Goal: Information Seeking & Learning: Learn about a topic

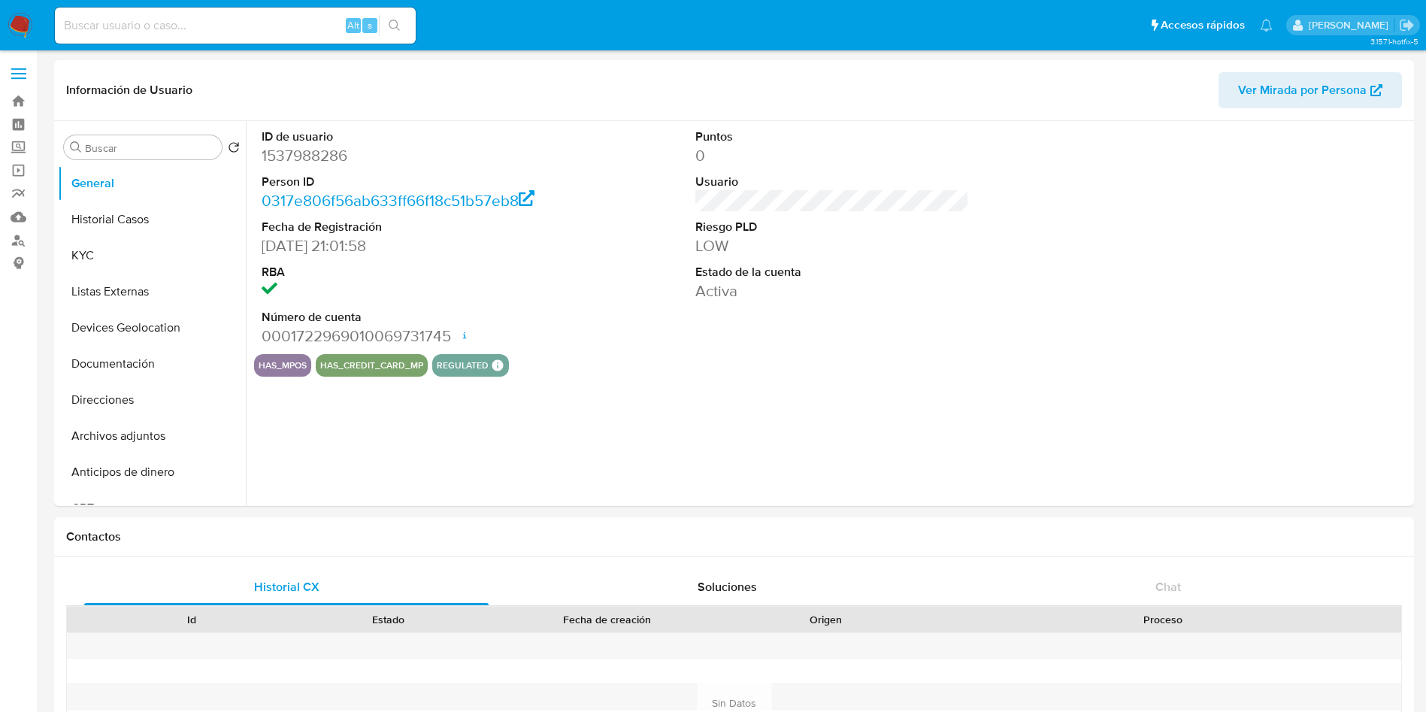
select select "10"
click at [218, 17] on input at bounding box center [235, 26] width 361 height 20
paste input "305550993"
type input "305550993"
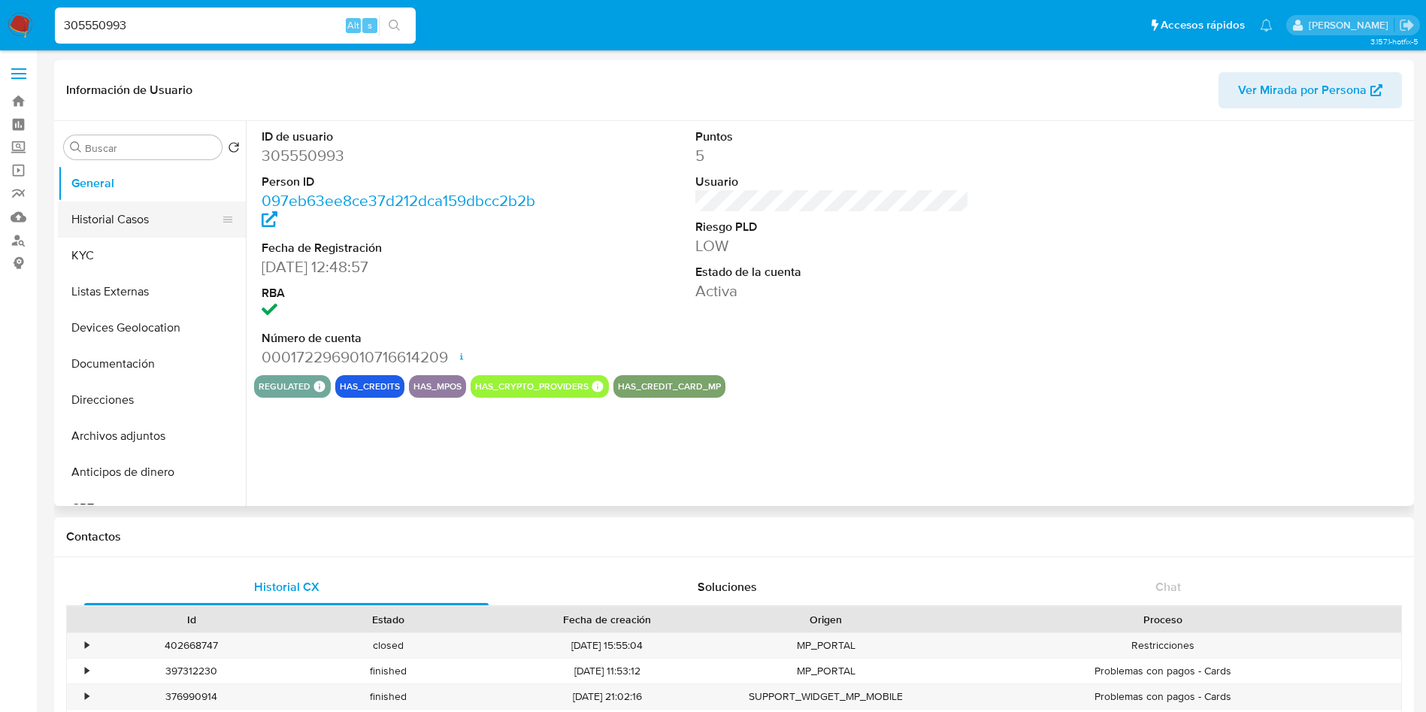
click at [153, 212] on button "Historial Casos" at bounding box center [146, 219] width 176 height 36
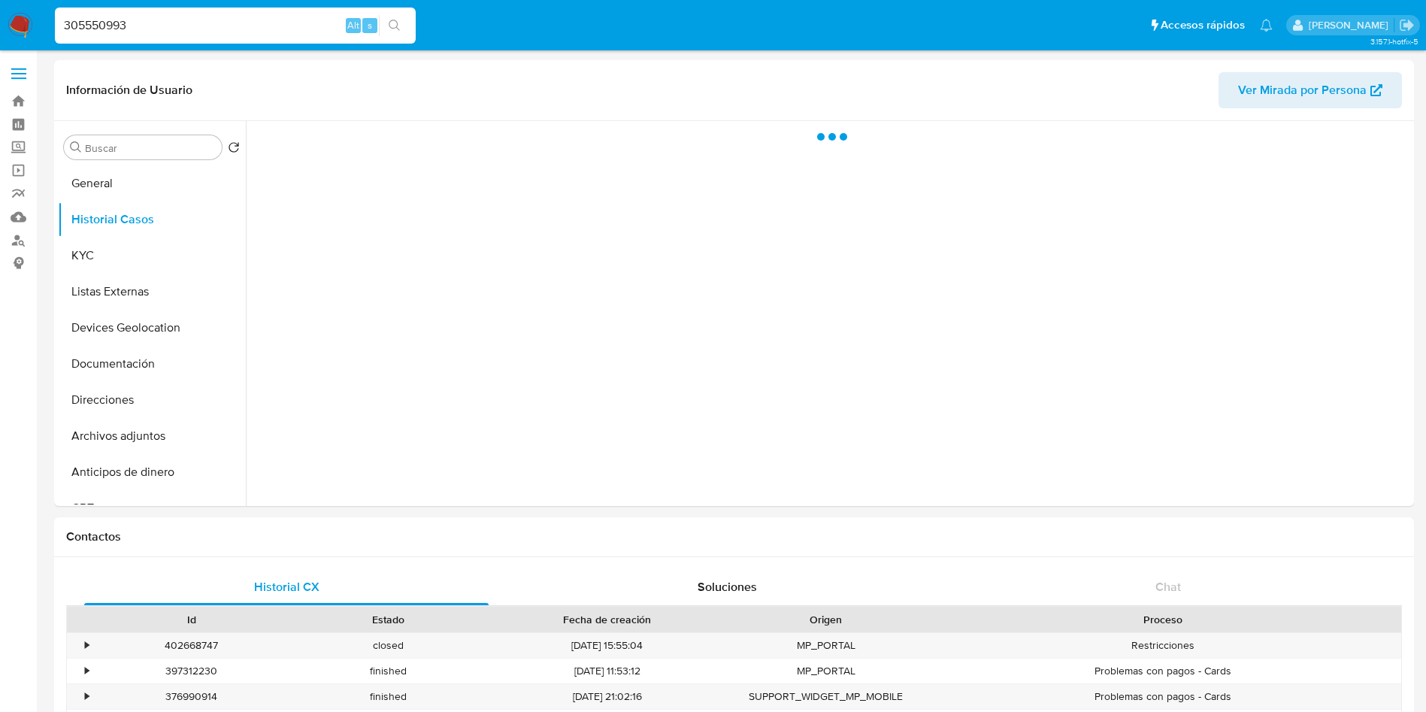
select select "10"
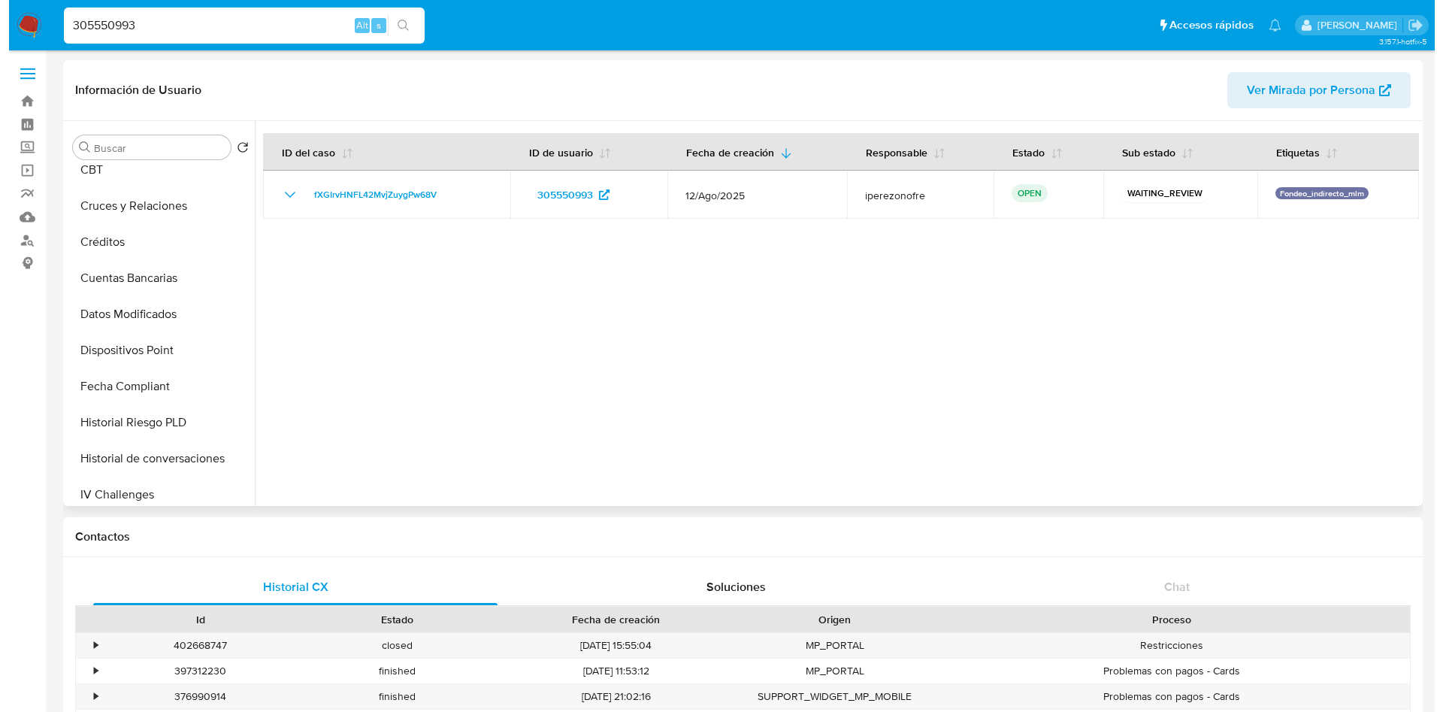
scroll to position [451, 0]
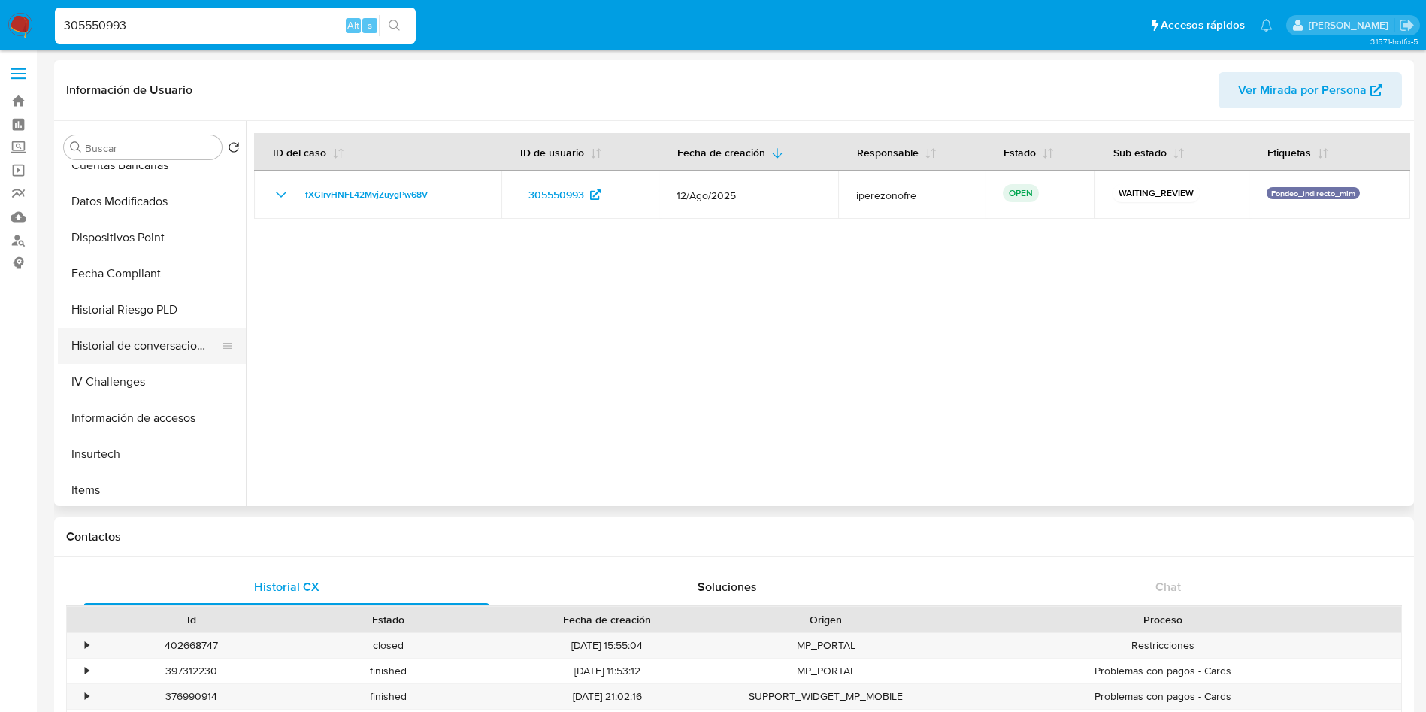
click at [150, 351] on button "Historial de conversaciones" at bounding box center [146, 346] width 176 height 36
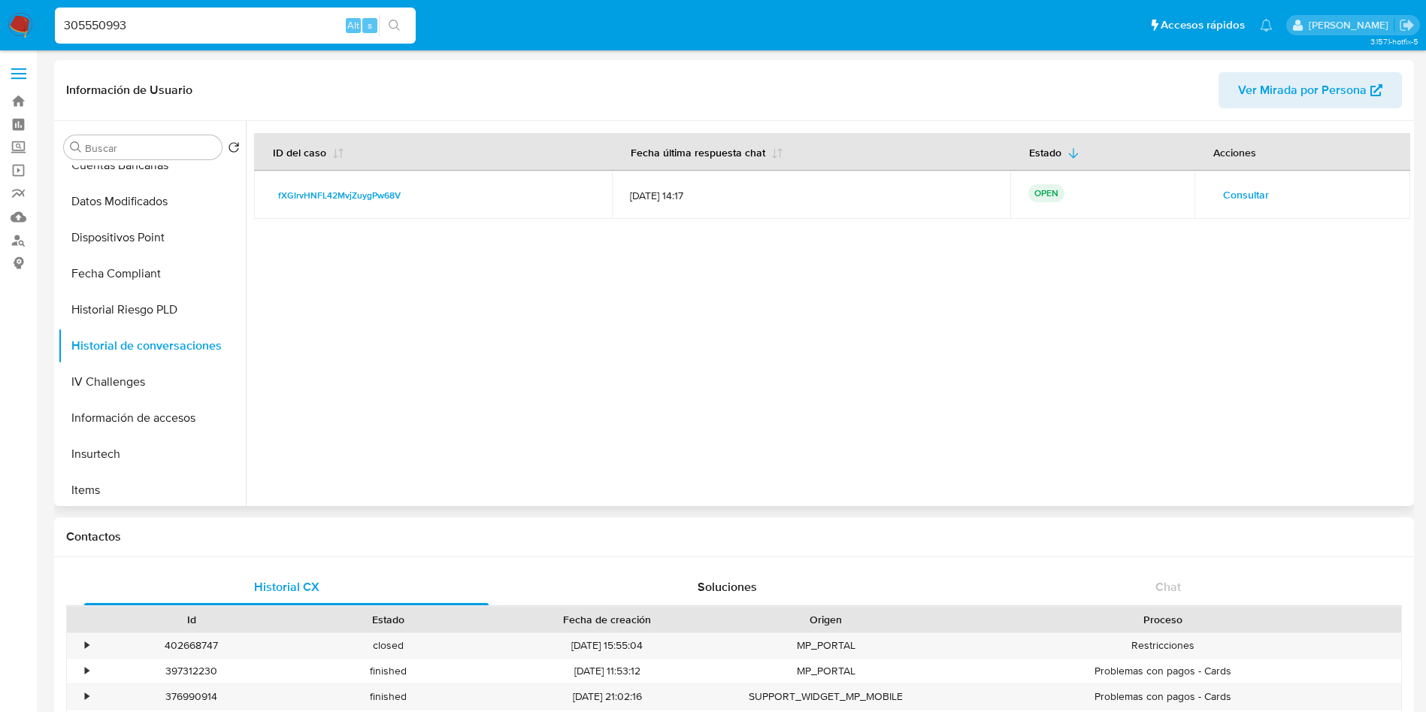
click at [1238, 195] on span "Consultar" at bounding box center [1246, 194] width 46 height 21
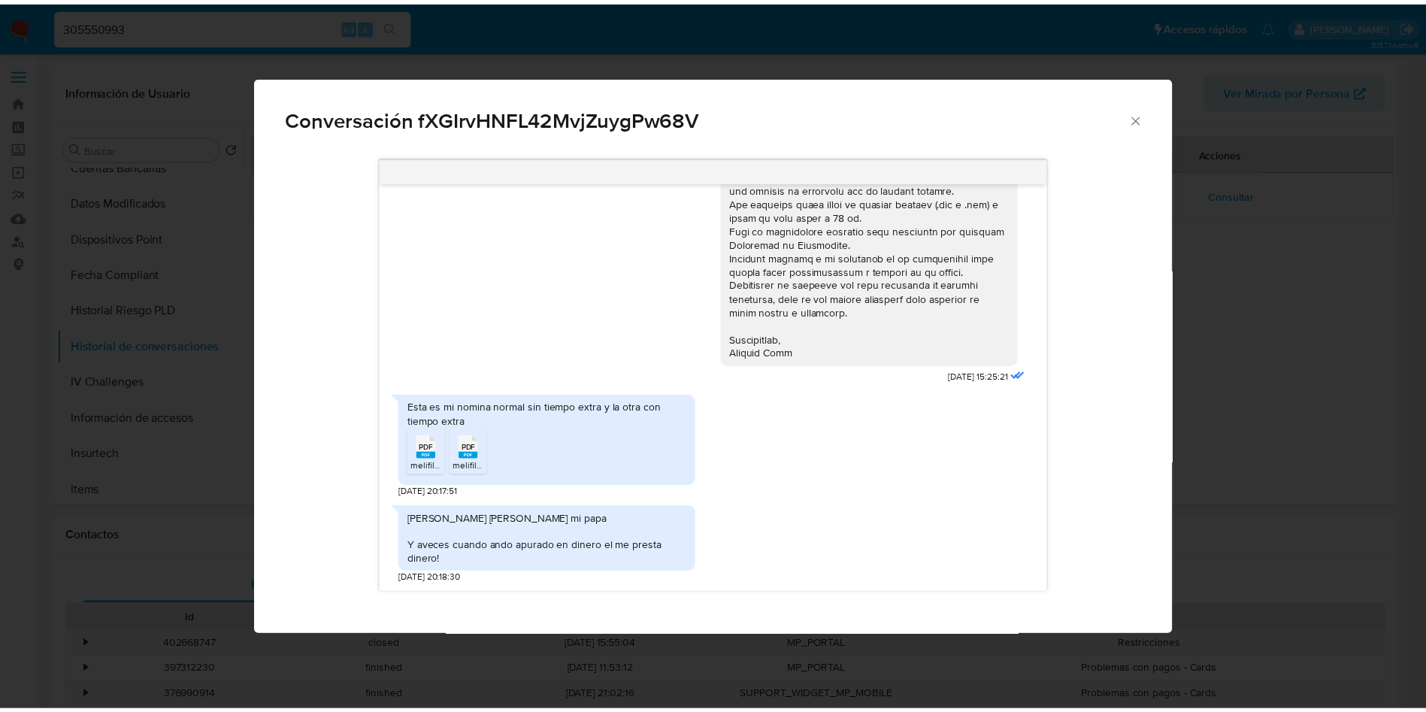
scroll to position [393, 0]
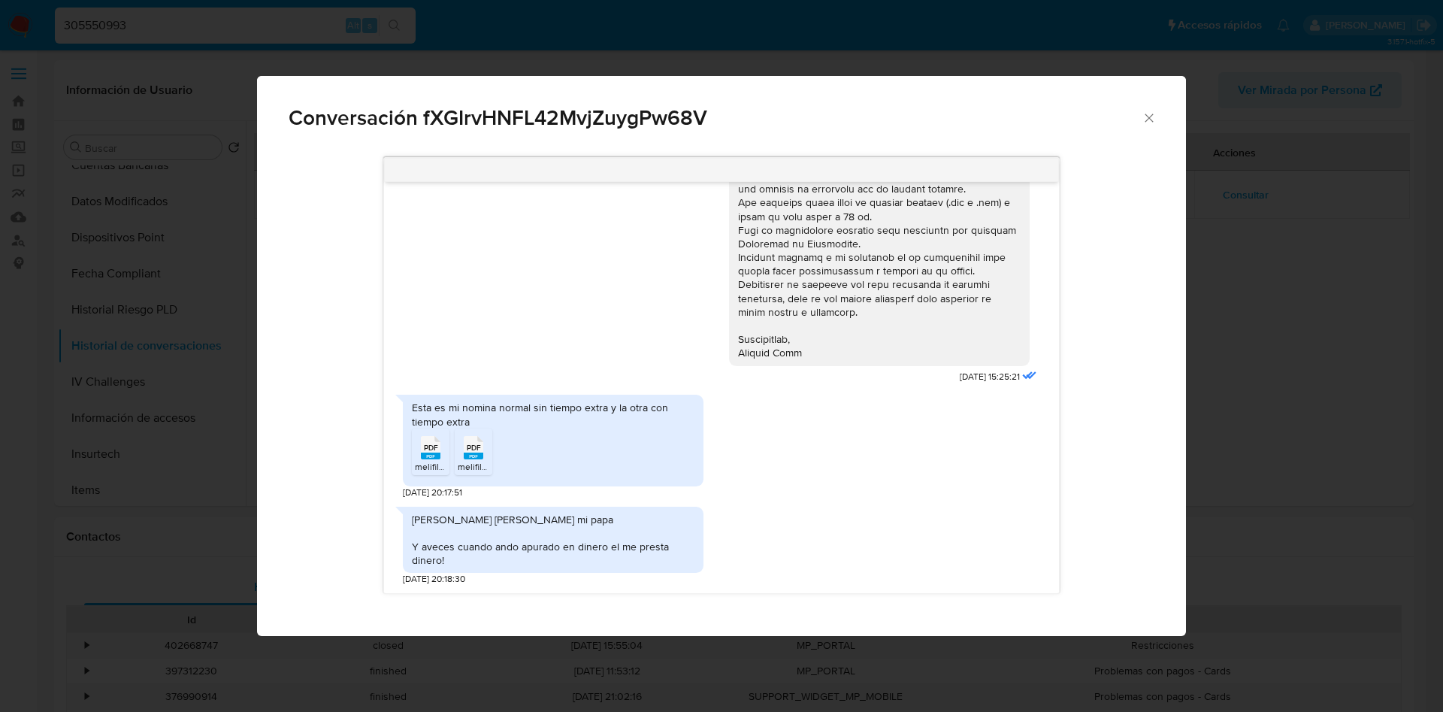
click at [931, 465] on div "Esta es mi nomina normal sin tiempo extra y la otra con tiempo extra PDF PDF me…" at bounding box center [721, 442] width 637 height 111
click at [1150, 112] on icon "Cerrar" at bounding box center [1149, 118] width 15 height 15
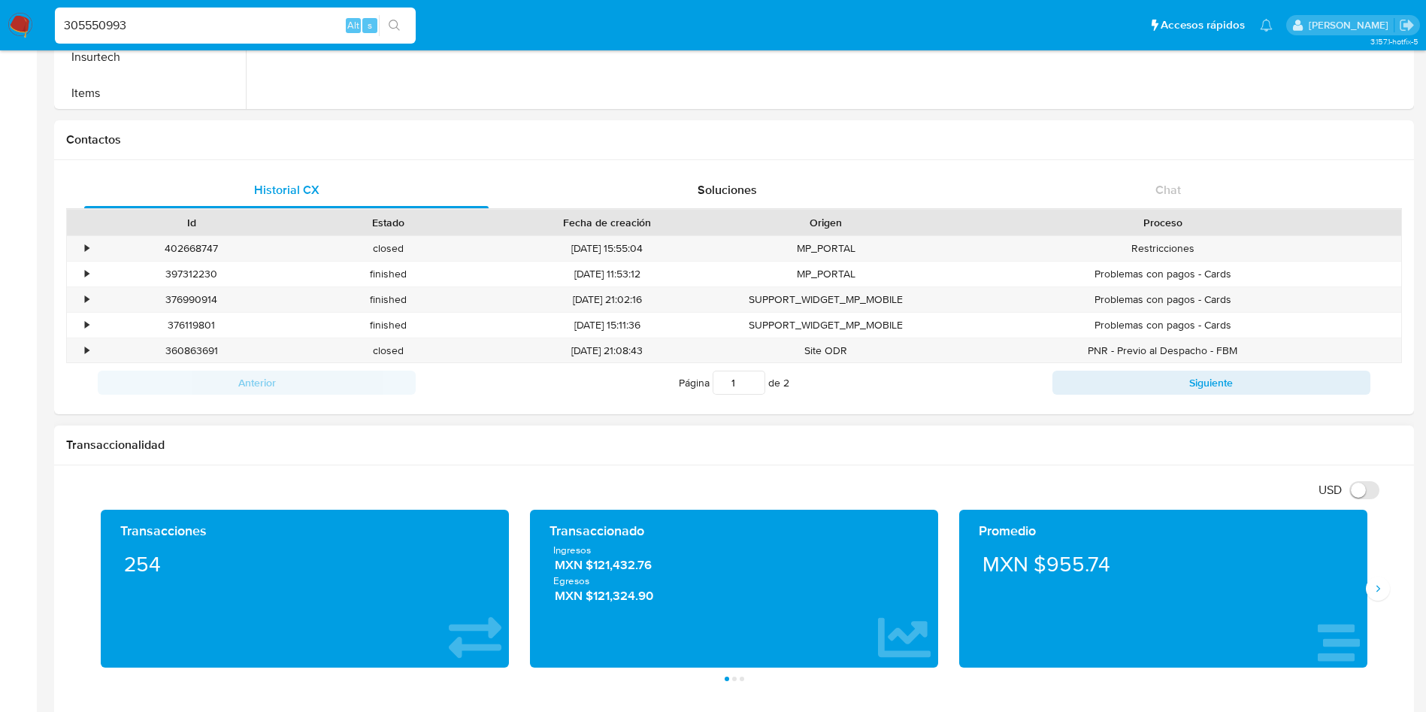
scroll to position [451, 0]
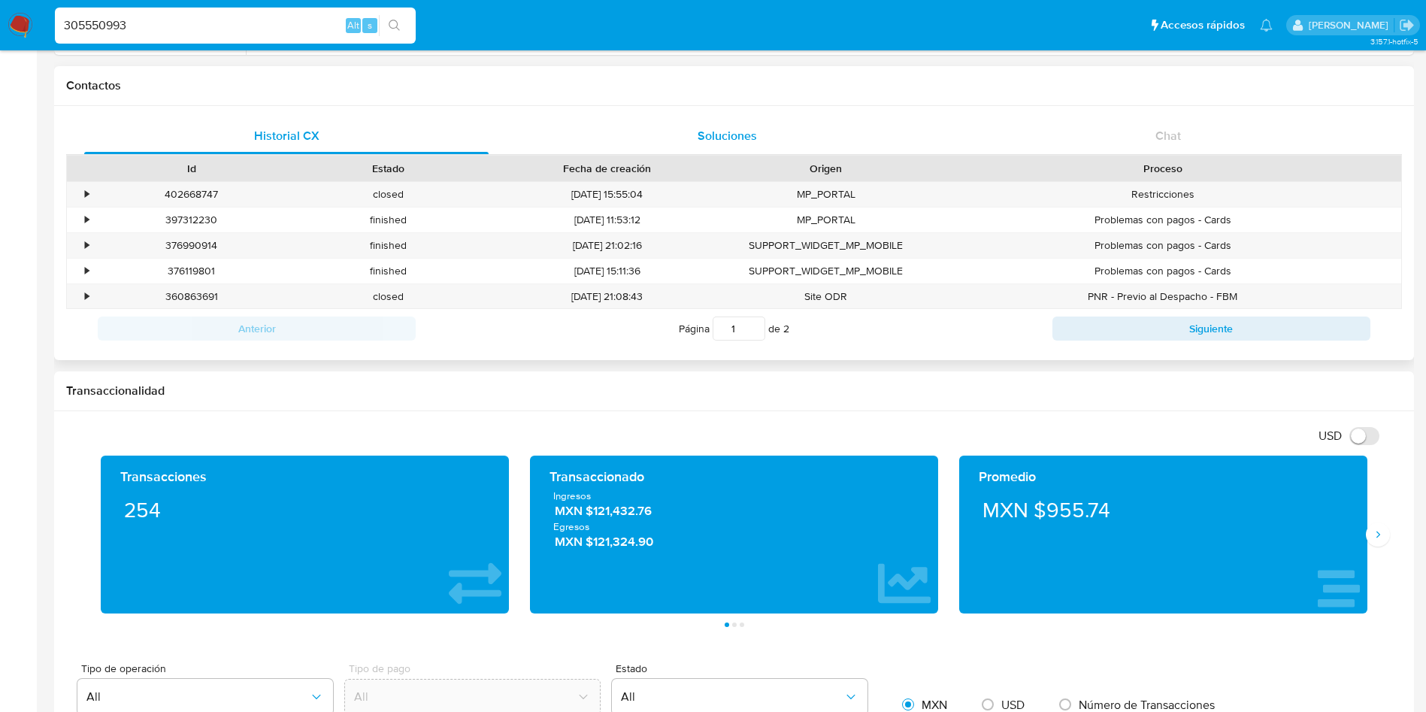
click at [741, 131] on span "Soluciones" at bounding box center [727, 135] width 59 height 17
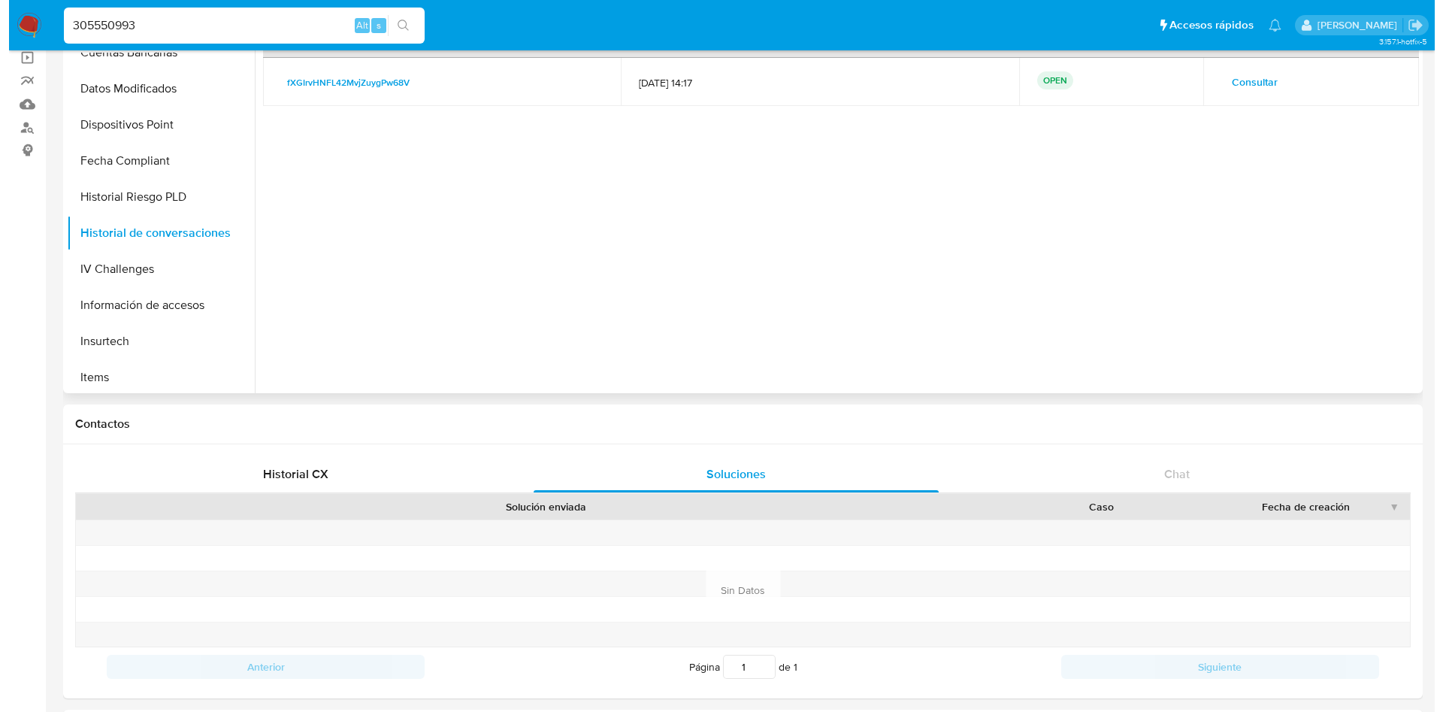
scroll to position [0, 0]
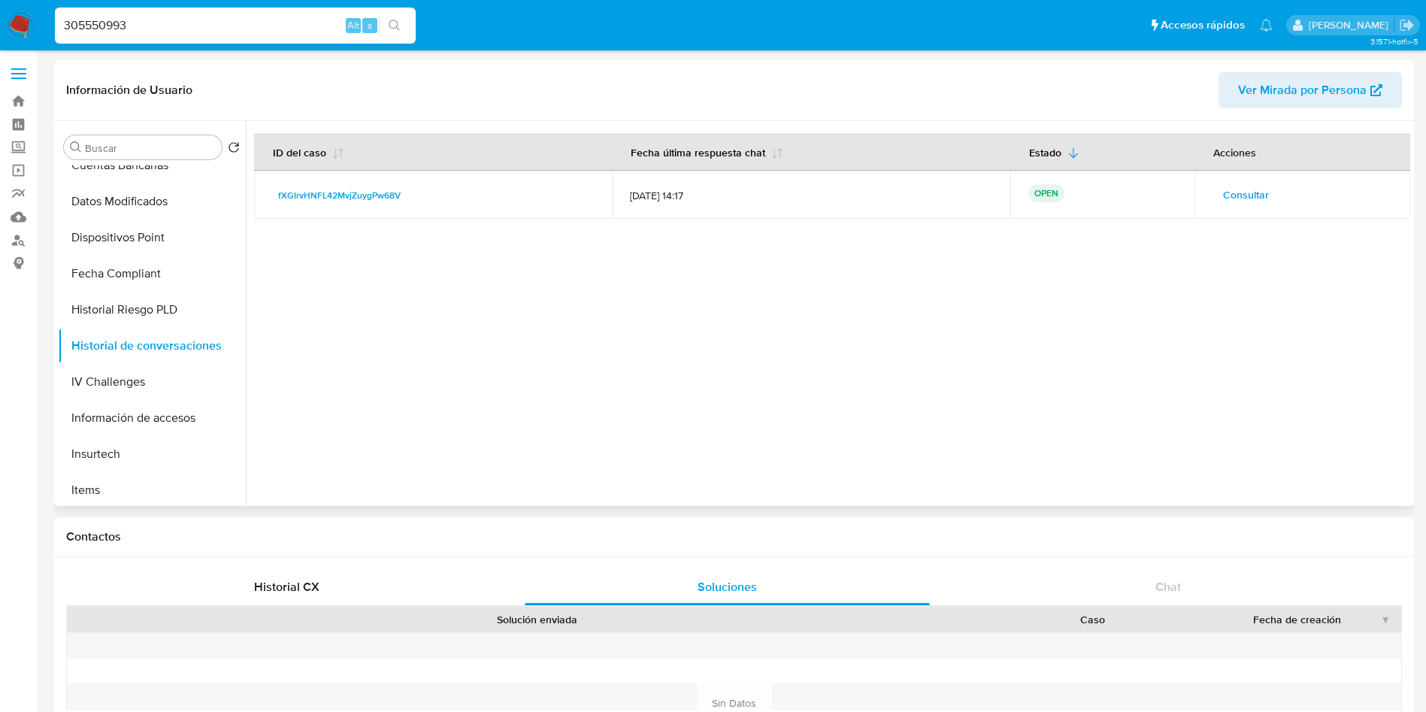
click at [1246, 201] on span "Consultar" at bounding box center [1246, 194] width 46 height 21
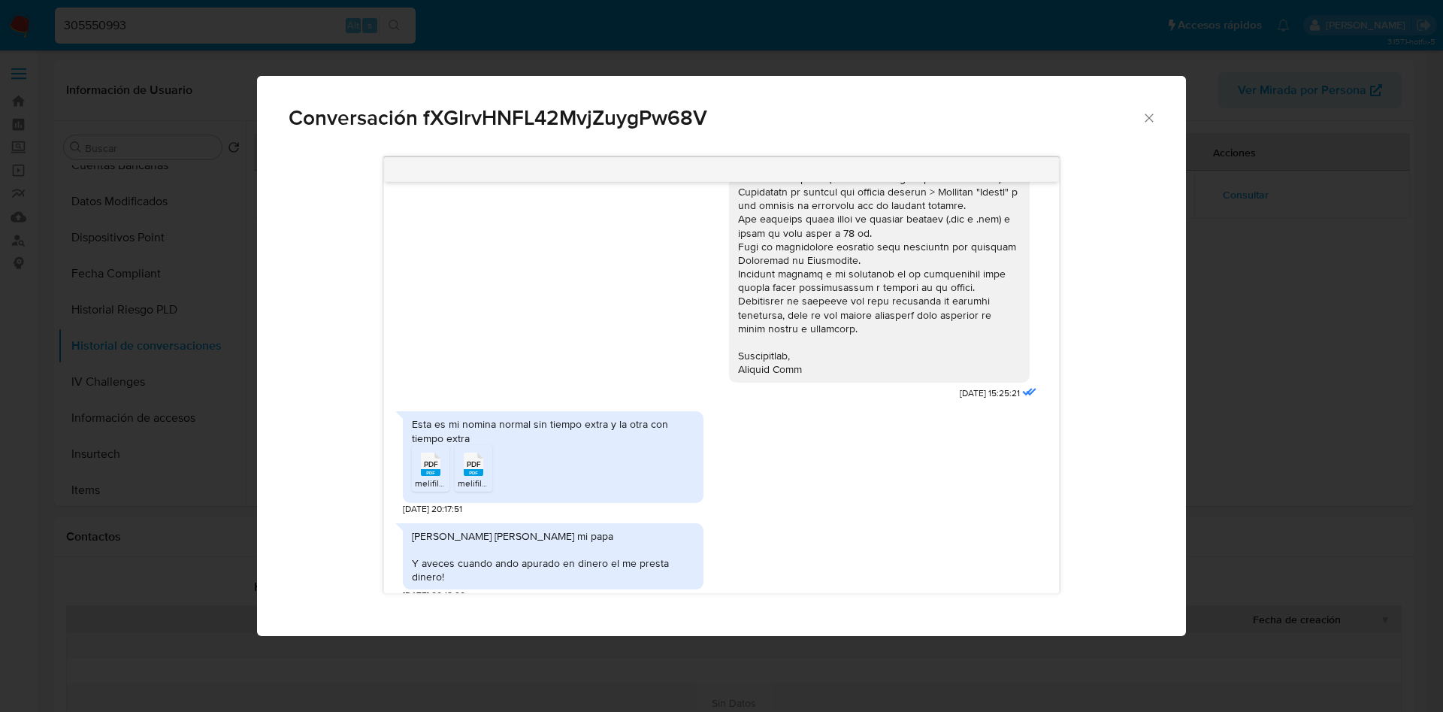
scroll to position [393, 0]
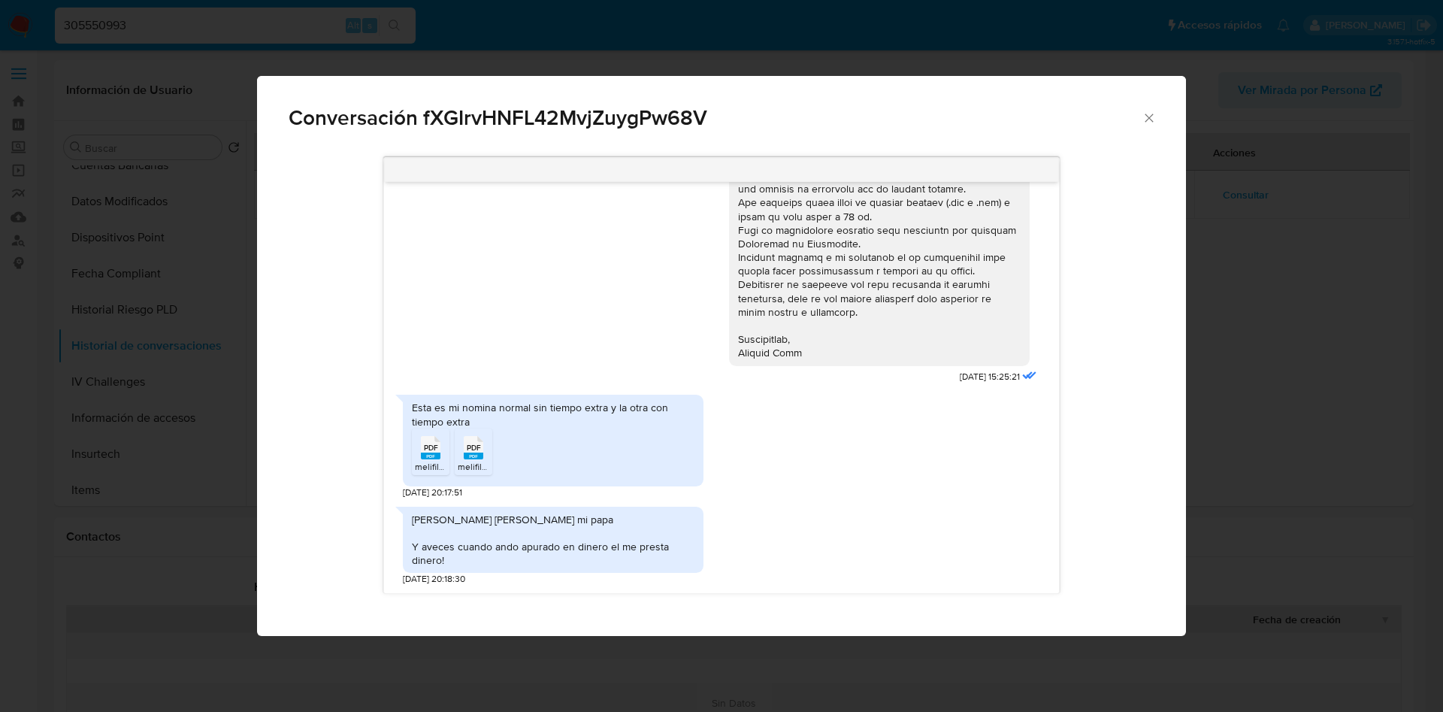
click at [420, 452] on div "PDF PDF" at bounding box center [431, 446] width 32 height 29
click at [476, 458] on rect "Comunicación" at bounding box center [474, 456] width 20 height 7
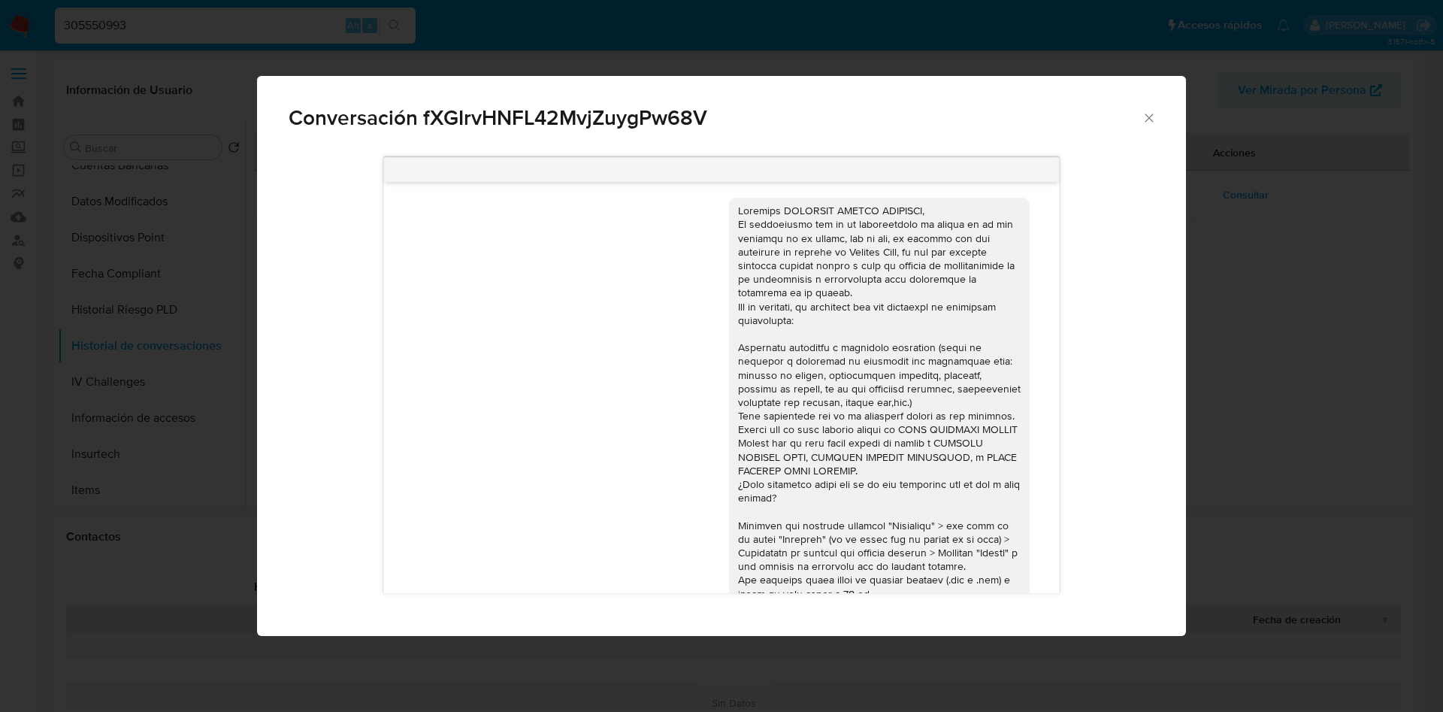
scroll to position [0, 0]
click at [890, 380] on div "Comunicación" at bounding box center [879, 472] width 283 height 533
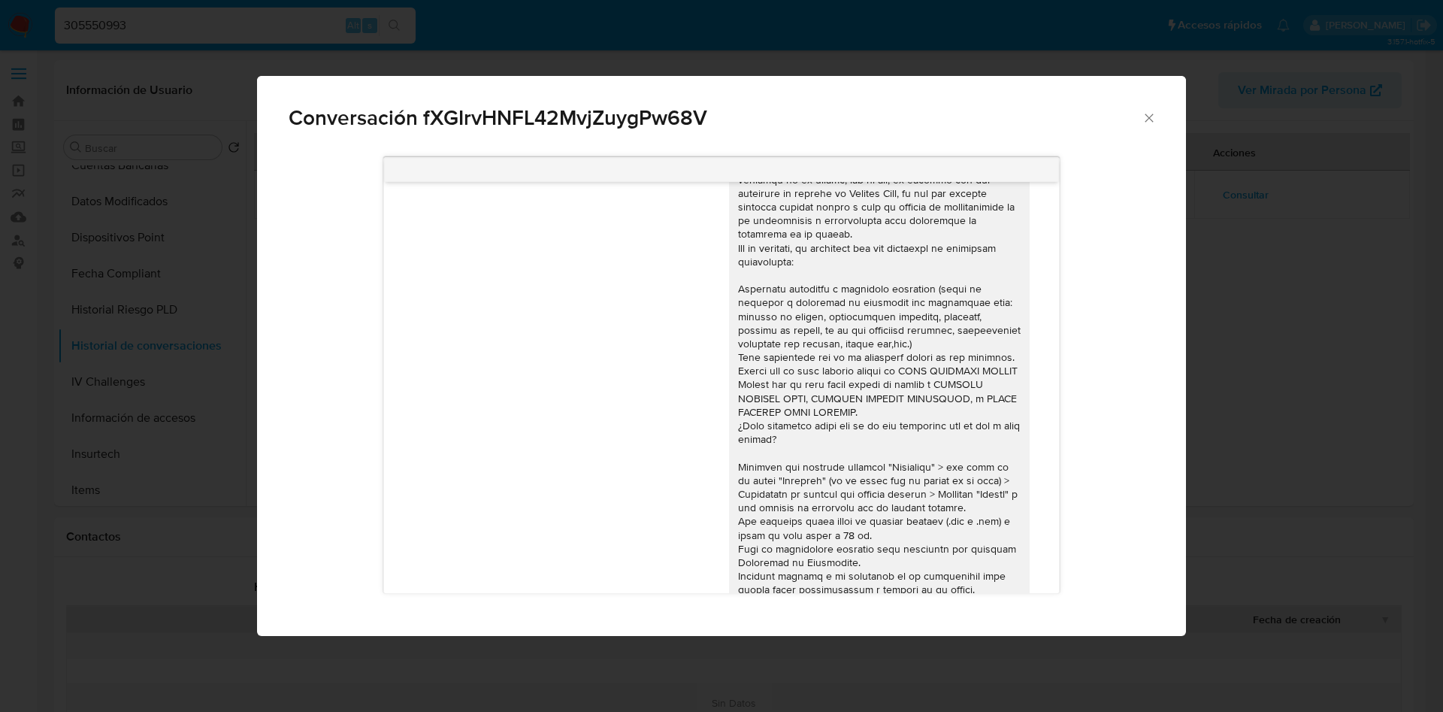
scroll to position [226, 0]
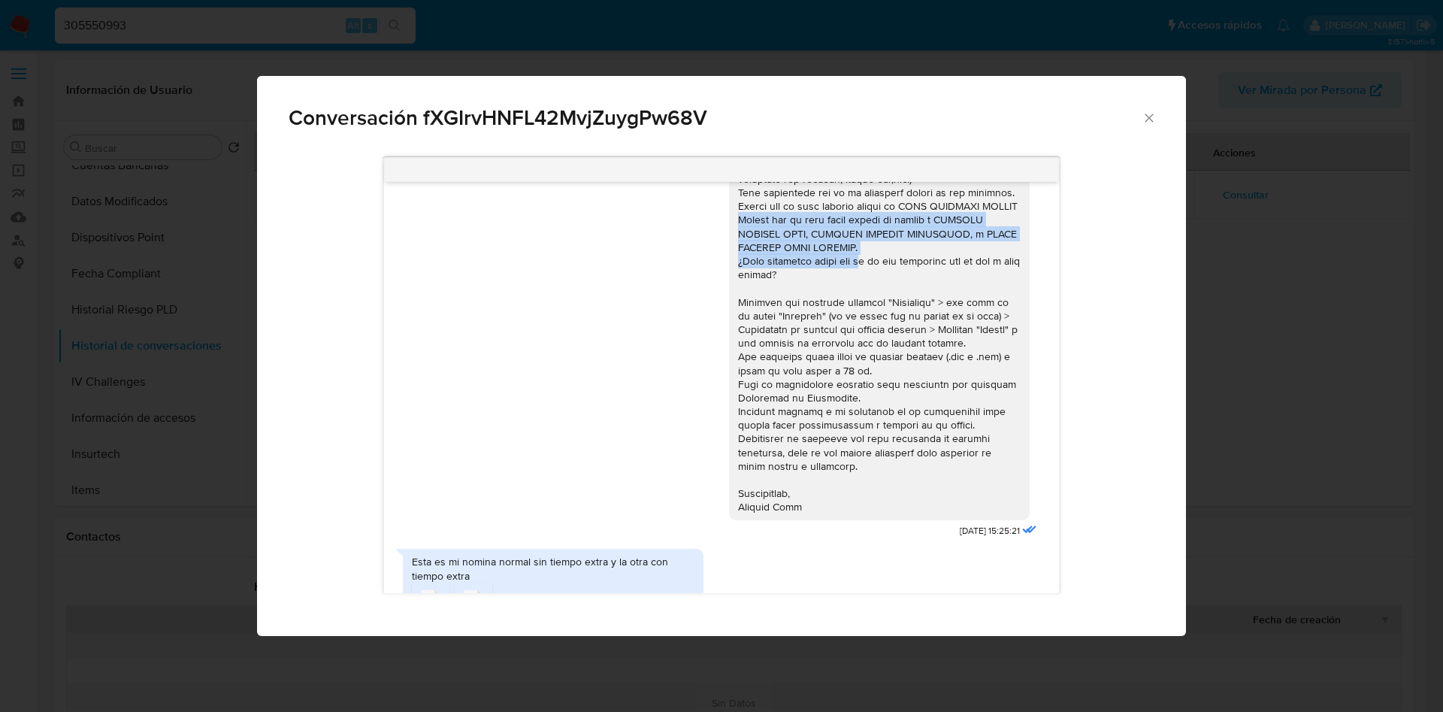
drag, startPoint x: 721, startPoint y: 234, endPoint x: 852, endPoint y: 267, distance: 134.9
click at [852, 267] on div "Comunicación" at bounding box center [879, 246] width 283 height 533
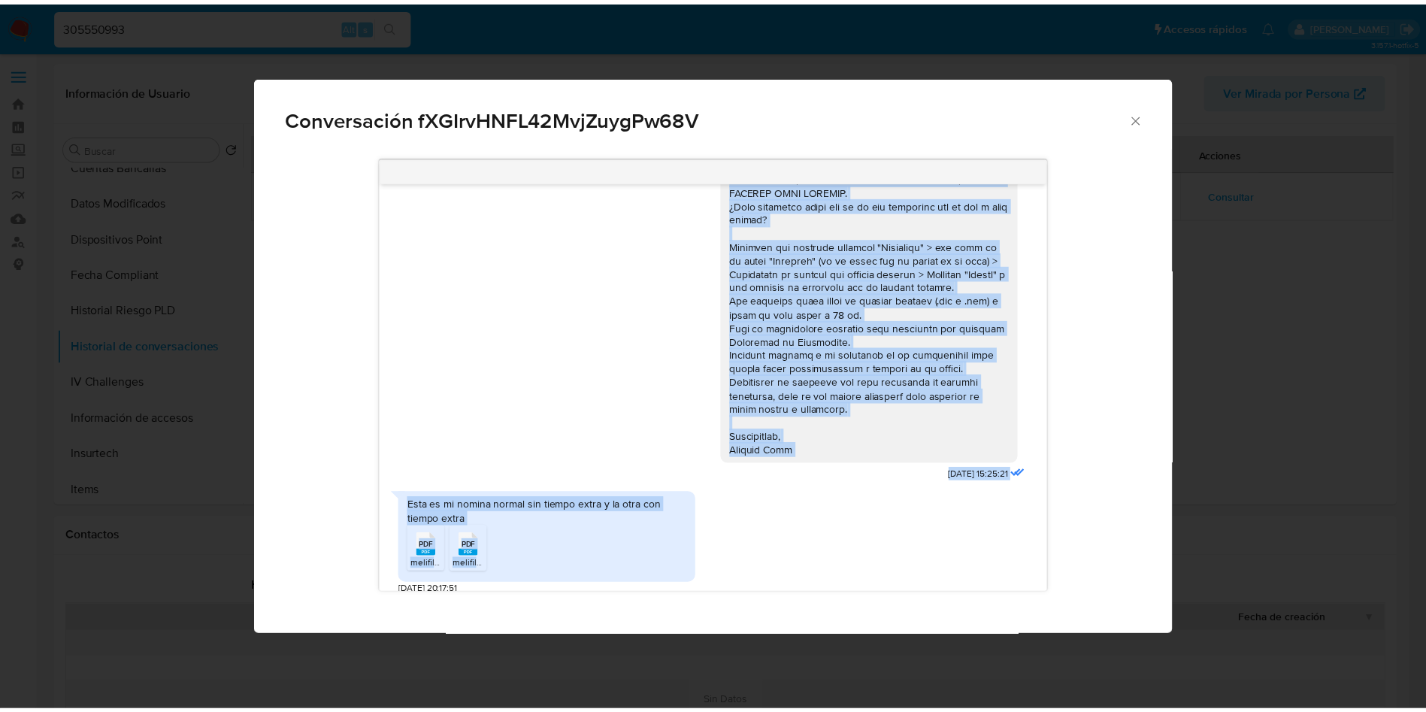
scroll to position [393, 0]
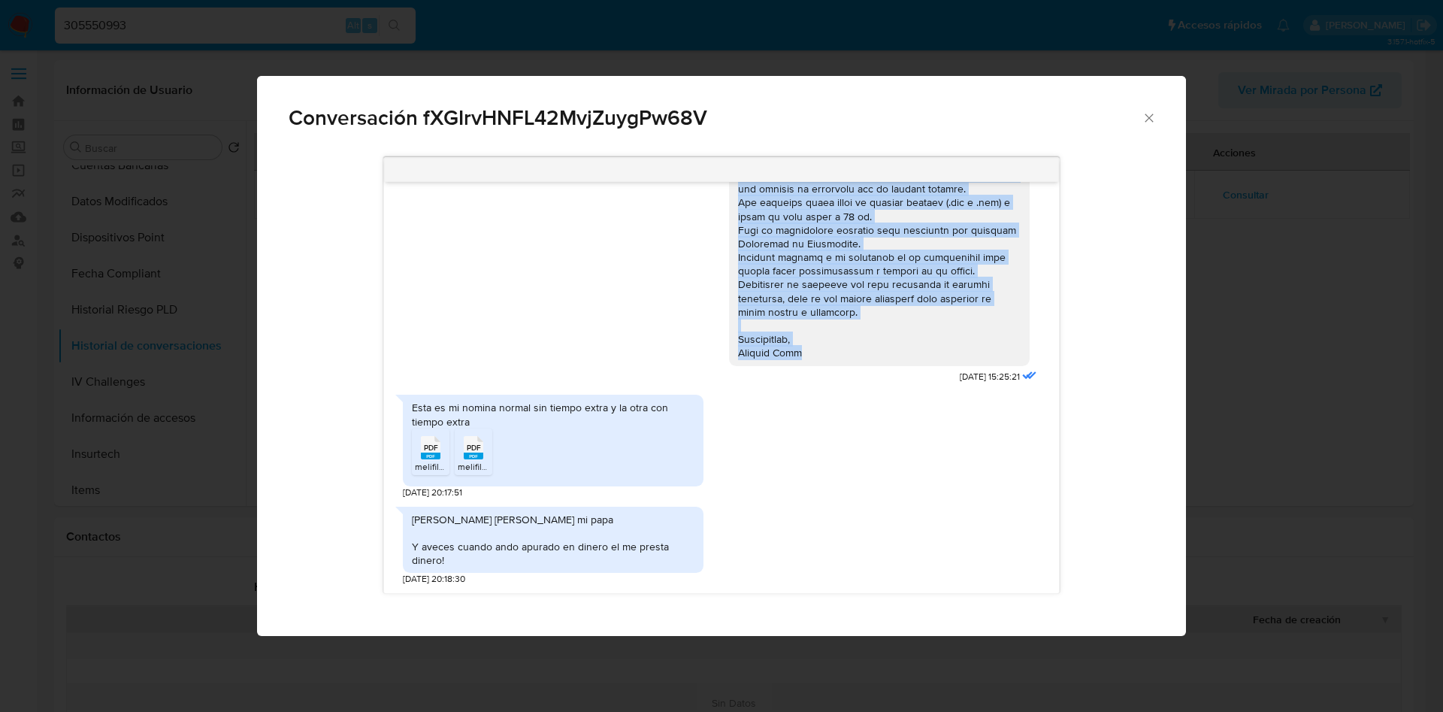
drag, startPoint x: 721, startPoint y: 207, endPoint x: 811, endPoint y: 359, distance: 176.0
click at [811, 359] on div "Comunicación" at bounding box center [879, 92] width 283 height 533
copy div "Estimado FERNANDO RINCON MONTALVO, Te comunicamos que se ha identificado un cam…"
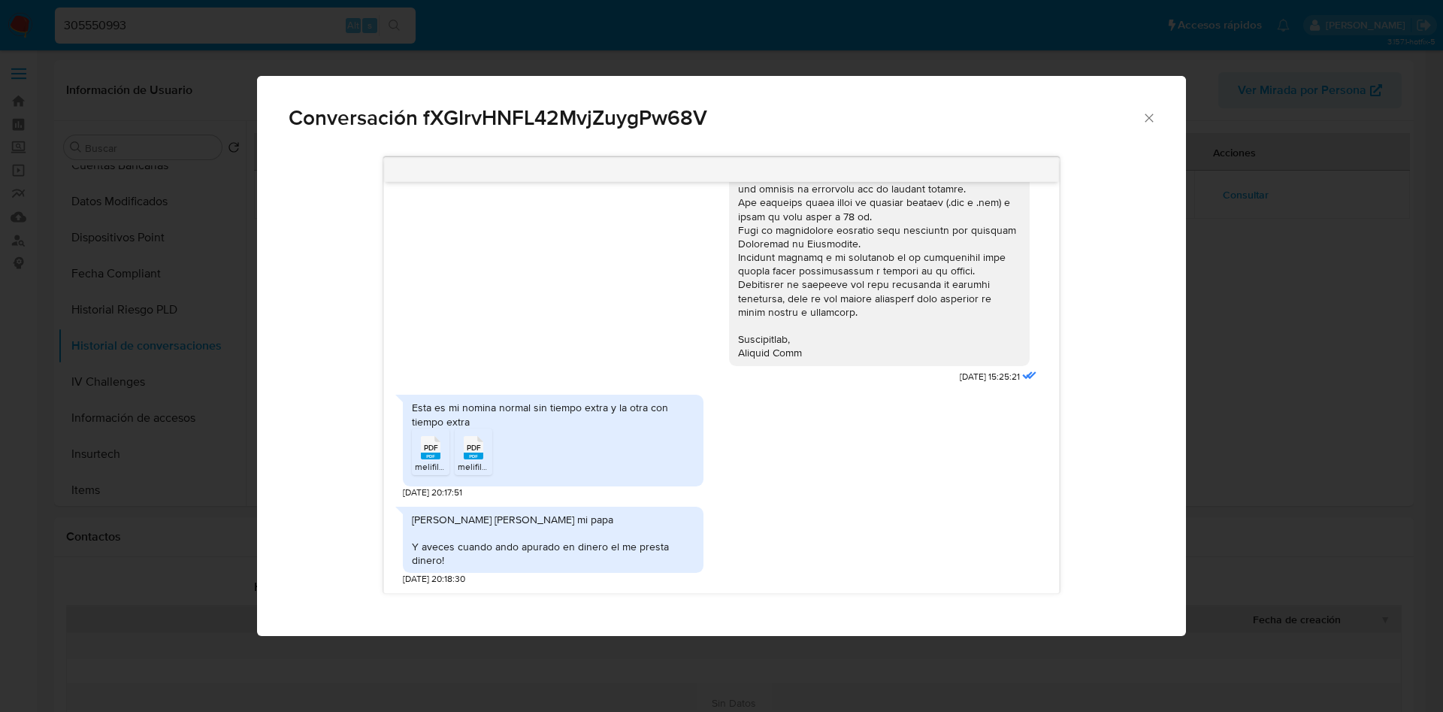
click at [855, 492] on div "Esta es mi nomina normal sin tiempo extra y la otra con tiempo extra PDF PDF me…" at bounding box center [721, 442] width 637 height 111
click at [1152, 114] on icon "Cerrar" at bounding box center [1149, 118] width 15 height 15
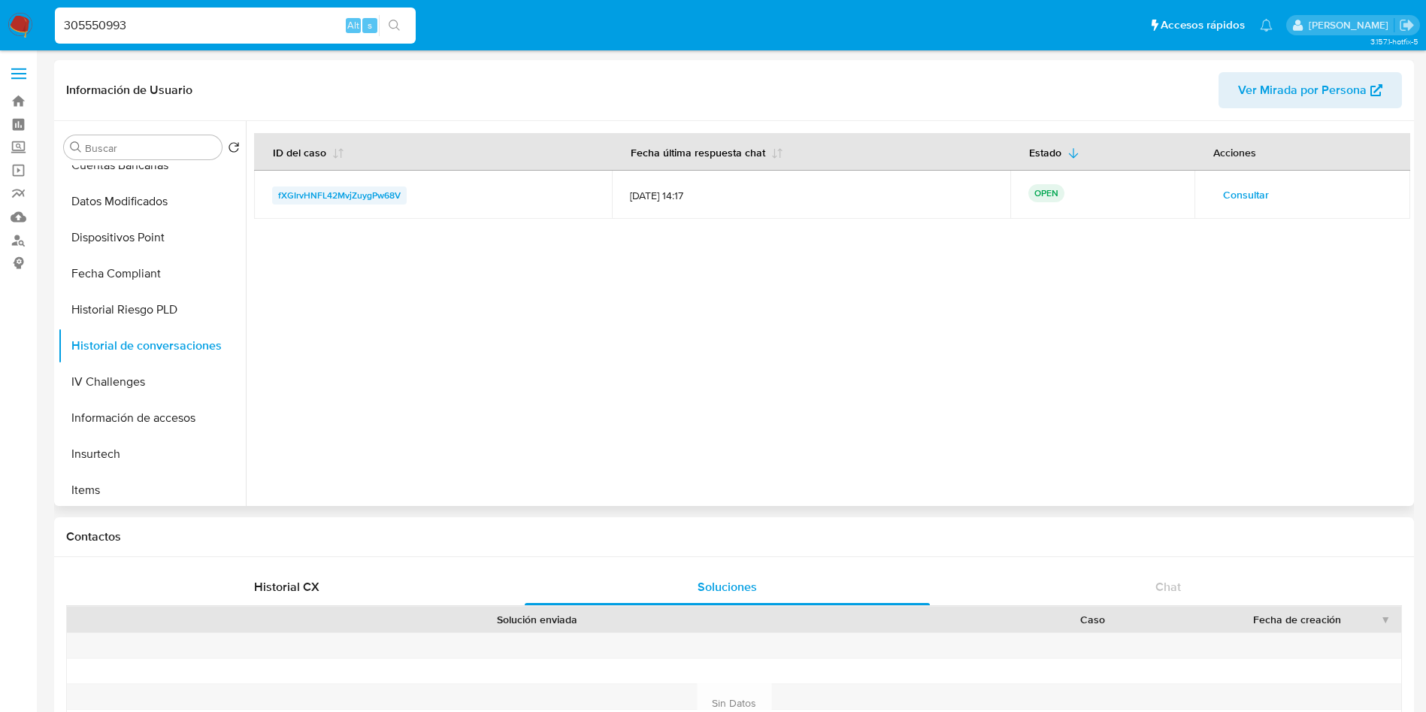
click at [347, 189] on span "fXGIrvHNFL42MvjZuygPw68V" at bounding box center [339, 195] width 123 height 18
click at [1281, 395] on div at bounding box center [828, 313] width 1165 height 385
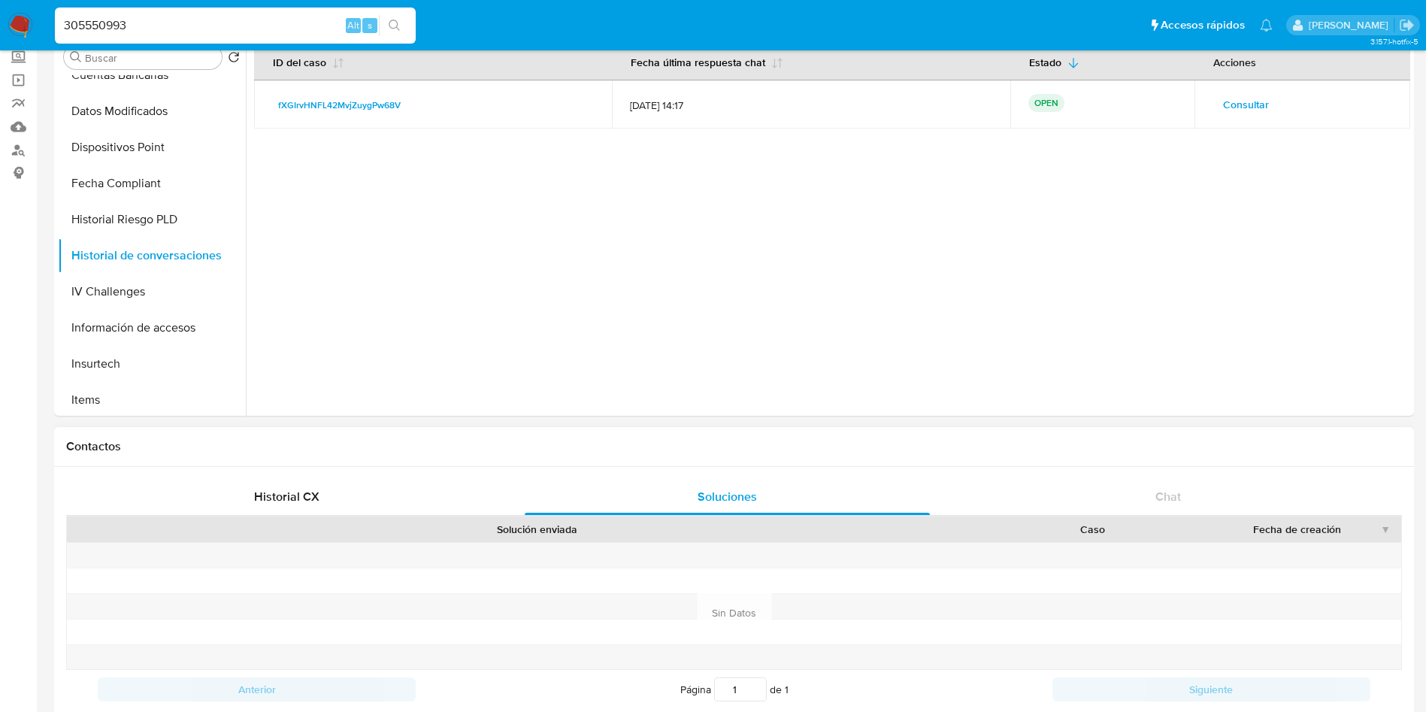
scroll to position [226, 0]
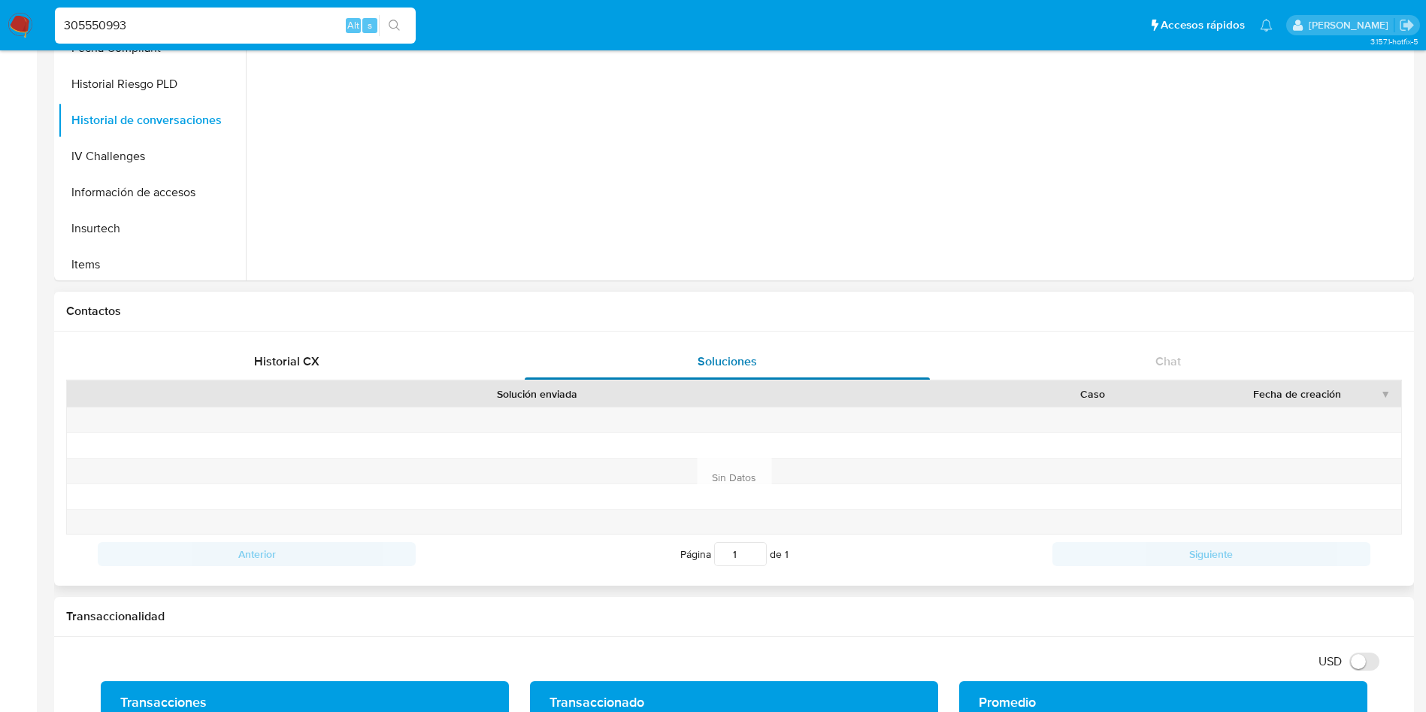
click at [711, 356] on span "Soluciones" at bounding box center [727, 361] width 59 height 17
click at [286, 362] on span "Historial CX" at bounding box center [286, 361] width 65 height 17
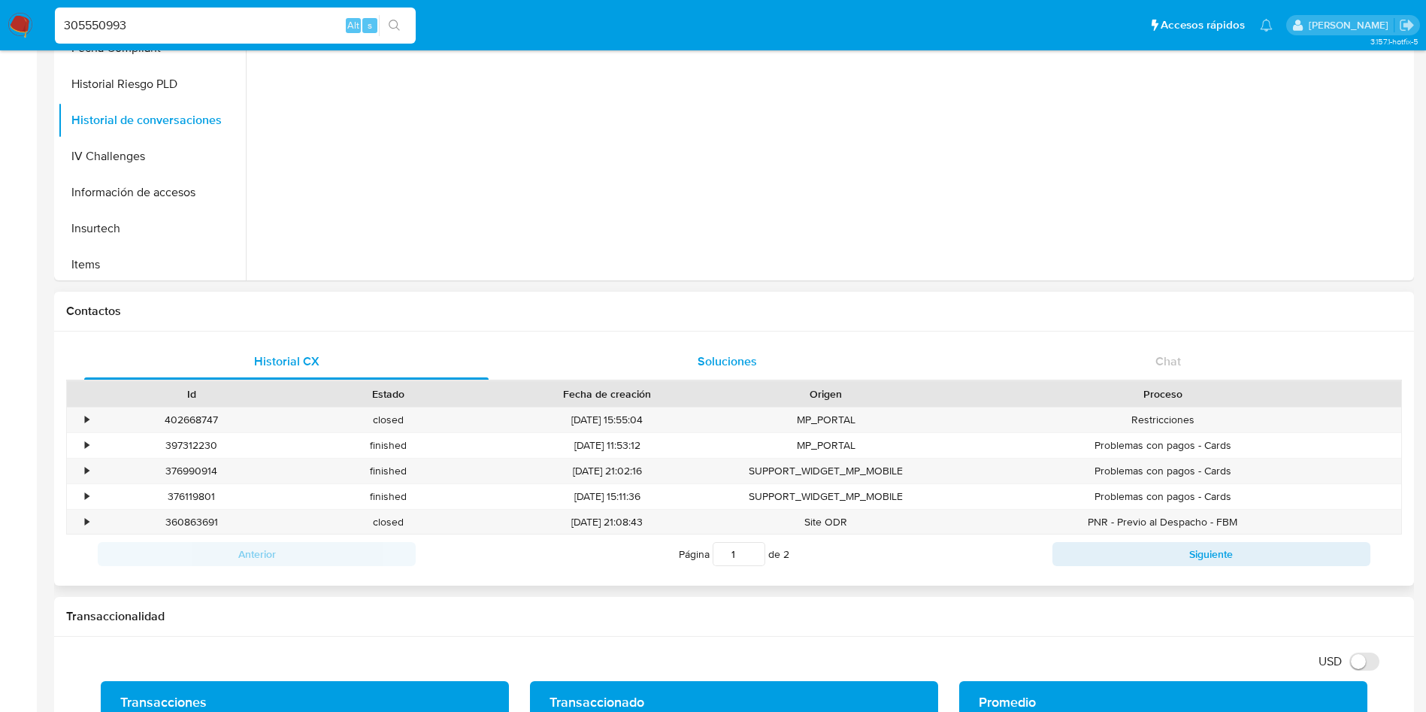
click at [716, 365] on span "Soluciones" at bounding box center [727, 361] width 59 height 17
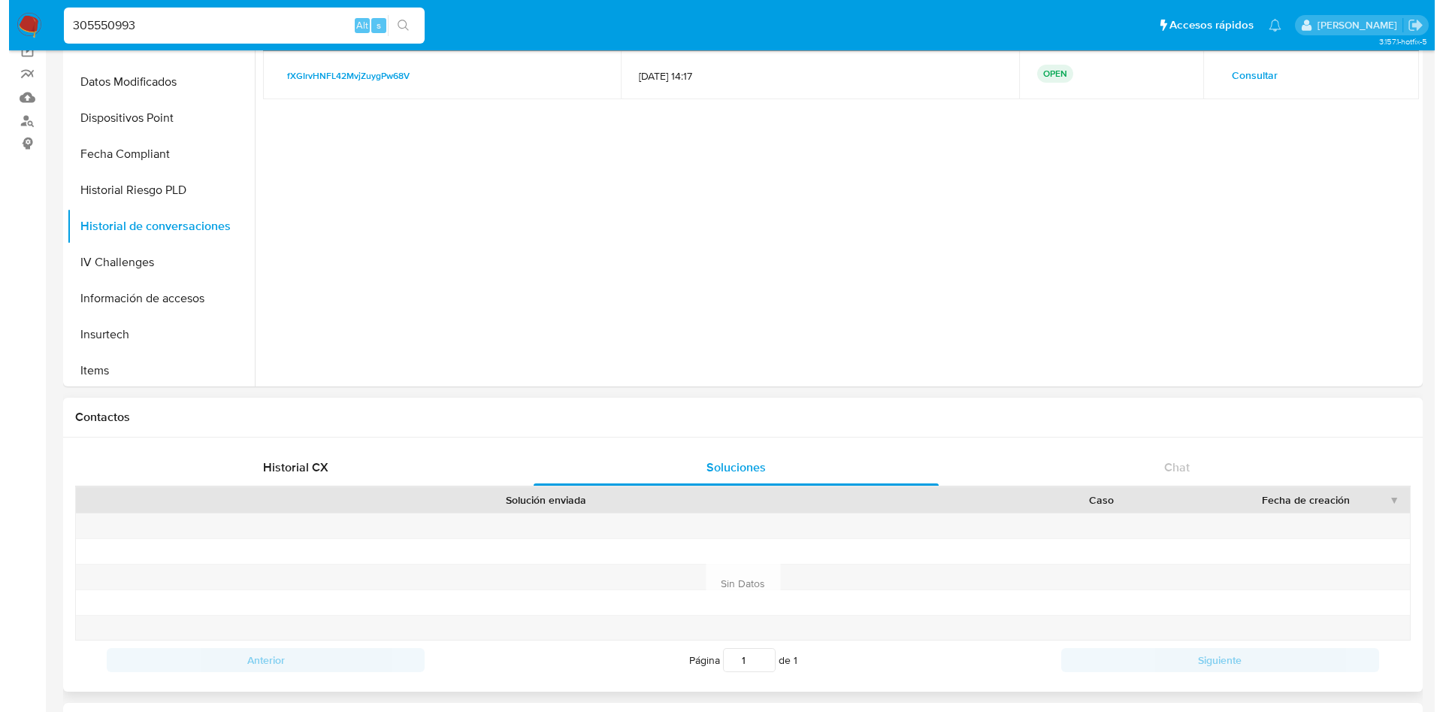
scroll to position [0, 0]
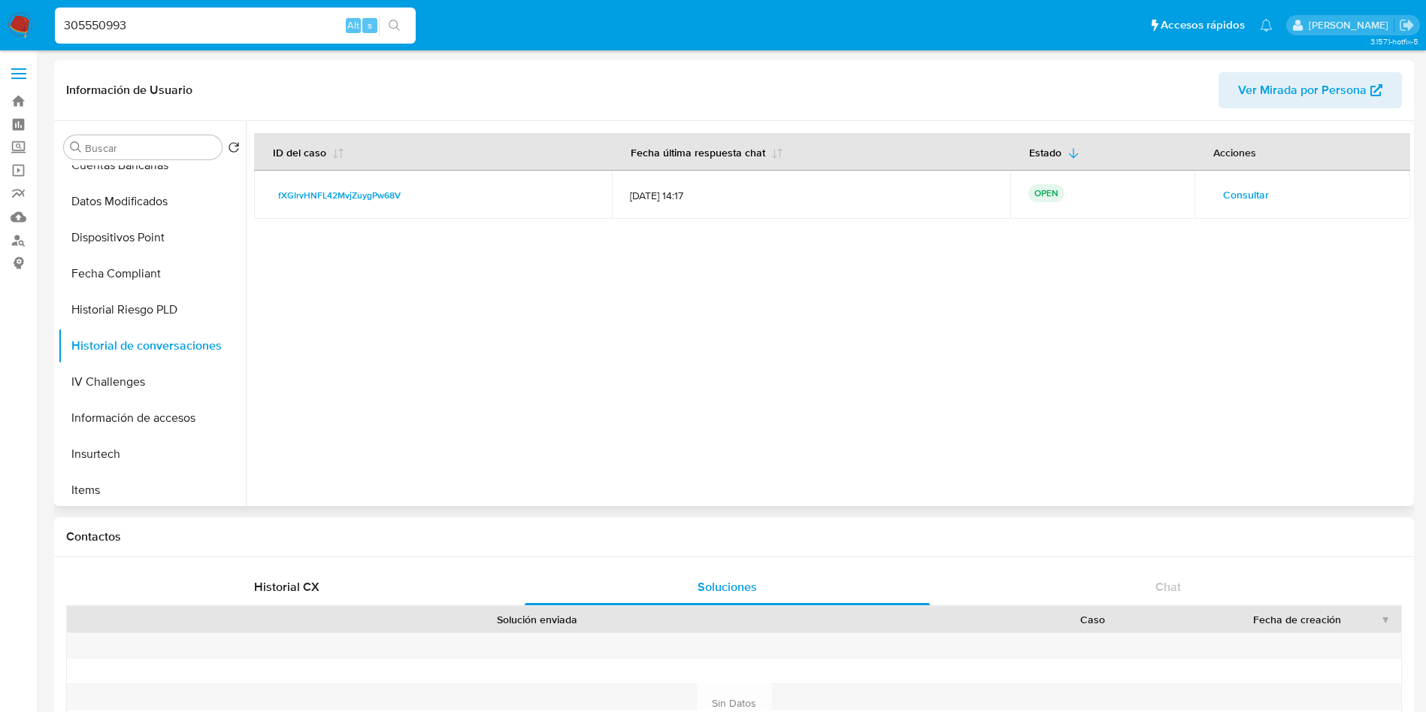
click at [1248, 195] on span "Consultar" at bounding box center [1246, 194] width 46 height 21
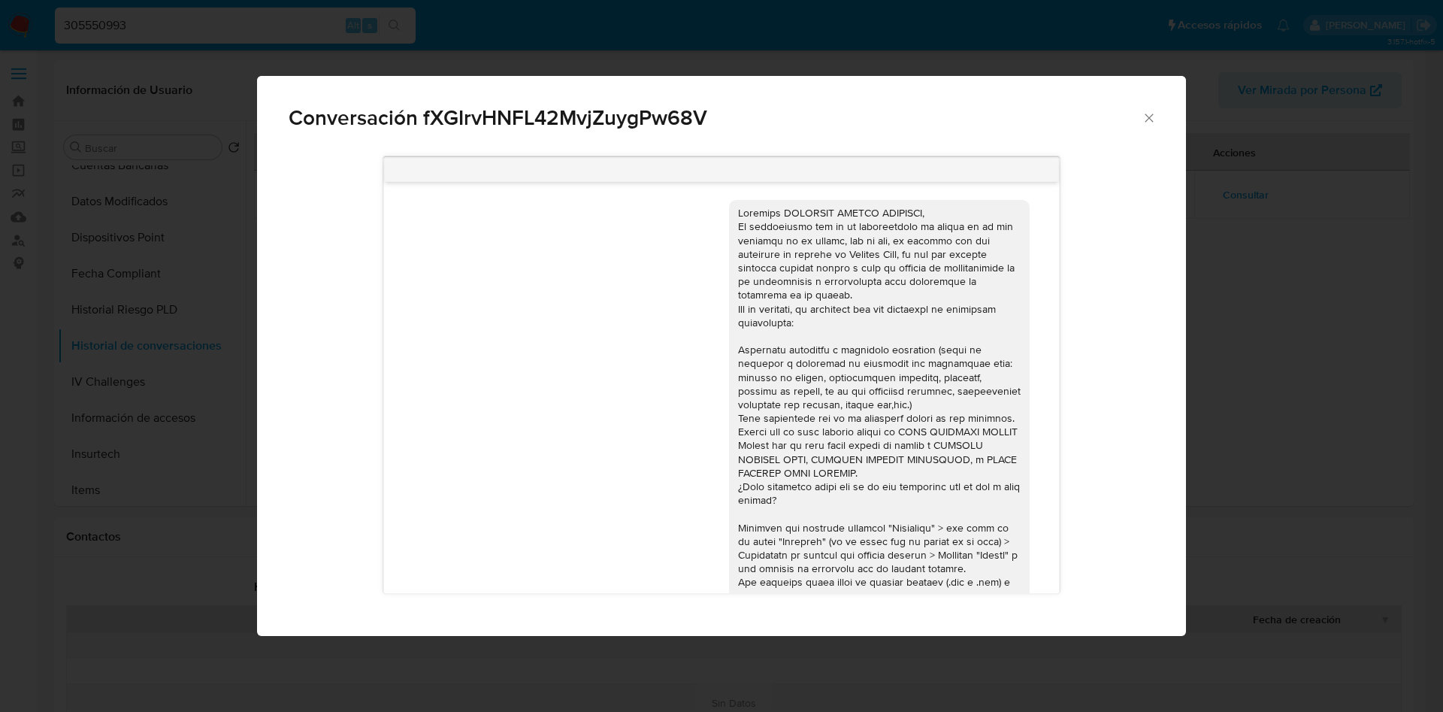
scroll to position [393, 0]
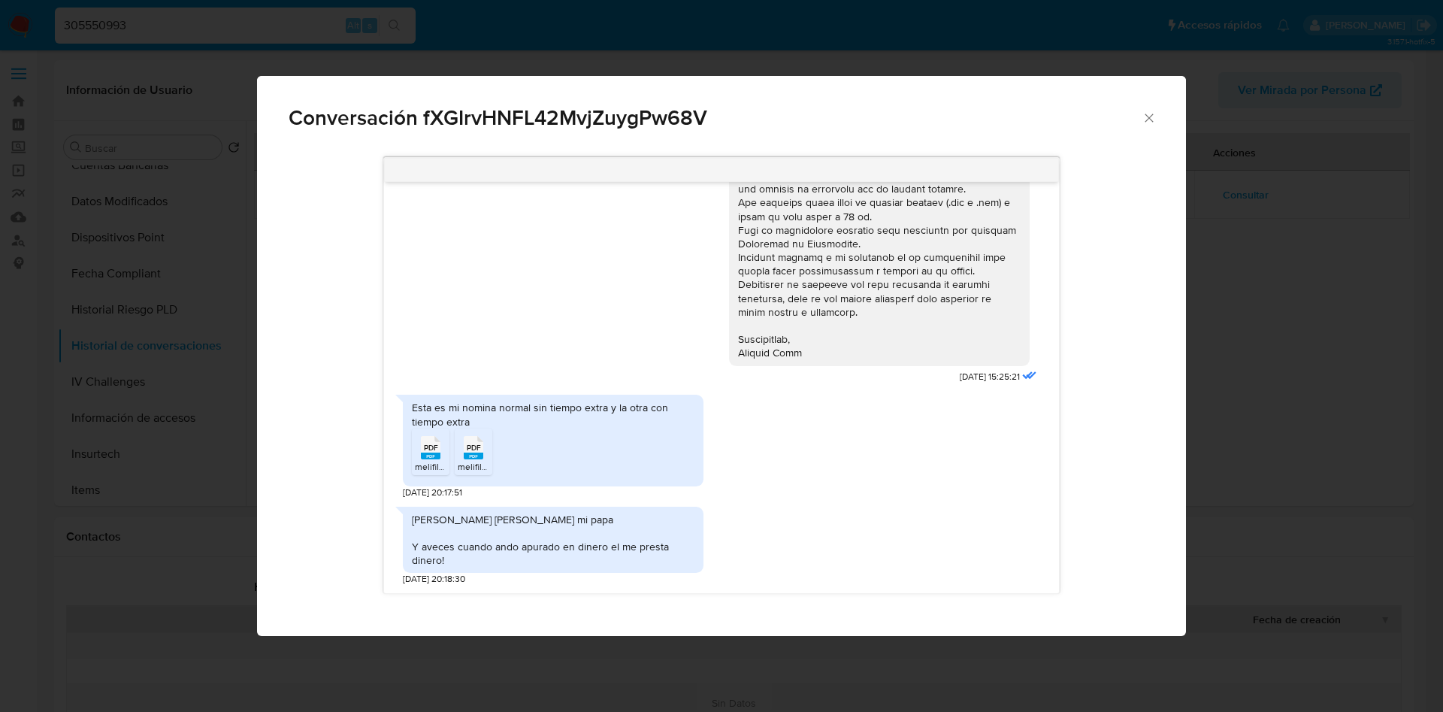
click at [967, 541] on div "Joel huerfano azamar es mi papa Y aveces cuando ando apurado en dinero el me pr…" at bounding box center [721, 542] width 637 height 87
click at [928, 512] on div "Joel huerfano azamar es mi papa Y aveces cuando ando apurado en dinero el me pr…" at bounding box center [721, 542] width 637 height 87
click at [1151, 117] on icon "Cerrar" at bounding box center [1149, 118] width 15 height 15
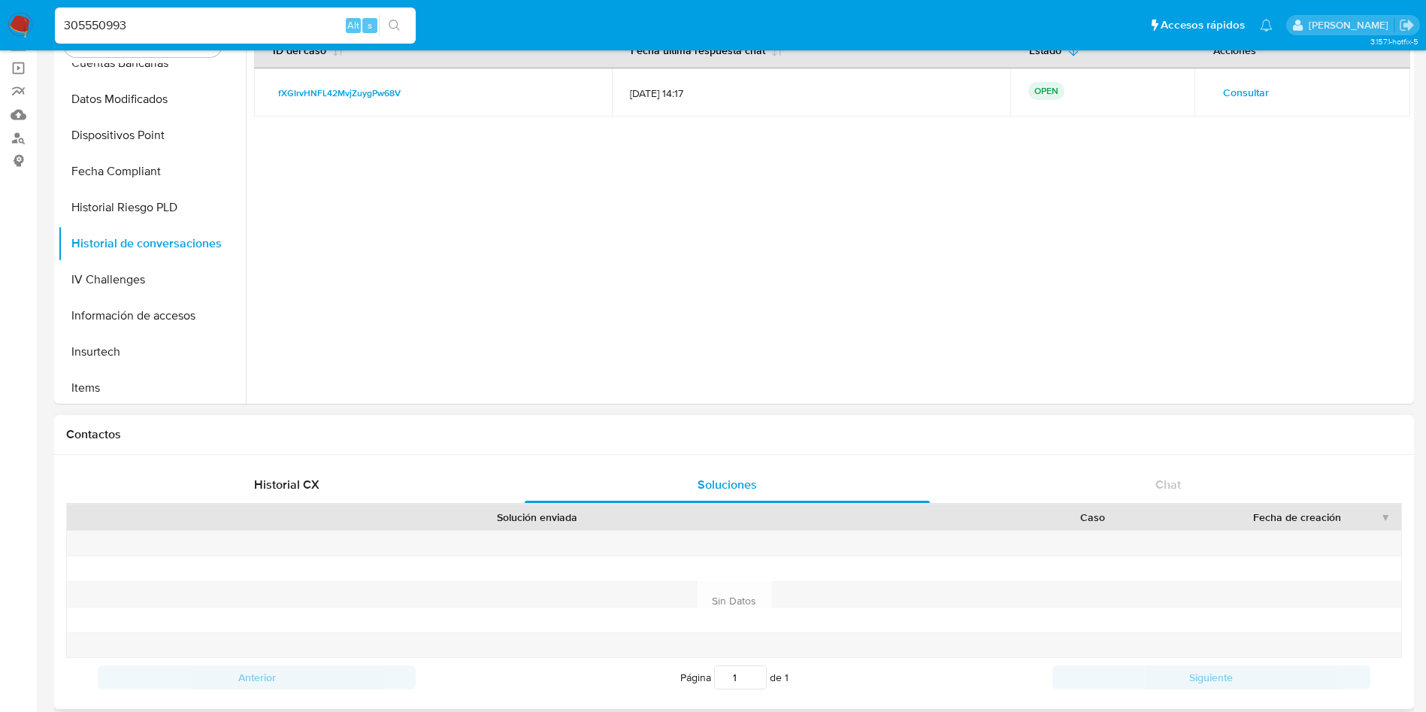
scroll to position [0, 0]
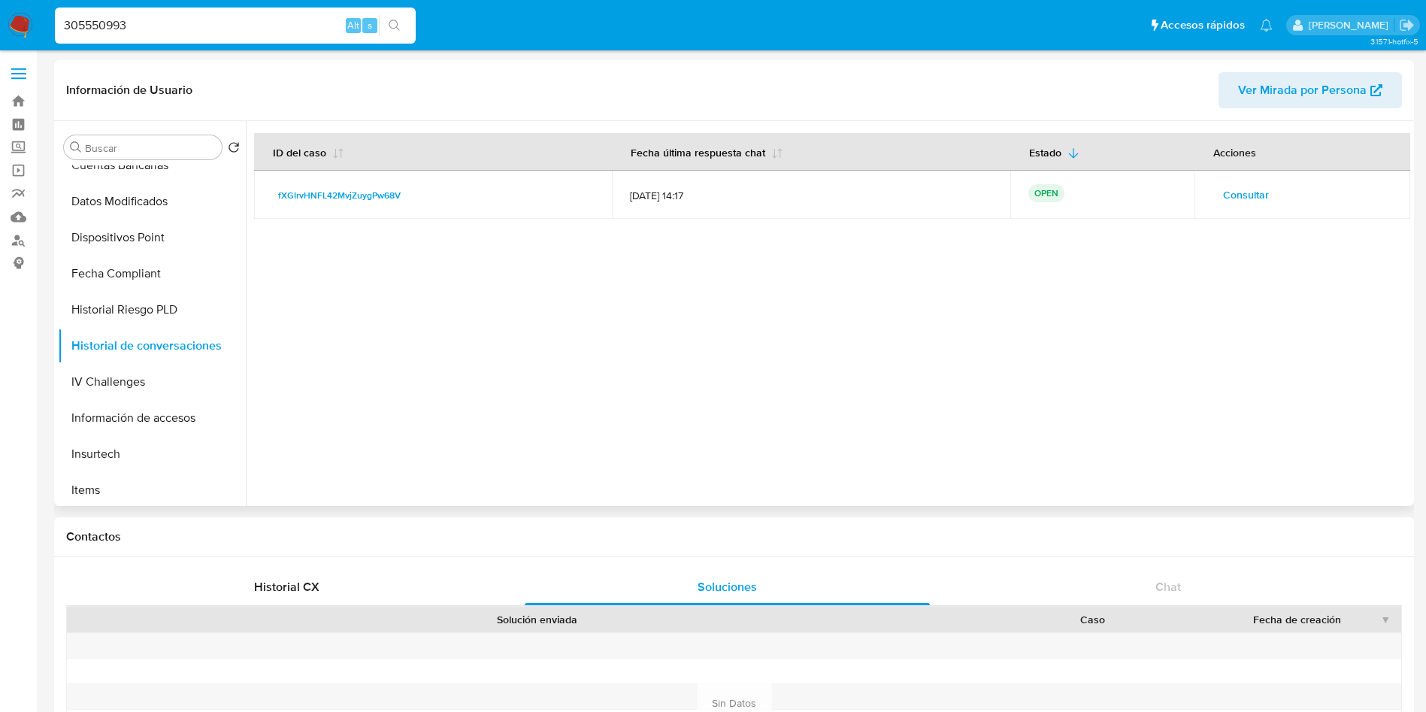
click at [1280, 449] on div at bounding box center [828, 313] width 1165 height 385
click at [892, 373] on div at bounding box center [828, 313] width 1165 height 385
click at [315, 188] on span "fXGIrvHNFL42MvjZuygPw68V" at bounding box center [339, 195] width 123 height 18
drag, startPoint x: 0, startPoint y: 8, endPoint x: 3, endPoint y: -1, distance: 8.8
click at [3, 0] on nav "Pausado Ver notificaciones 305550993 Alt s Accesos rápidos Presiona las siguien…" at bounding box center [713, 25] width 1426 height 50
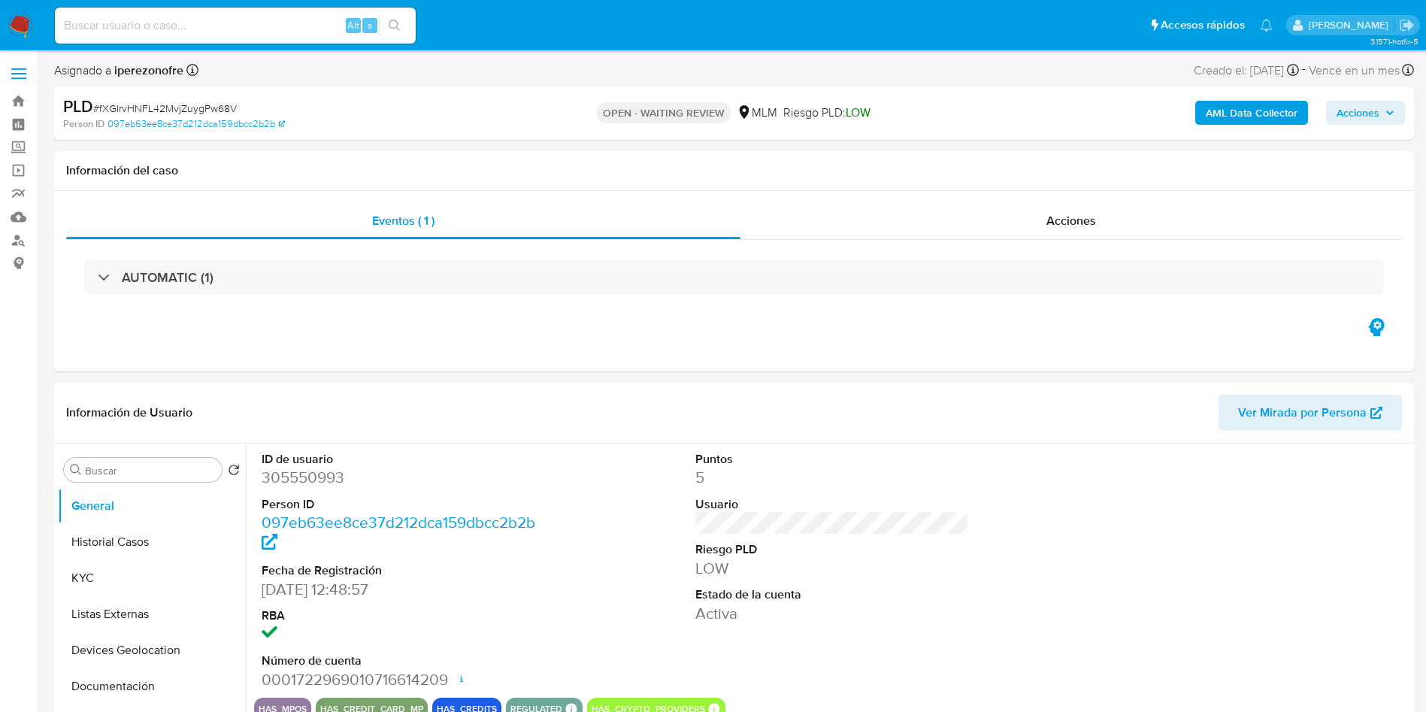
select select "10"
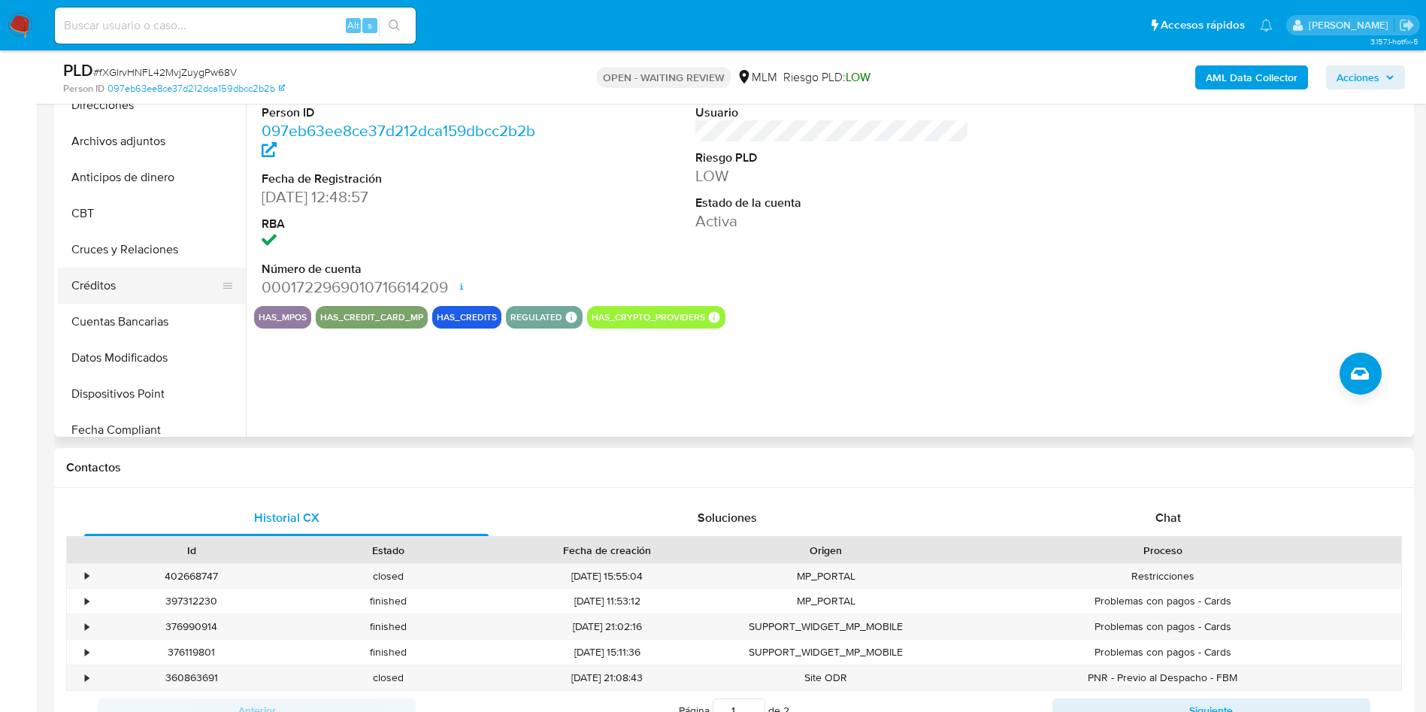
scroll to position [338, 0]
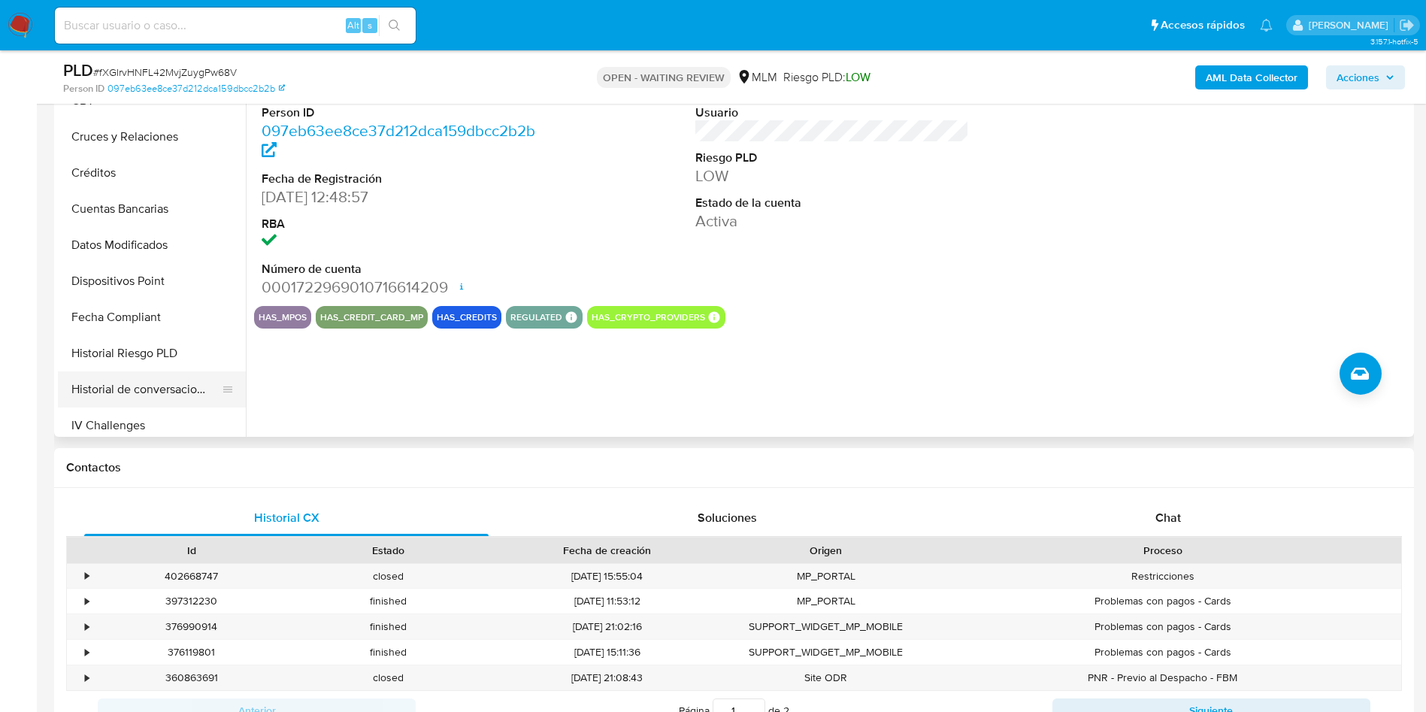
click at [138, 383] on button "Historial de conversaciones" at bounding box center [146, 389] width 176 height 36
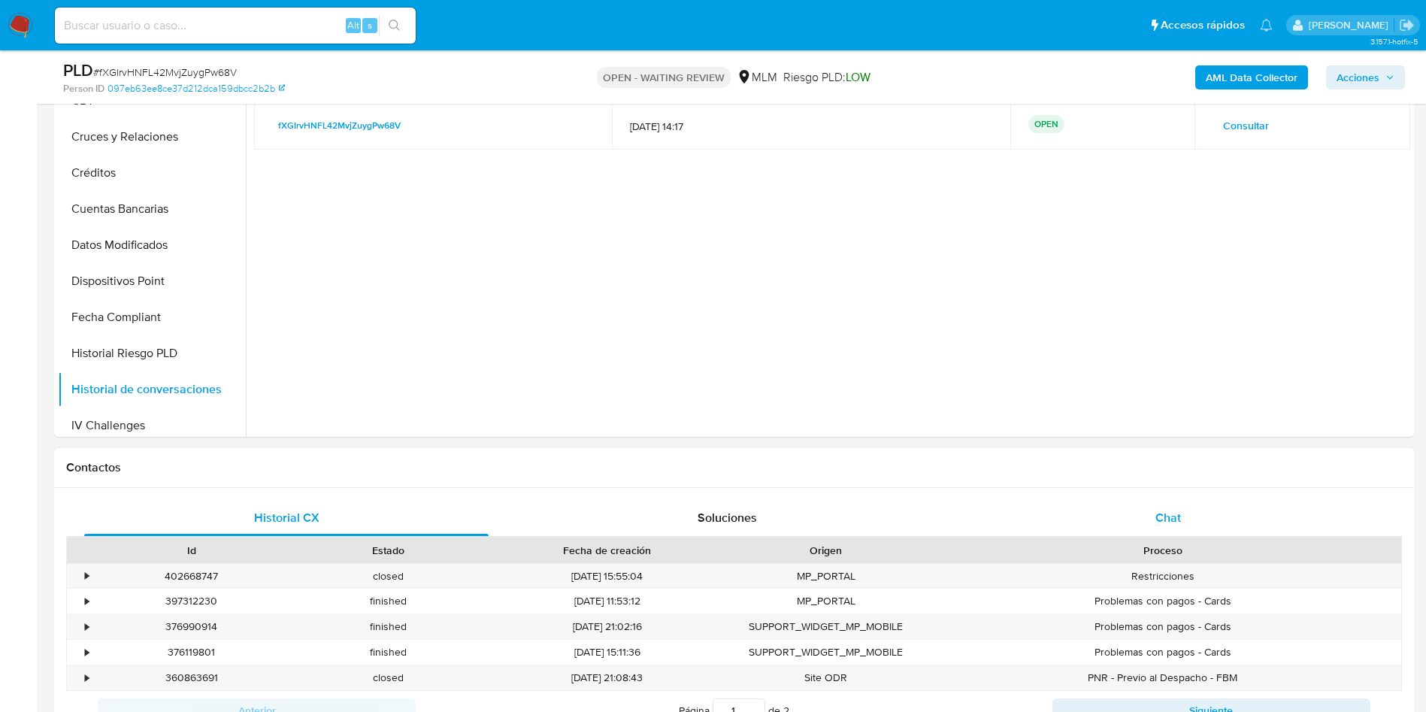
click at [1173, 511] on span "Chat" at bounding box center [1169, 517] width 26 height 17
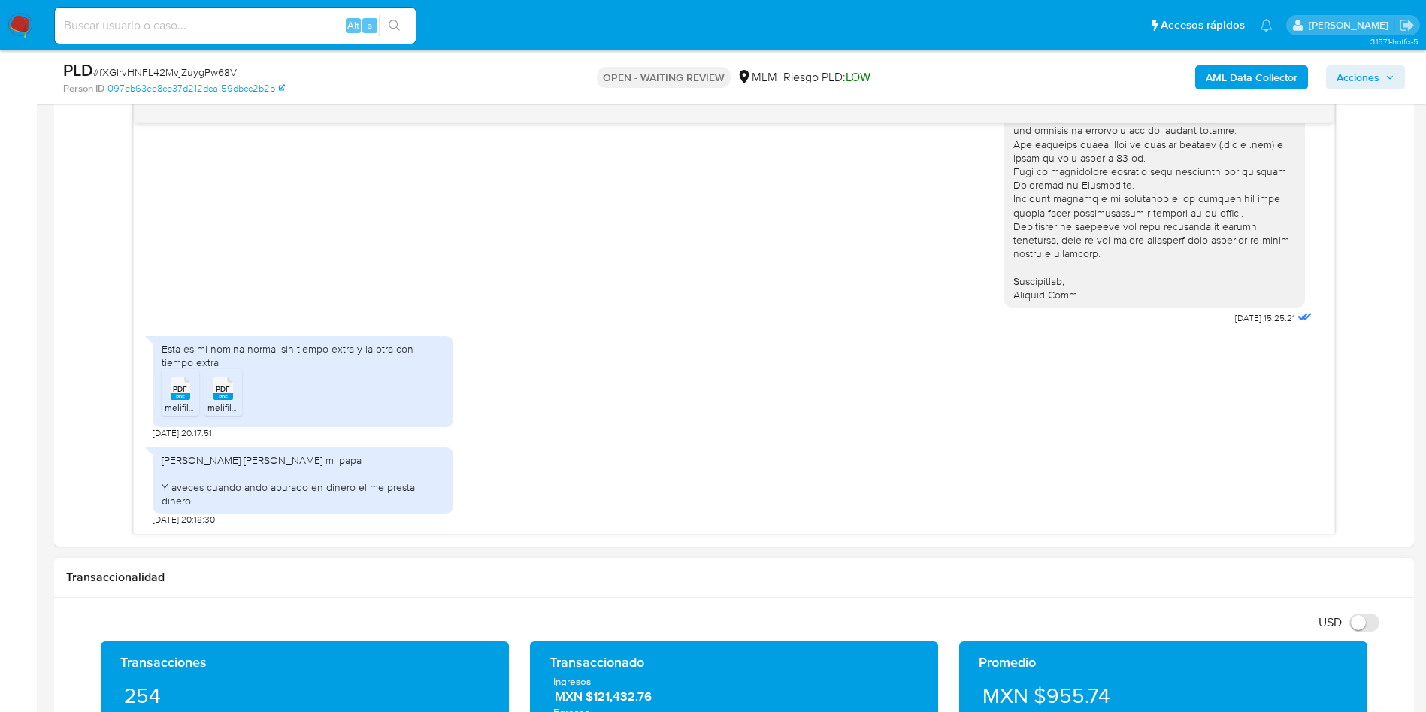
scroll to position [677, 0]
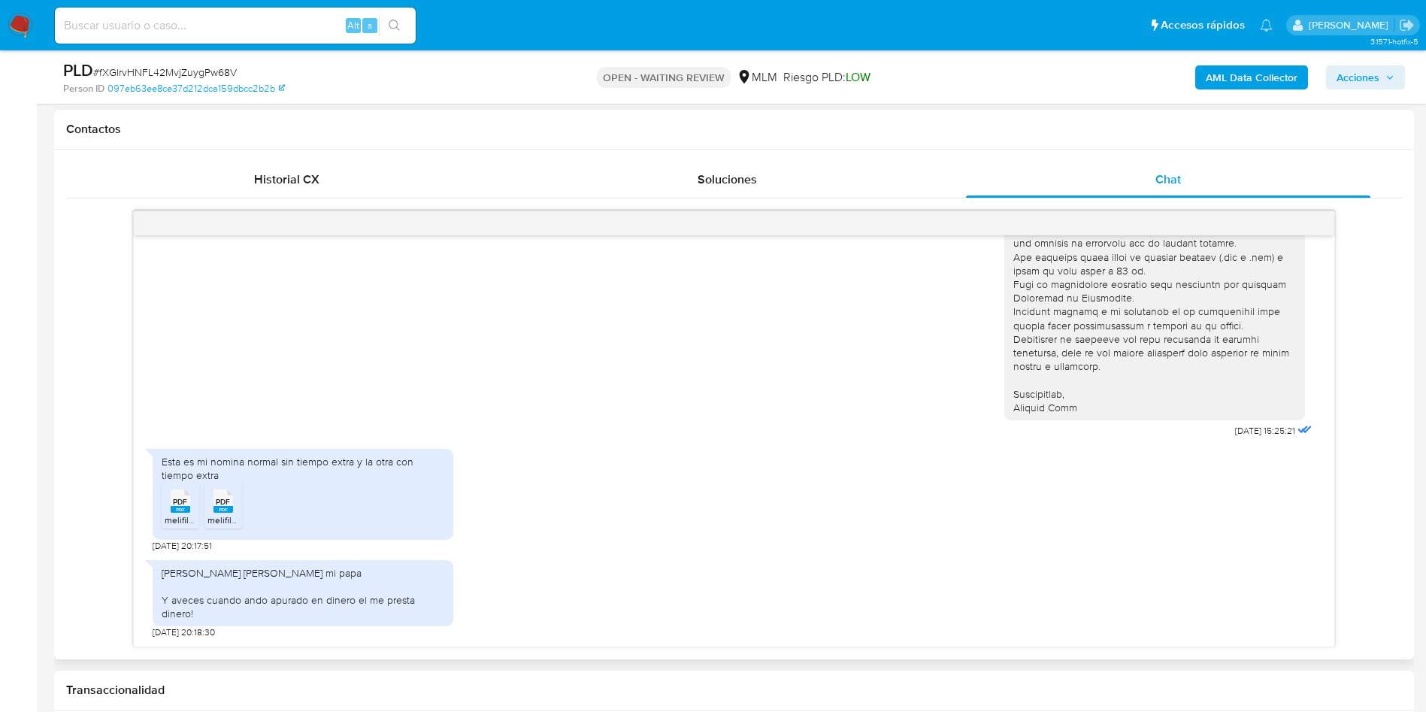
click at [971, 583] on div "[PERSON_NAME] [PERSON_NAME] es mi papa Y aveces cuando ando apurado en dinero e…" at bounding box center [734, 596] width 1163 height 86
click at [360, 614] on div "[PERSON_NAME] [PERSON_NAME] es mi papa Y aveces cuando ando apurado en dinero e…" at bounding box center [303, 593] width 283 height 55
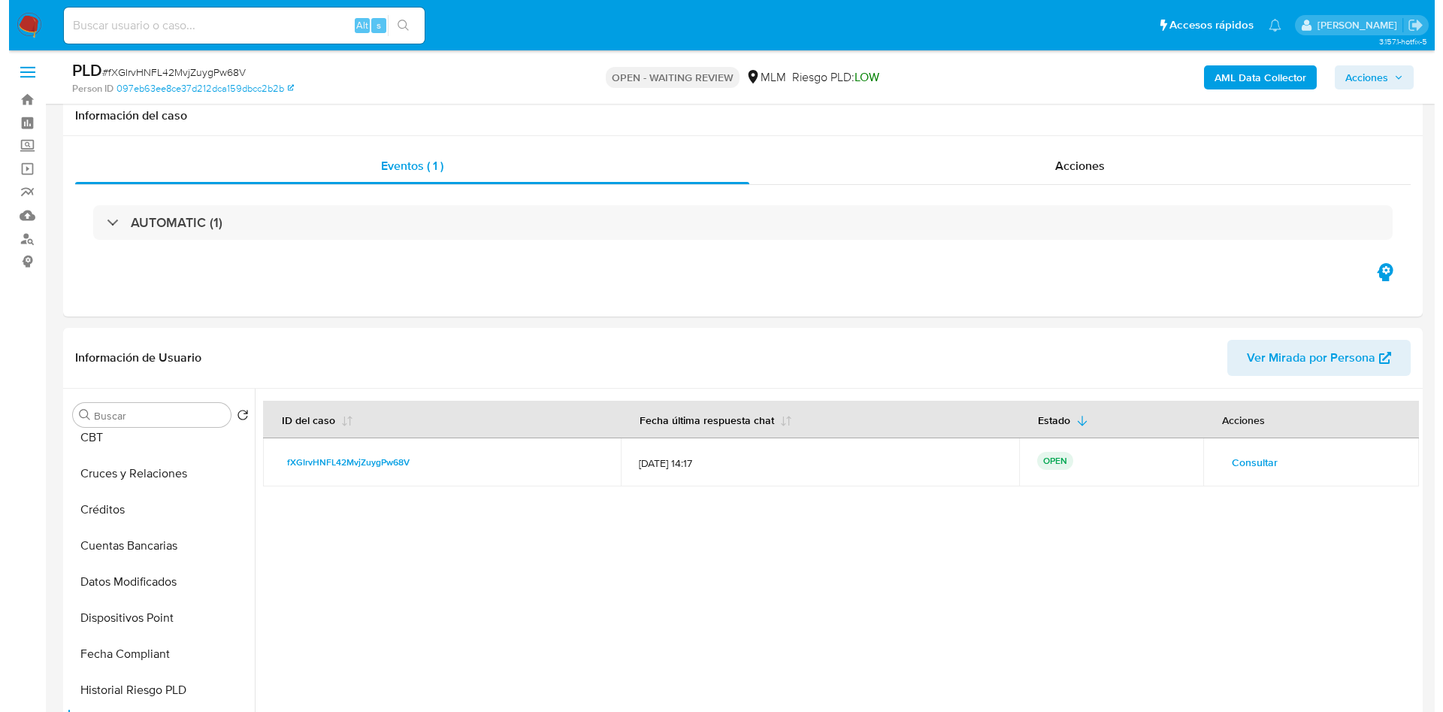
scroll to position [0, 0]
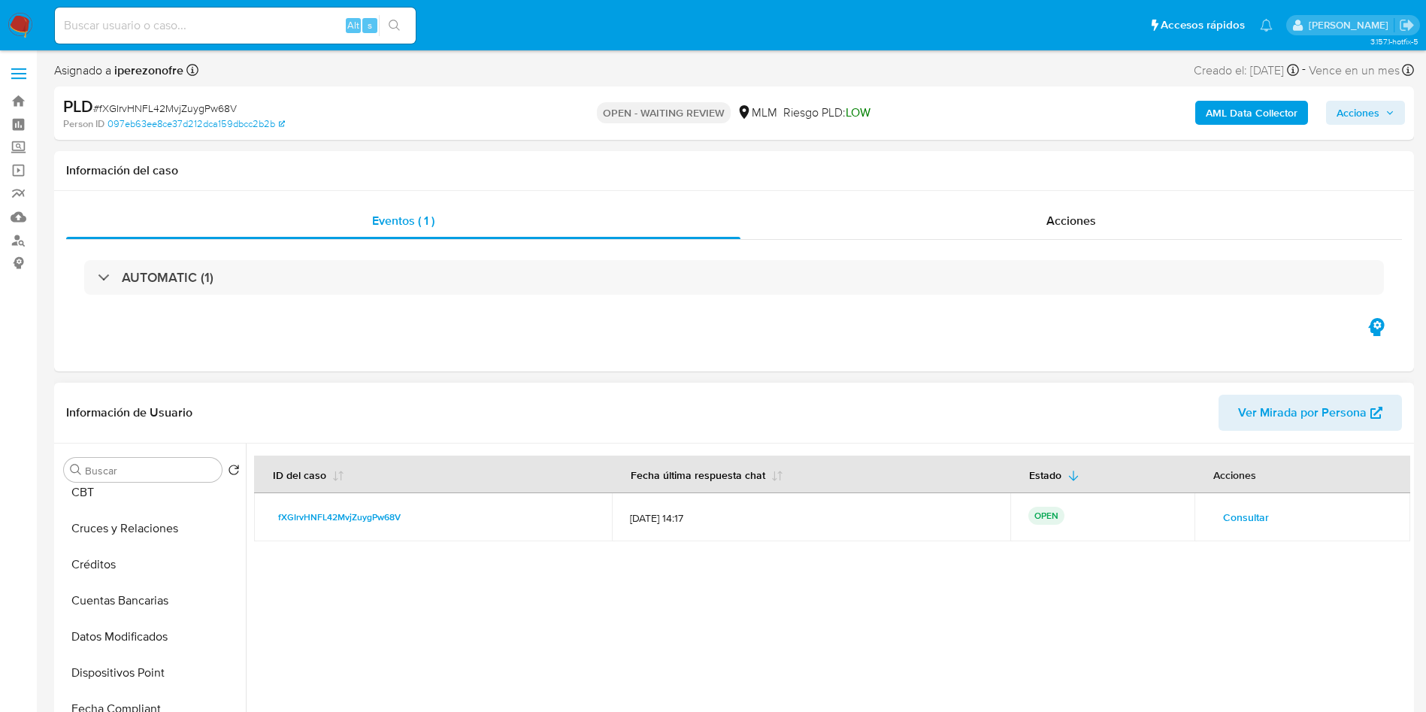
click at [1246, 522] on span "Consultar" at bounding box center [1246, 517] width 46 height 21
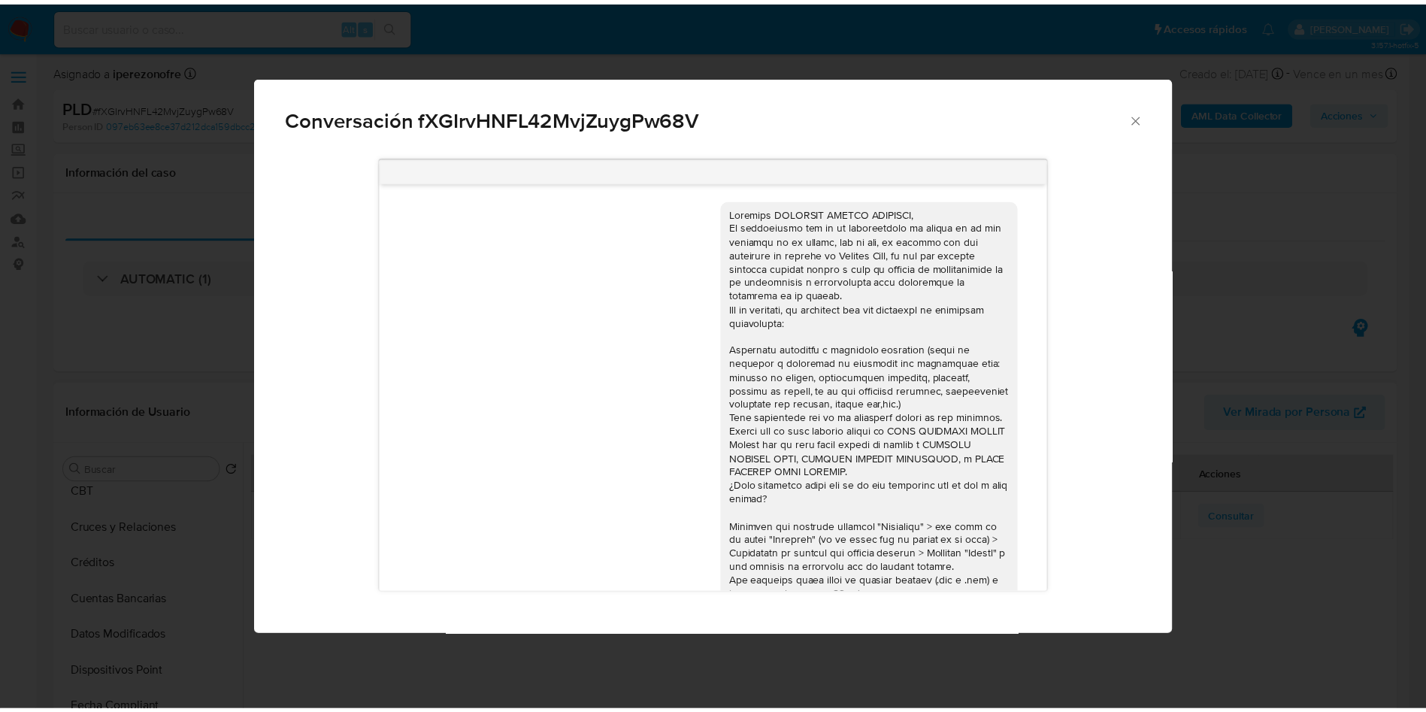
scroll to position [393, 0]
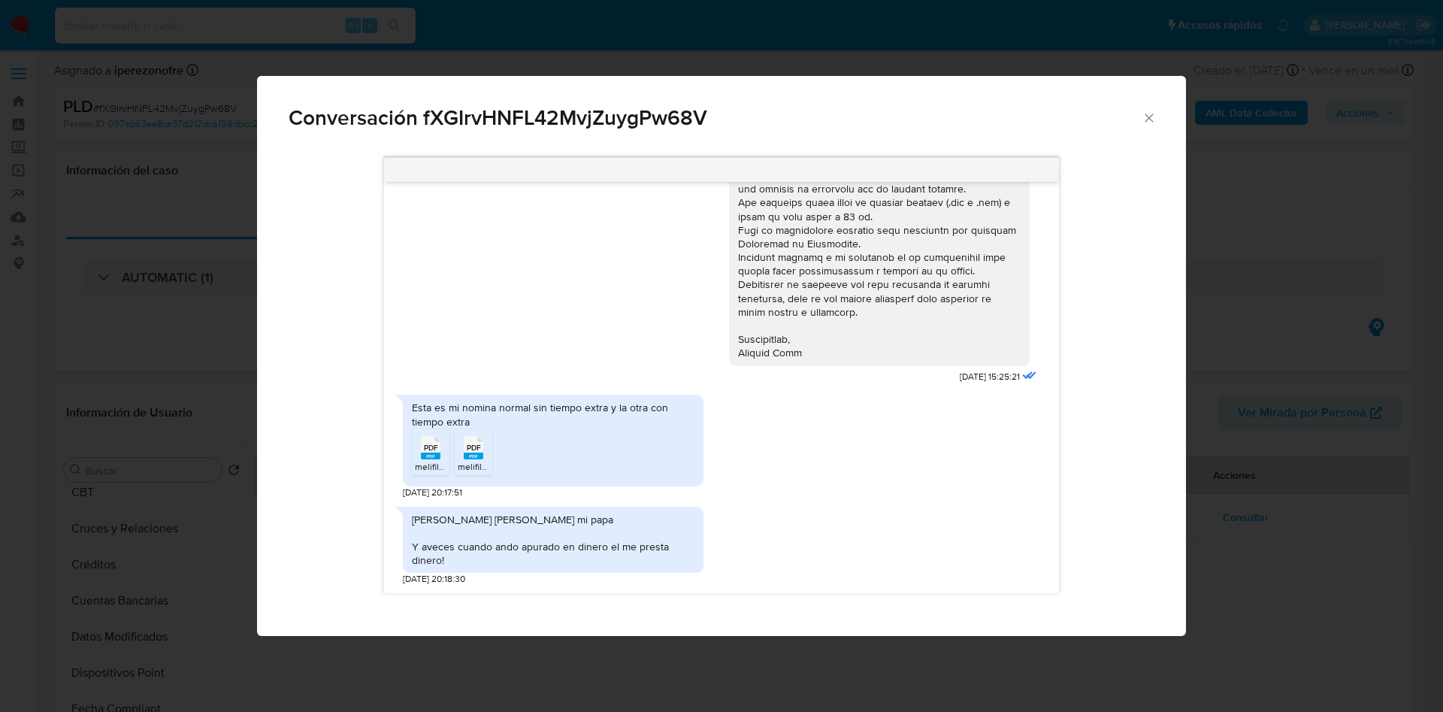
click at [1149, 118] on icon "Cerrar" at bounding box center [1149, 118] width 8 height 8
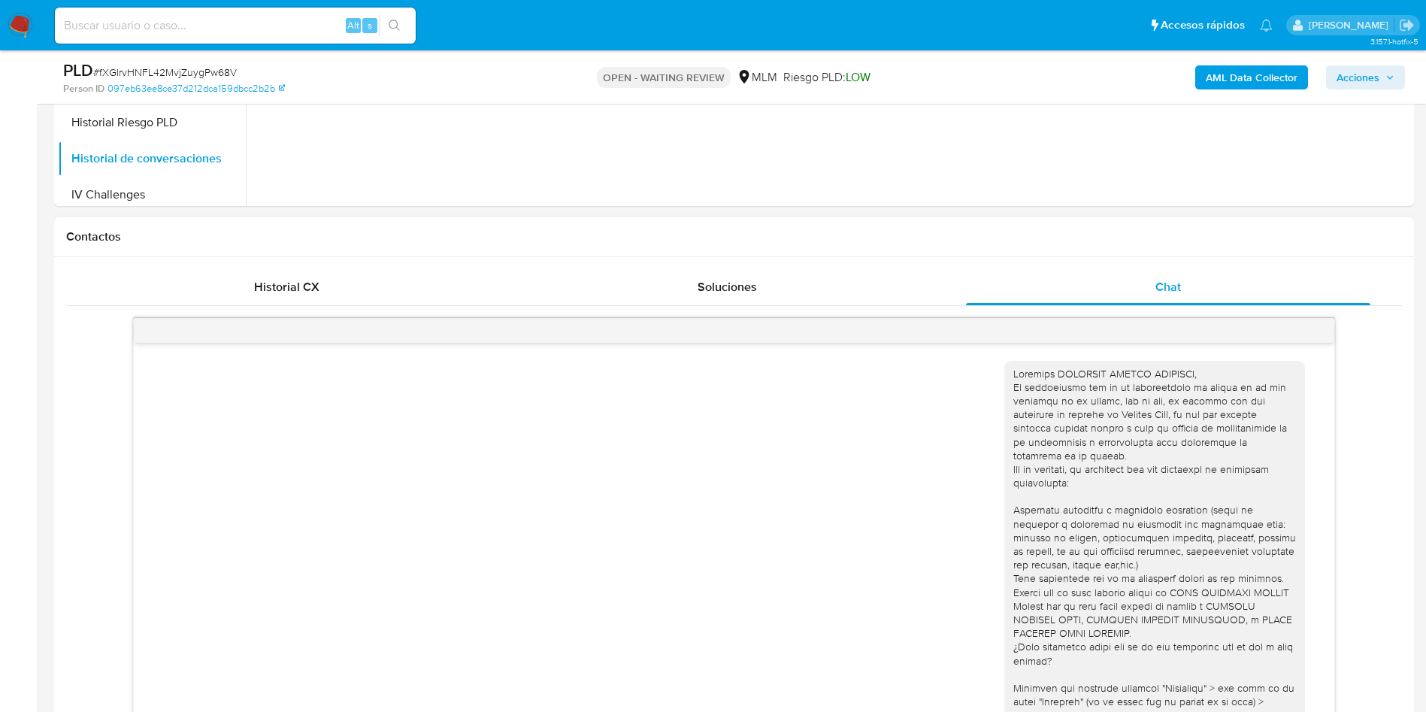
scroll to position [548, 0]
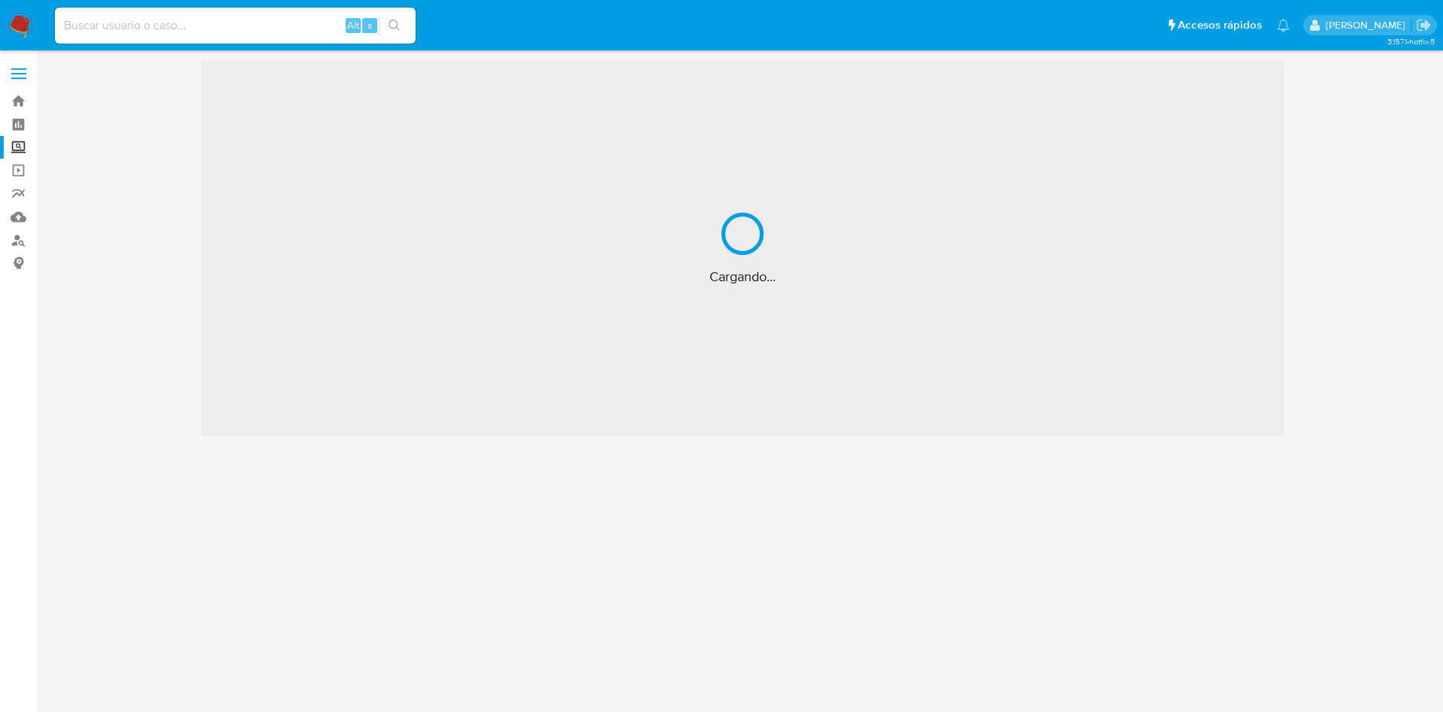
click at [22, 25] on img at bounding box center [21, 26] width 26 height 26
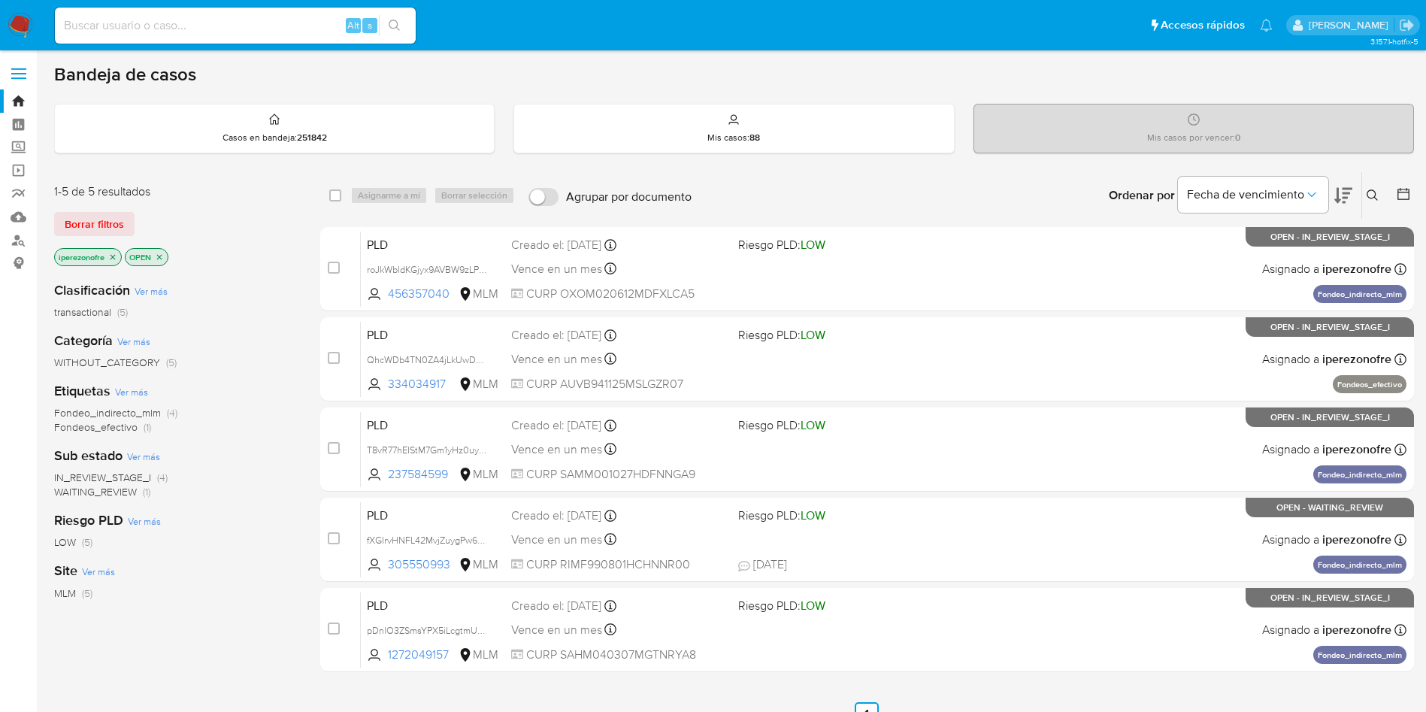
click at [1368, 192] on icon at bounding box center [1372, 194] width 11 height 11
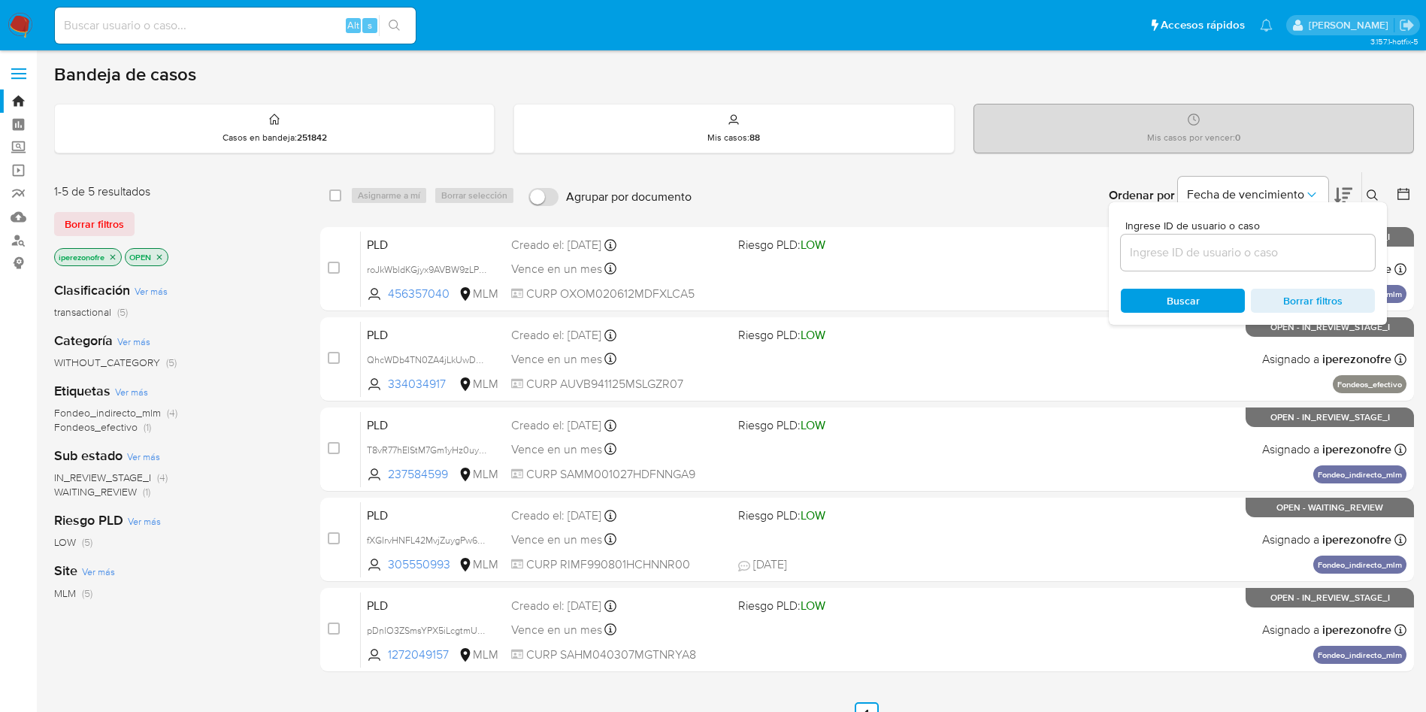
click at [1186, 256] on input at bounding box center [1248, 253] width 254 height 20
type input "305550993"
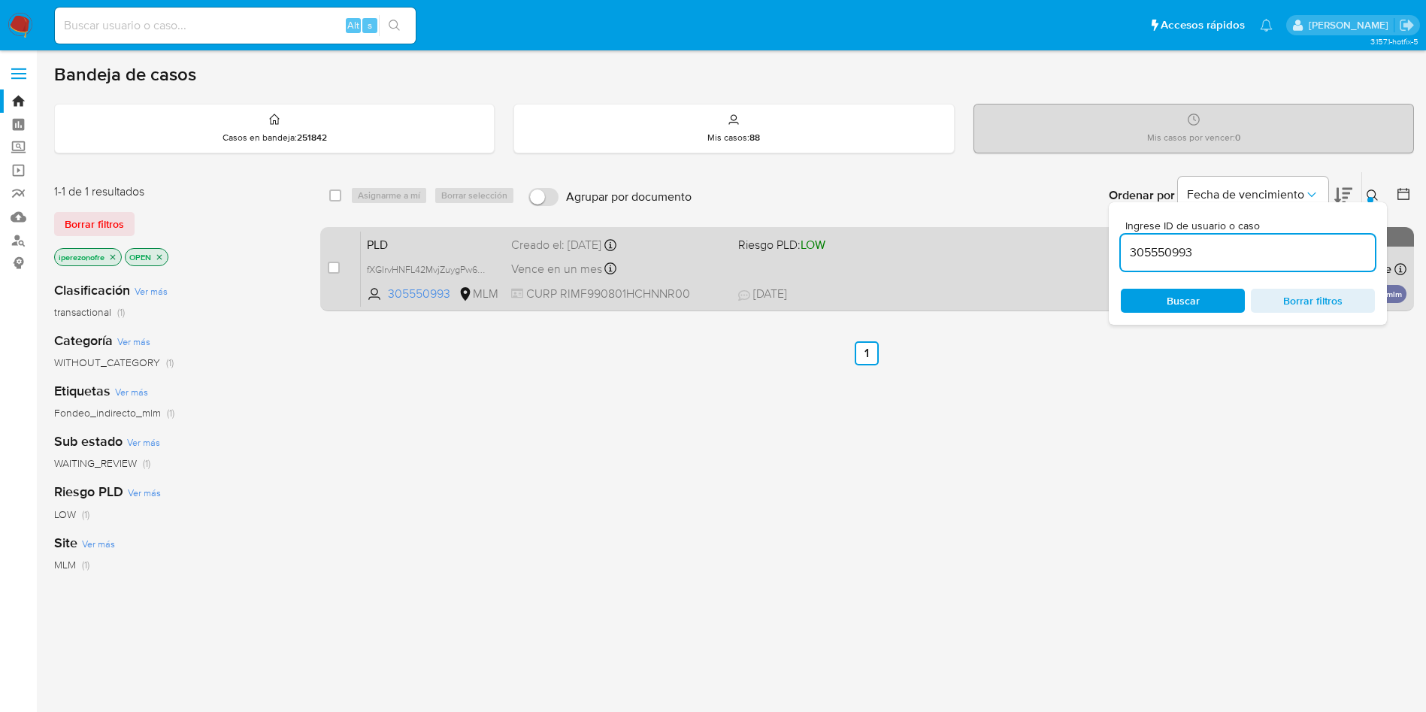
drag, startPoint x: 1205, startPoint y: 292, endPoint x: 635, endPoint y: 262, distance: 570.7
click at [1190, 296] on span "Buscar" at bounding box center [1182, 300] width 103 height 21
click at [719, 277] on div "Vence en un mes Vence el 11/10/2025 02:09:24" at bounding box center [618, 269] width 215 height 20
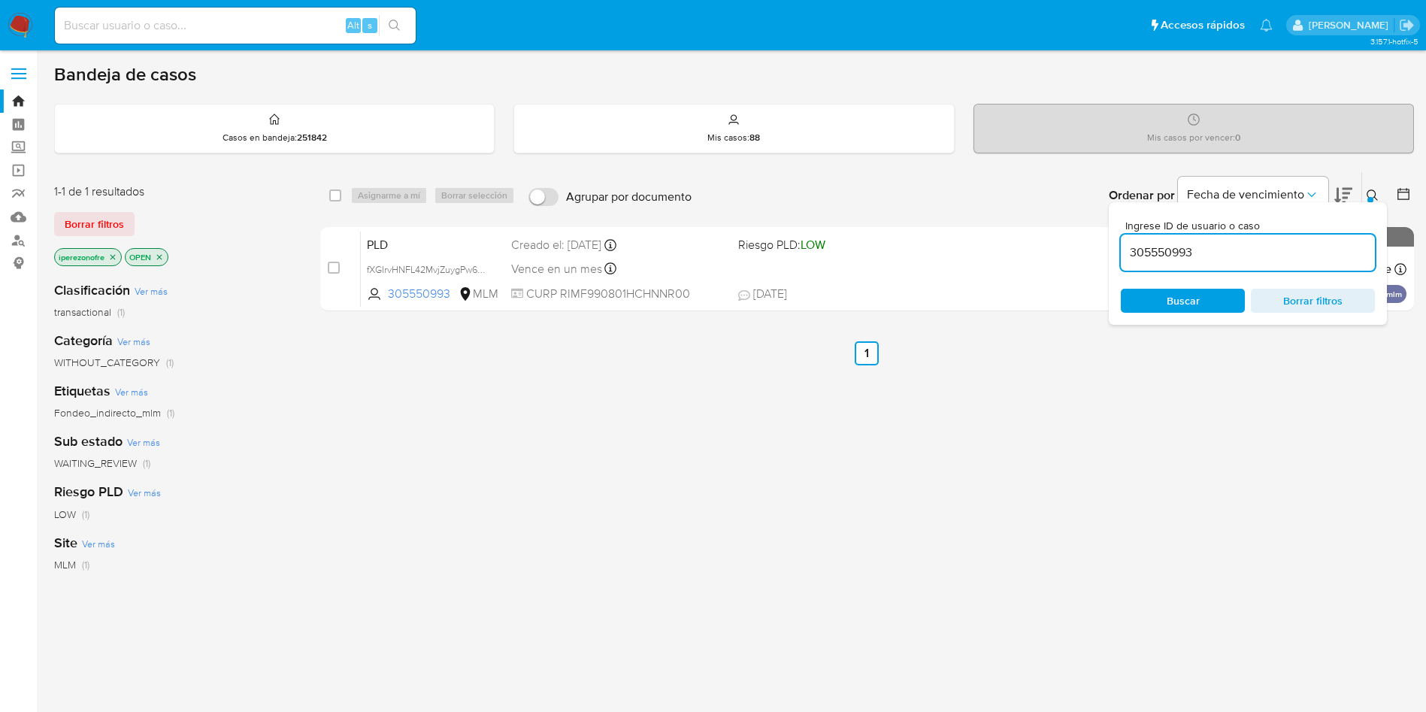
click at [1223, 255] on input "305550993" at bounding box center [1248, 253] width 254 height 20
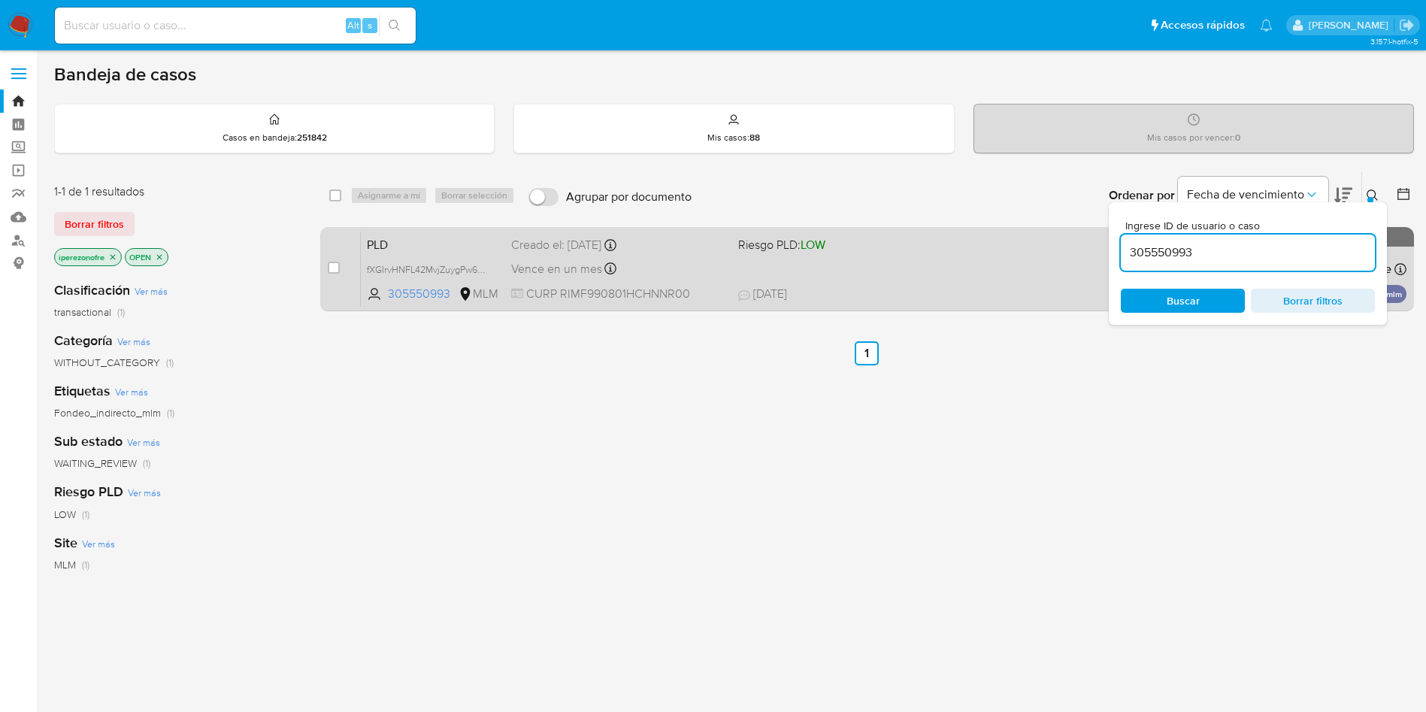
click at [989, 237] on div "select-all-cases-checkbox Asignarme a mí Borrar selección Agrupar por documento…" at bounding box center [867, 244] width 1094 height 146
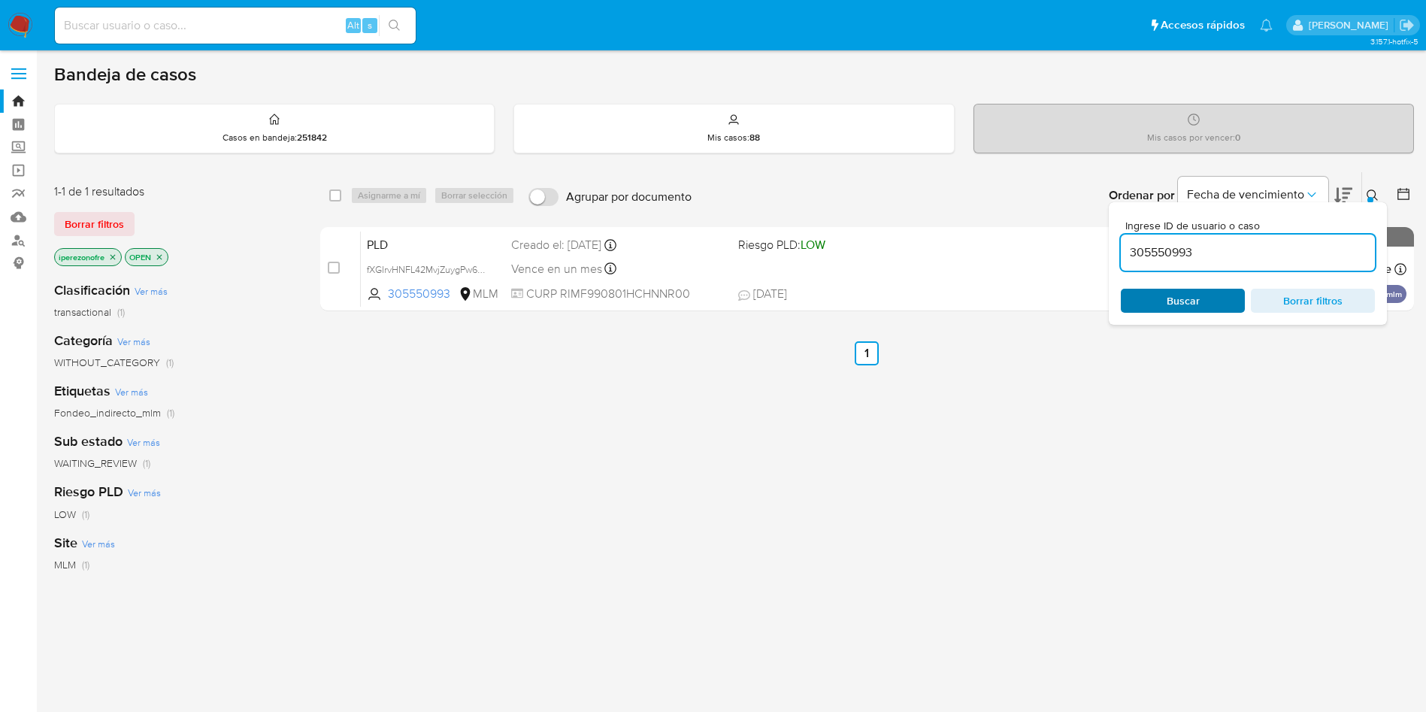
click at [1189, 304] on span "Buscar" at bounding box center [1183, 301] width 33 height 24
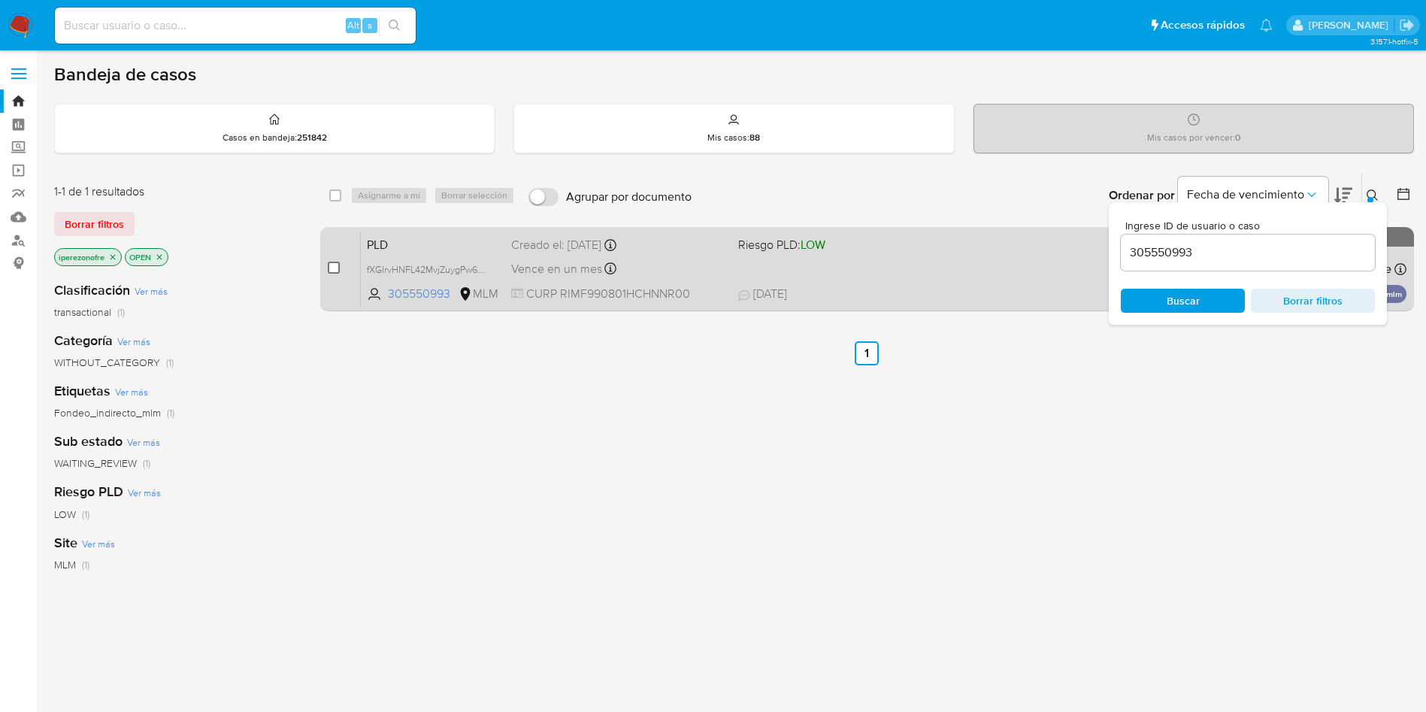
click at [333, 269] on input "checkbox" at bounding box center [334, 268] width 12 height 12
checkbox input "true"
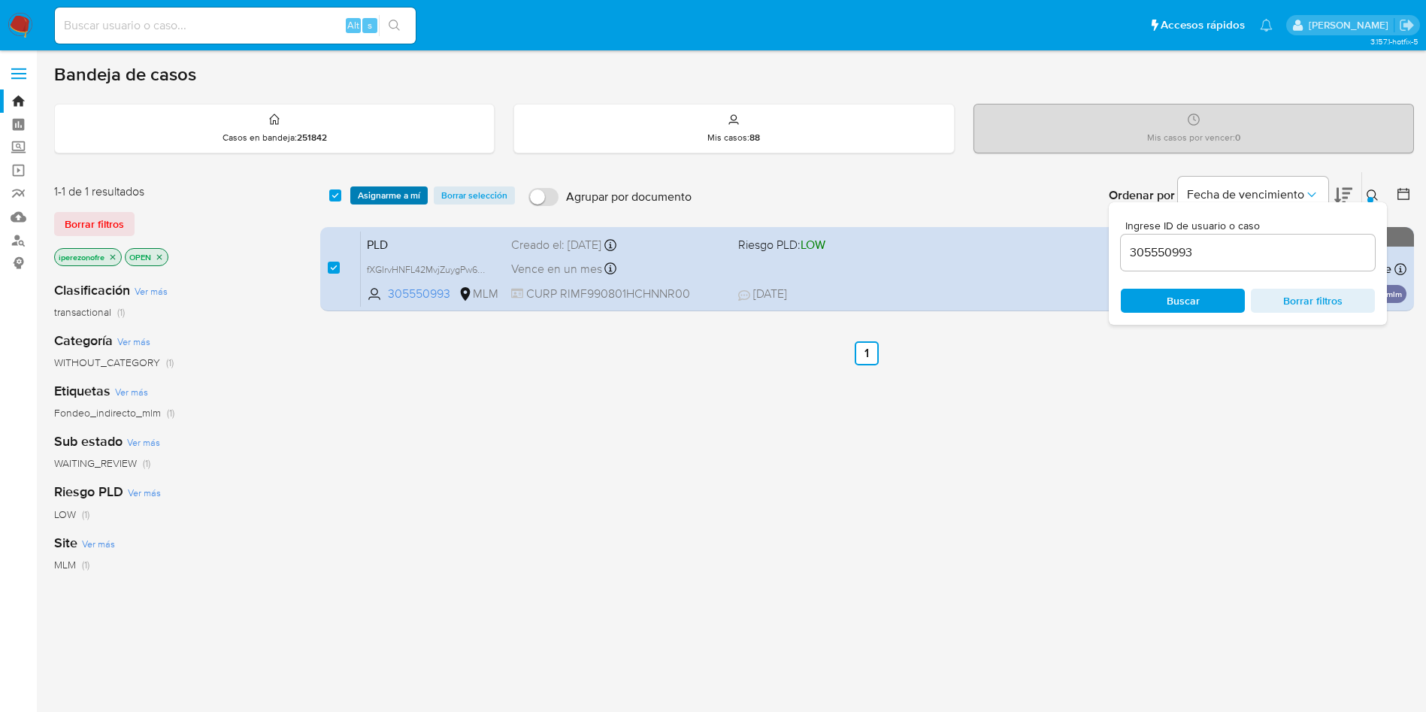
click at [374, 189] on span "Asignarme a mí" at bounding box center [389, 195] width 62 height 15
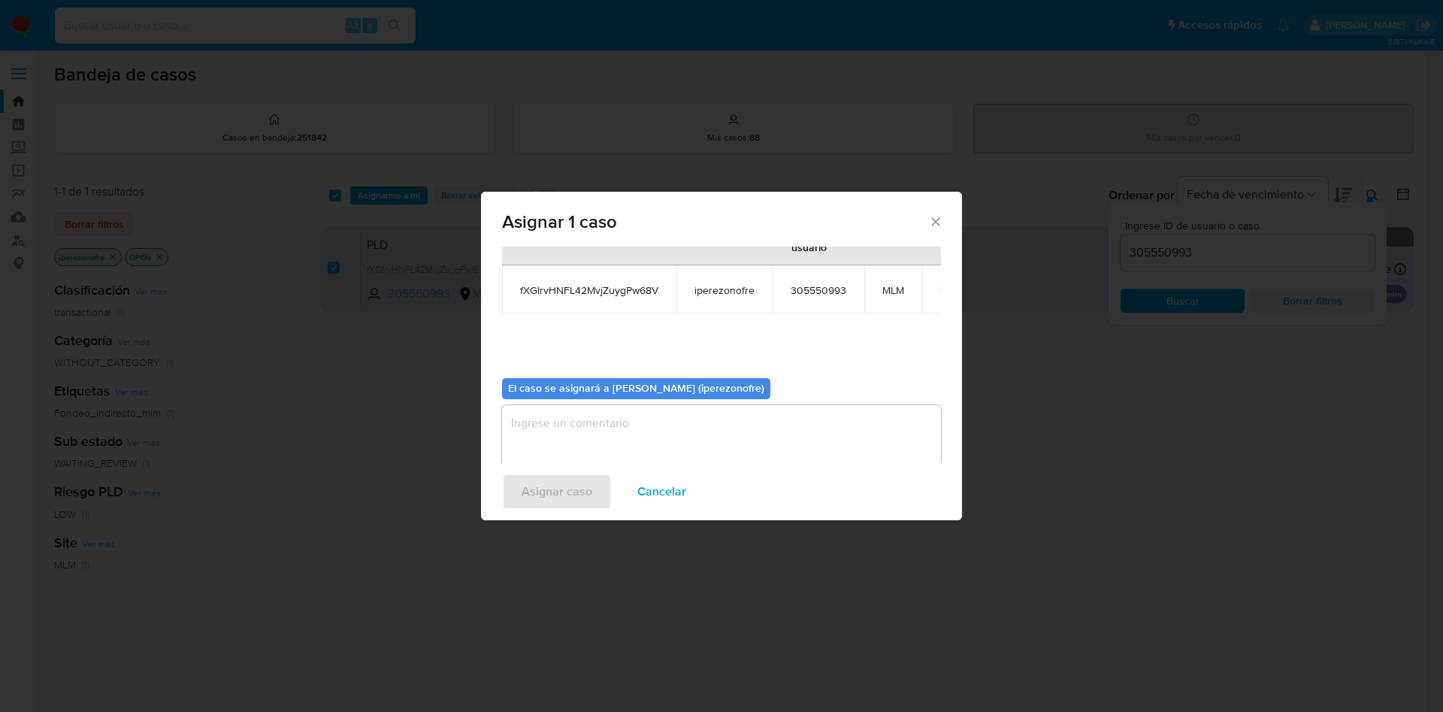
scroll to position [78, 0]
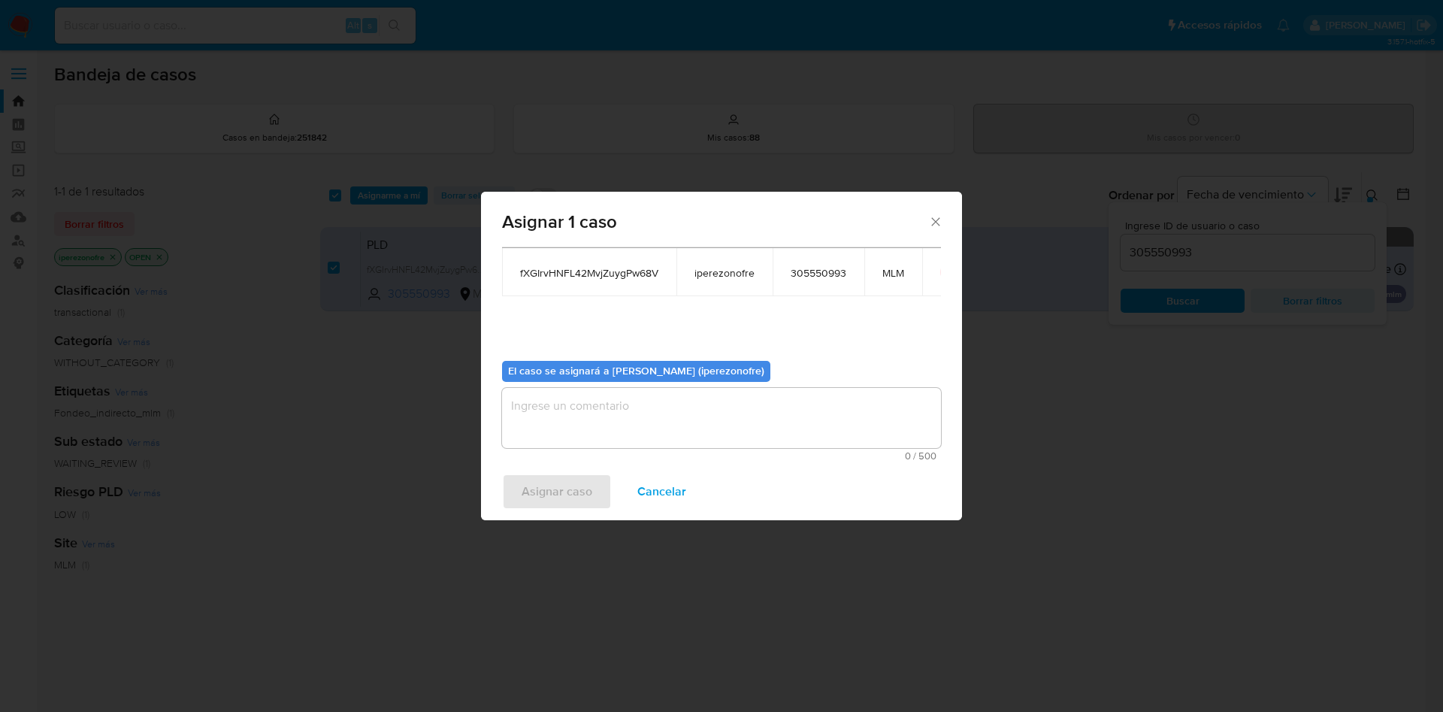
click at [635, 423] on textarea "assign-modal" at bounding box center [721, 418] width 439 height 60
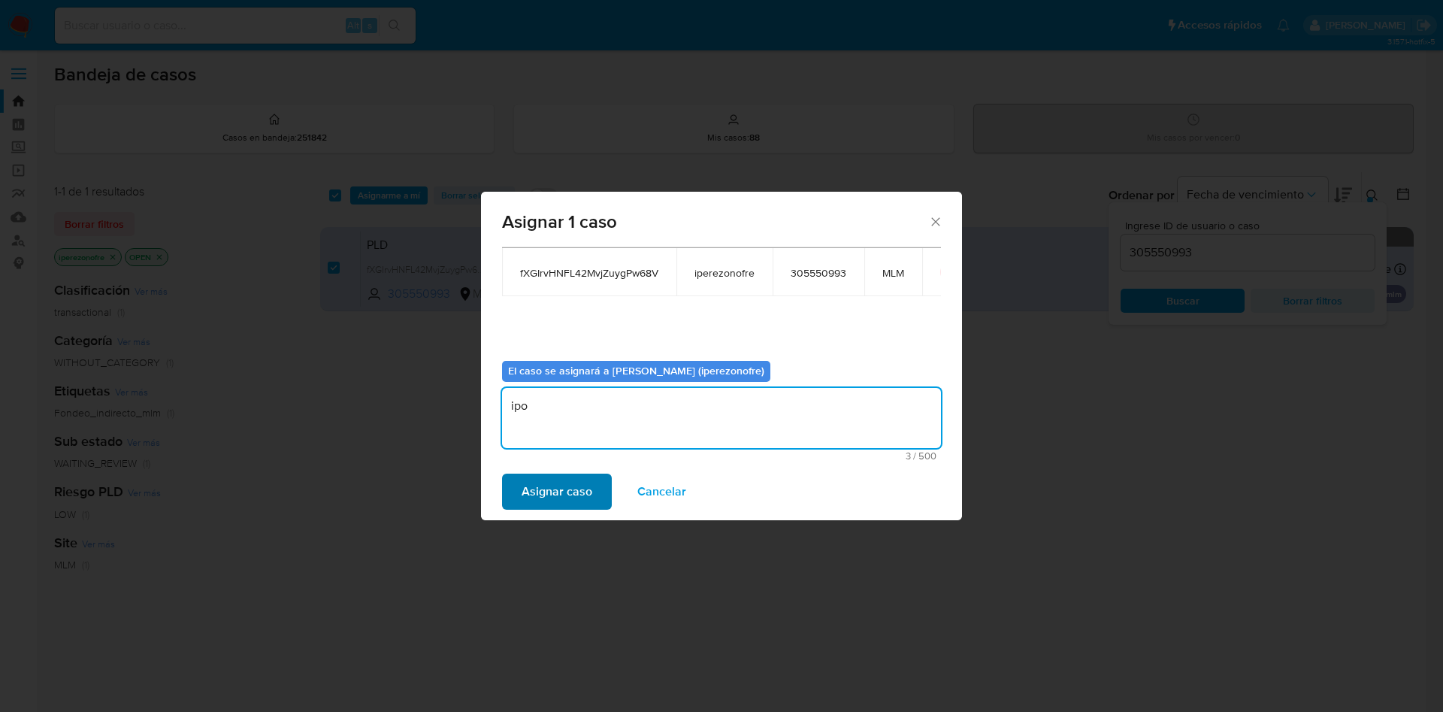
type textarea "ipo"
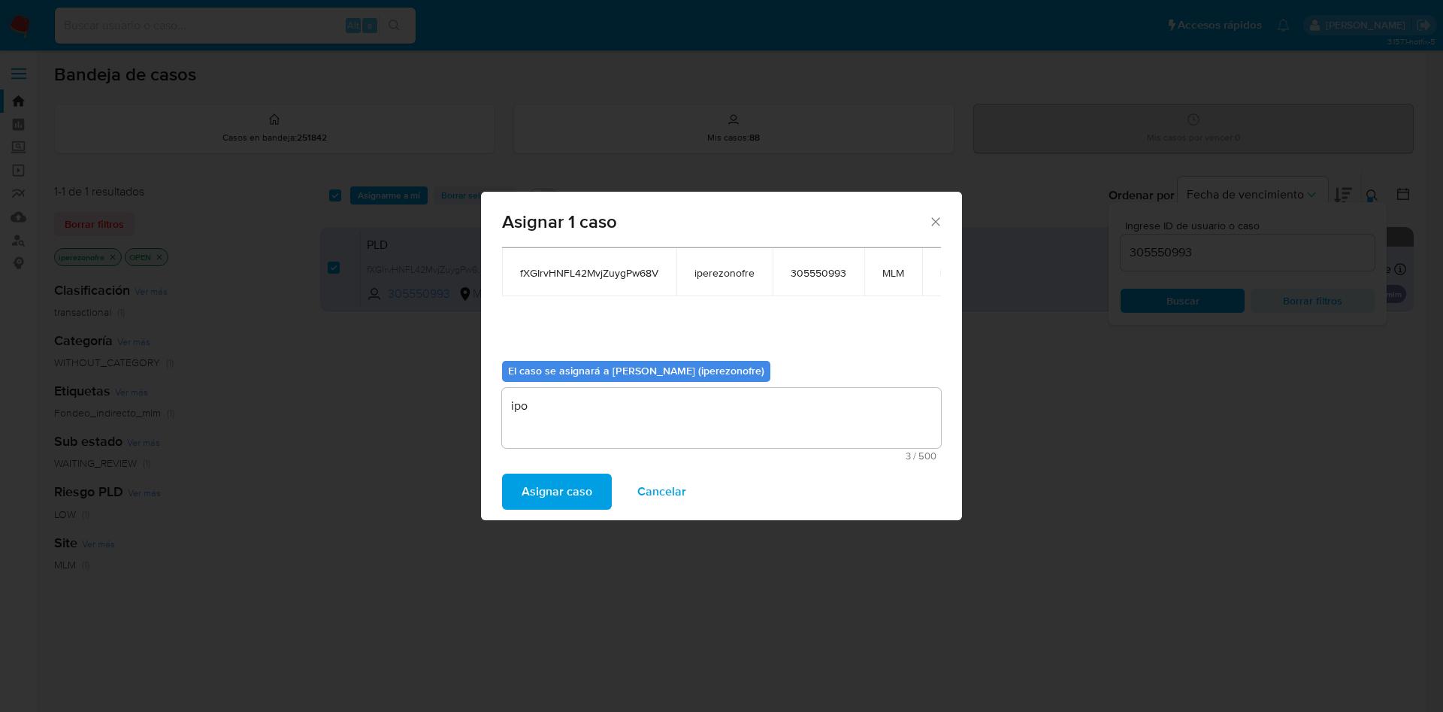
click at [532, 493] on span "Asignar caso" at bounding box center [557, 491] width 71 height 33
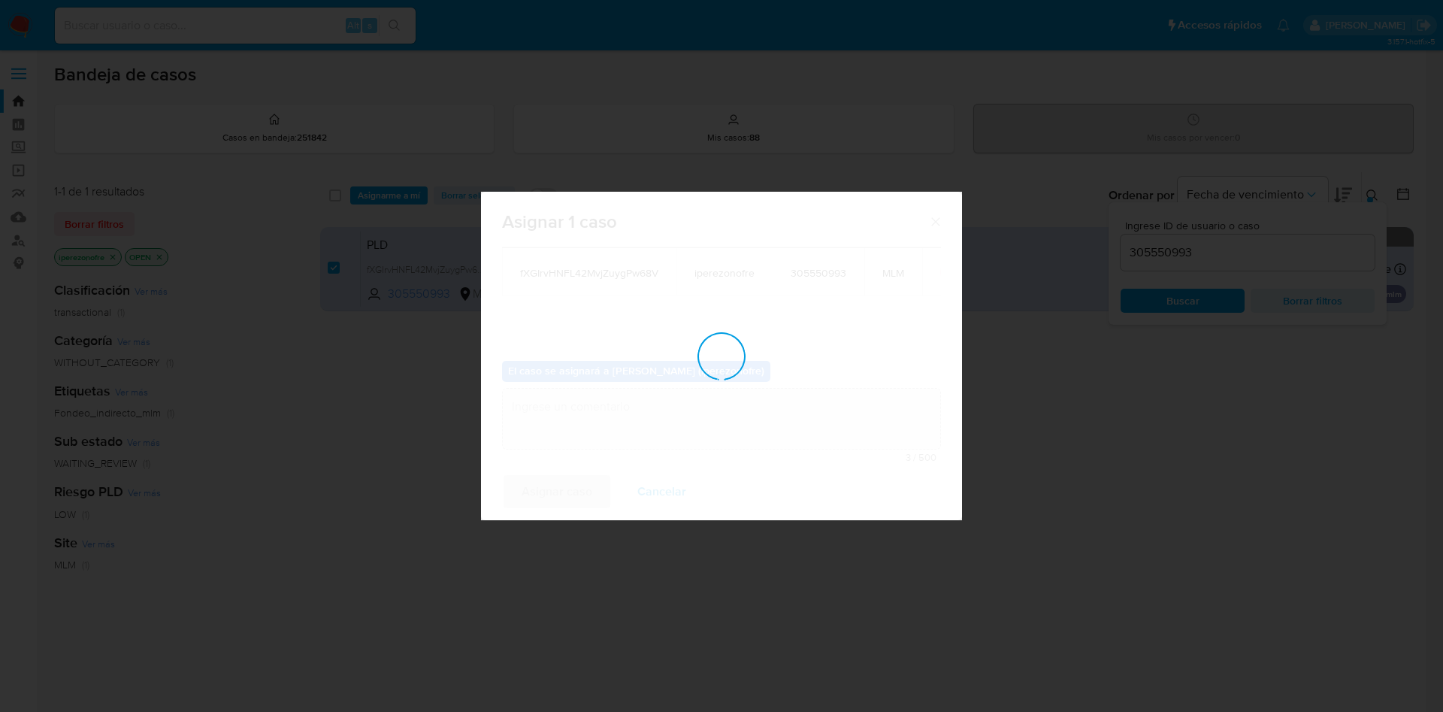
checkbox input "false"
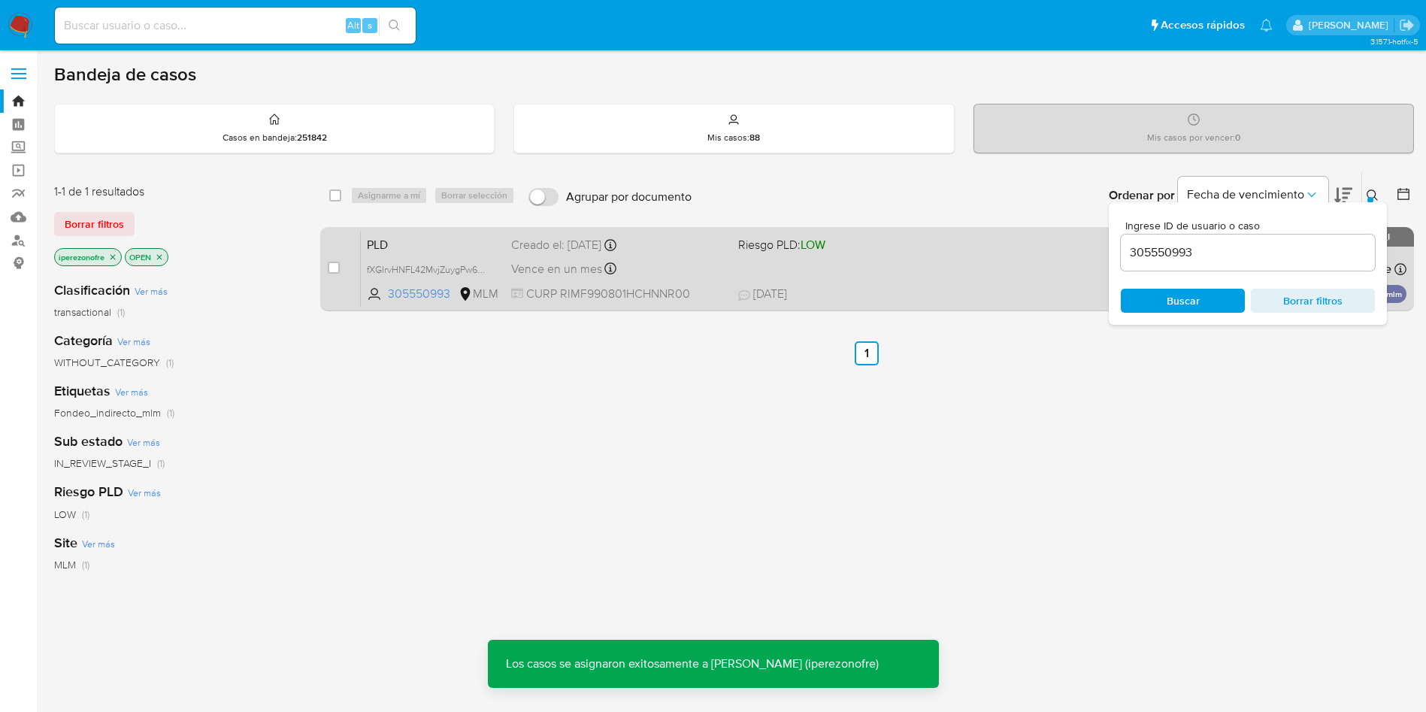
click at [713, 266] on div "Vence en un mes Vence el 11/10/2025 02:09:24" at bounding box center [618, 269] width 215 height 20
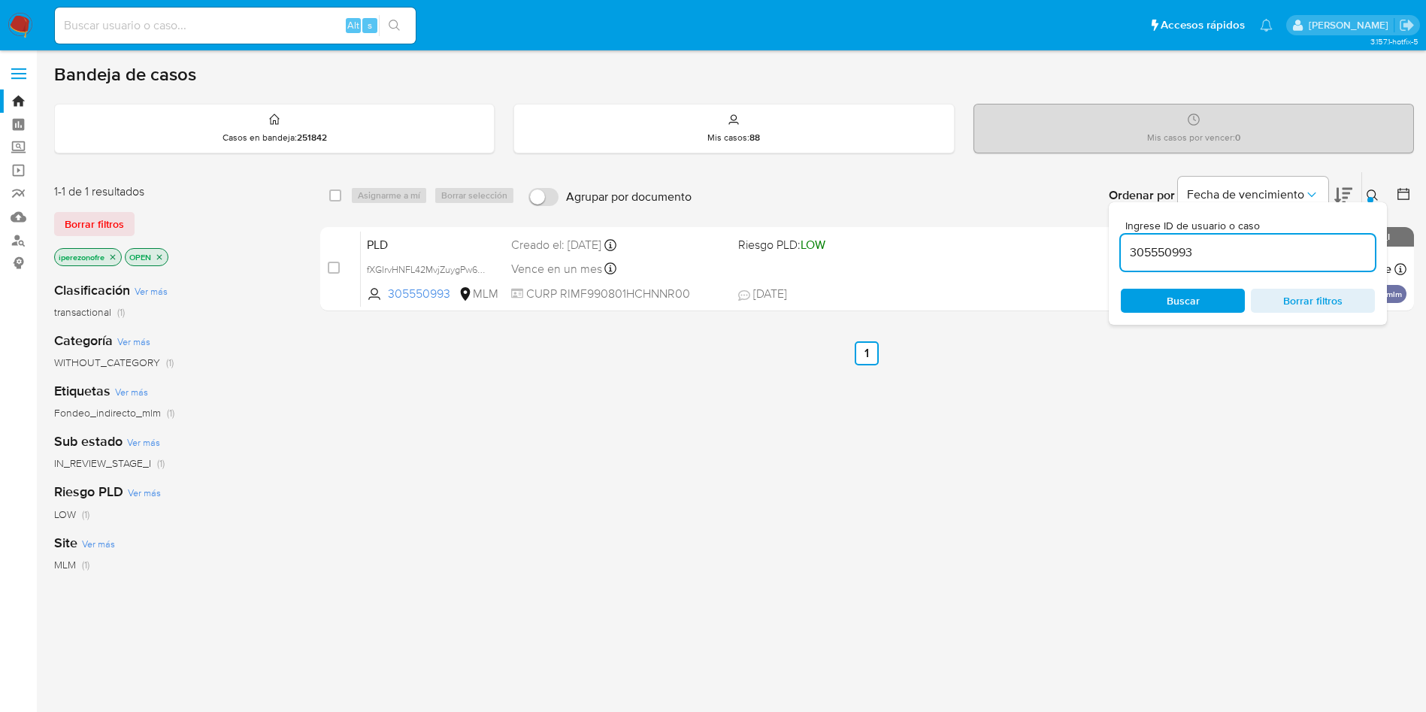
click at [1159, 256] on input "305550993" at bounding box center [1248, 253] width 254 height 20
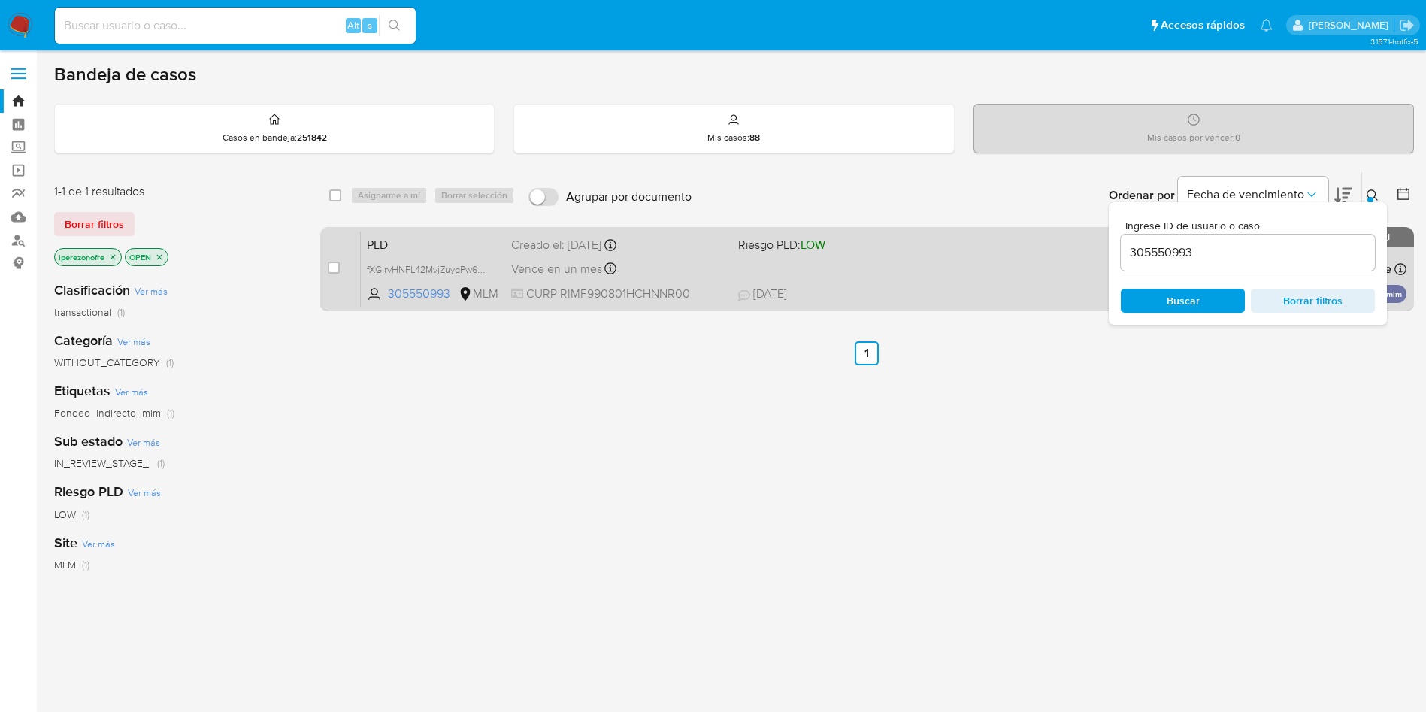
click at [329, 260] on div "case-item-checkbox" at bounding box center [334, 267] width 12 height 15
click at [332, 268] on input "checkbox" at bounding box center [334, 268] width 12 height 12
checkbox input "true"
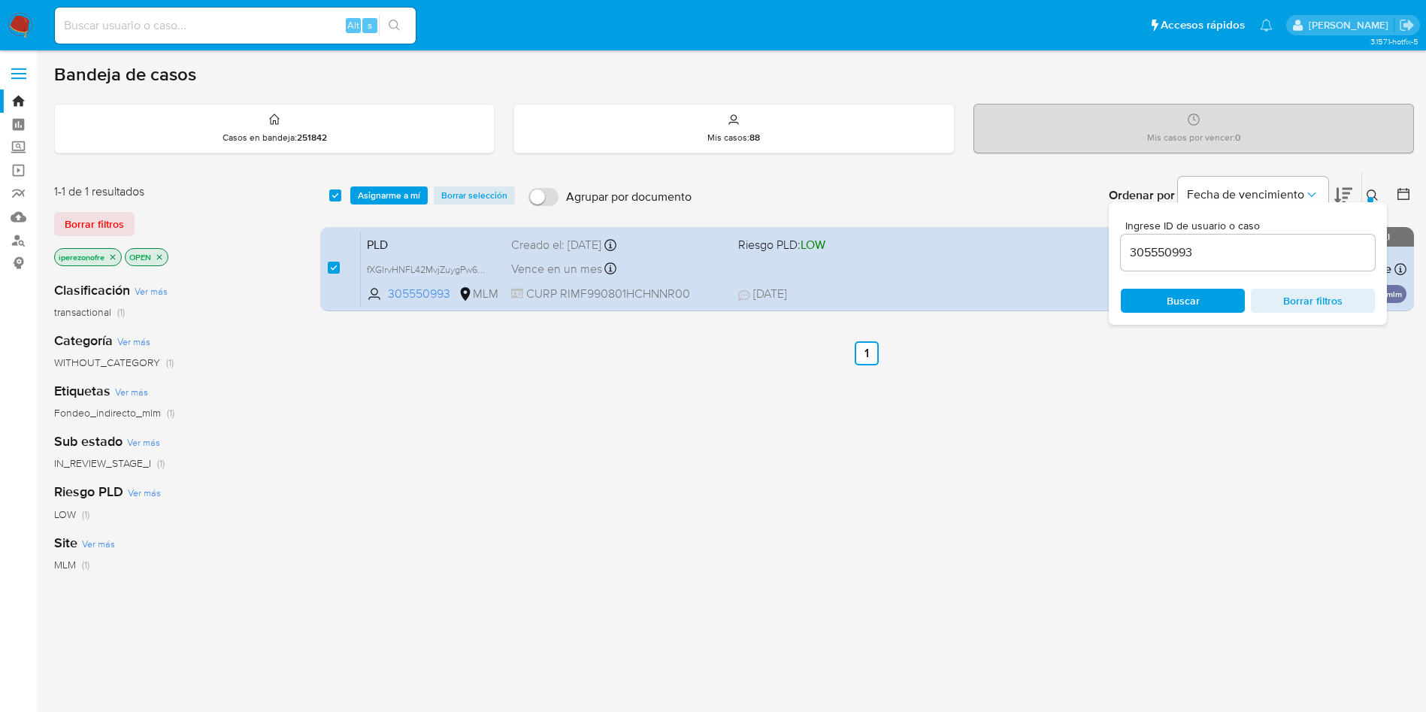
click at [380, 195] on span "Asignarme a mí" at bounding box center [389, 195] width 62 height 15
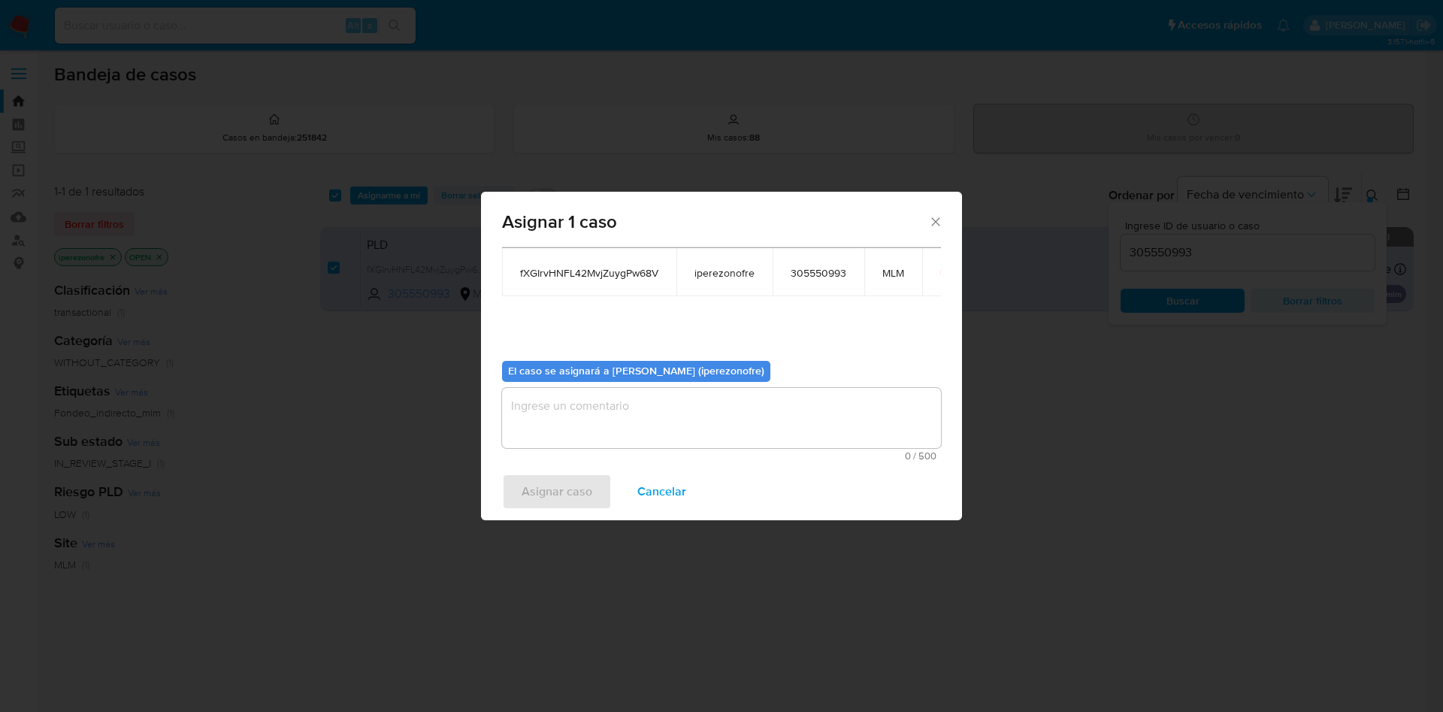
click at [650, 423] on textarea "assign-modal" at bounding box center [721, 418] width 439 height 60
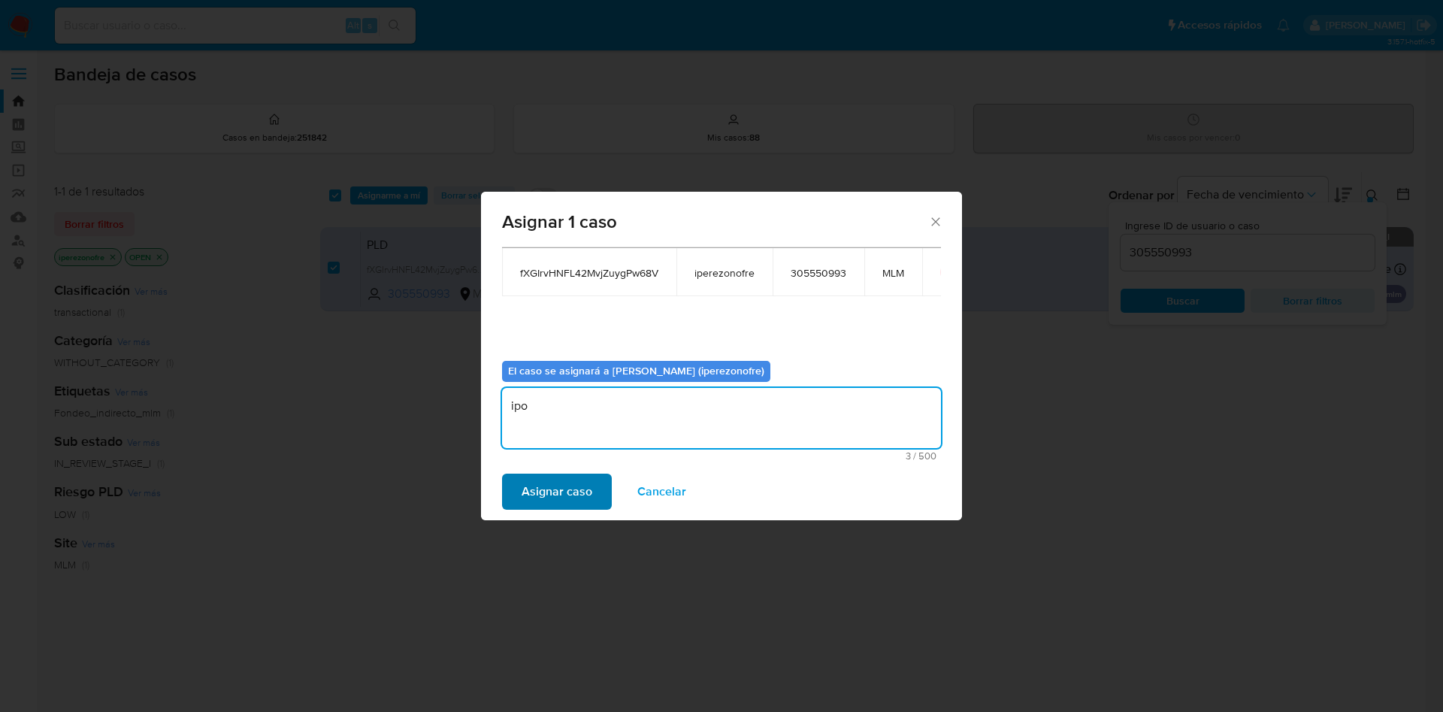
type textarea "ipo"
click at [556, 495] on span "Asignar caso" at bounding box center [557, 491] width 71 height 33
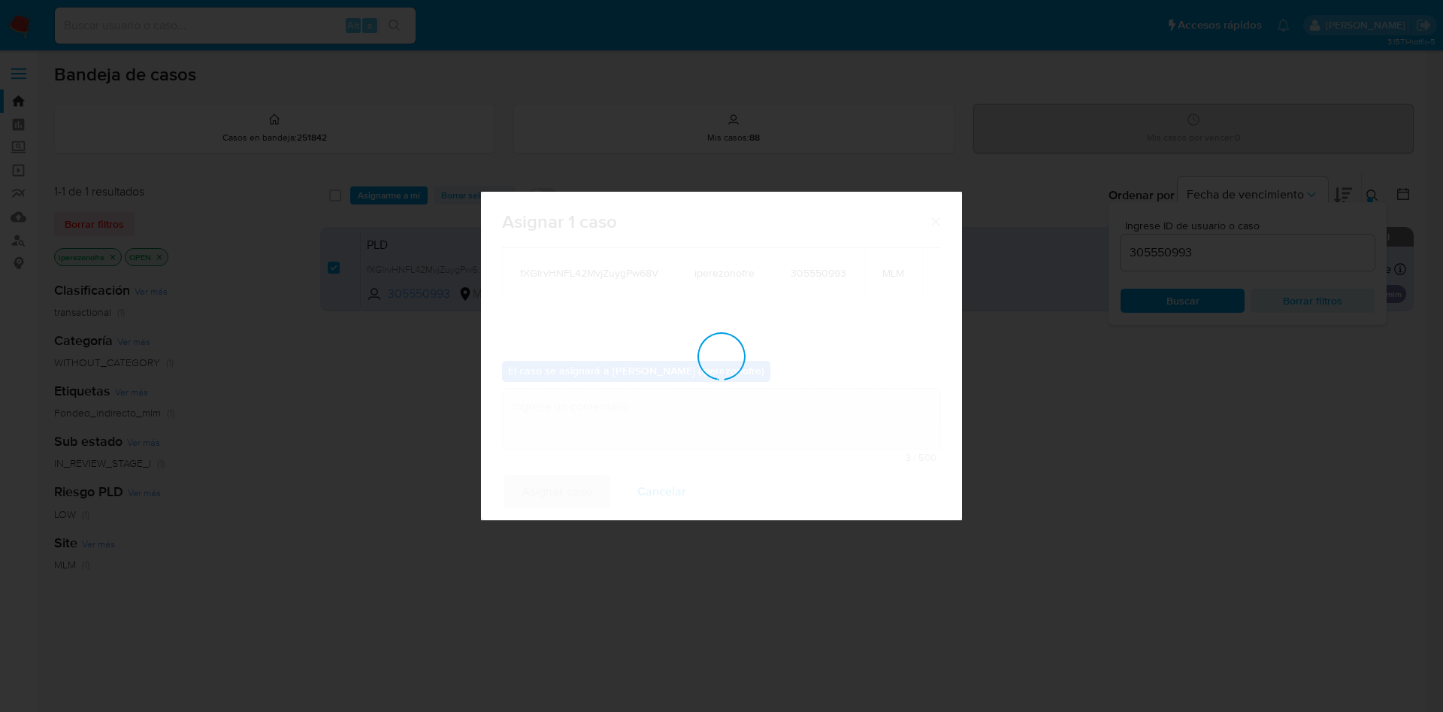
checkbox input "false"
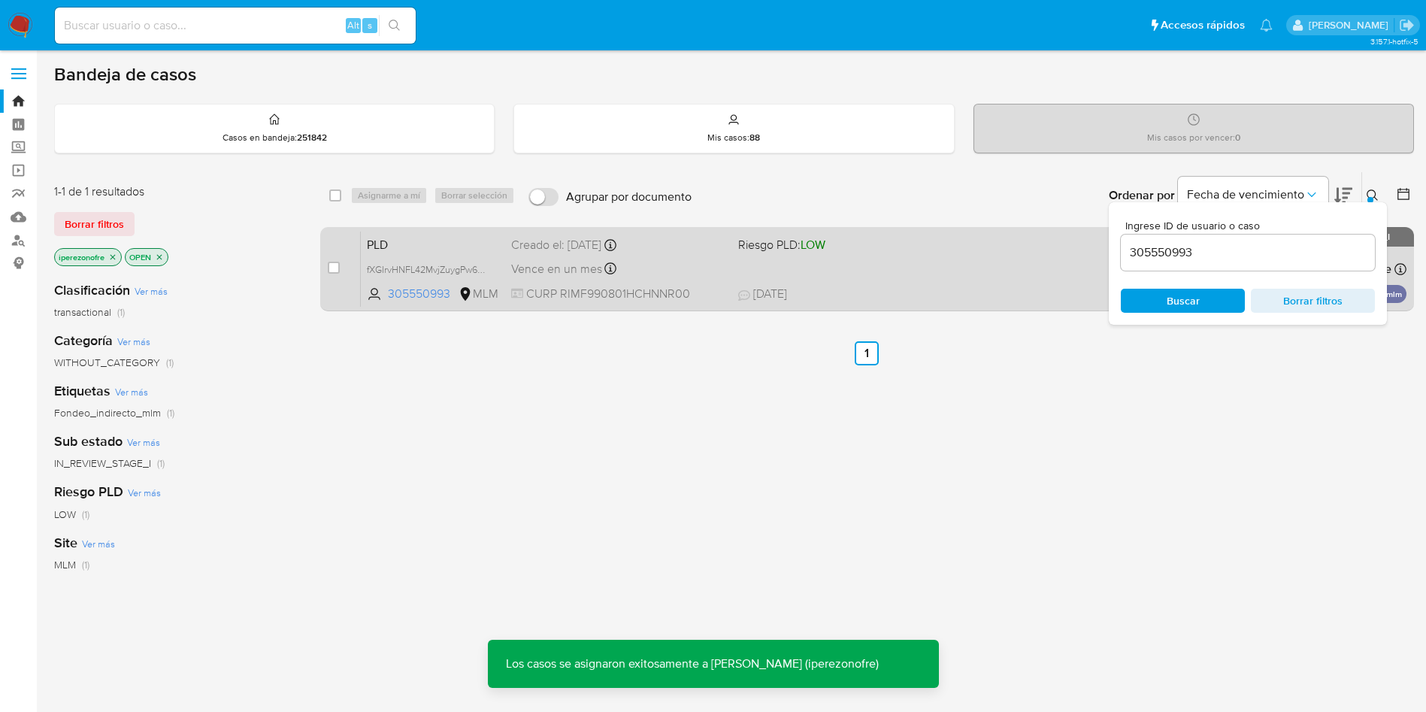
click at [917, 288] on span "28/08/2025 28/08/2025 14:17" at bounding box center [959, 294] width 442 height 17
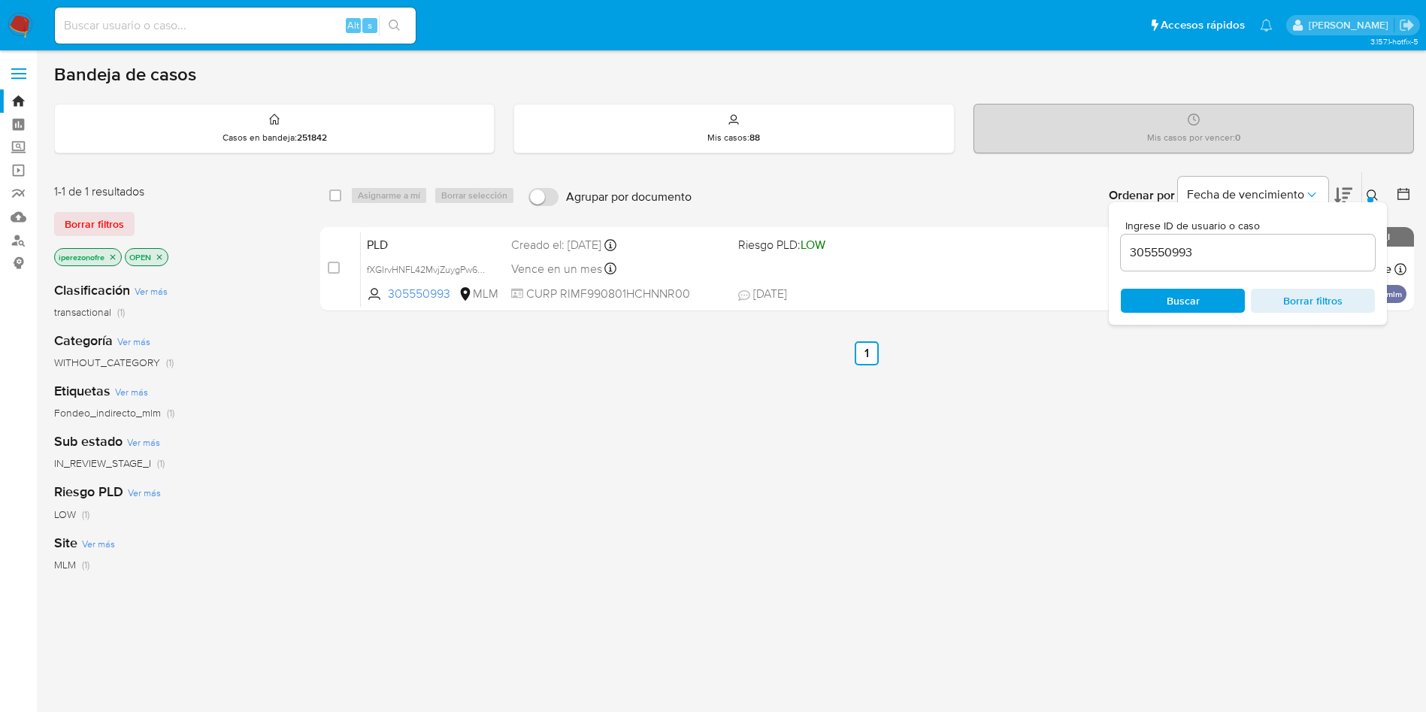
click at [1154, 256] on input "305550993" at bounding box center [1248, 253] width 254 height 20
paste input "1776445525"
type input "1776445525"
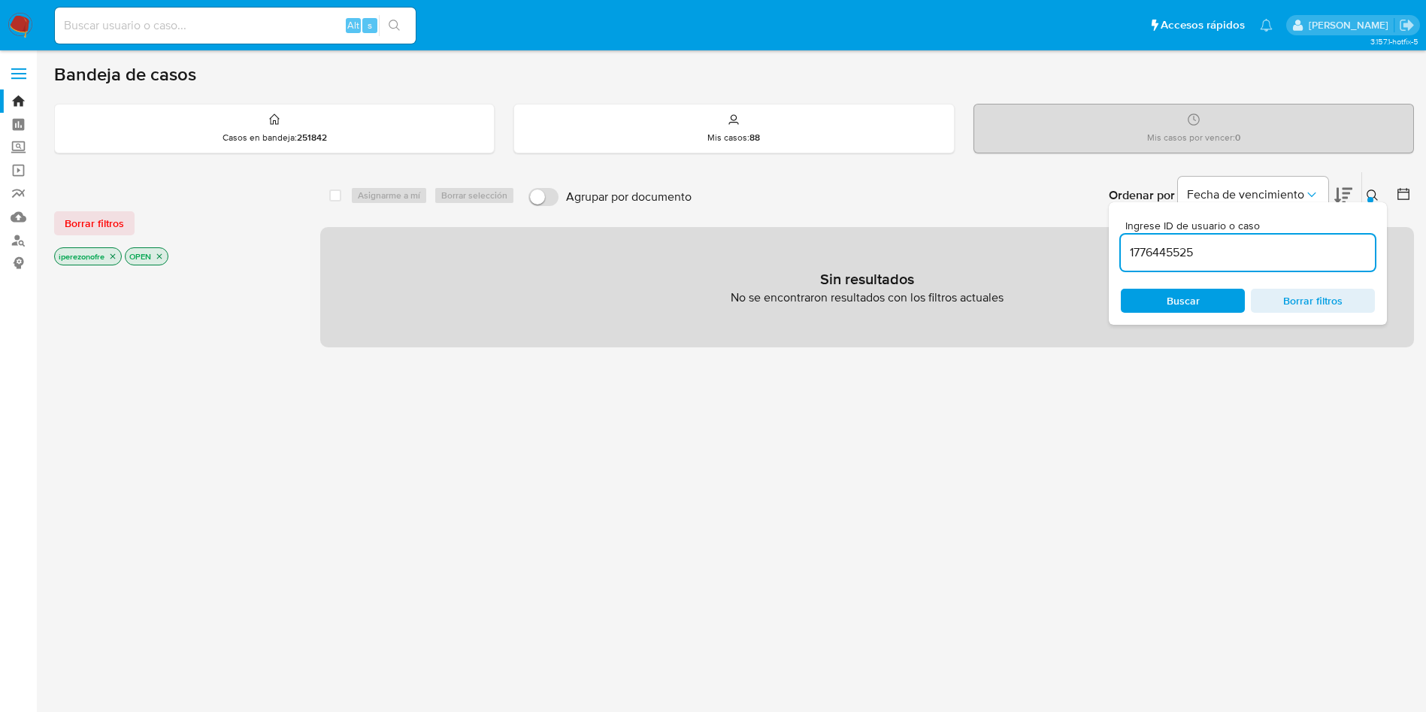
click at [117, 259] on icon "close-filter" at bounding box center [112, 256] width 9 height 9
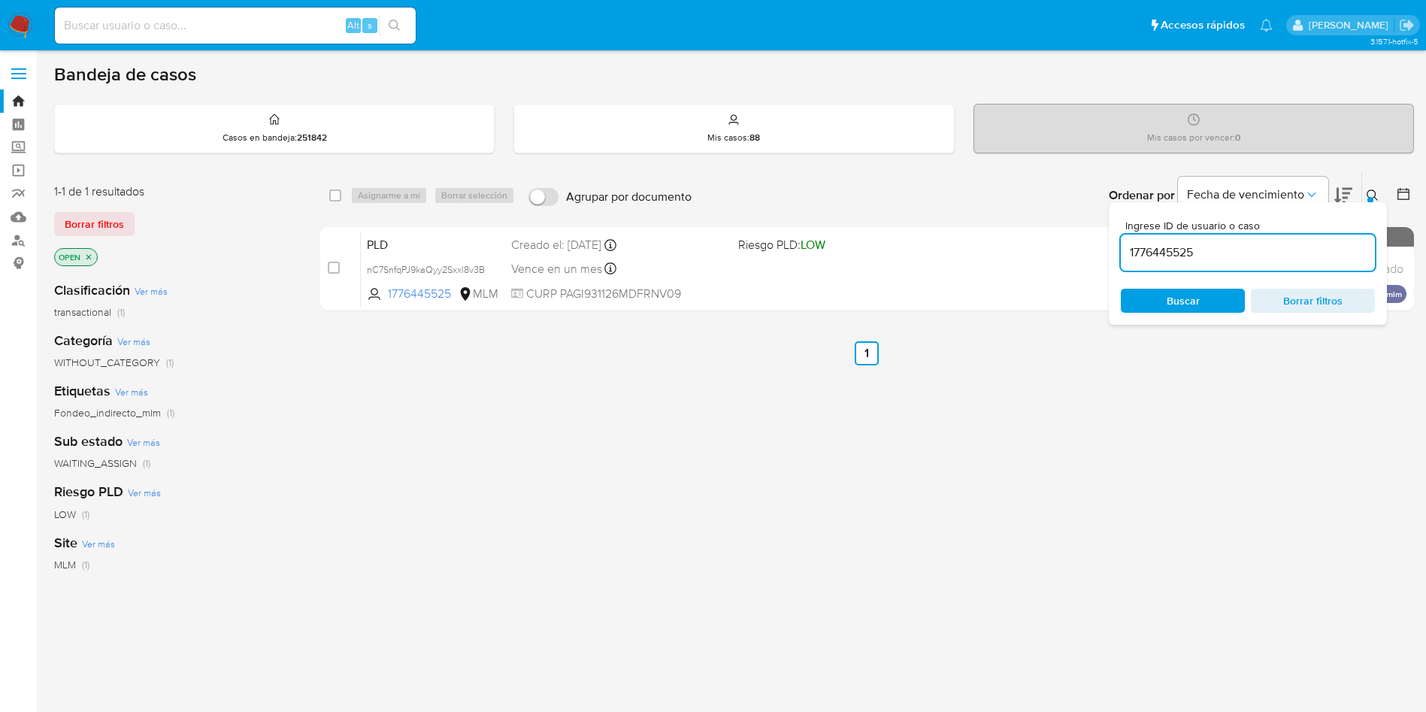
click at [89, 253] on icon "close-filter" at bounding box center [88, 257] width 9 height 9
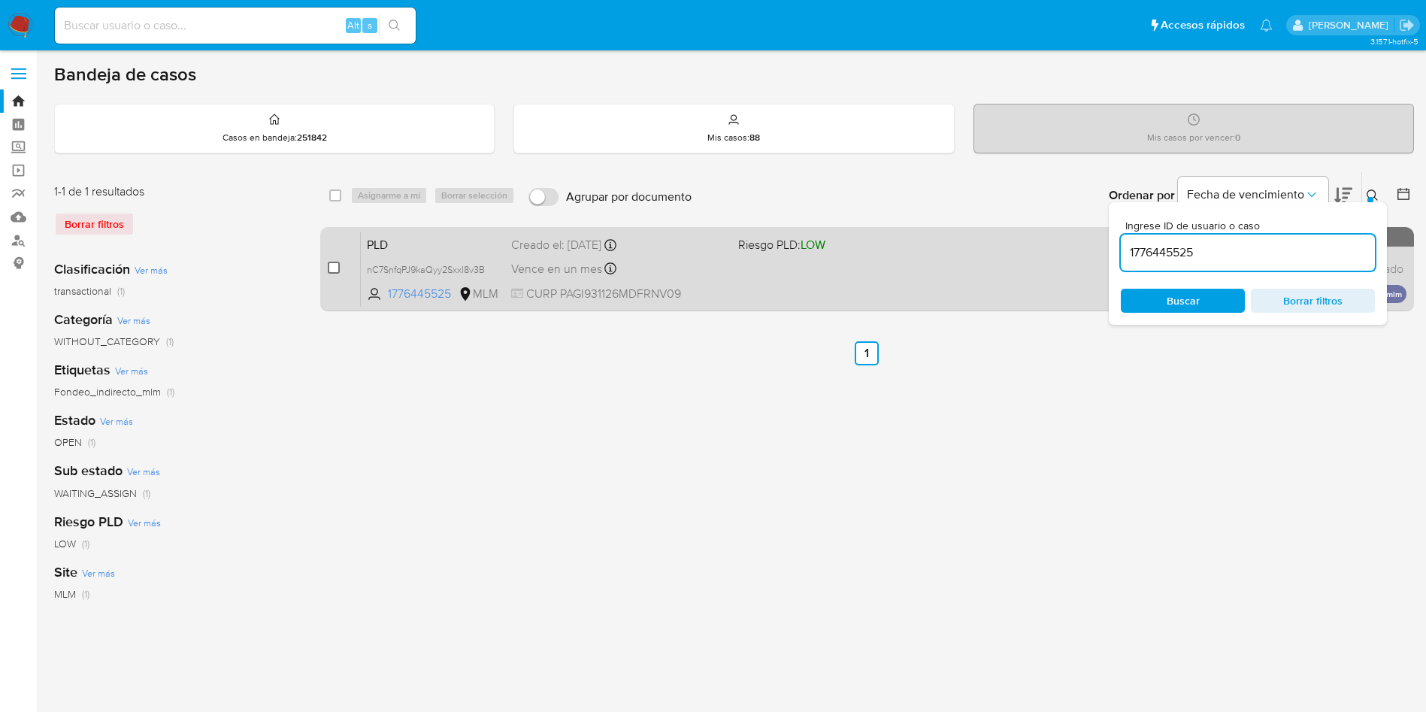
click at [334, 267] on input "checkbox" at bounding box center [334, 268] width 12 height 12
checkbox input "true"
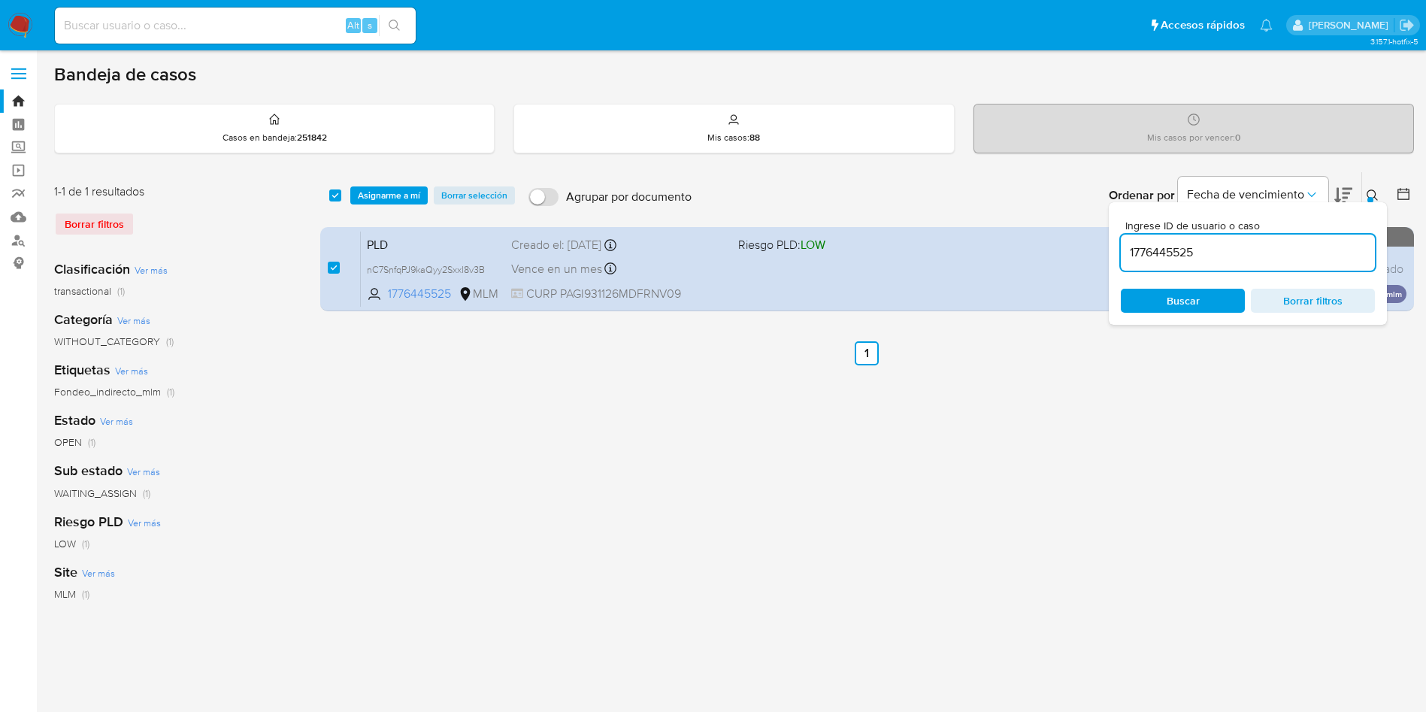
click at [388, 183] on div "select-all-cases-checkbox Asignarme a mí Borrar selección Agrupar por documento…" at bounding box center [867, 195] width 1094 height 47
click at [384, 191] on span "Asignarme a mí" at bounding box center [389, 195] width 62 height 15
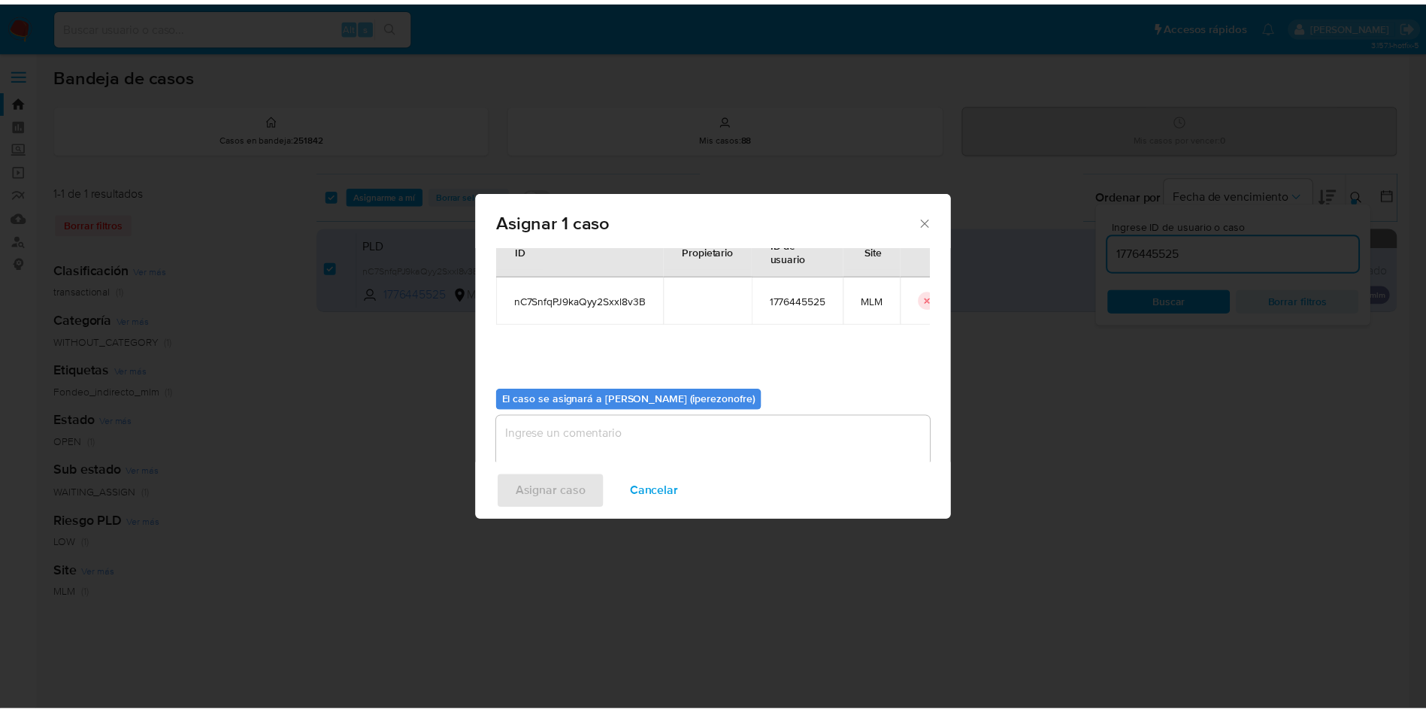
scroll to position [78, 0]
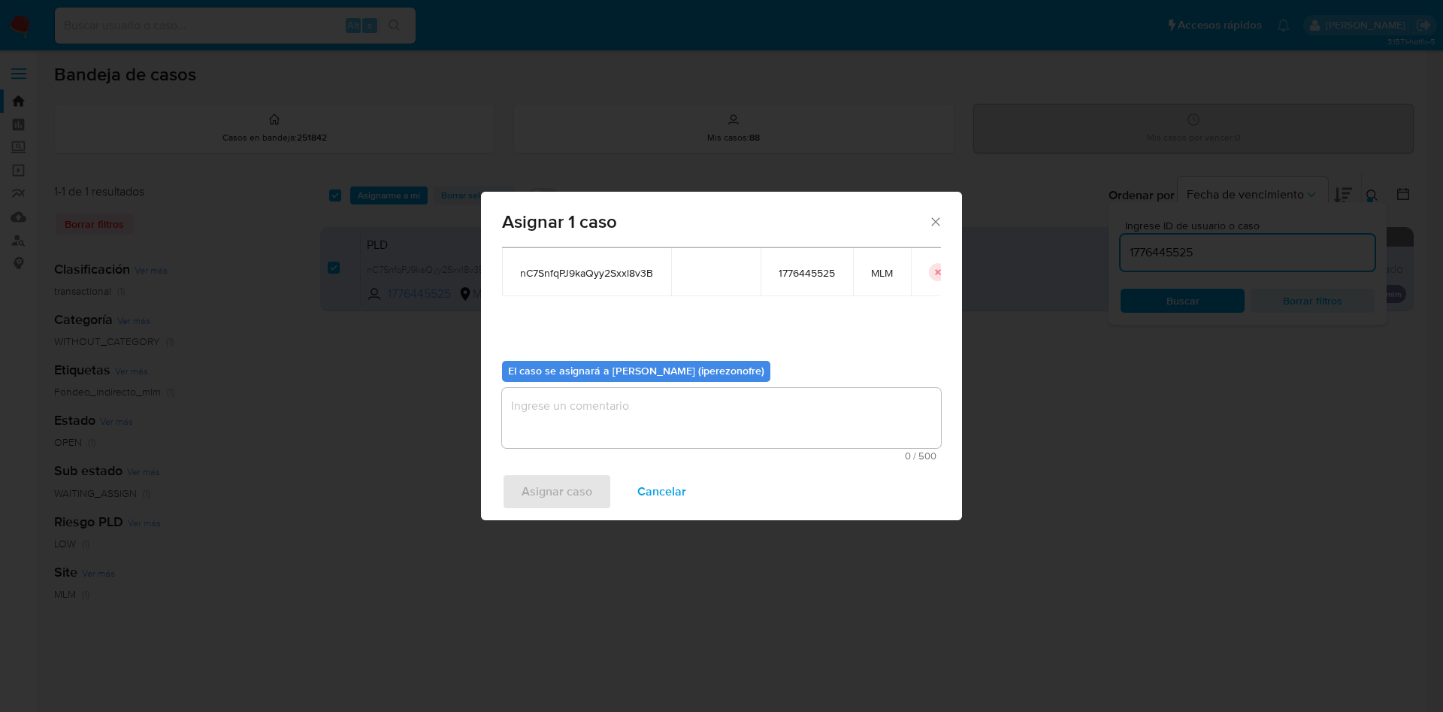
click at [776, 430] on textarea "assign-modal" at bounding box center [721, 418] width 439 height 60
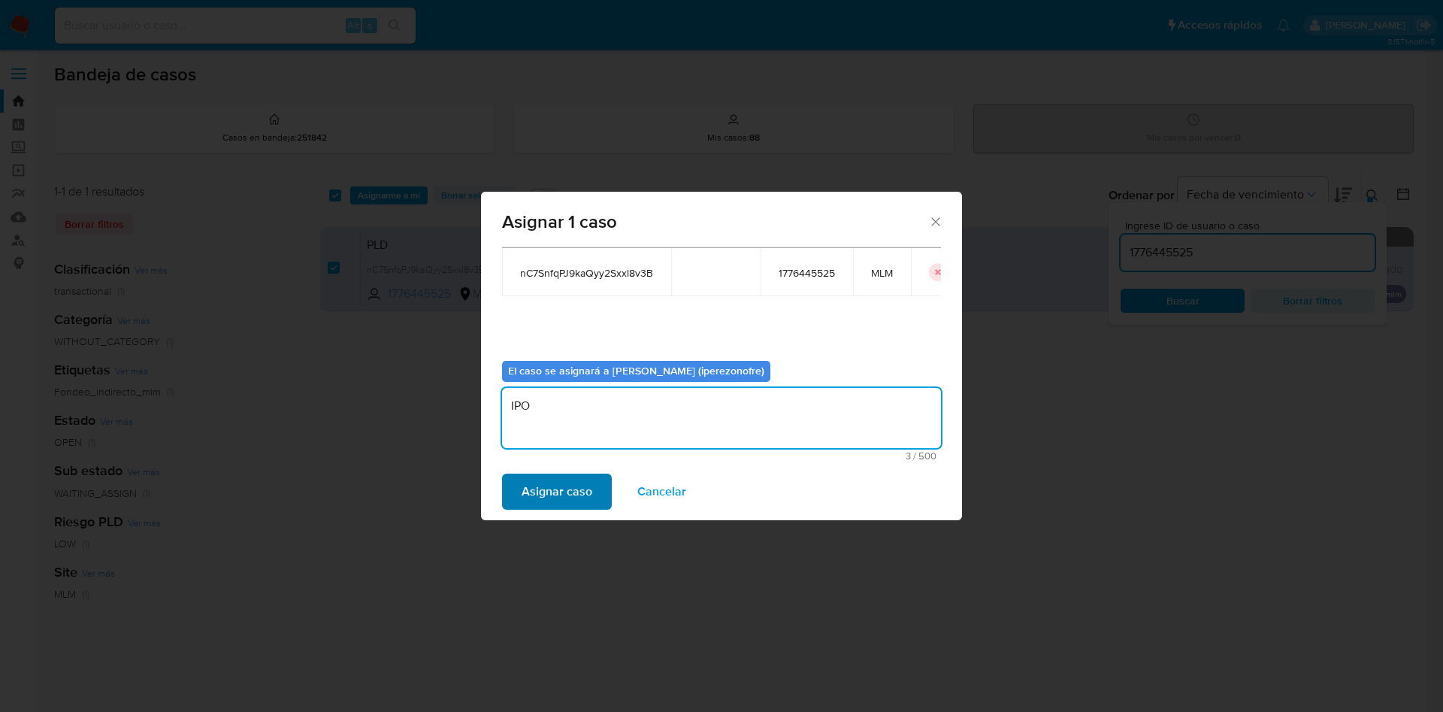
type textarea "IPO"
click at [576, 495] on span "Asignar caso" at bounding box center [557, 491] width 71 height 33
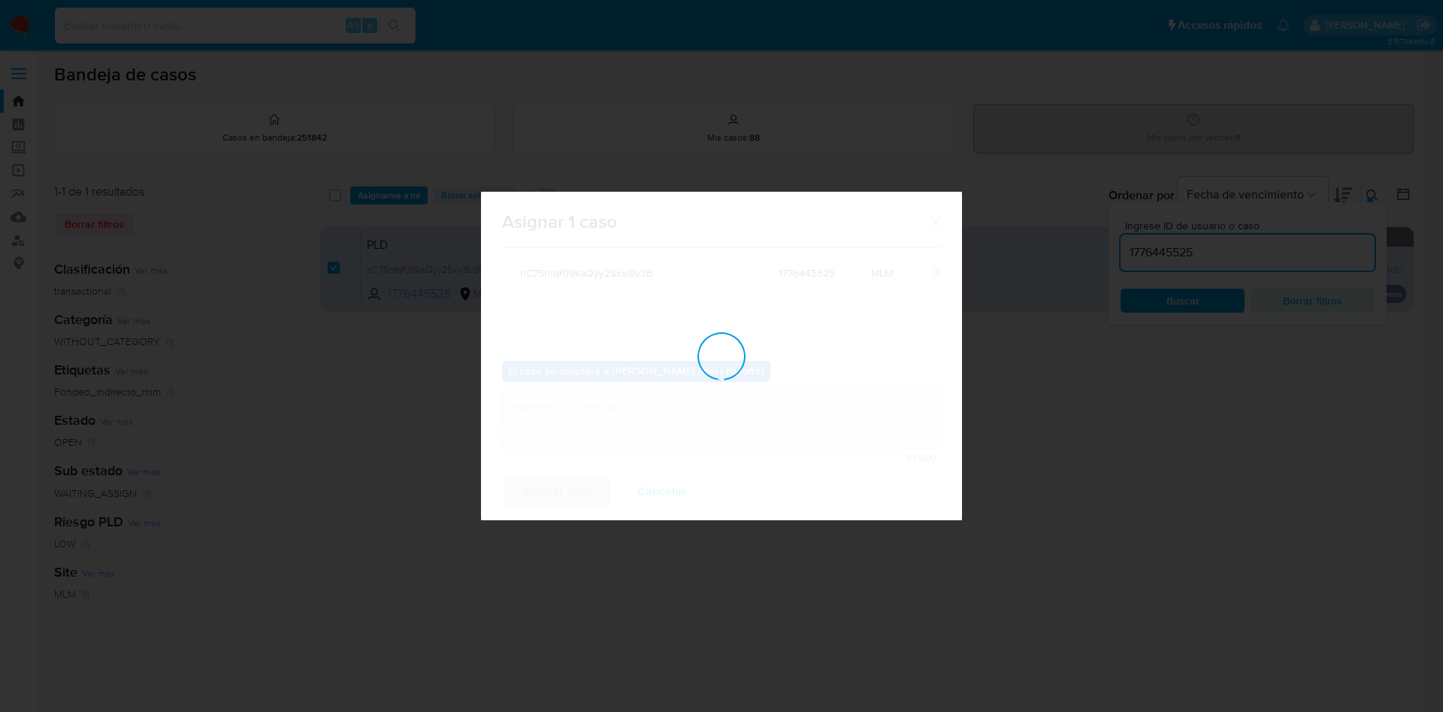
checkbox input "false"
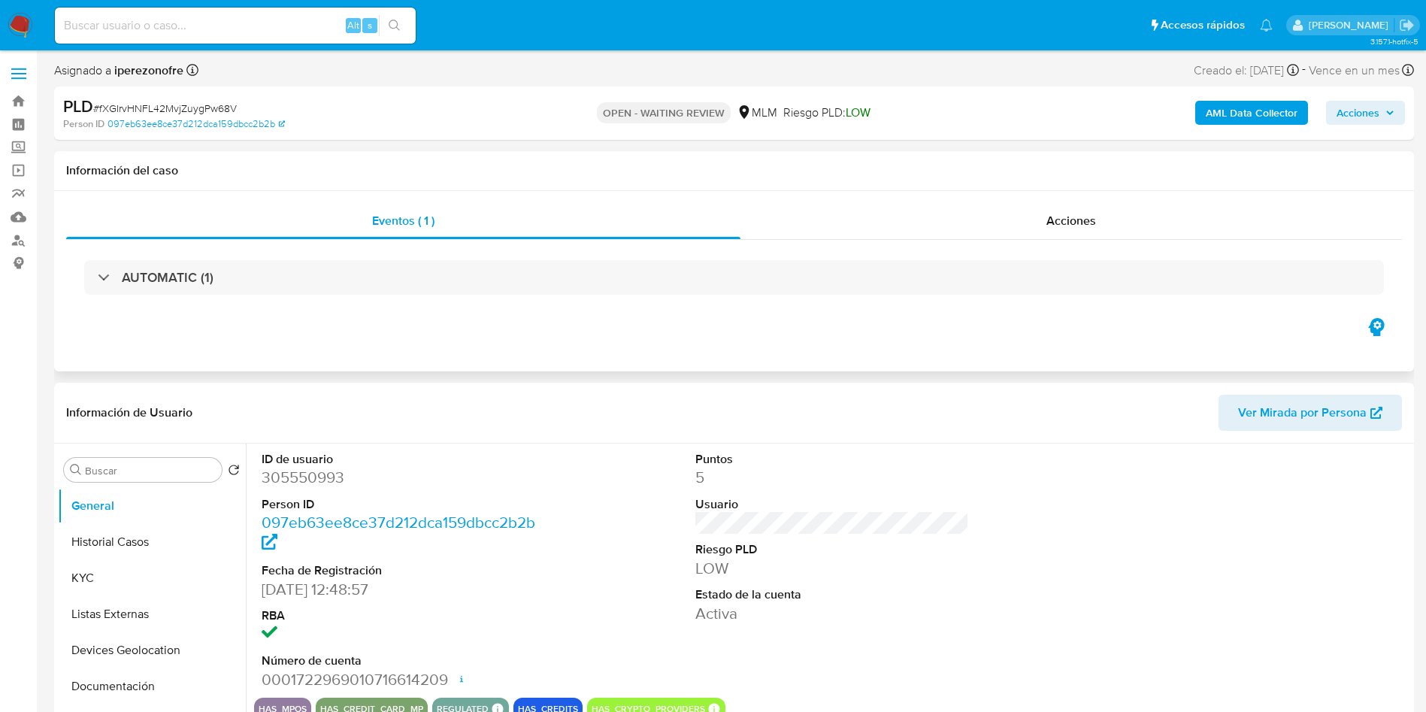
select select "10"
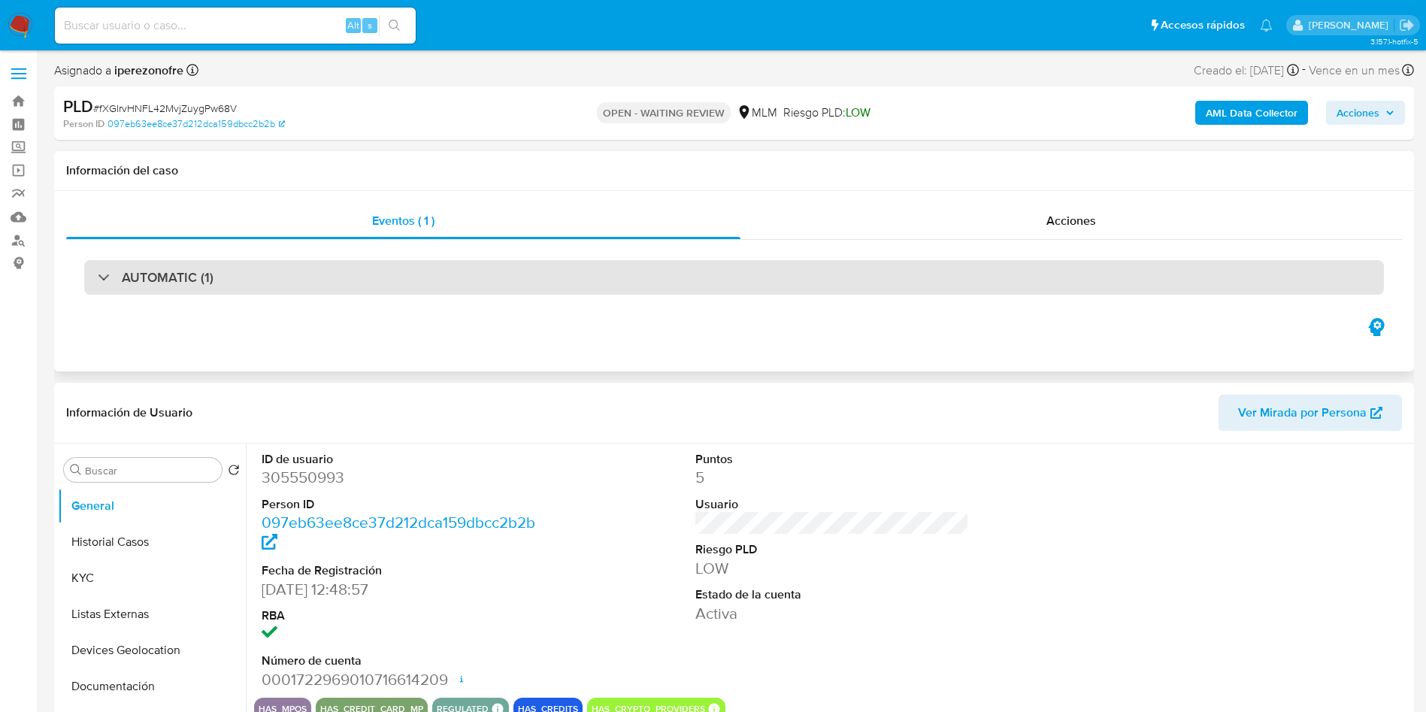
click at [293, 275] on div "AUTOMATIC (1)" at bounding box center [734, 277] width 1300 height 35
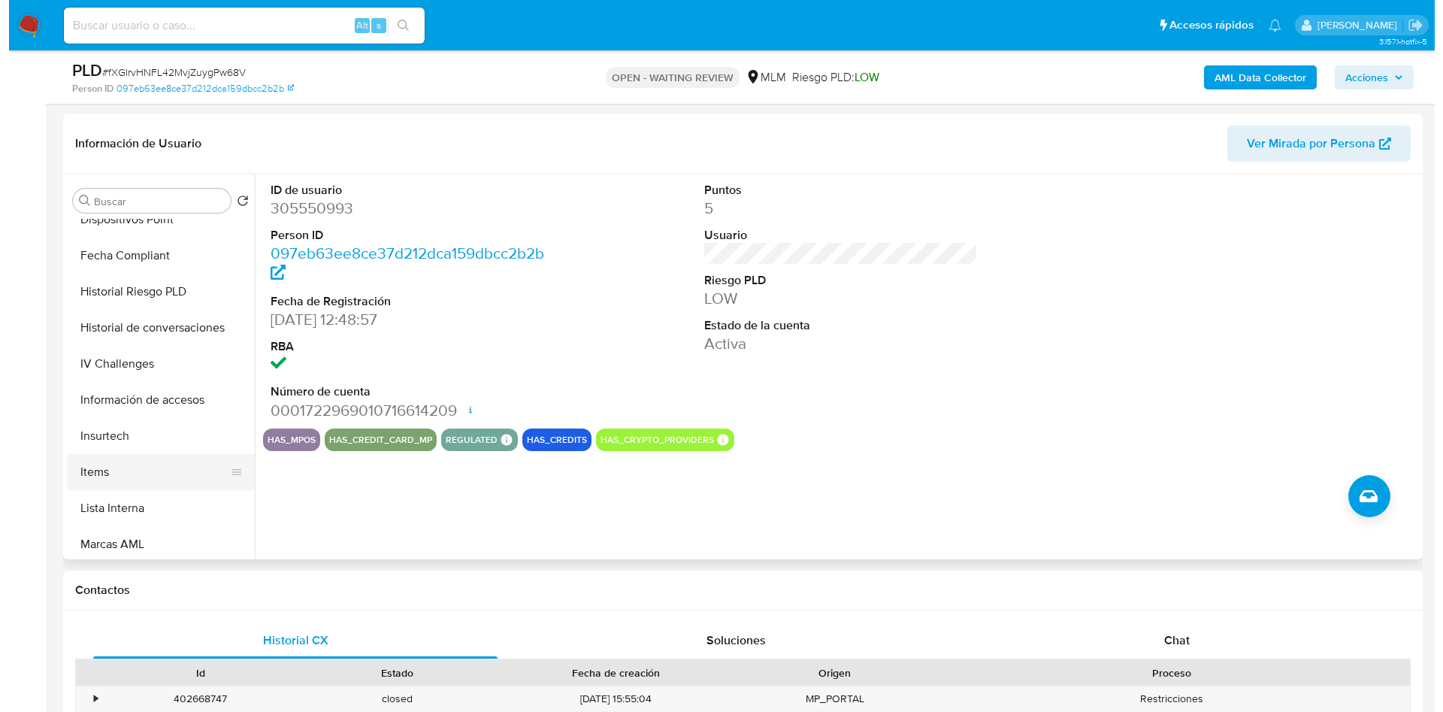
scroll to position [410, 0]
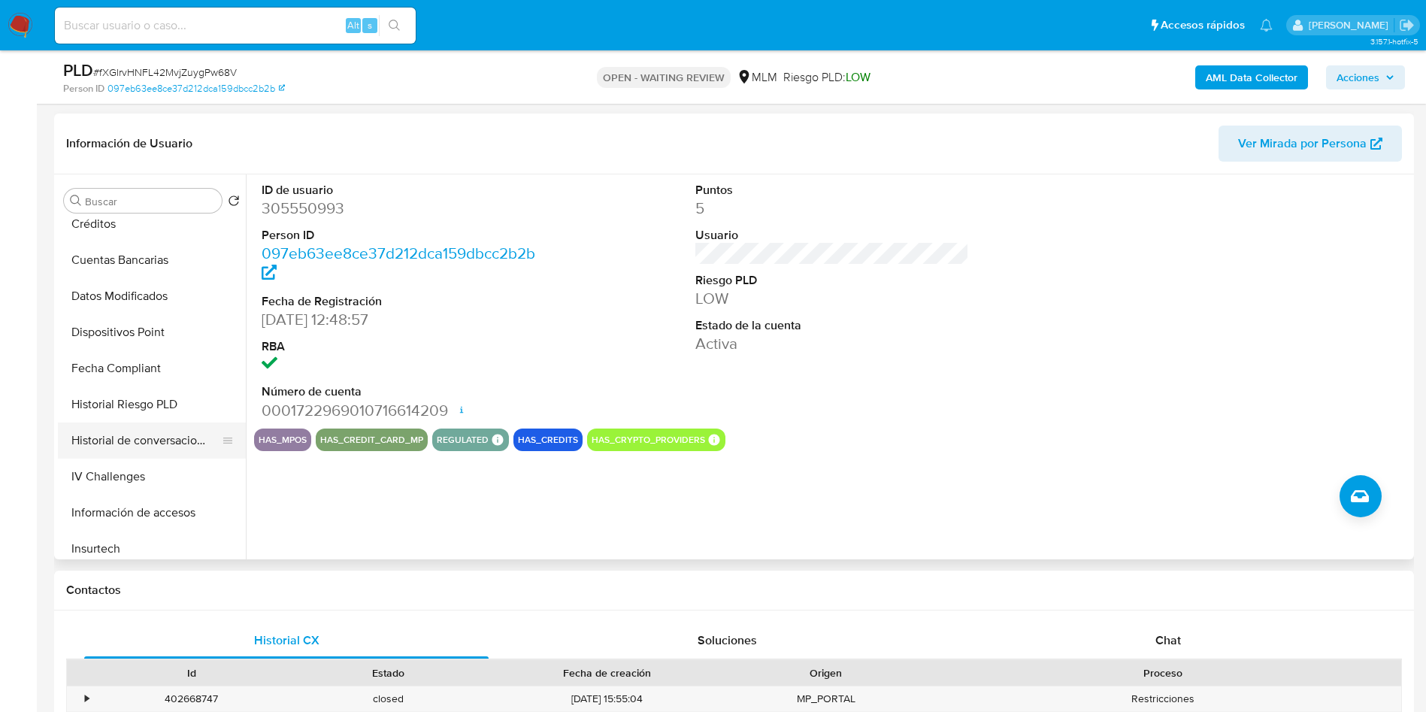
click at [127, 426] on button "Historial de conversaciones" at bounding box center [146, 441] width 176 height 36
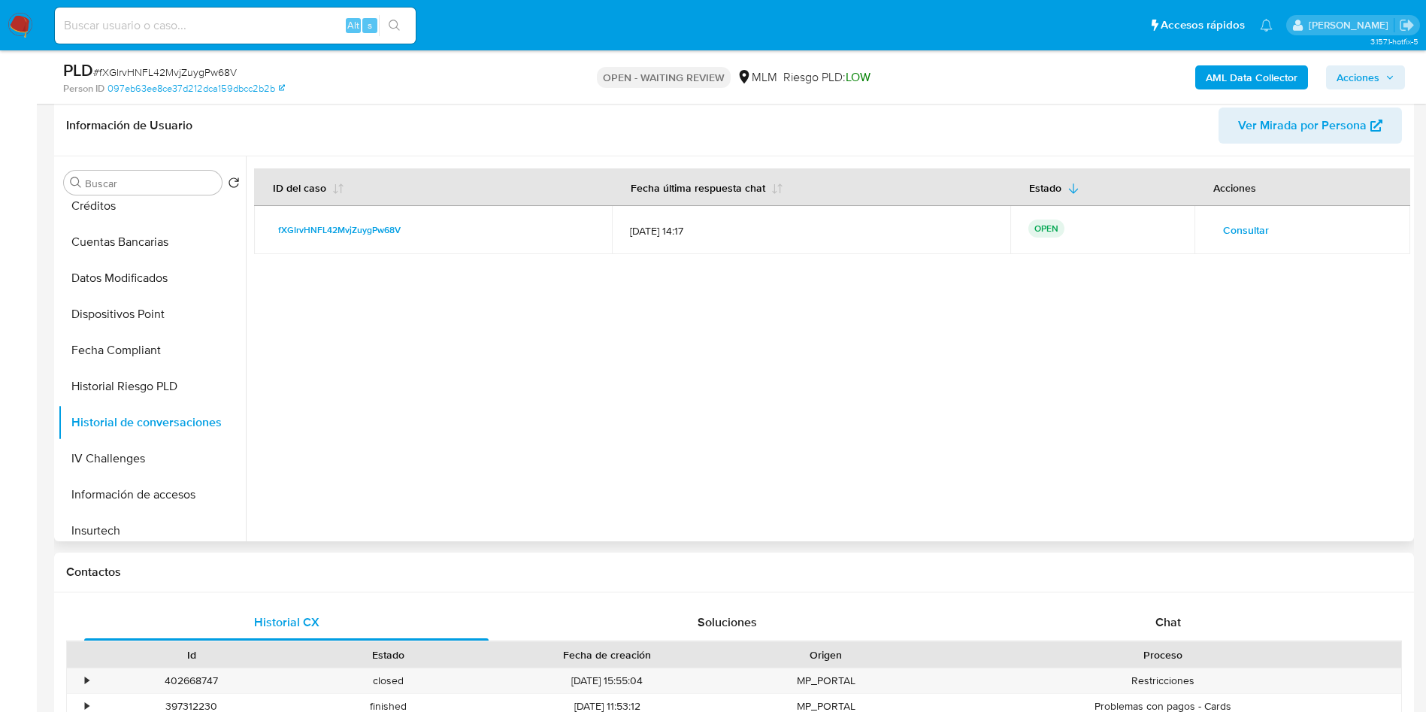
click at [1235, 223] on span "Consultar" at bounding box center [1246, 230] width 46 height 21
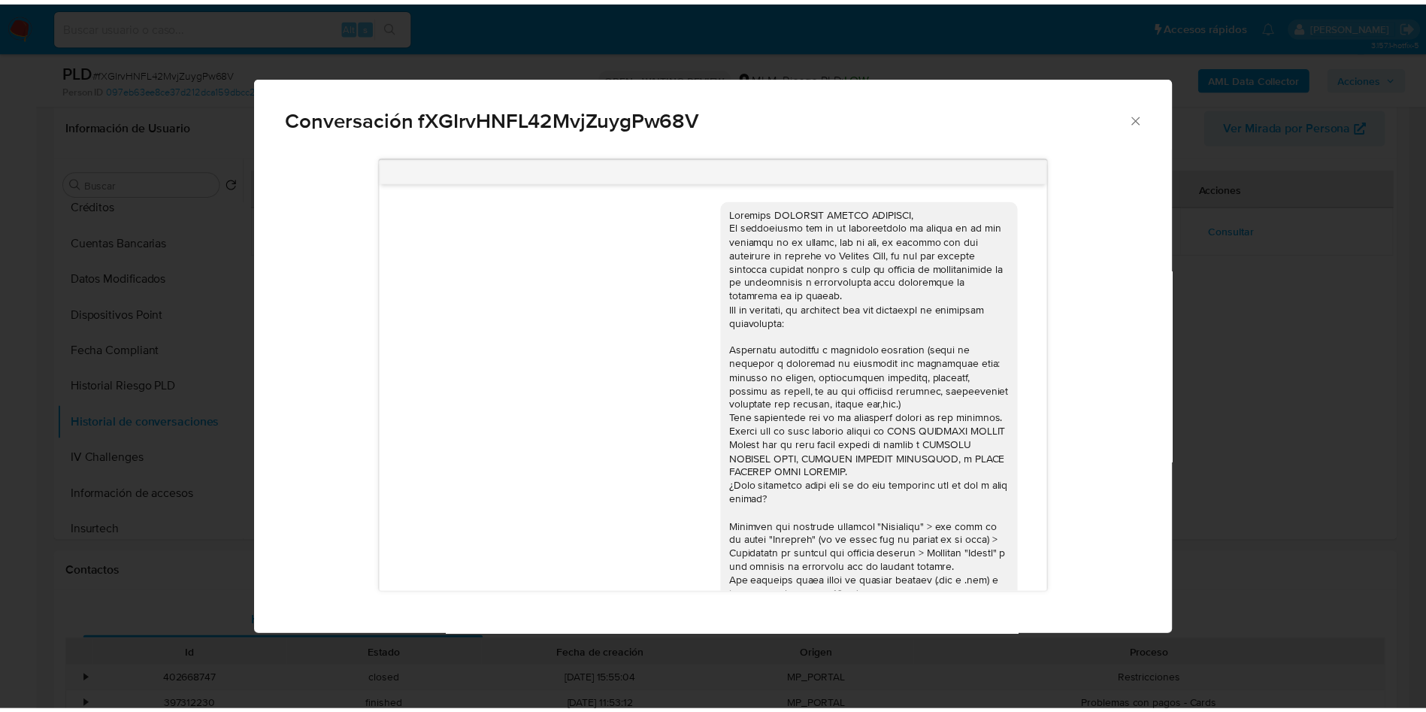
scroll to position [393, 0]
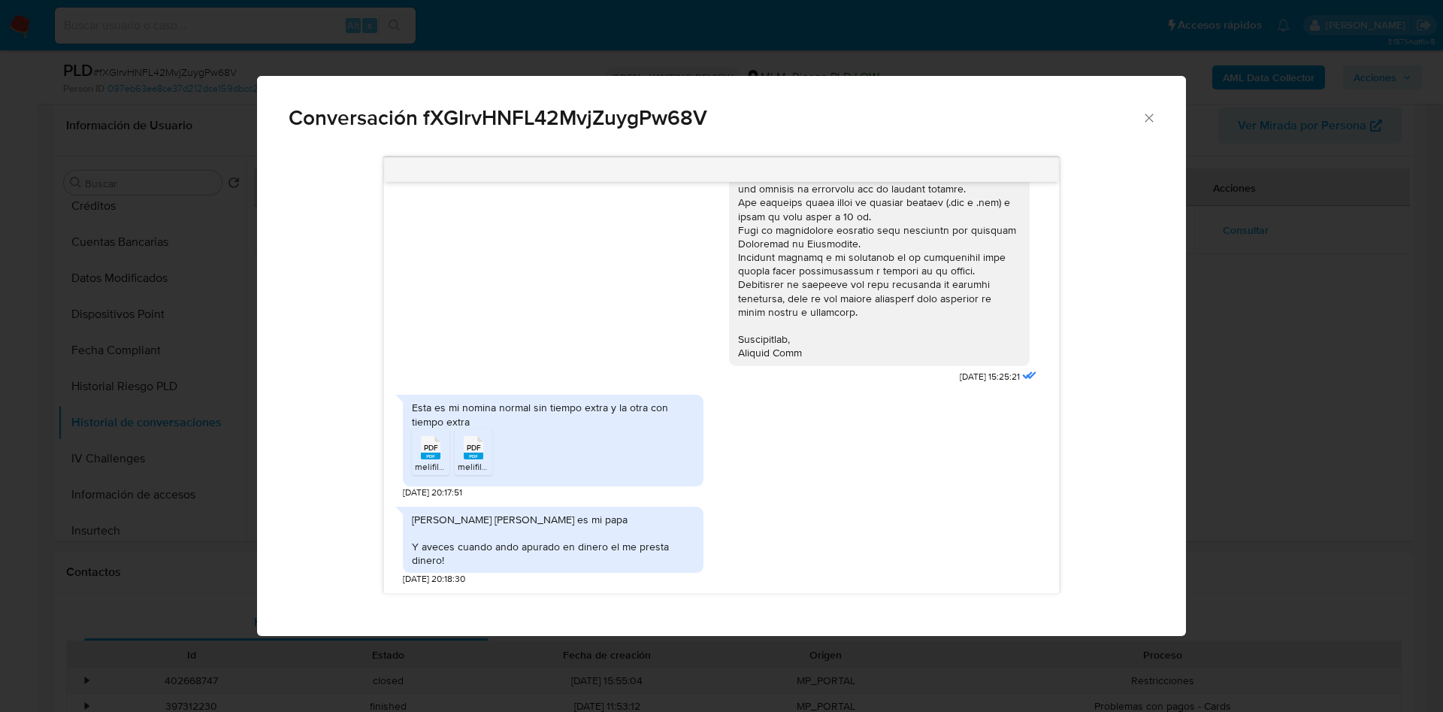
click at [1140, 109] on span "Conversación fXGIrvHNFL42MvjZuygPw68V" at bounding box center [715, 118] width 853 height 21
click at [1145, 116] on icon "Cerrar" at bounding box center [1149, 118] width 15 height 15
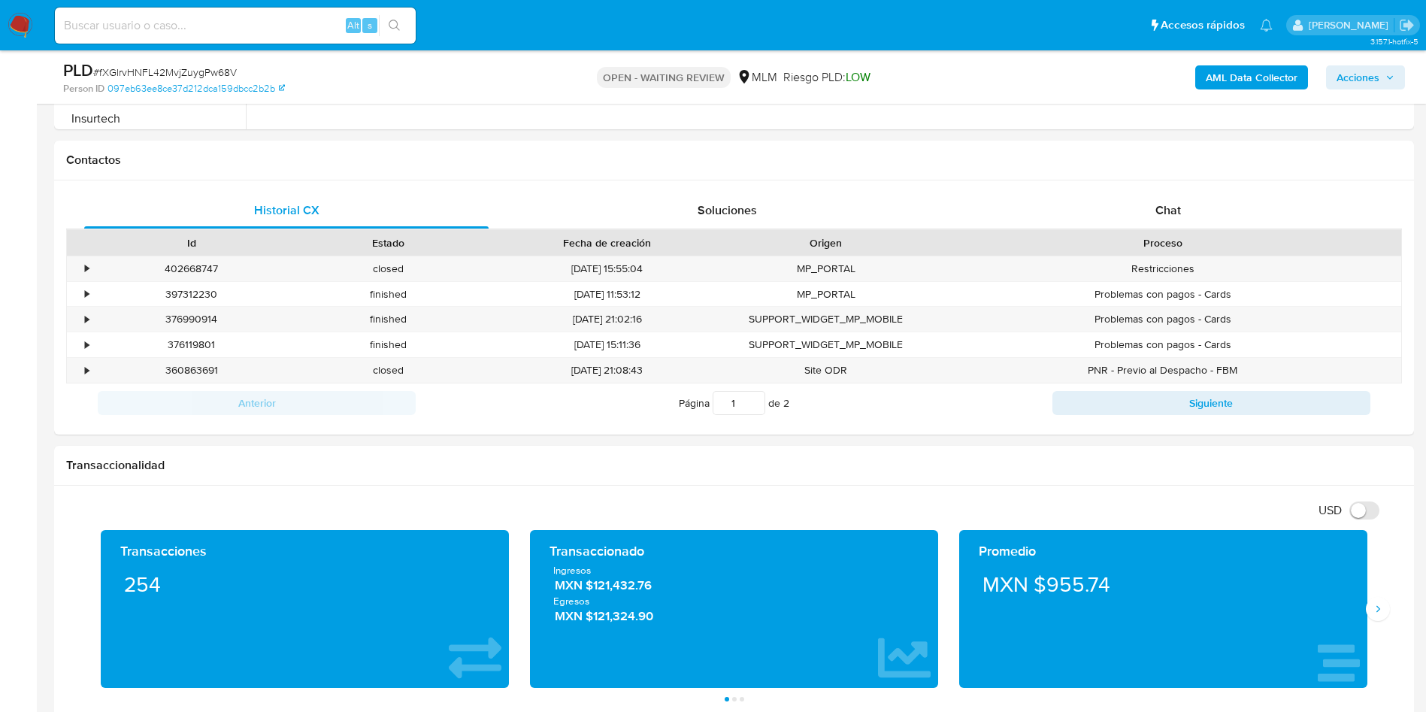
scroll to position [735, 0]
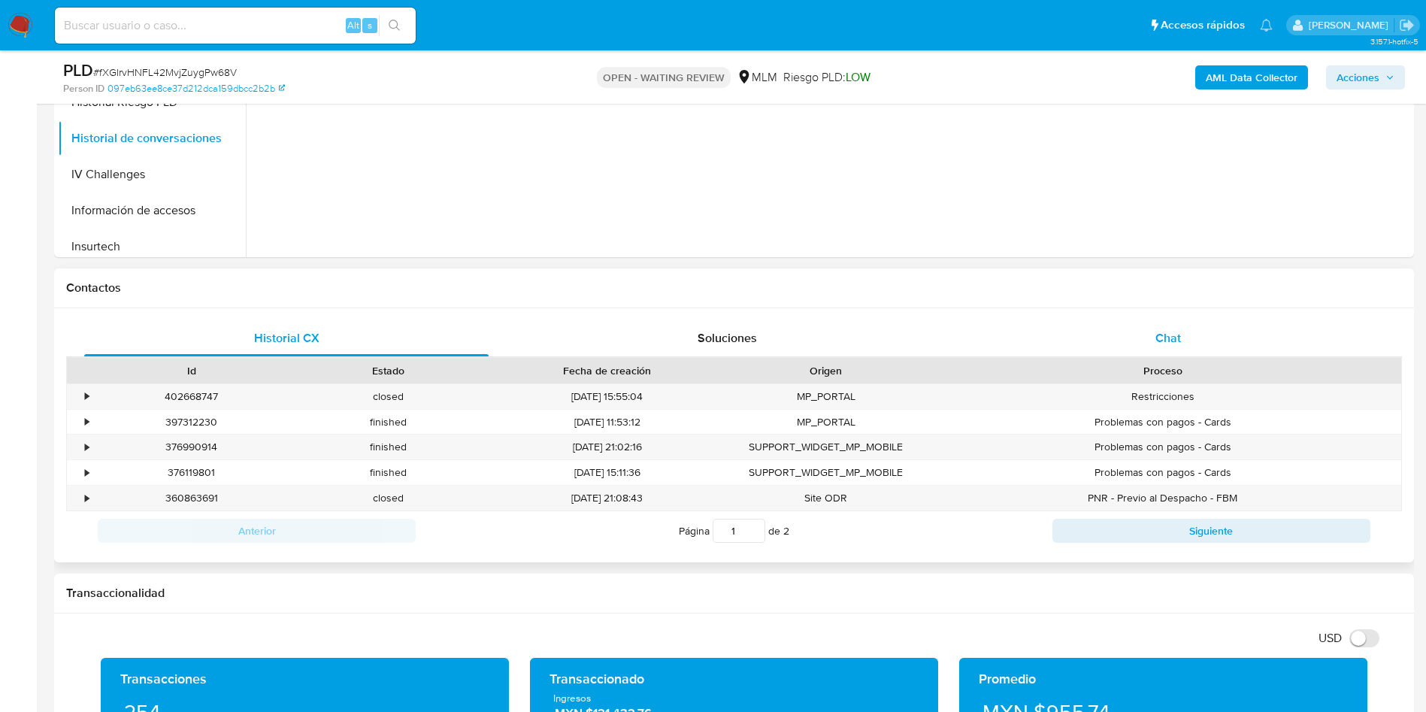
click at [1170, 338] on span "Chat" at bounding box center [1169, 337] width 26 height 17
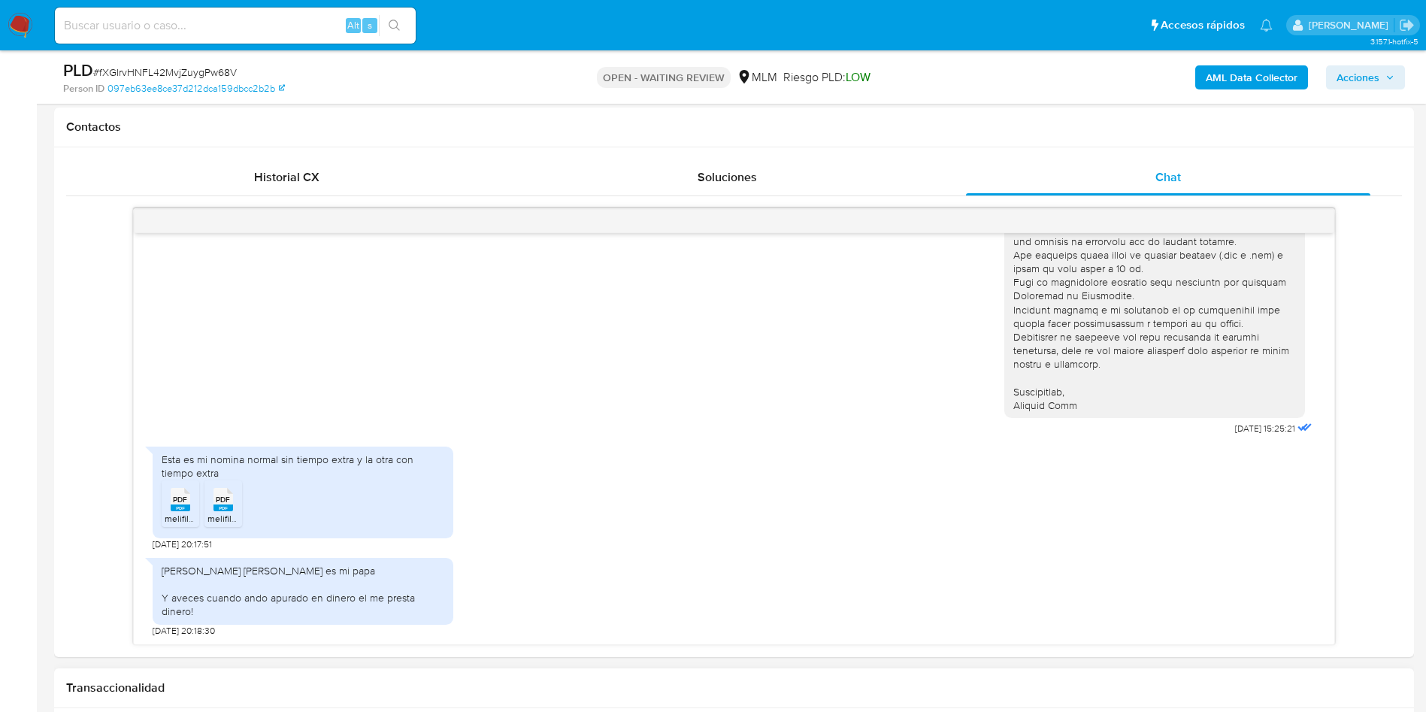
scroll to position [848, 0]
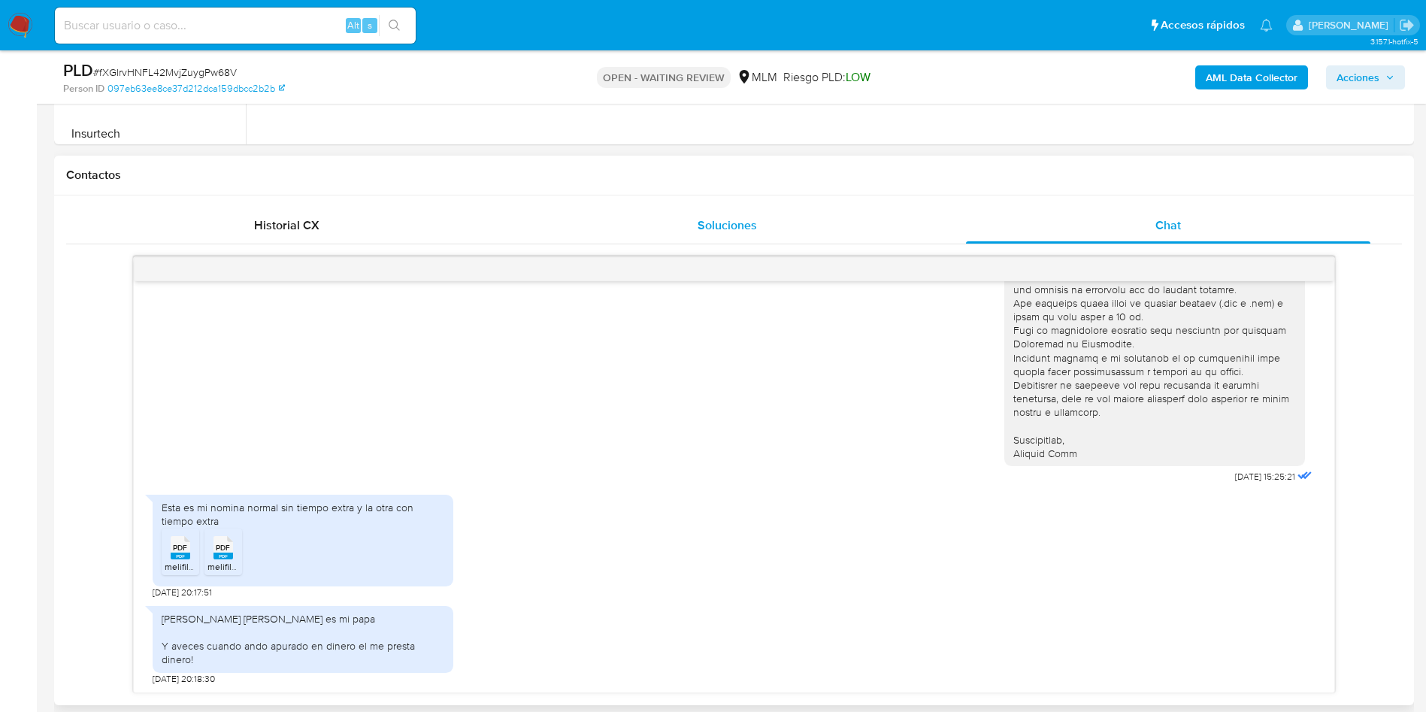
click at [728, 214] on div "Soluciones" at bounding box center [727, 225] width 404 height 36
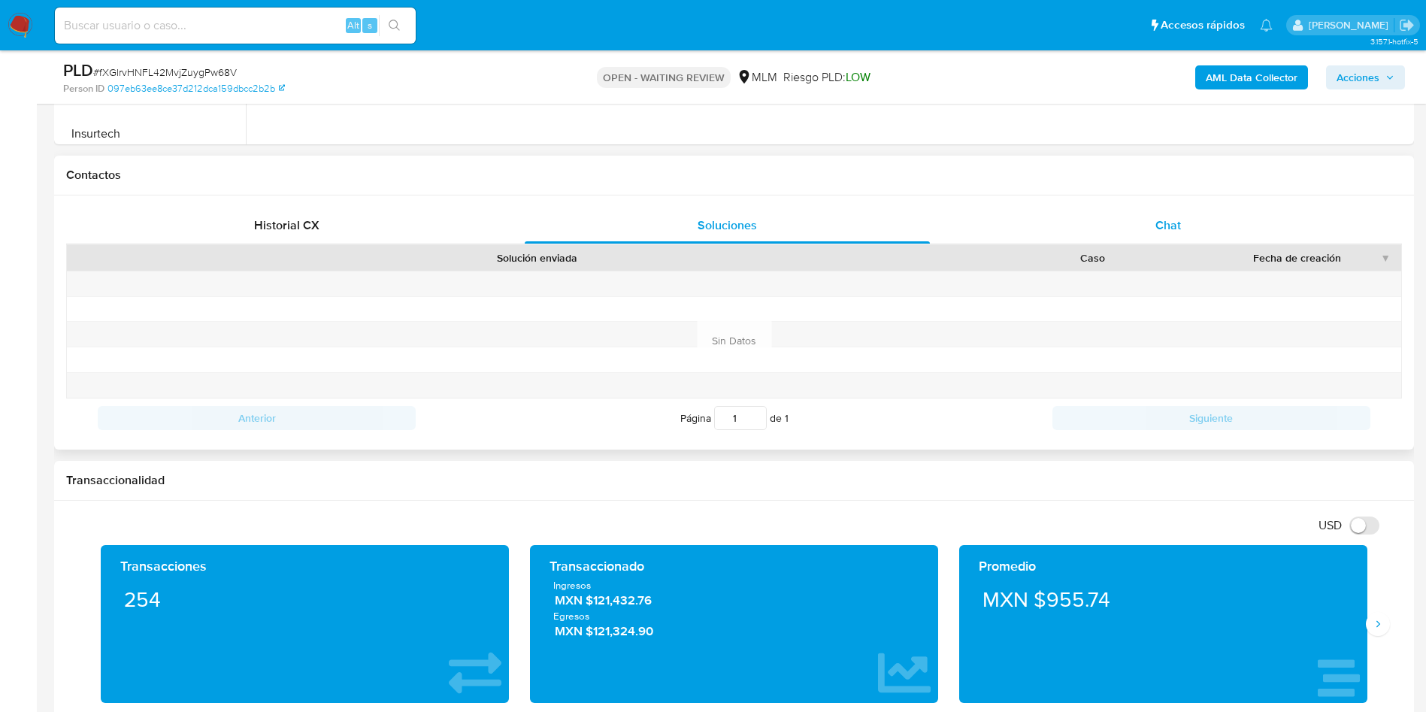
click at [1162, 221] on span "Chat" at bounding box center [1169, 225] width 26 height 17
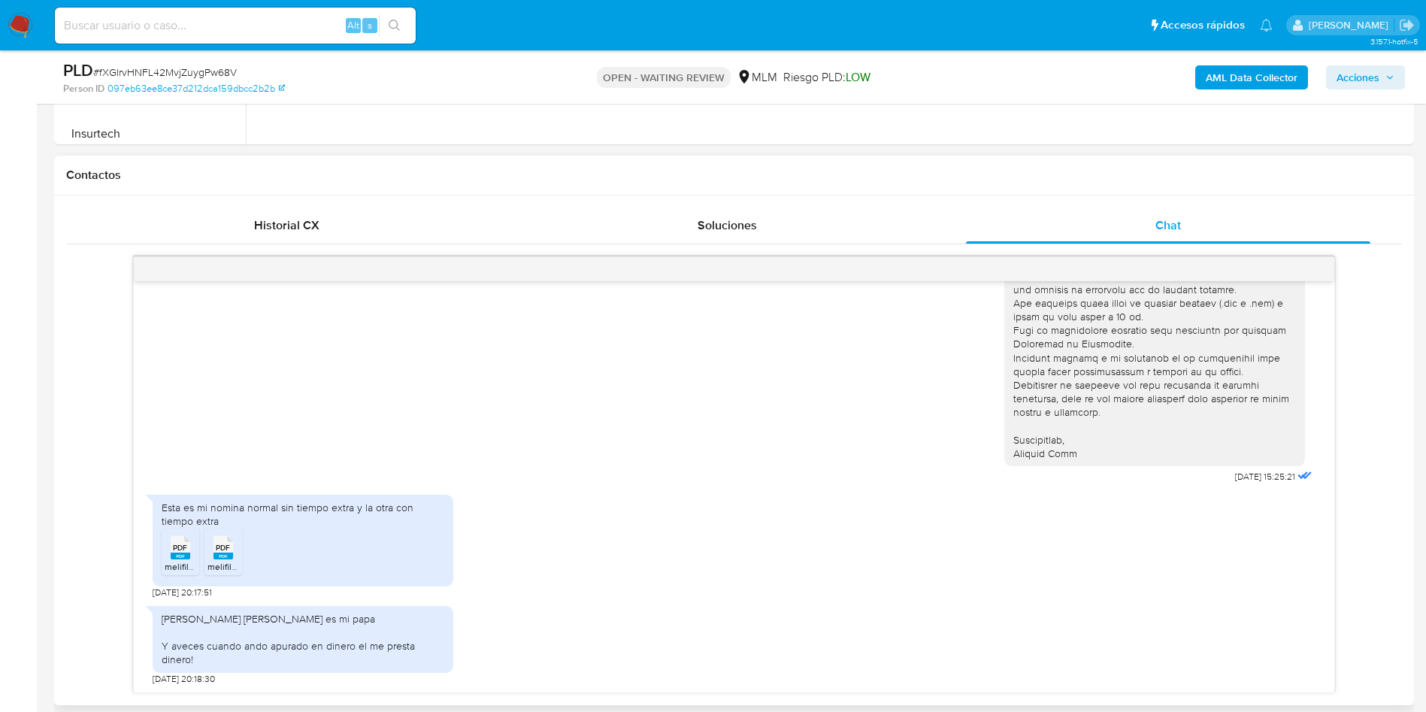
click at [1077, 538] on div "Esta es mi nomina normal sin tiempo extra y la otra con tiempo extra PDF PDF me…" at bounding box center [734, 542] width 1163 height 111
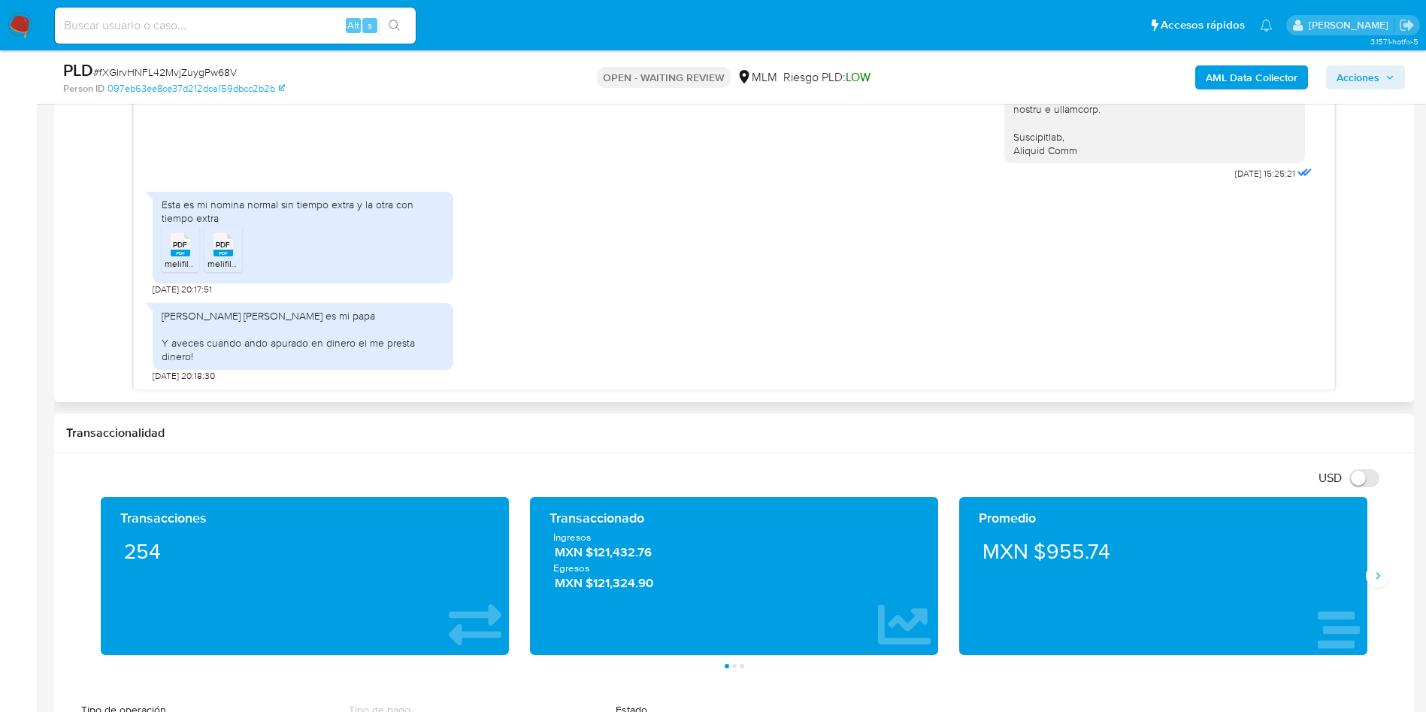
scroll to position [1186, 0]
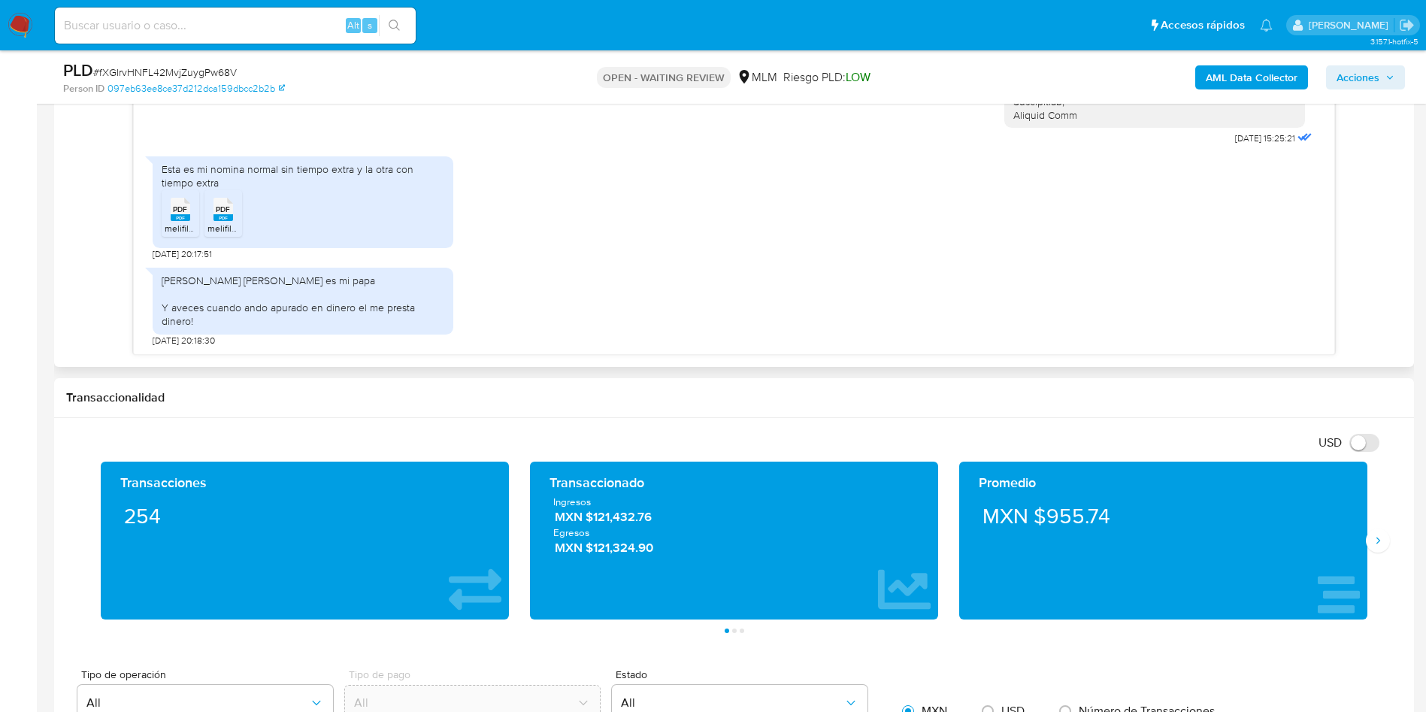
click at [674, 302] on div "Joel huerfano azamar es mi papa Y aveces cuando ando apurado en dinero el me pr…" at bounding box center [734, 303] width 1163 height 86
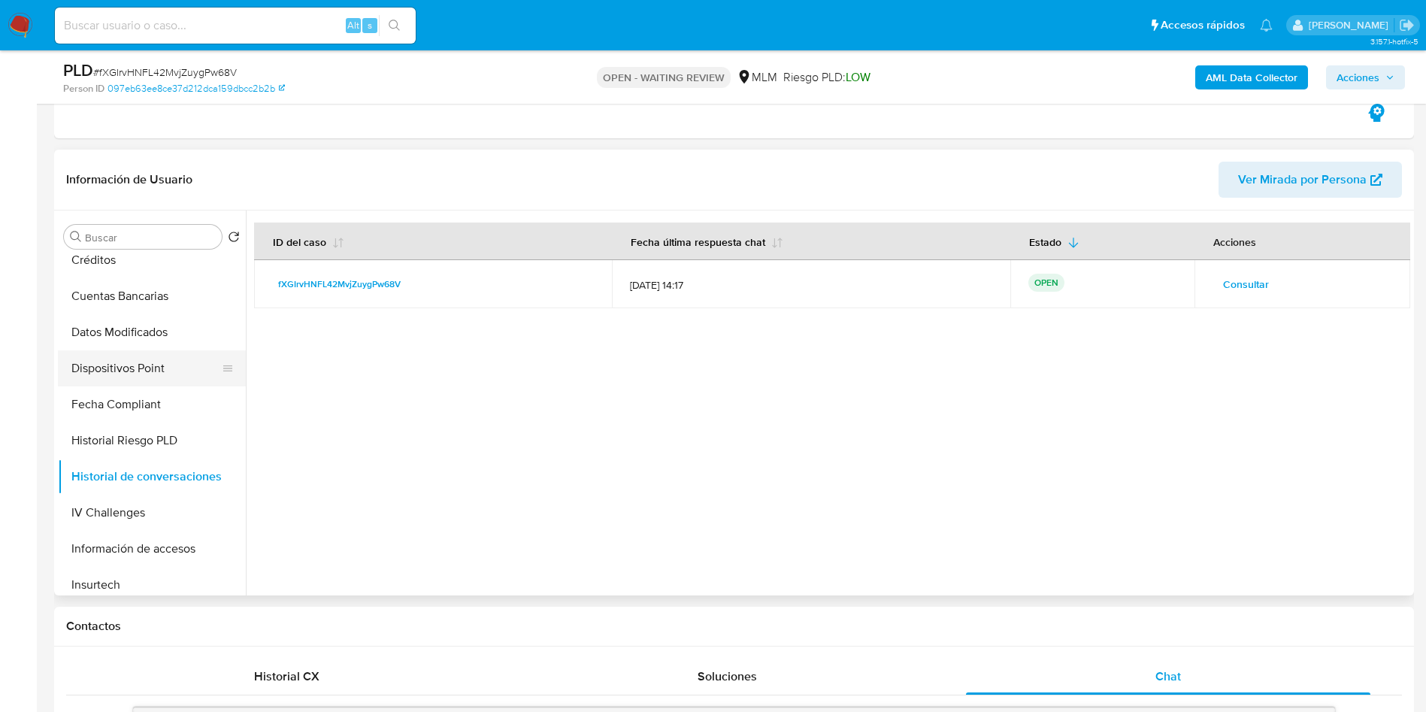
scroll to position [0, 0]
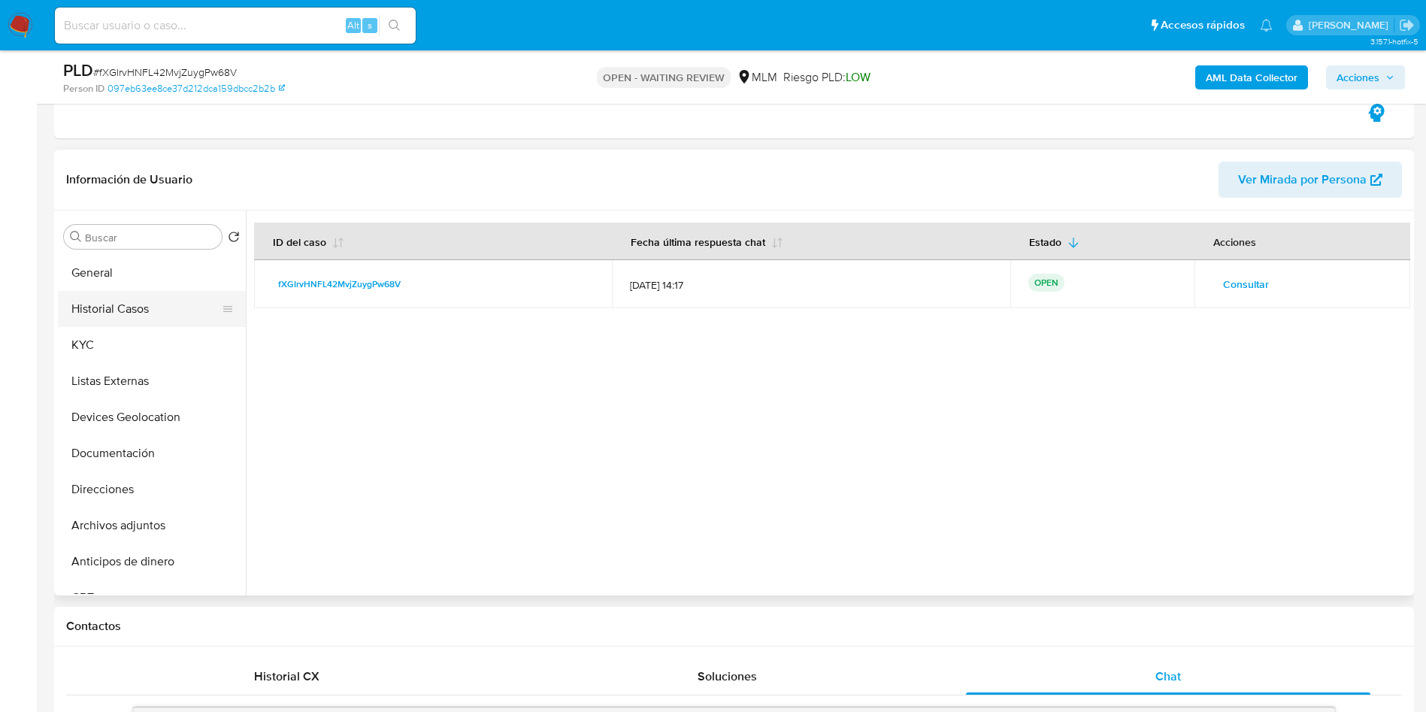
click at [100, 310] on button "Historial Casos" at bounding box center [146, 309] width 176 height 36
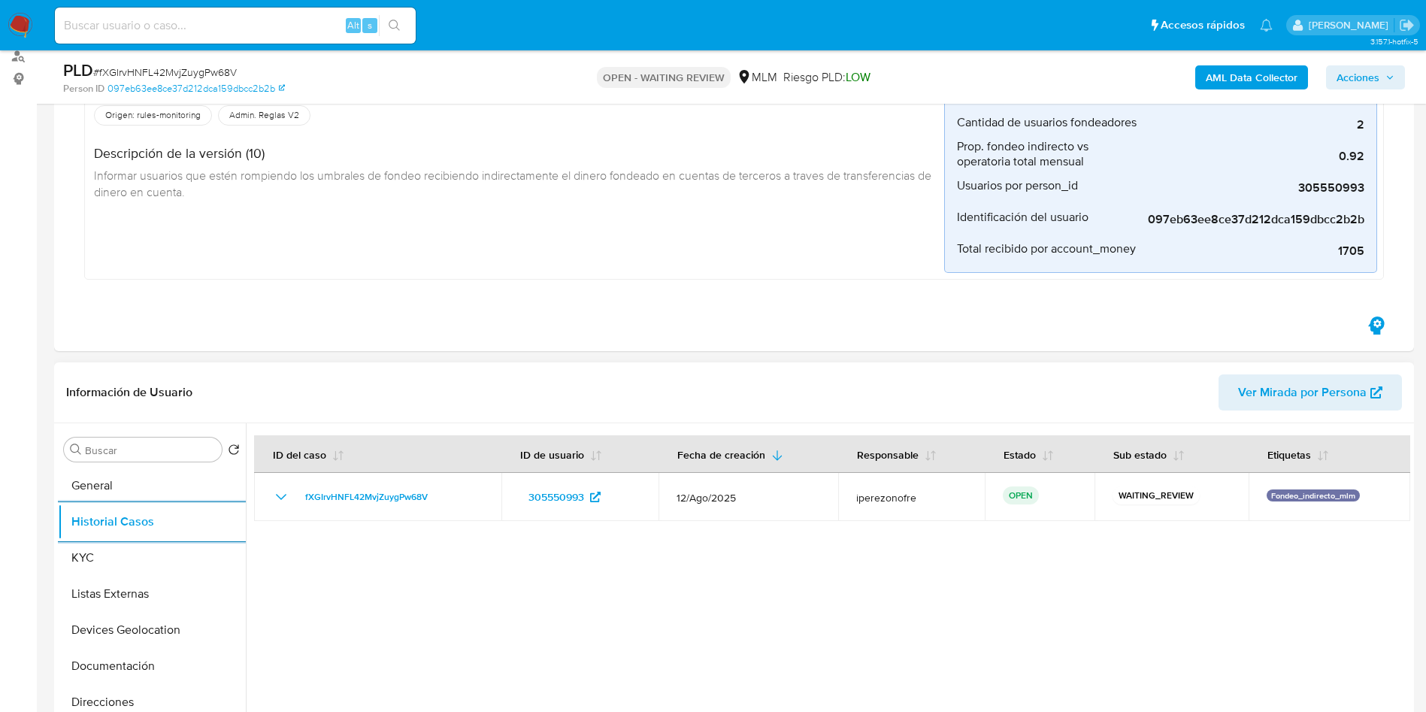
scroll to position [171, 0]
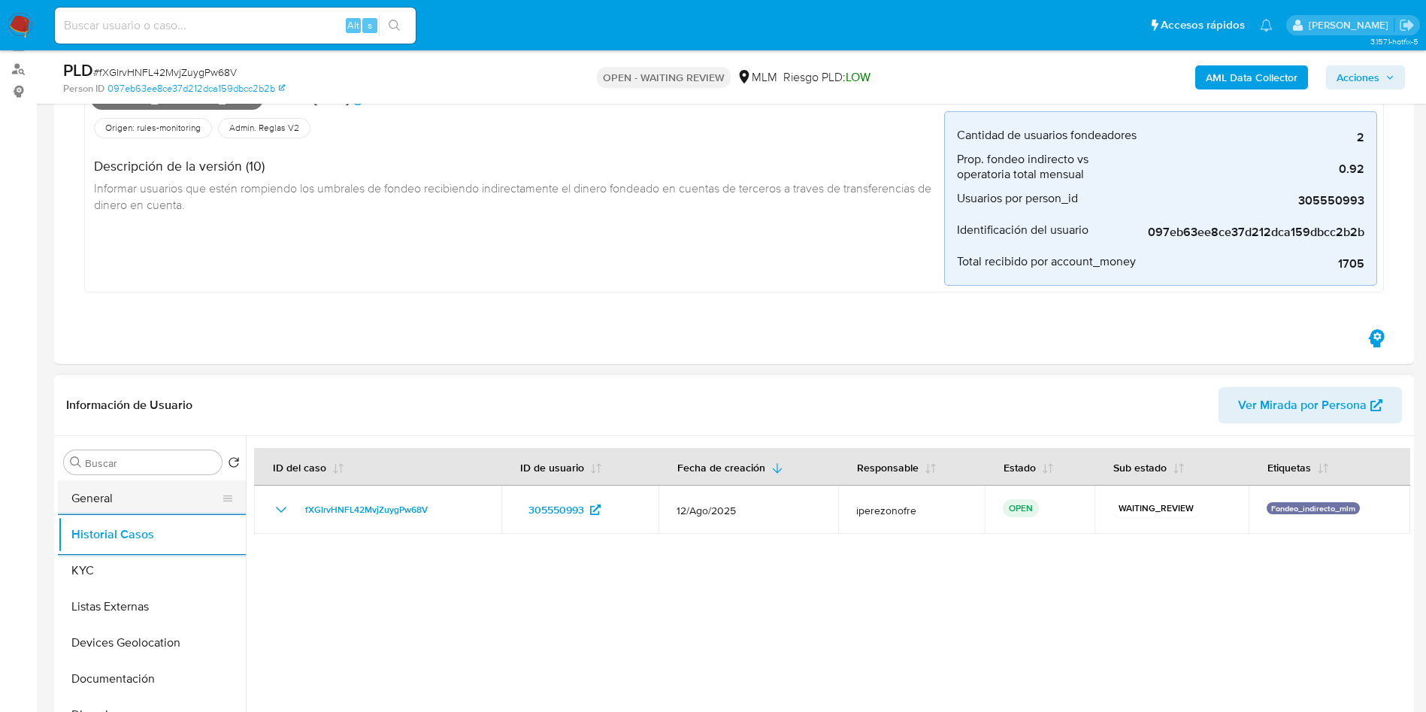
click at [110, 493] on button "General" at bounding box center [146, 498] width 176 height 36
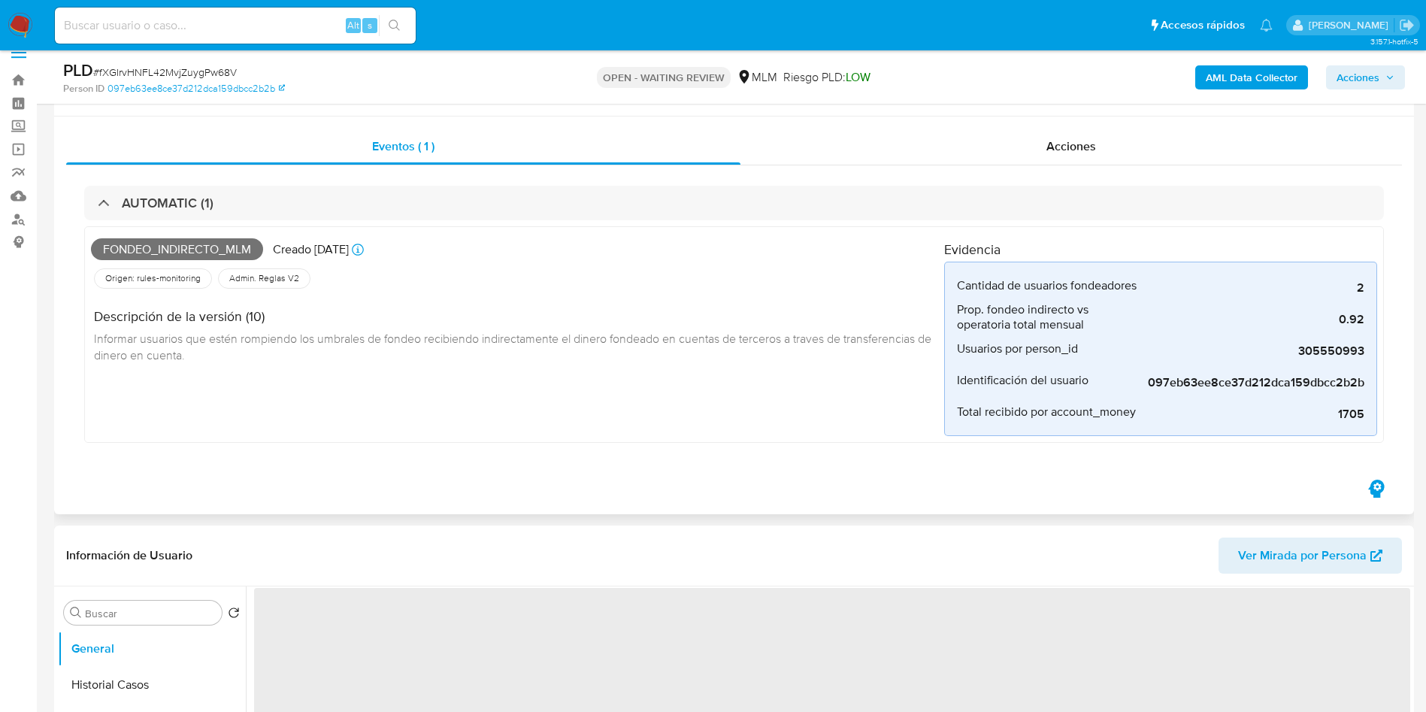
scroll to position [0, 0]
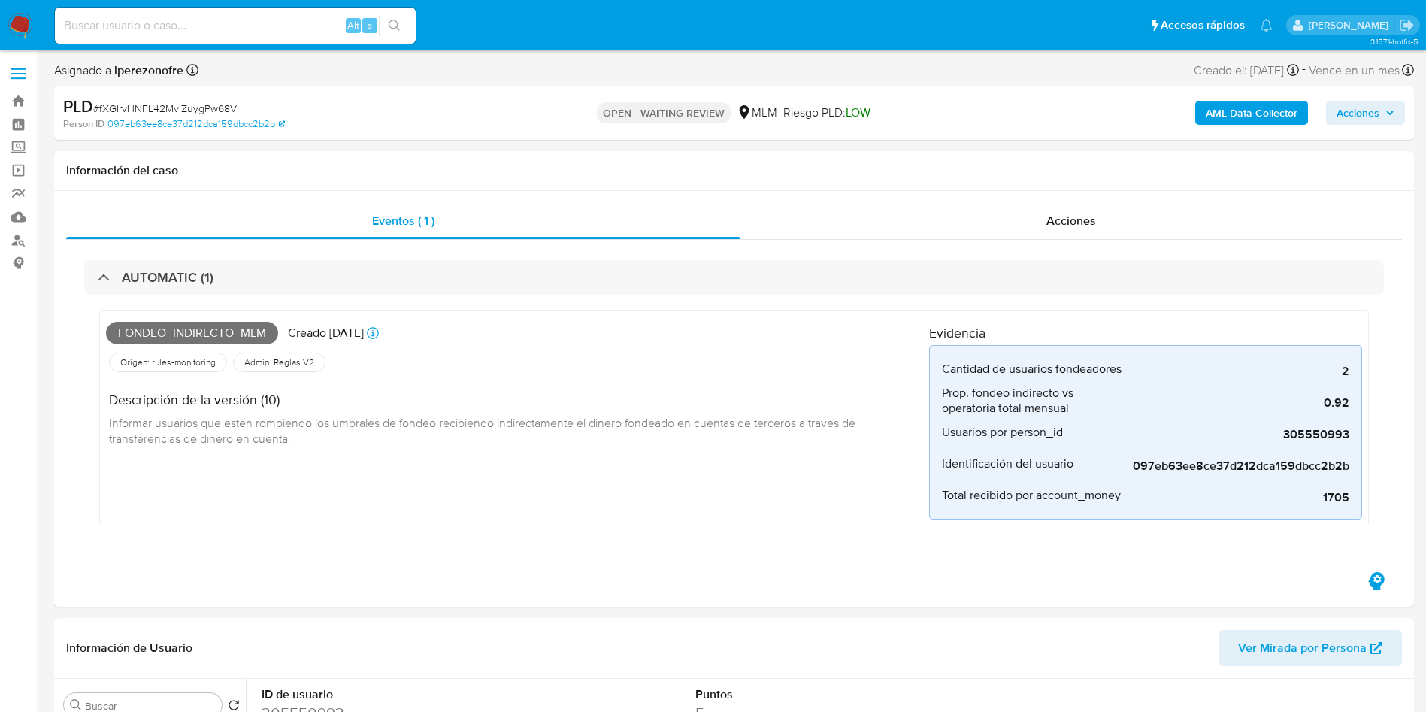
click at [20, 20] on img at bounding box center [21, 26] width 26 height 26
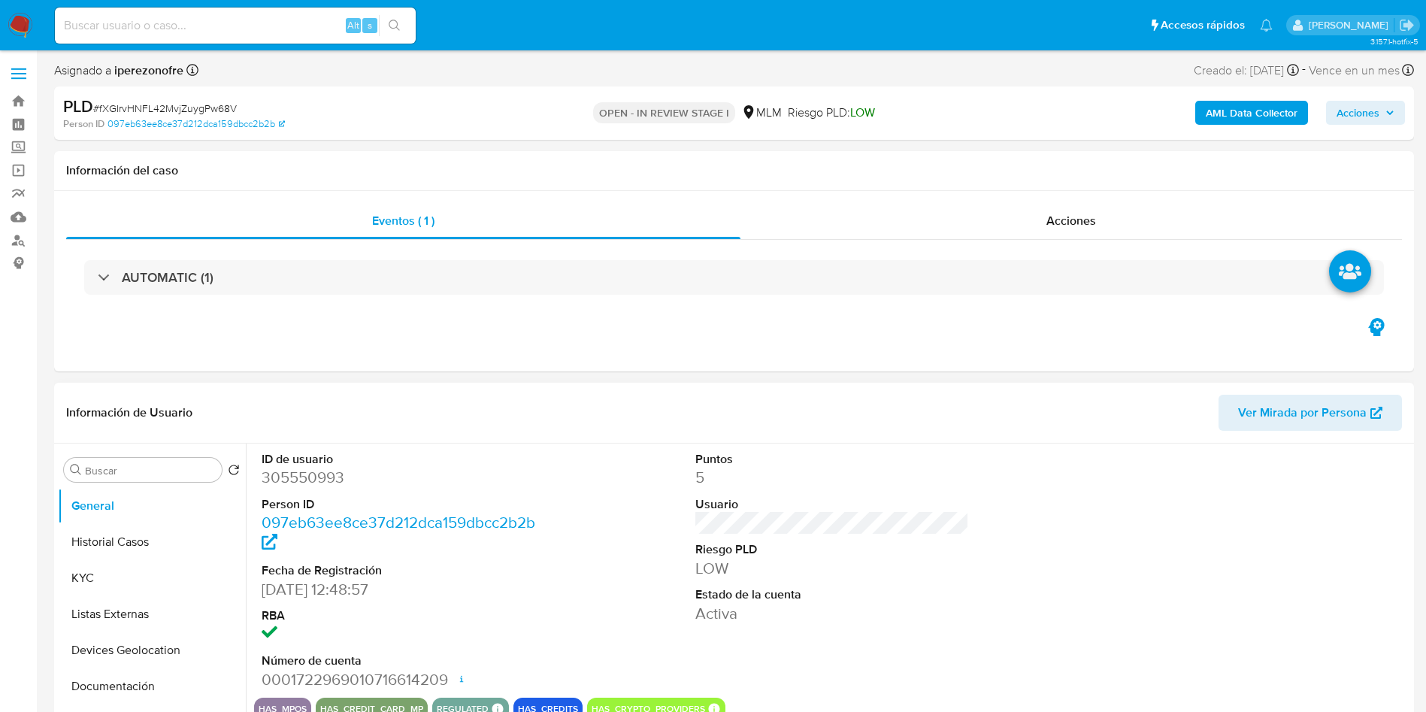
select select "10"
click at [150, 541] on button "Historial Casos" at bounding box center [146, 542] width 176 height 36
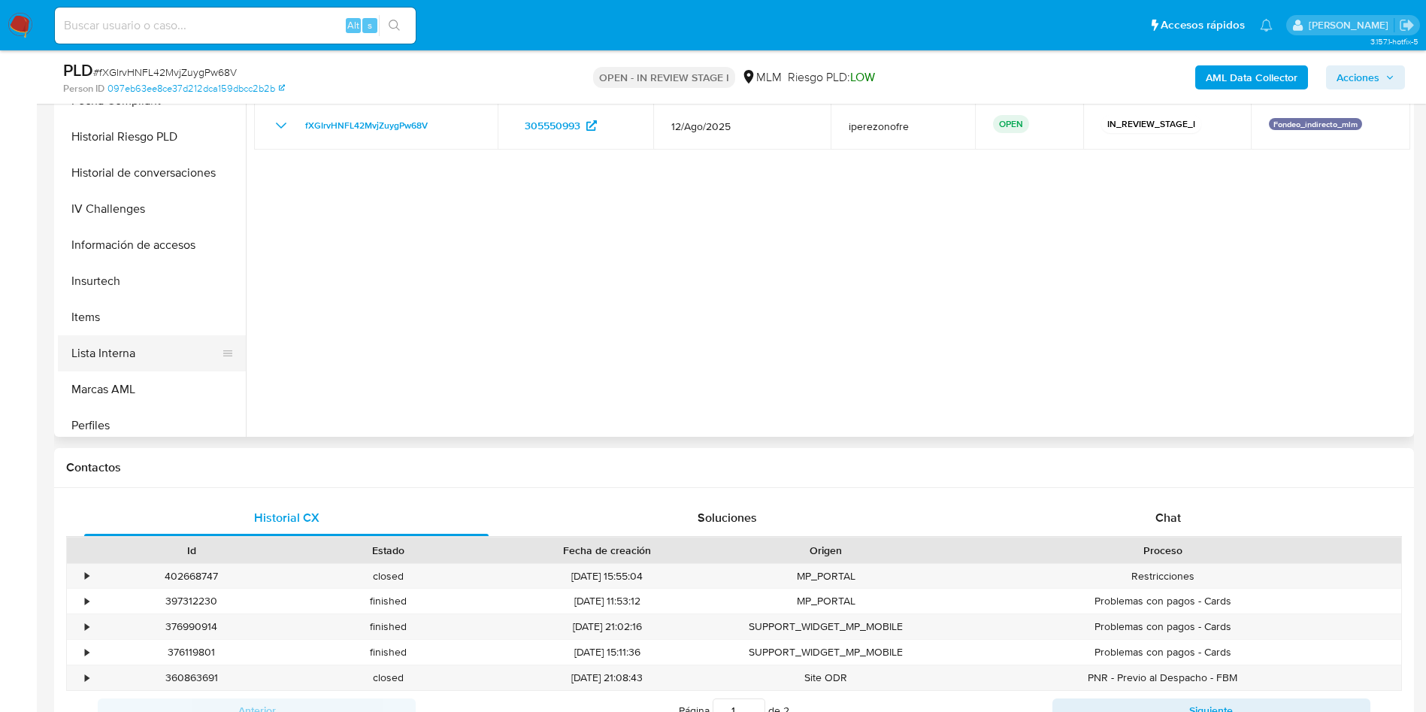
scroll to position [564, 0]
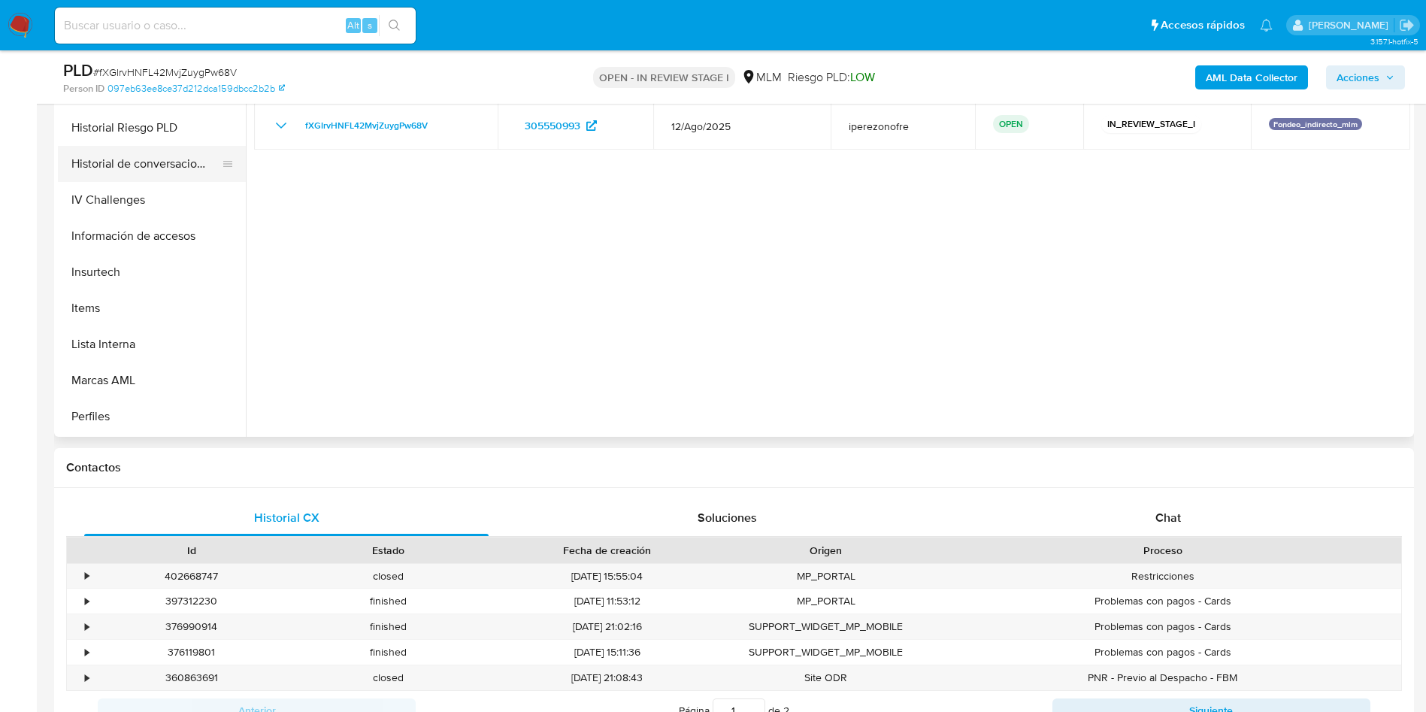
click at [151, 168] on button "Historial de conversaciones" at bounding box center [146, 164] width 176 height 36
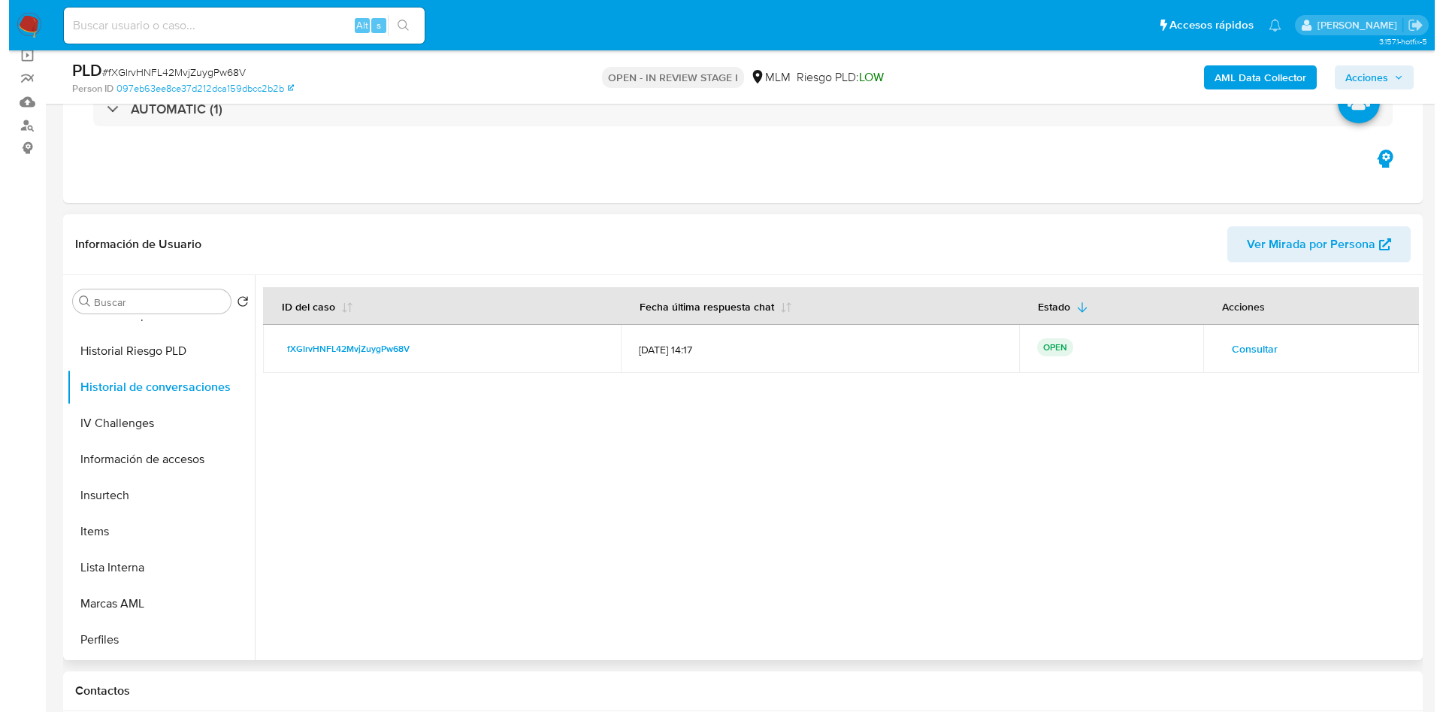
scroll to position [113, 0]
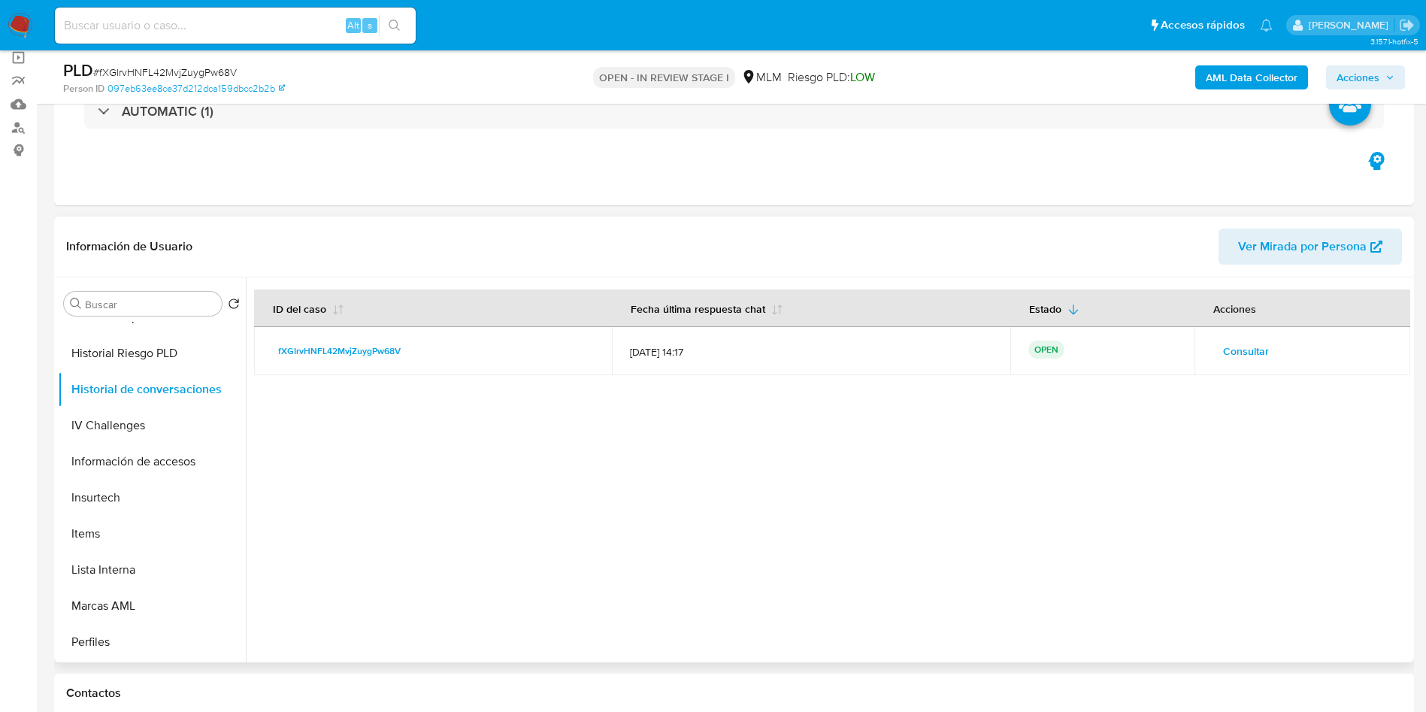
click at [1240, 347] on span "Consultar" at bounding box center [1246, 351] width 46 height 21
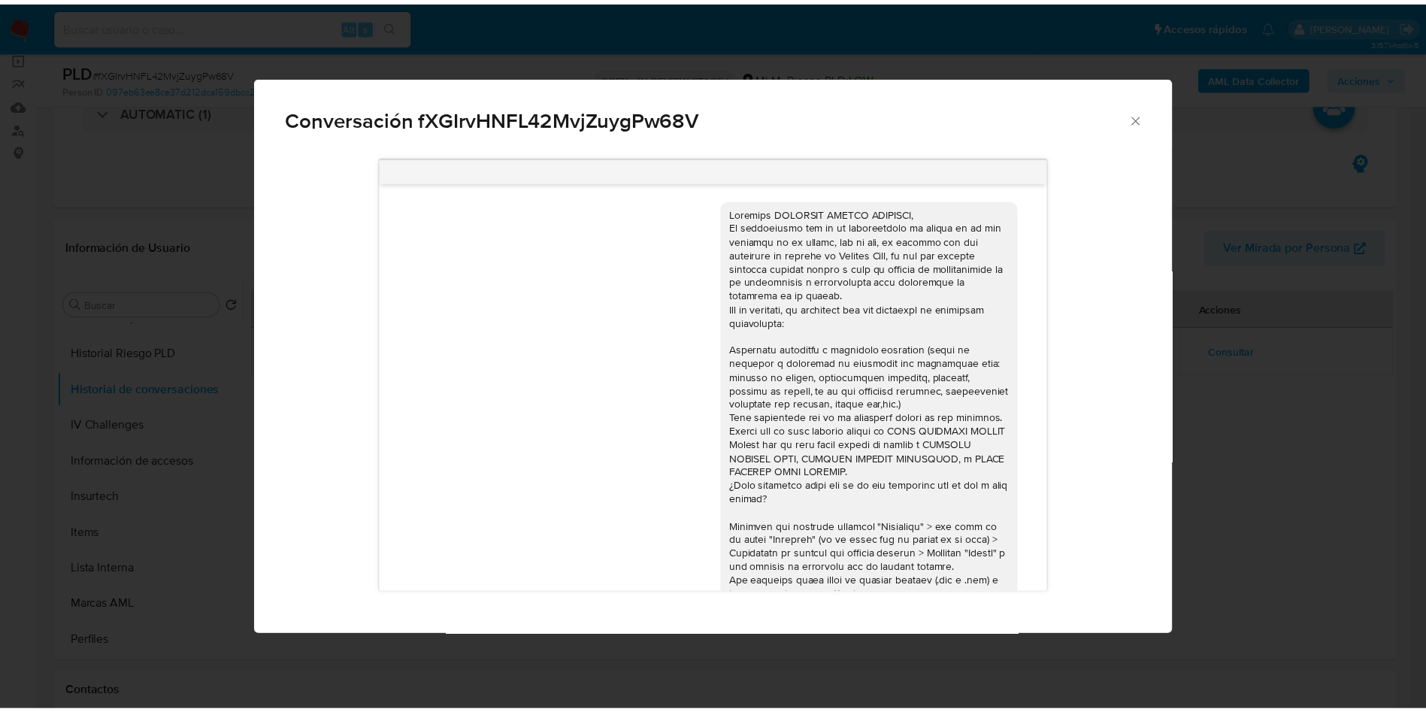
scroll to position [393, 0]
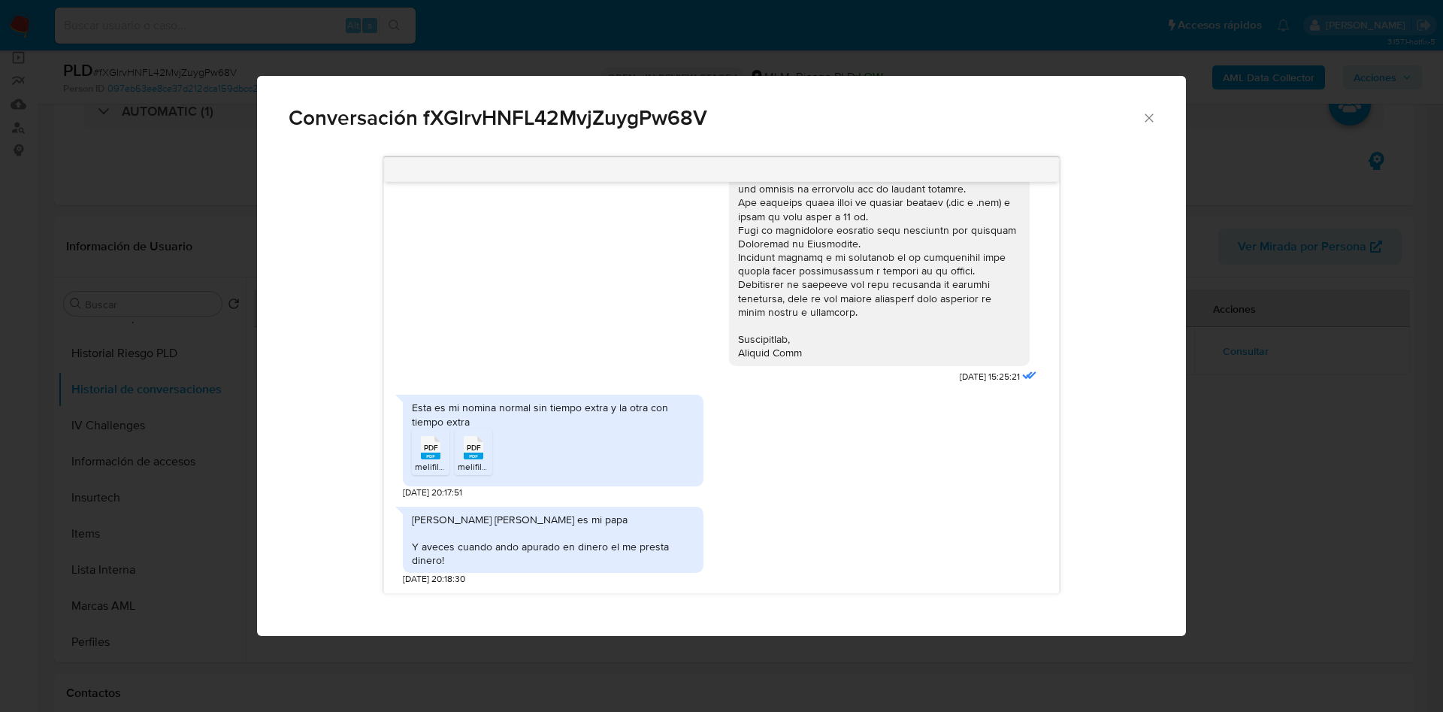
click at [1145, 113] on icon "Cerrar" at bounding box center [1149, 118] width 15 height 15
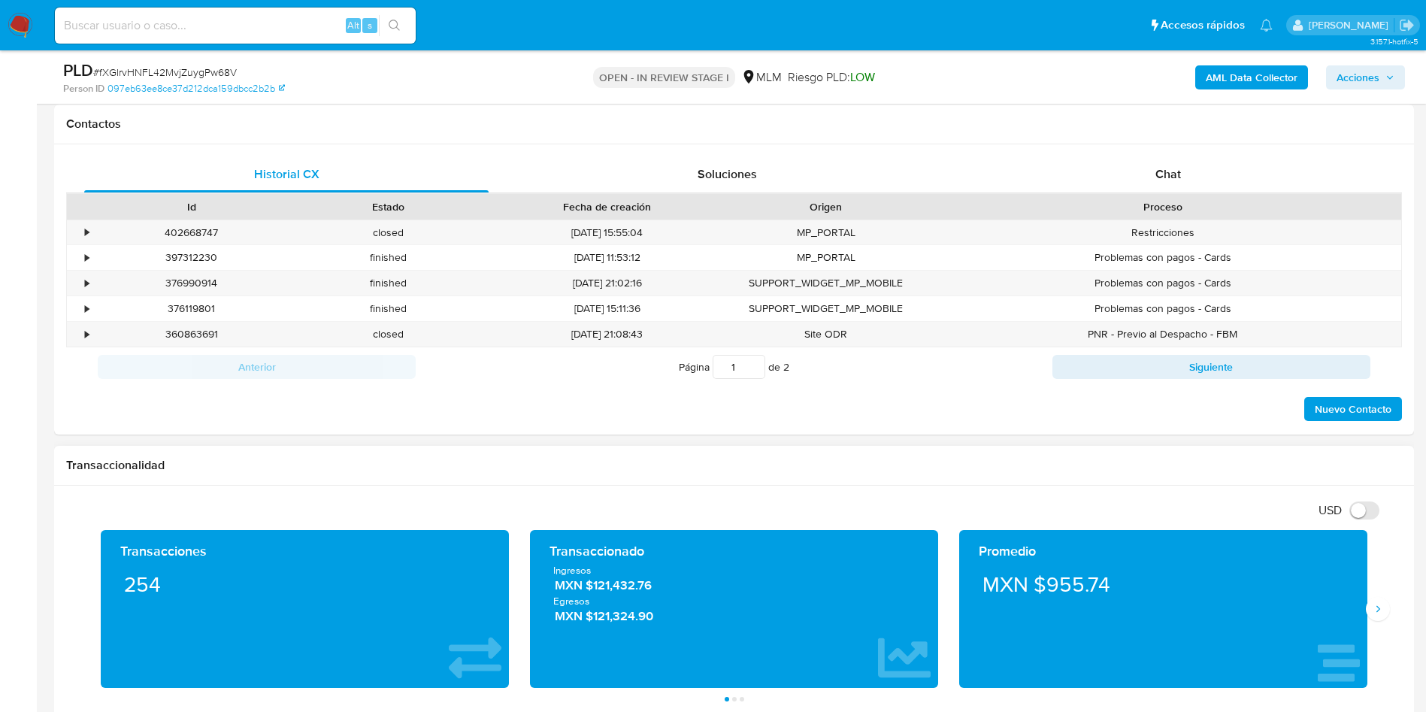
scroll to position [677, 0]
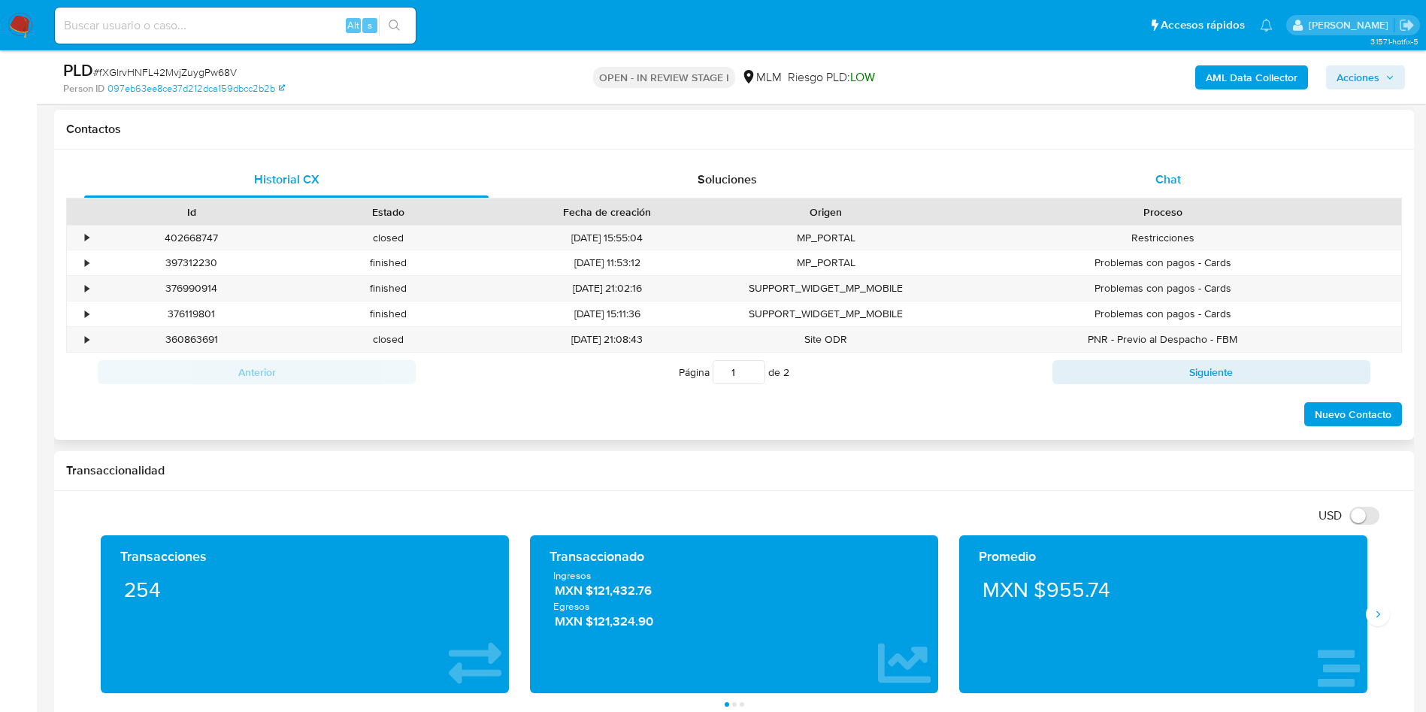
click at [1156, 173] on span "Chat" at bounding box center [1169, 179] width 26 height 17
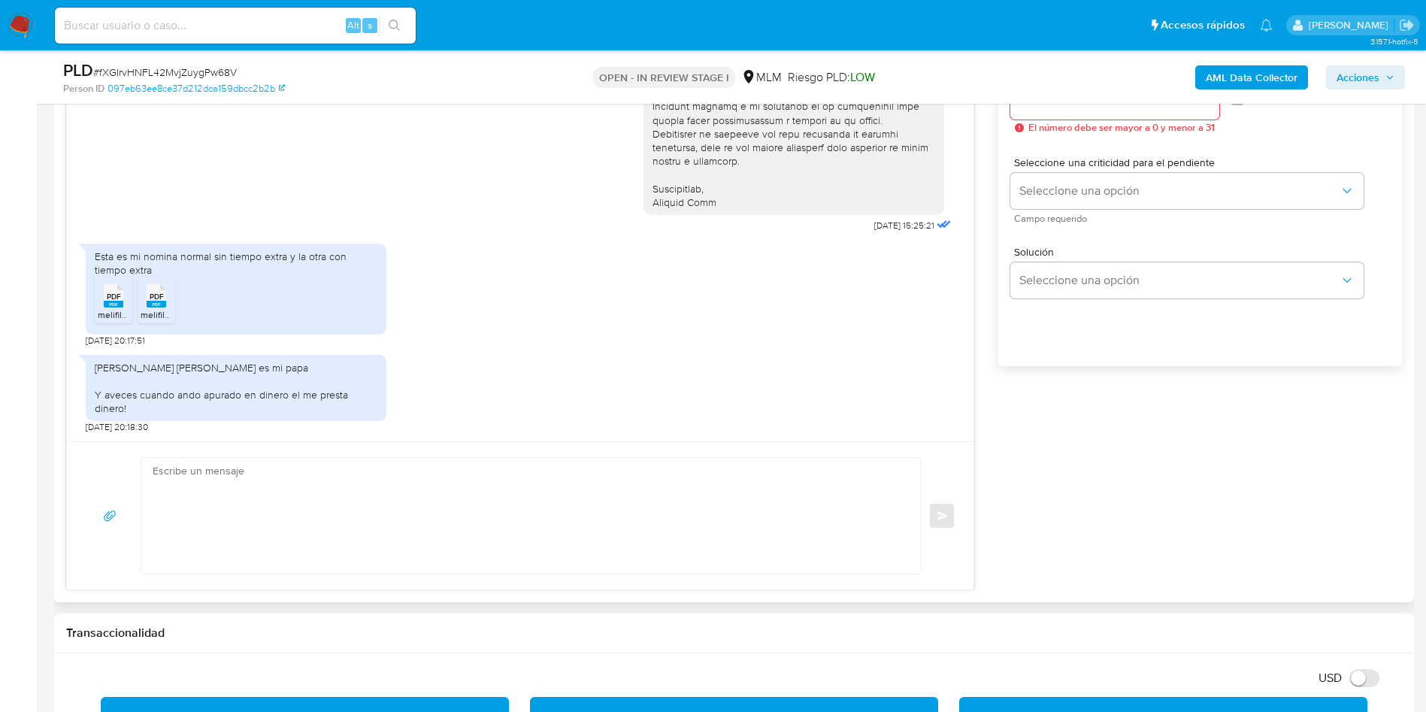
scroll to position [902, 0]
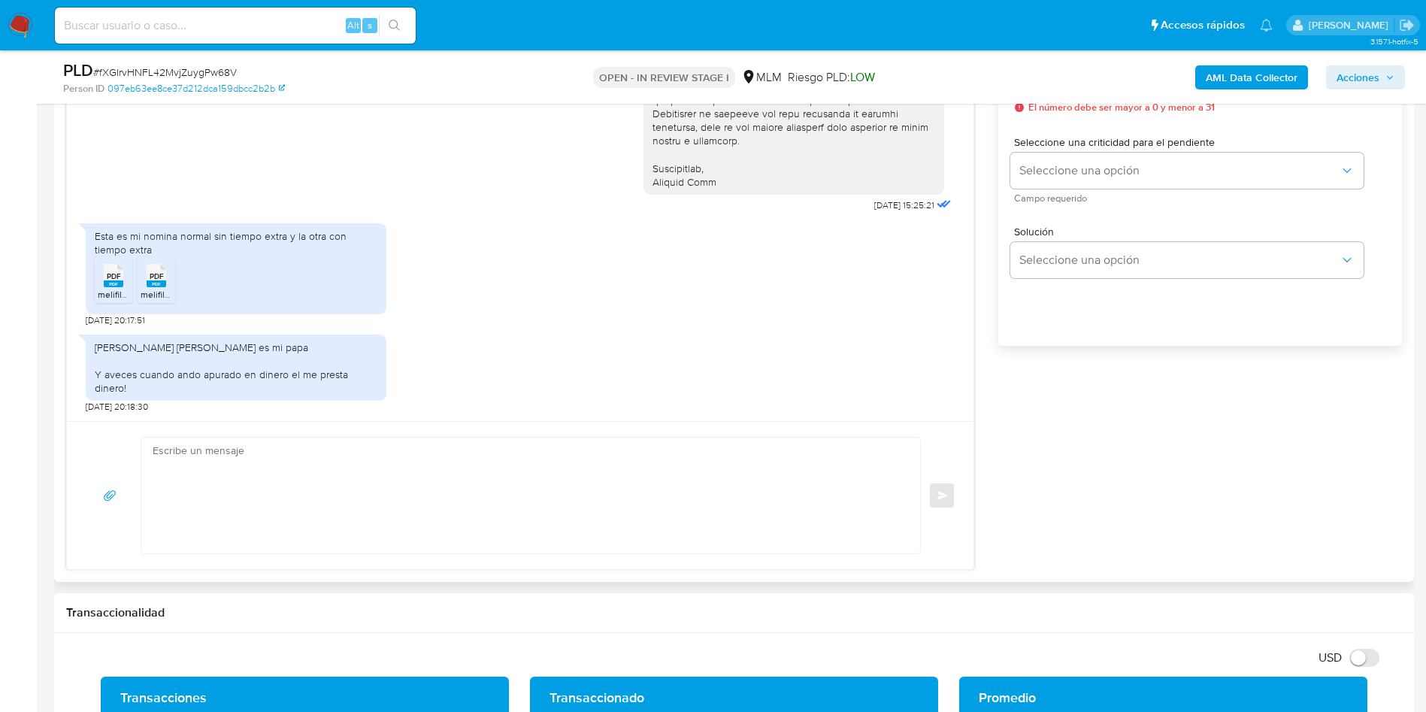
click at [689, 317] on div "Esta es mi nomina normal sin tiempo extra y la otra con tiempo extra PDF PDF me…" at bounding box center [520, 271] width 869 height 111
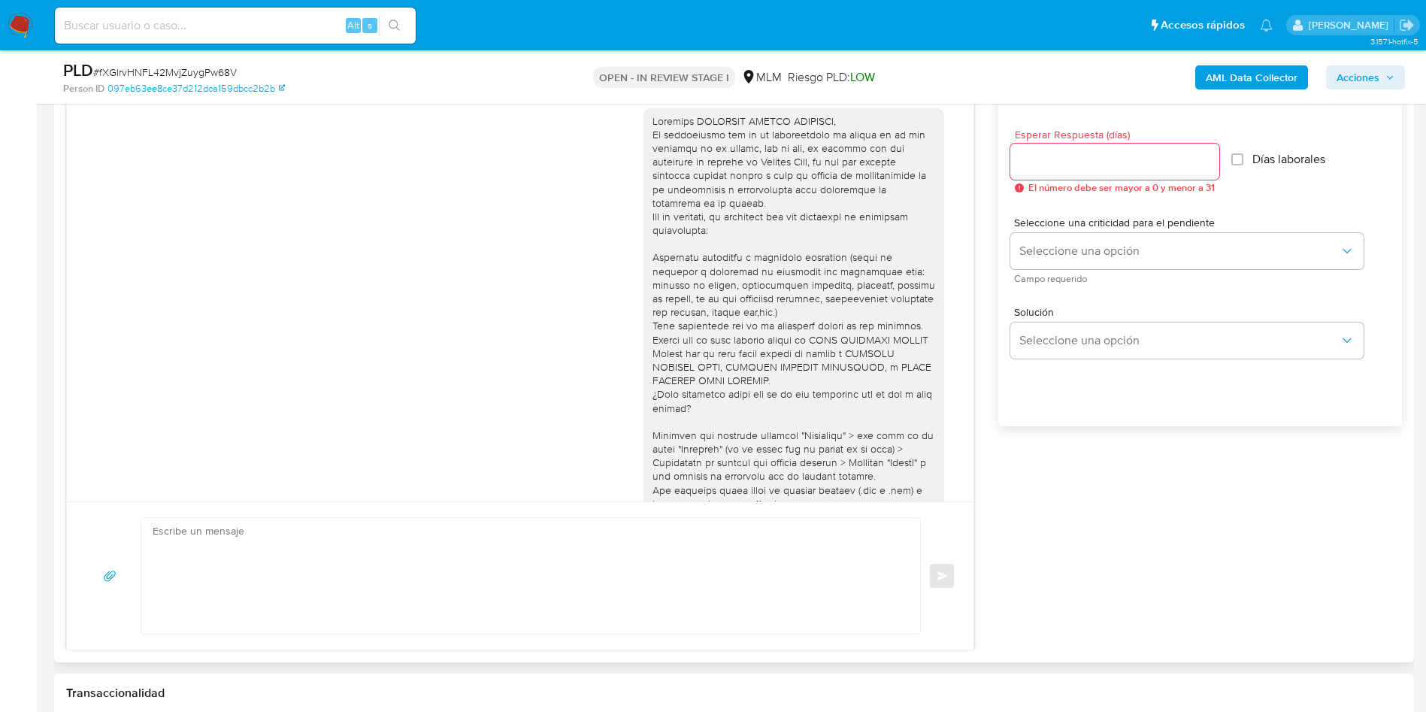
scroll to position [789, 0]
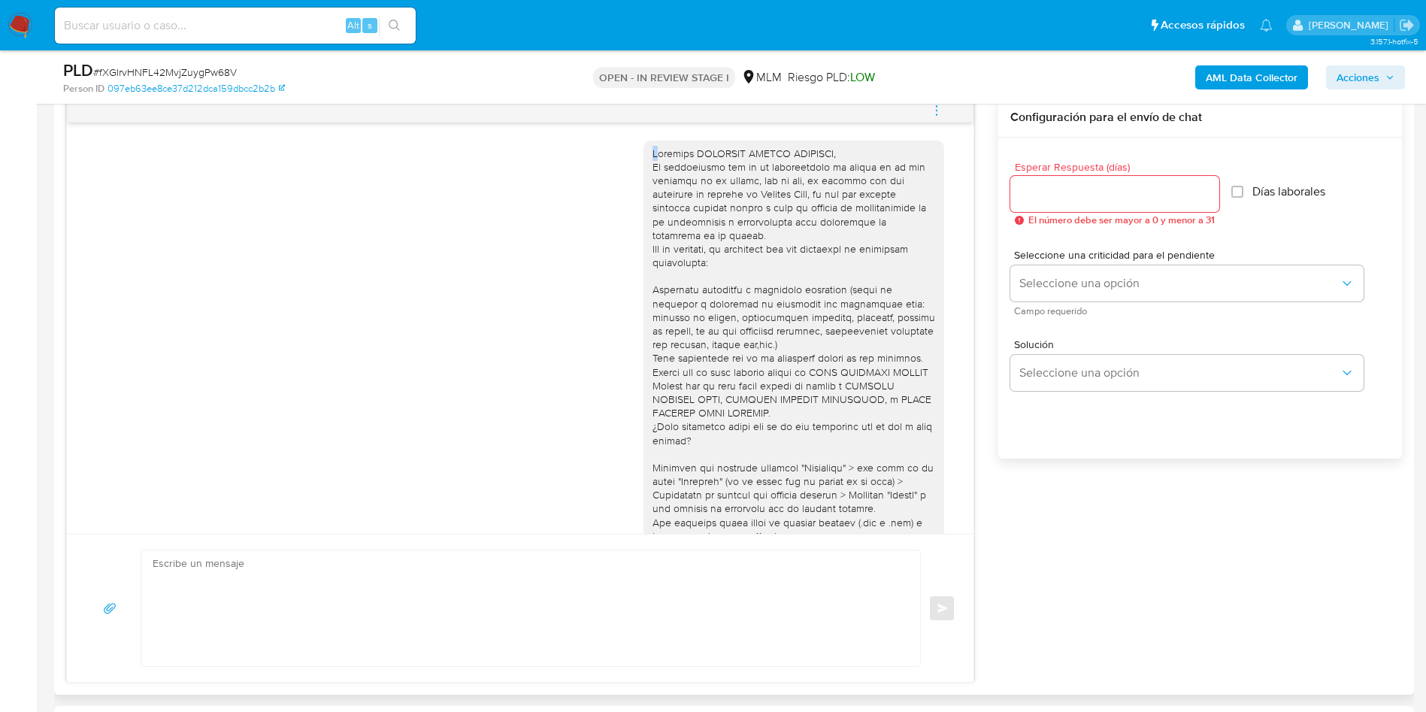
click at [644, 153] on div at bounding box center [794, 413] width 301 height 545
click at [684, 220] on div at bounding box center [794, 413] width 283 height 533
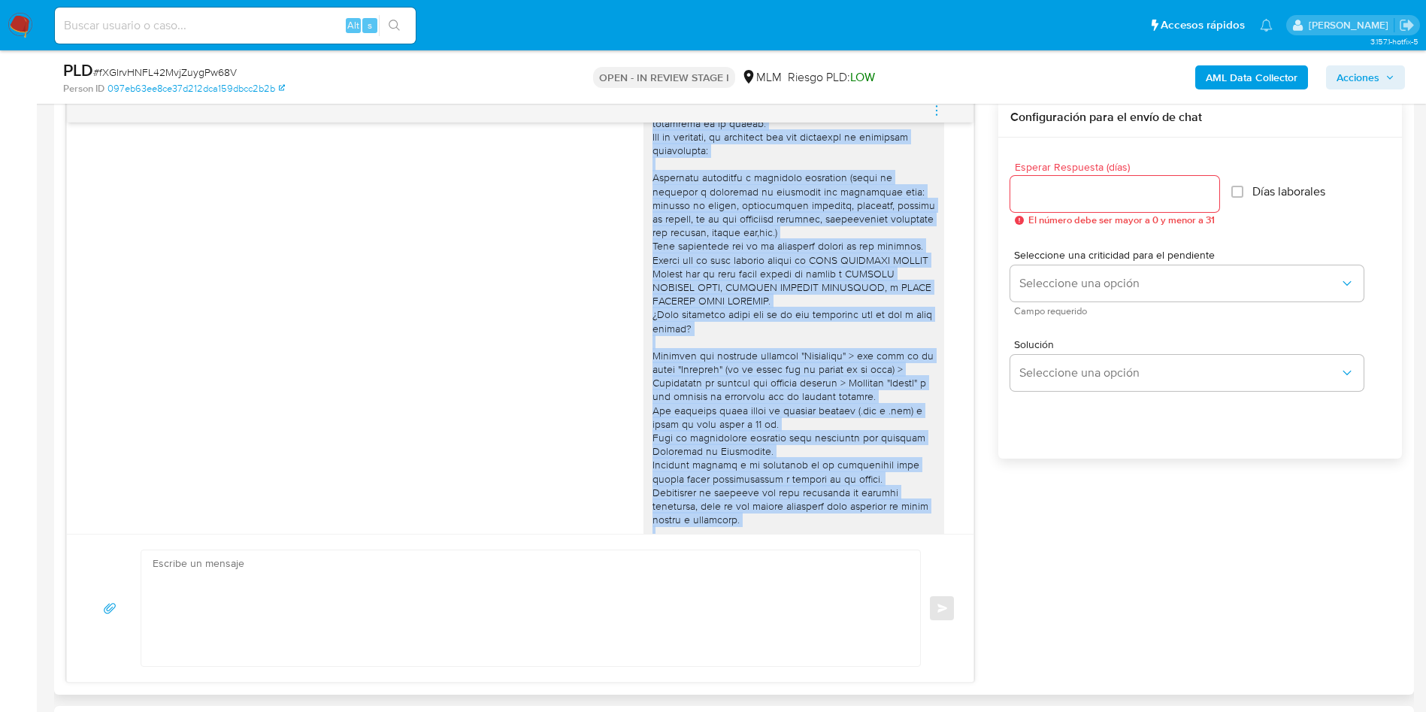
scroll to position [377, 0]
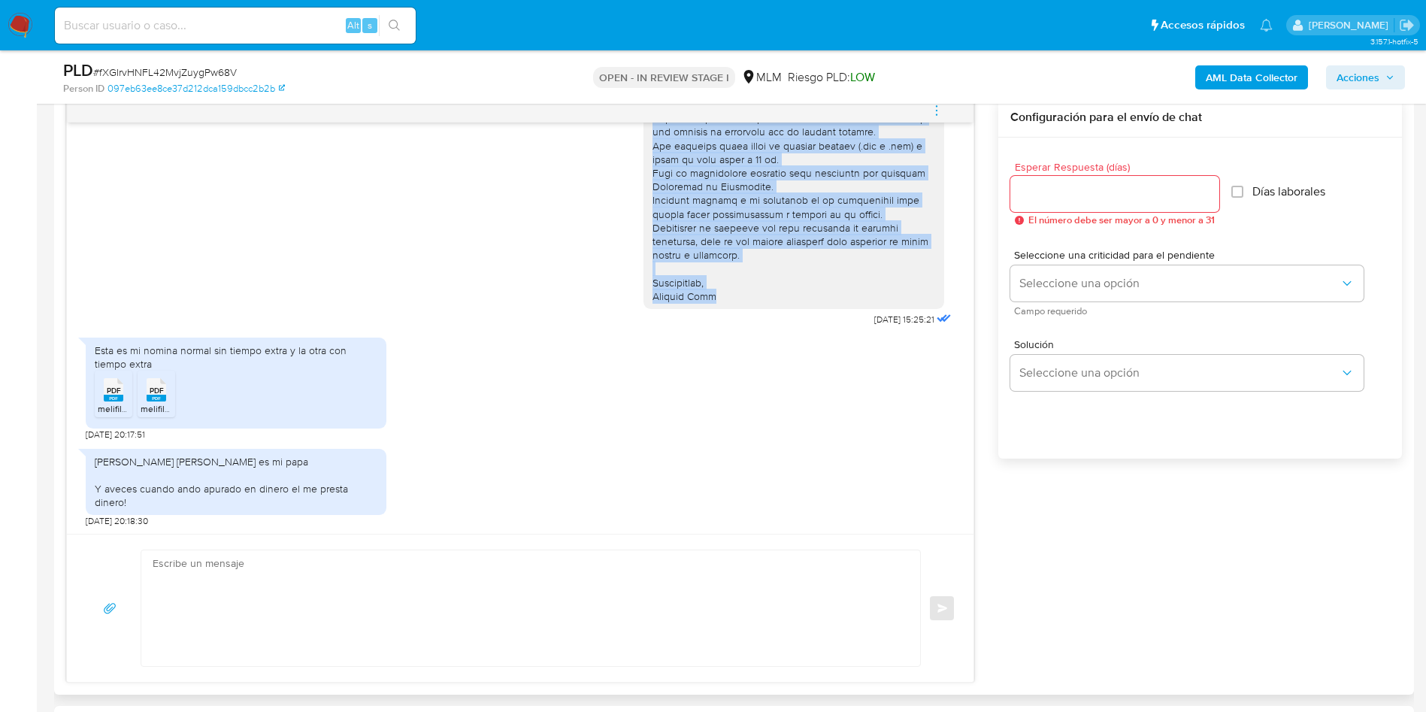
drag, startPoint x: 636, startPoint y: 153, endPoint x: 725, endPoint y: 318, distance: 188.0
click at [725, 309] on div at bounding box center [794, 36] width 301 height 545
copy div "Estimado FERNANDO RINCON MONTALVO, Te comunicamos que se ha identificado un cam…"
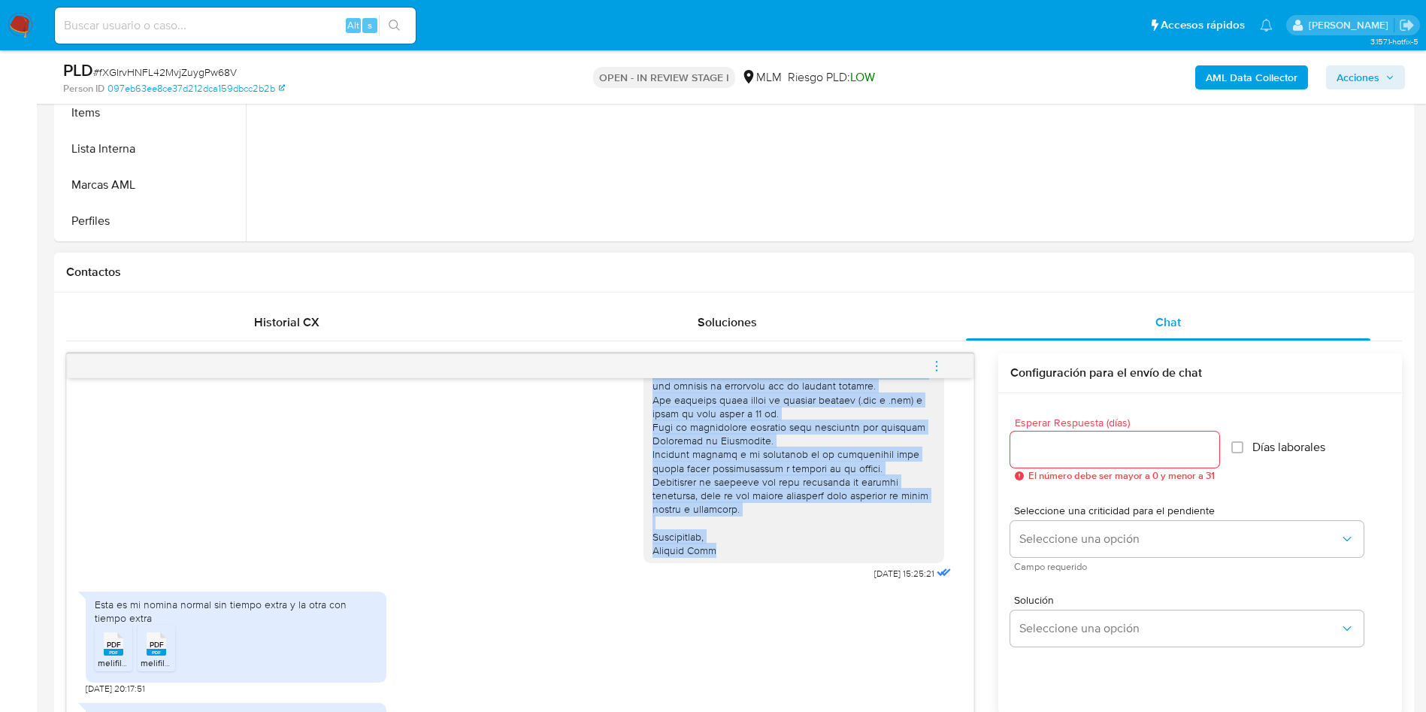
scroll to position [564, 0]
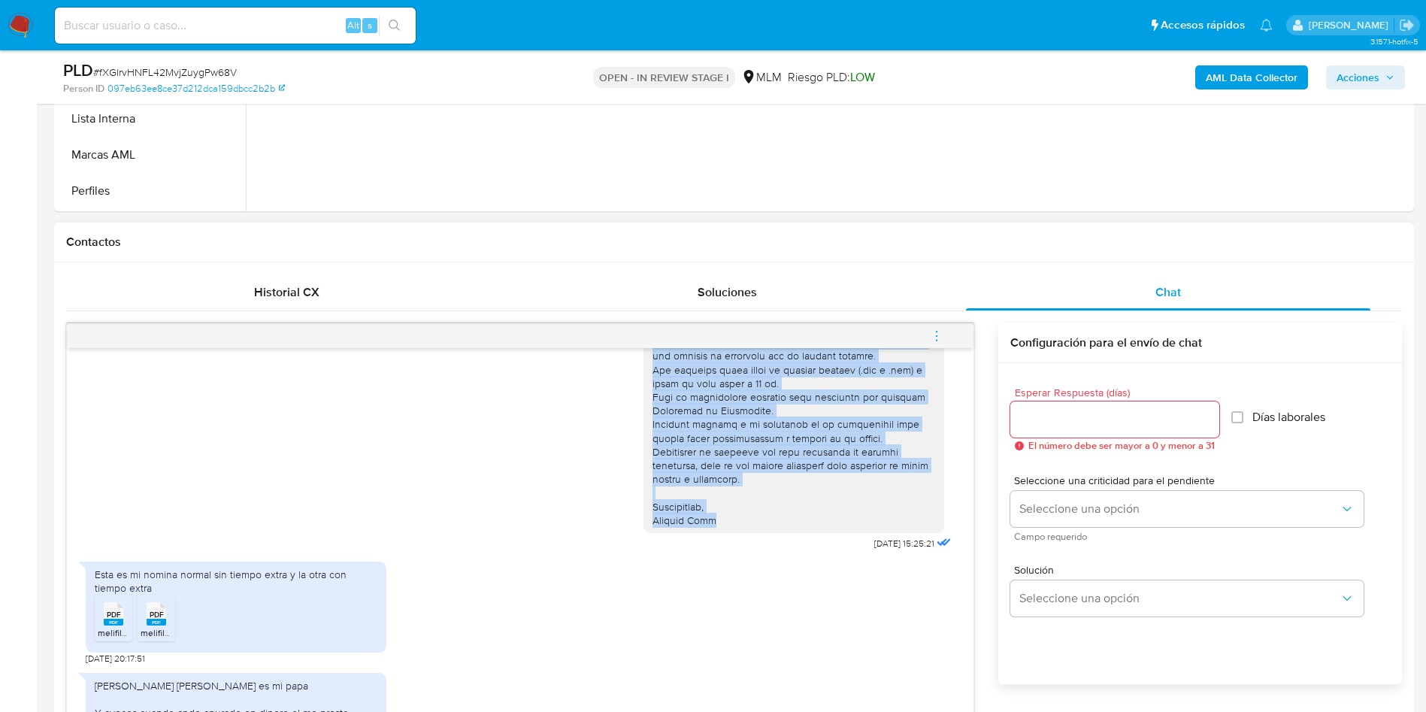
click at [526, 434] on div "28/08/2025 15:25:21" at bounding box center [520, 265] width 869 height 577
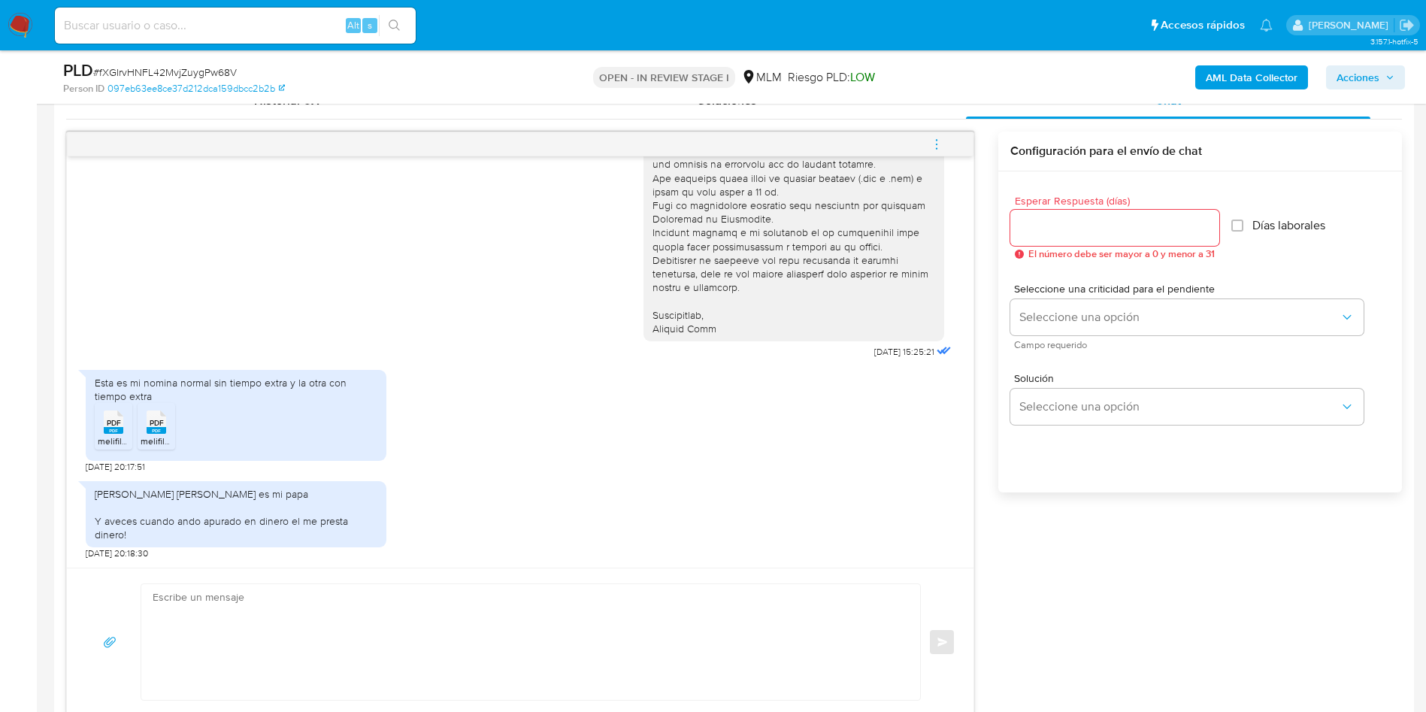
scroll to position [789, 0]
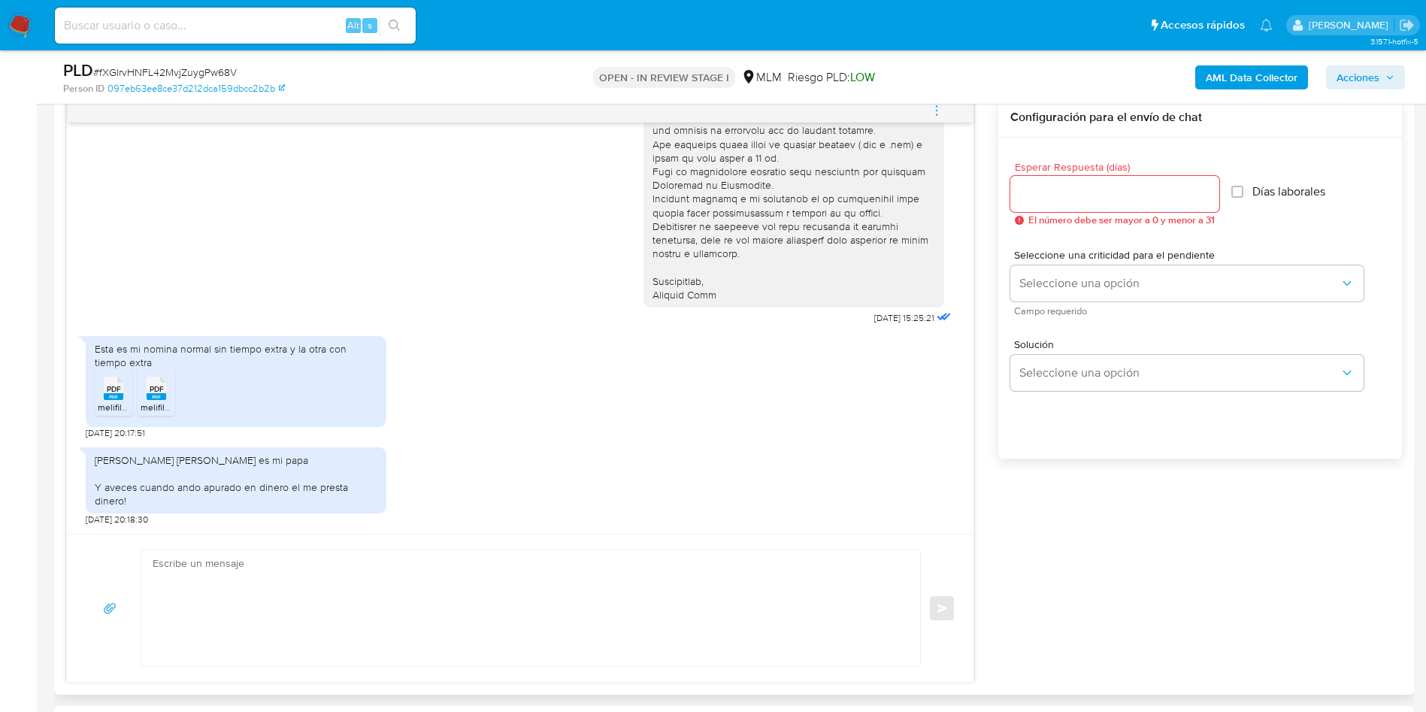
click at [677, 581] on textarea at bounding box center [527, 608] width 749 height 116
paste textarea "Estimado FERNANDO RINCON MONTALVO, Agradecemos su pronta respuesta, por favor n…"
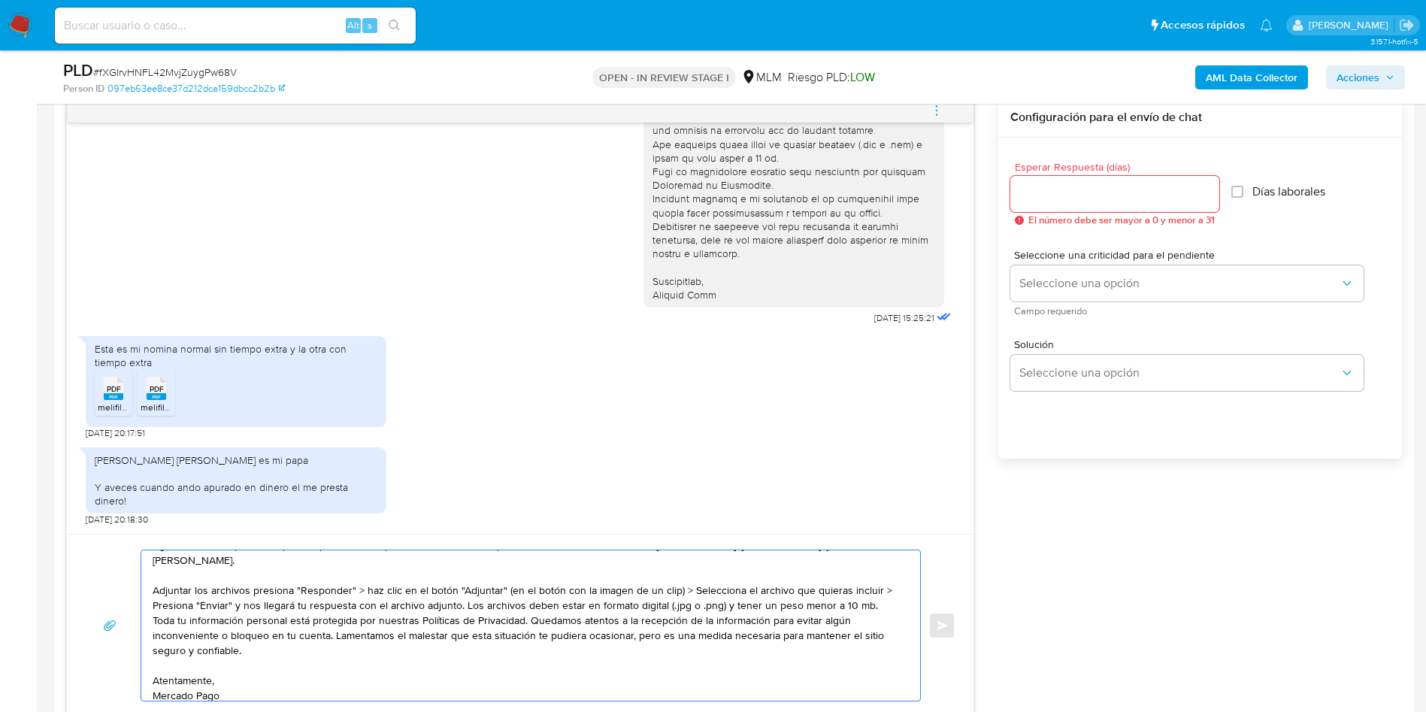
scroll to position [71, 0]
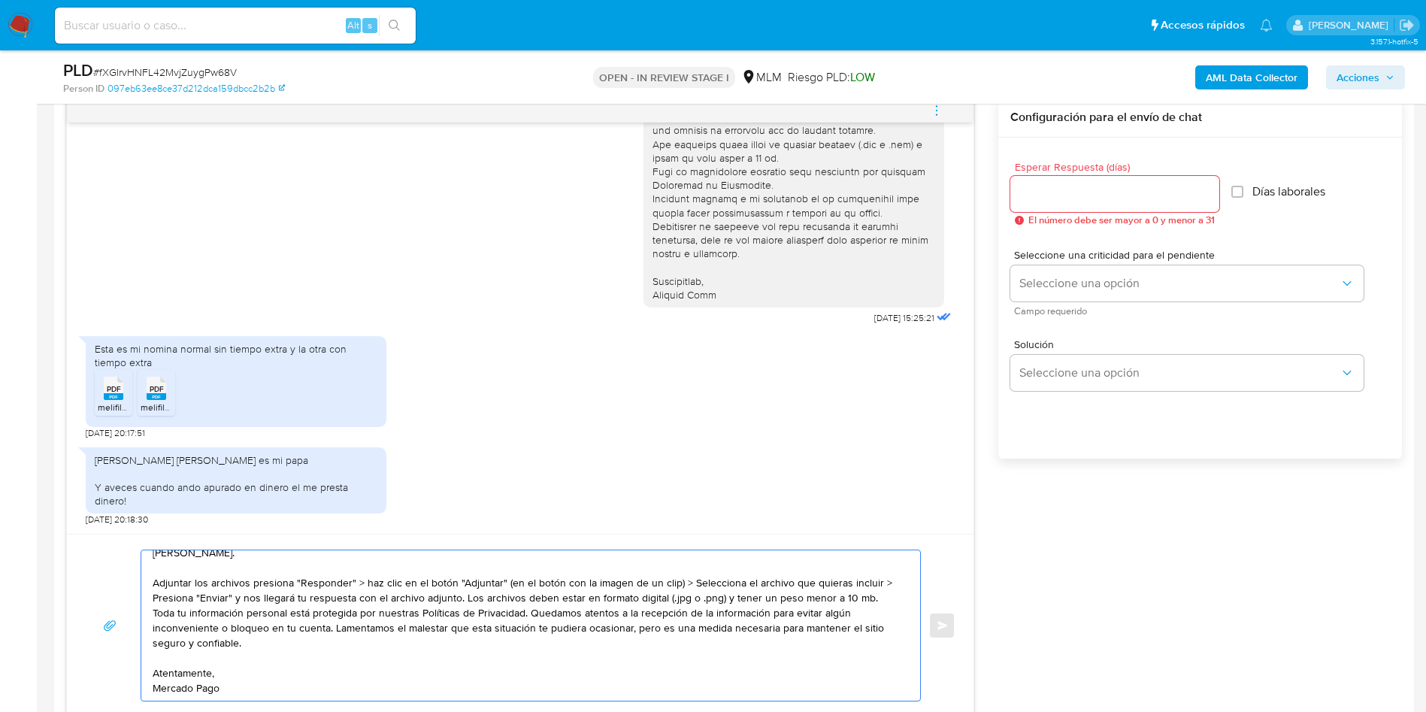
type textarea "Estimado FERNANDO RINCON MONTALVO, Agradecemos su pronta respuesta, por favor n…"
click at [1208, 190] on input "1" at bounding box center [1110, 194] width 201 height 20
click at [1206, 189] on input "2" at bounding box center [1110, 194] width 201 height 20
click at [1206, 189] on input "3" at bounding box center [1110, 194] width 201 height 20
type input "4"
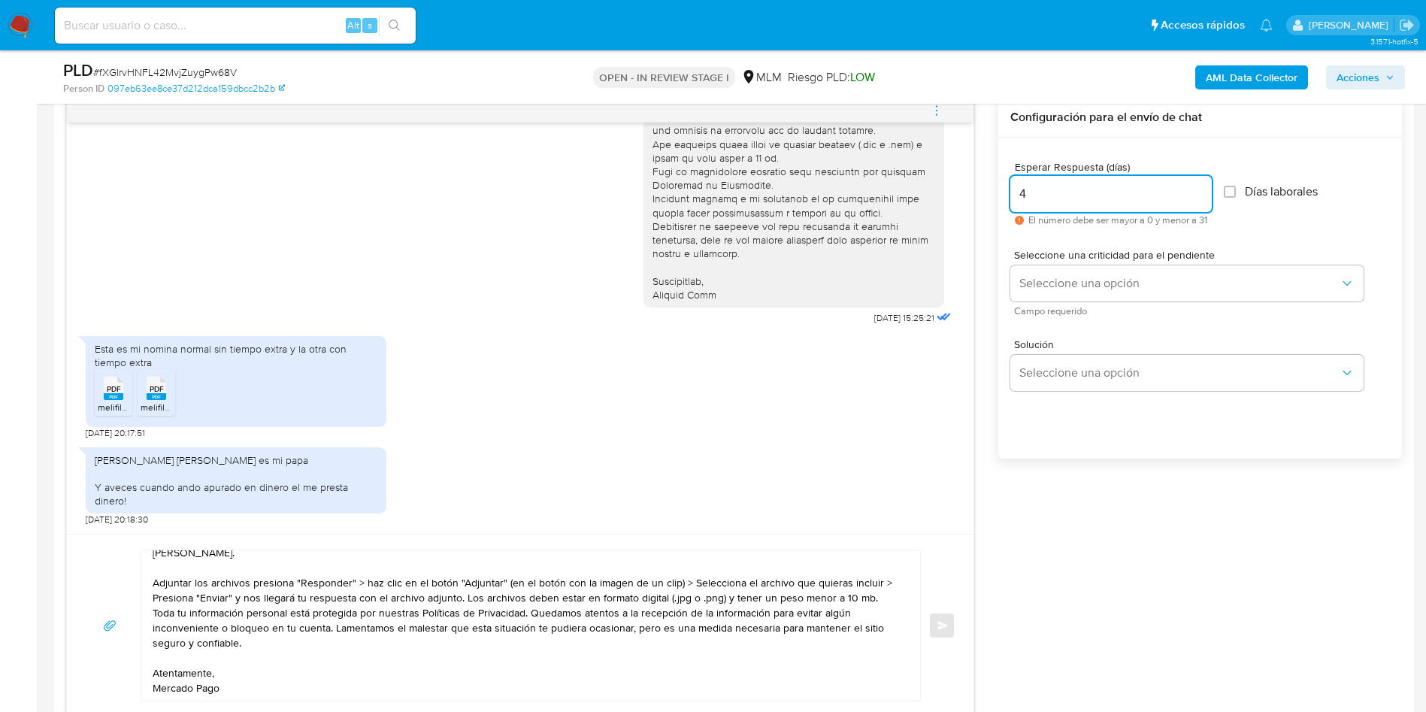
click at [1206, 189] on input "4" at bounding box center [1110, 194] width 201 height 20
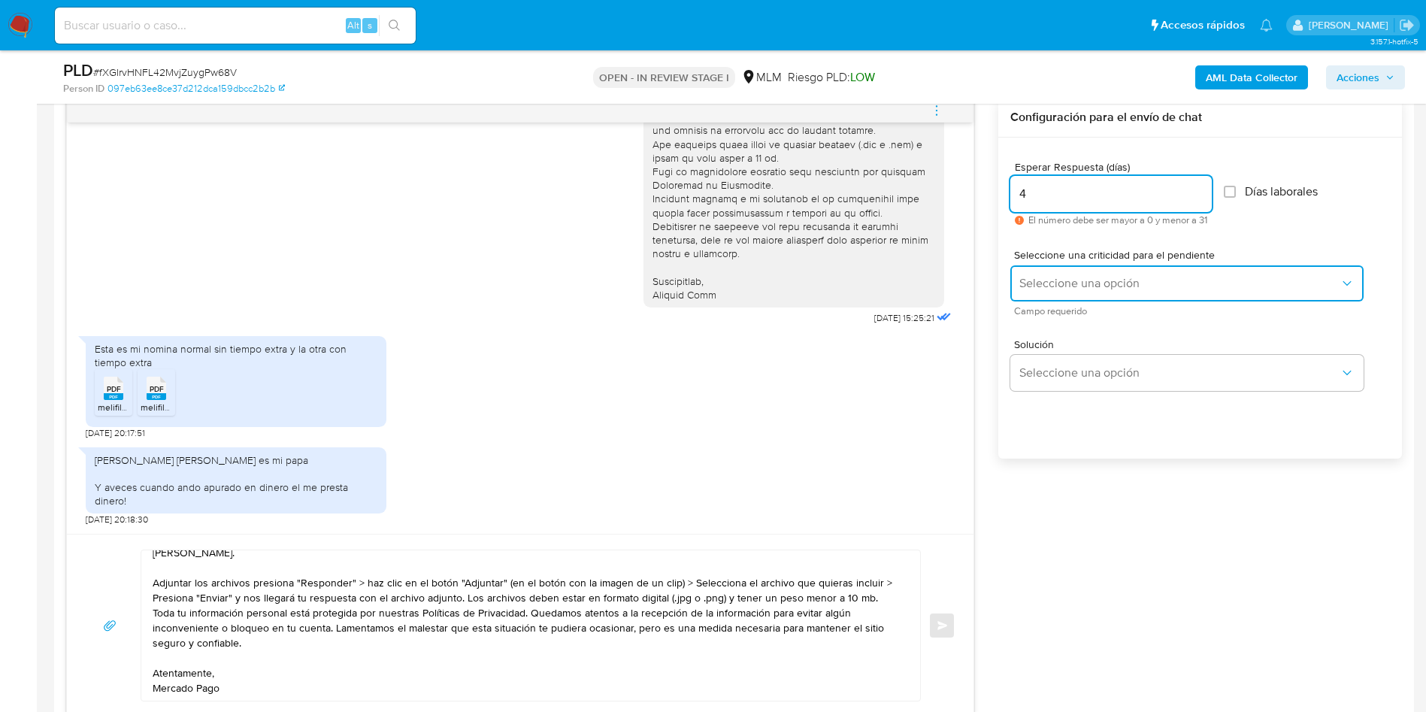
click at [1110, 290] on span "Seleccione una opción" at bounding box center [1179, 283] width 320 height 15
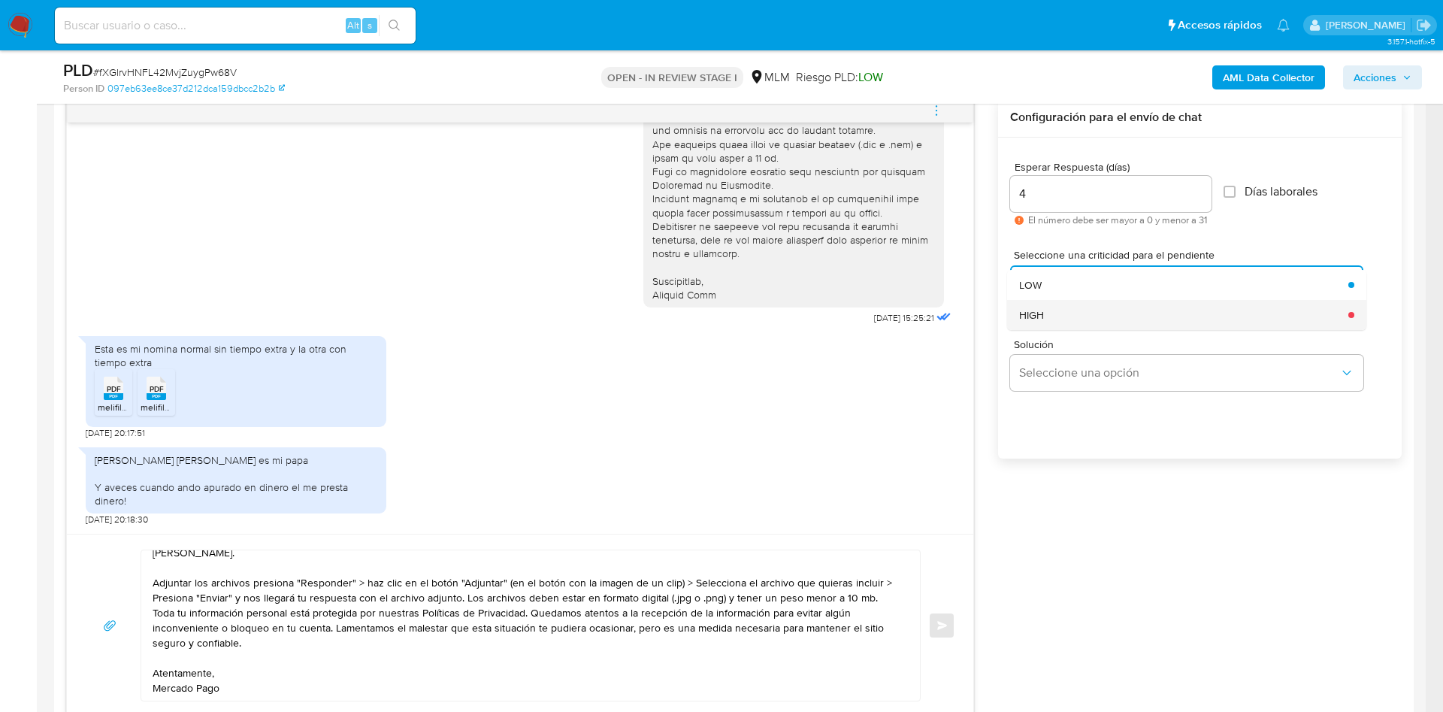
click at [1092, 319] on div "HIGH" at bounding box center [1179, 315] width 320 height 30
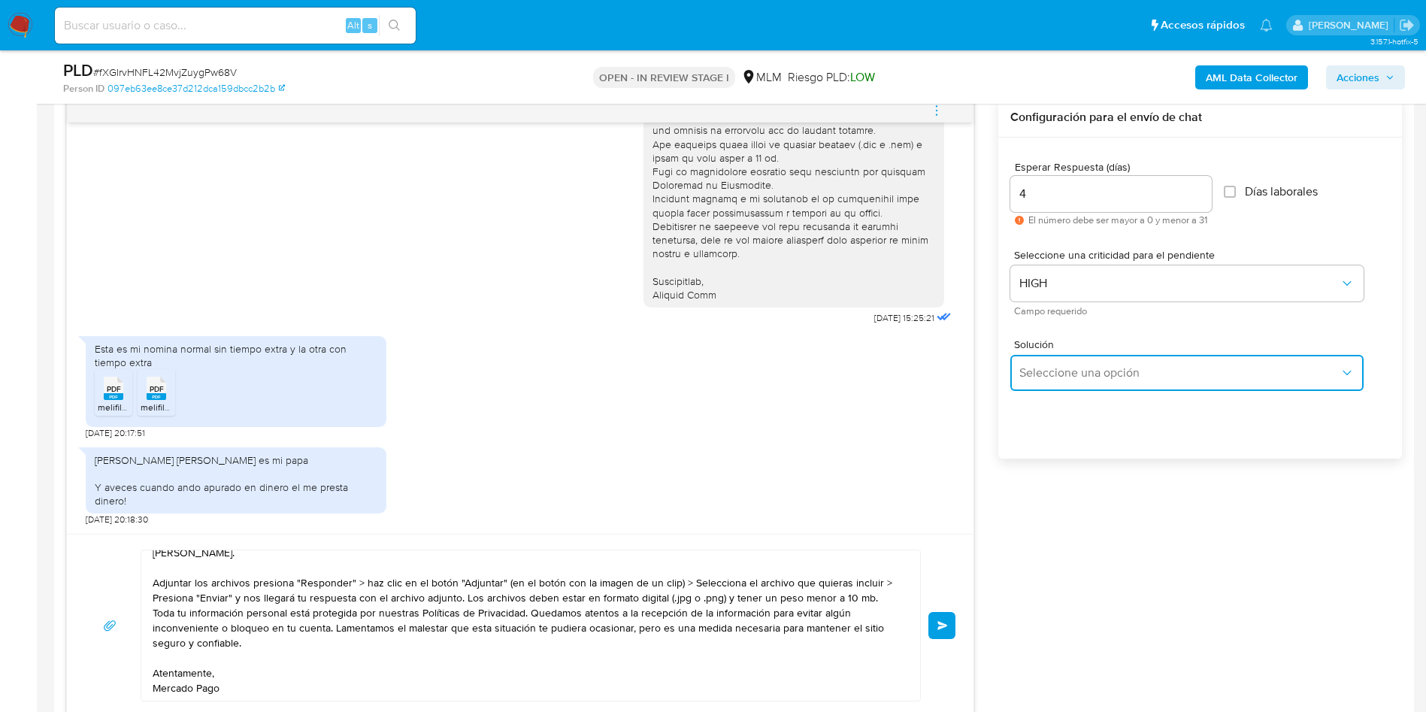
click at [1122, 367] on span "Seleccione una opción" at bounding box center [1179, 372] width 320 height 15
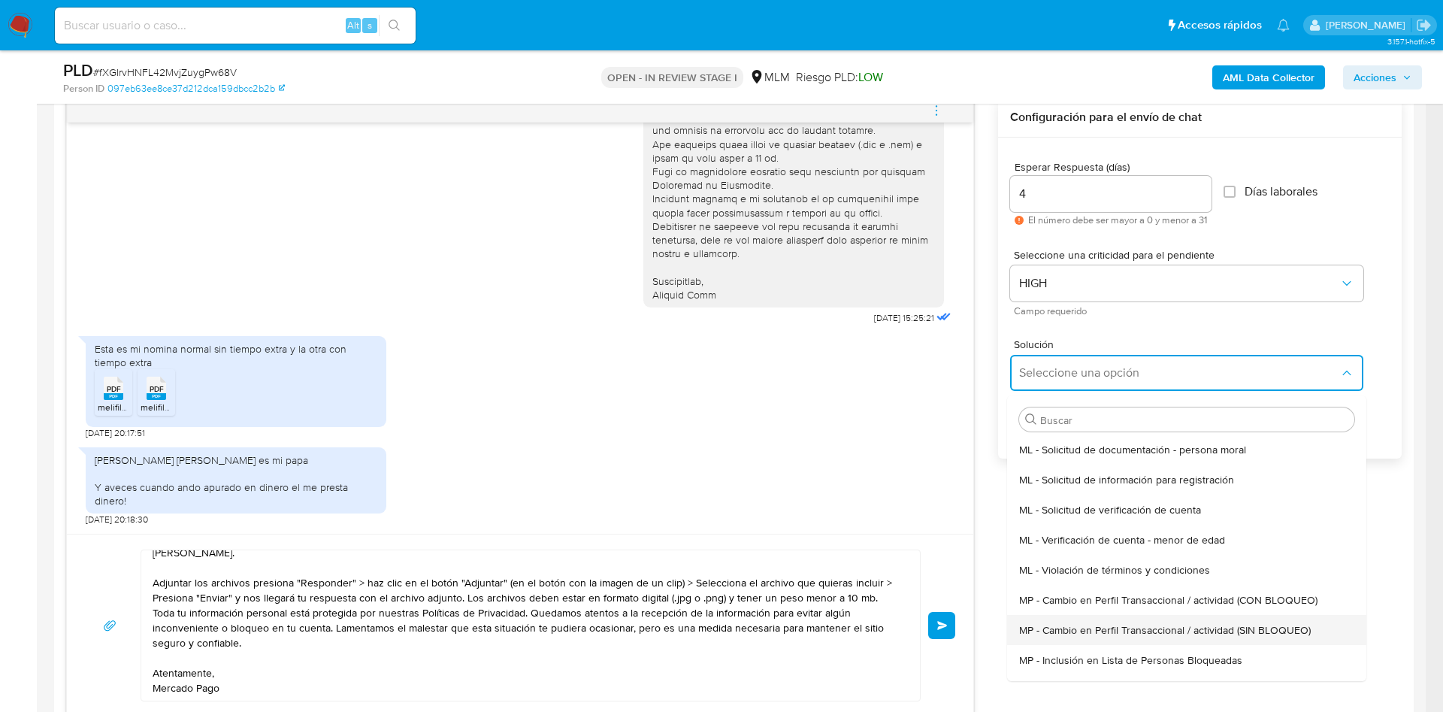
click at [1247, 632] on span "MP - Cambio en Perfil Transaccional / actividad (SIN BLOQUEO)" at bounding box center [1165, 630] width 292 height 14
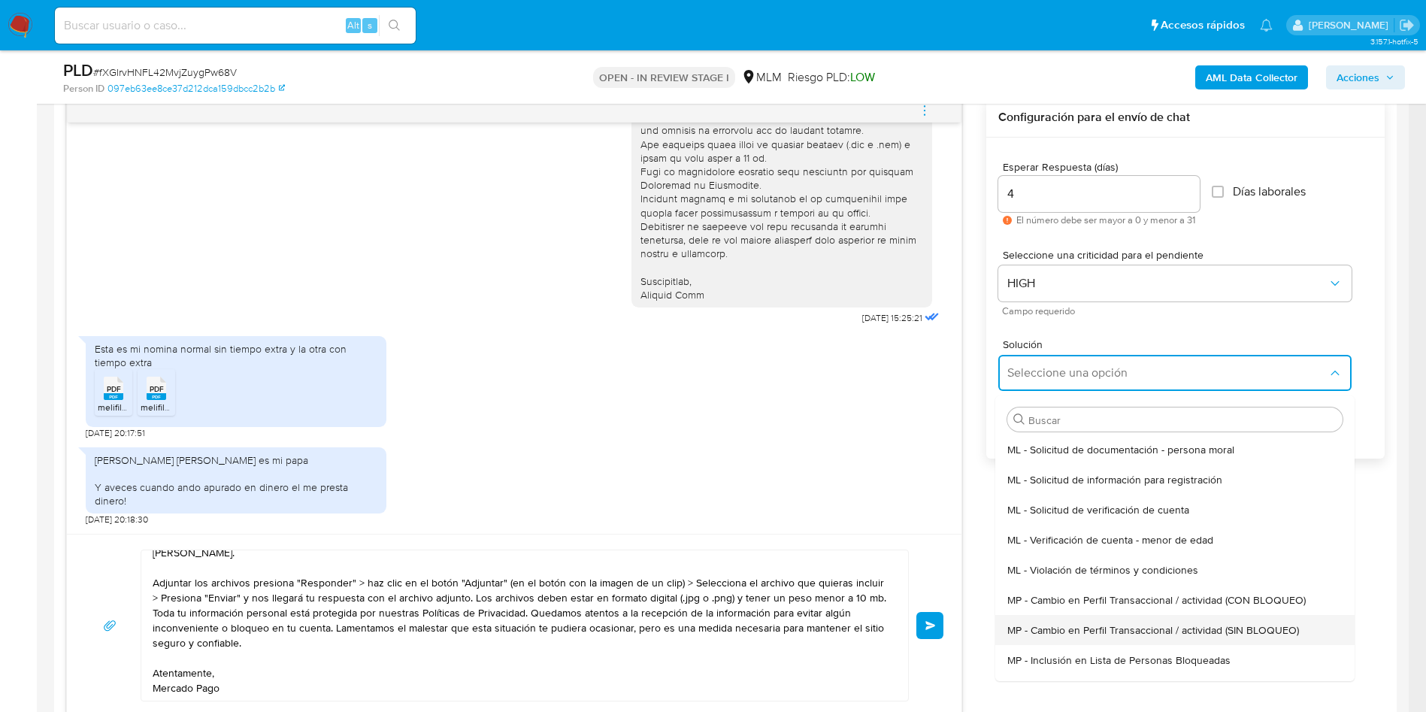
type textarea "Estimado ,Te comunicamos que se ha identificado un cambio en el uso habitual de…"
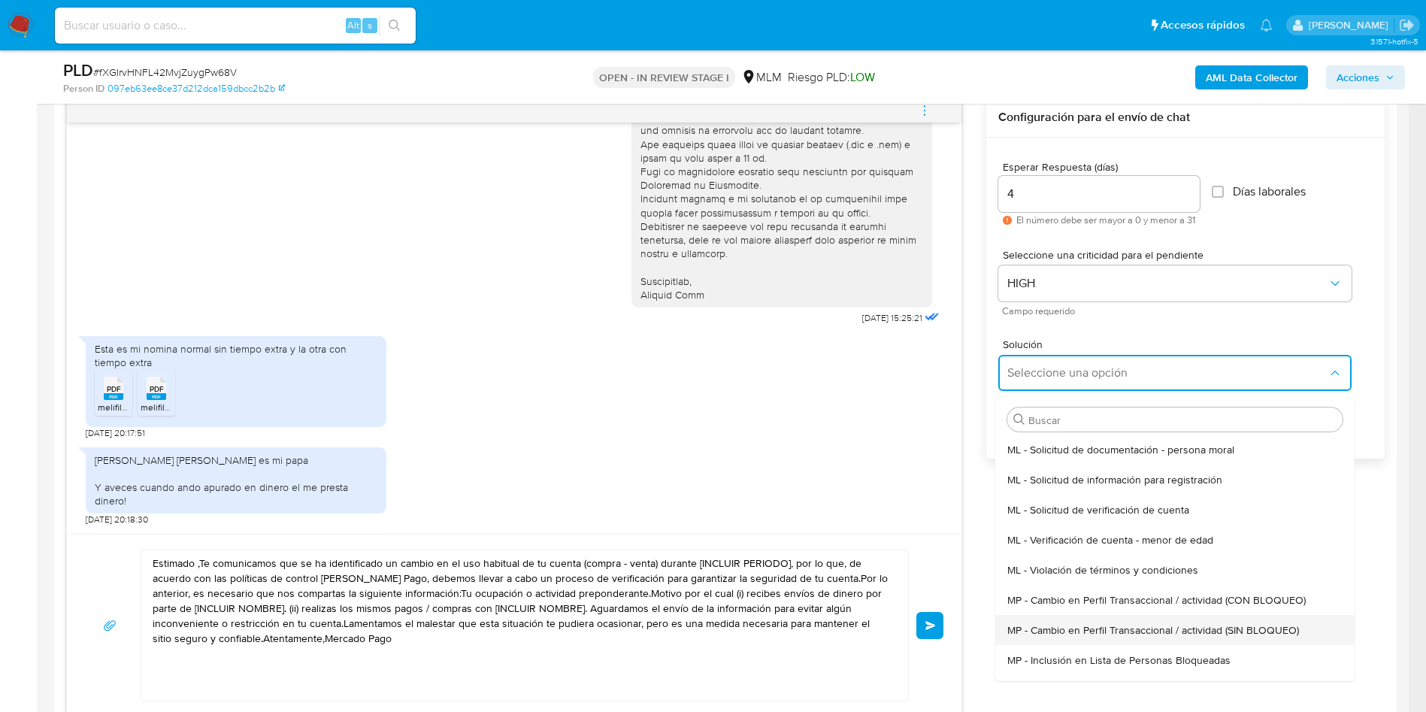
scroll to position [0, 0]
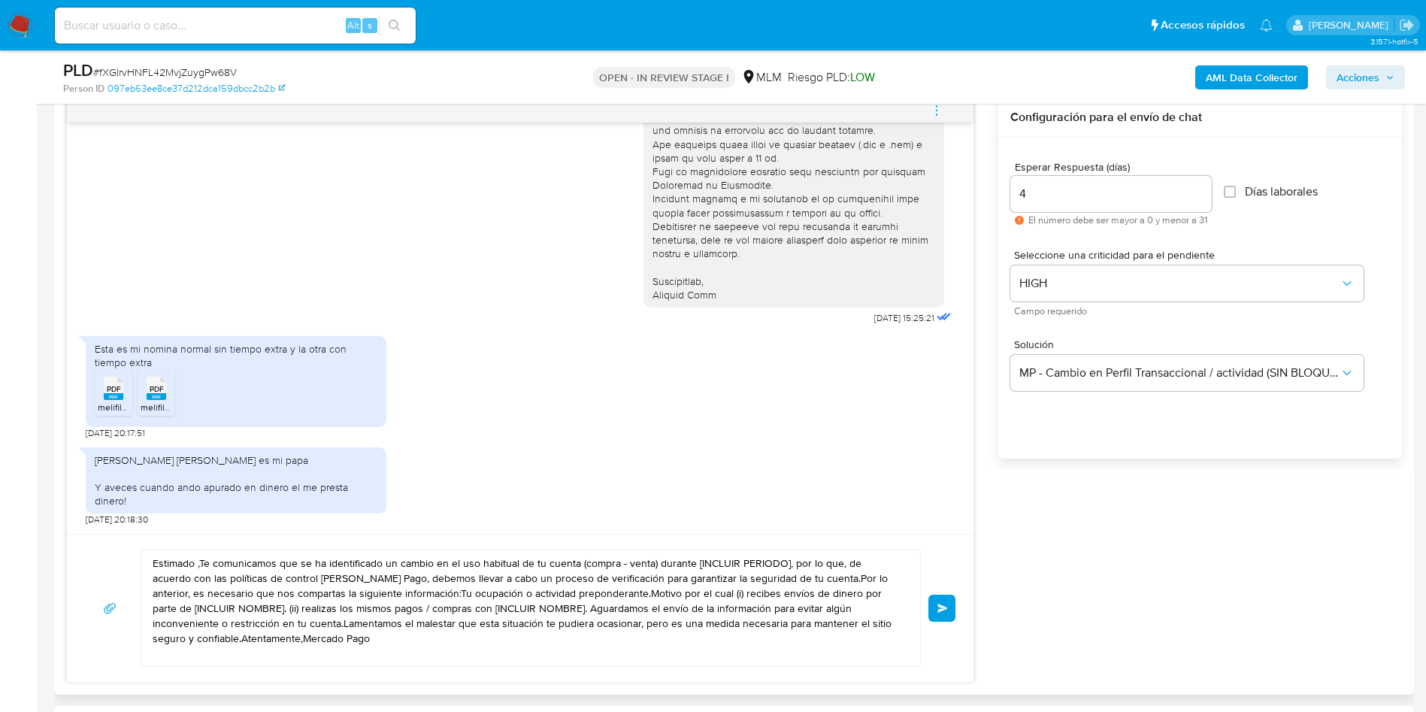
click at [309, 611] on textarea "Estimado ,Te comunicamos que se ha identificado un cambio en el uso habitual de…" at bounding box center [527, 608] width 749 height 116
drag, startPoint x: 154, startPoint y: 562, endPoint x: 468, endPoint y: 681, distance: 335.2
click at [468, 681] on div "Estimado ,Te comunicamos que se ha identificado un cambio en el uso habitual de…" at bounding box center [520, 608] width 907 height 148
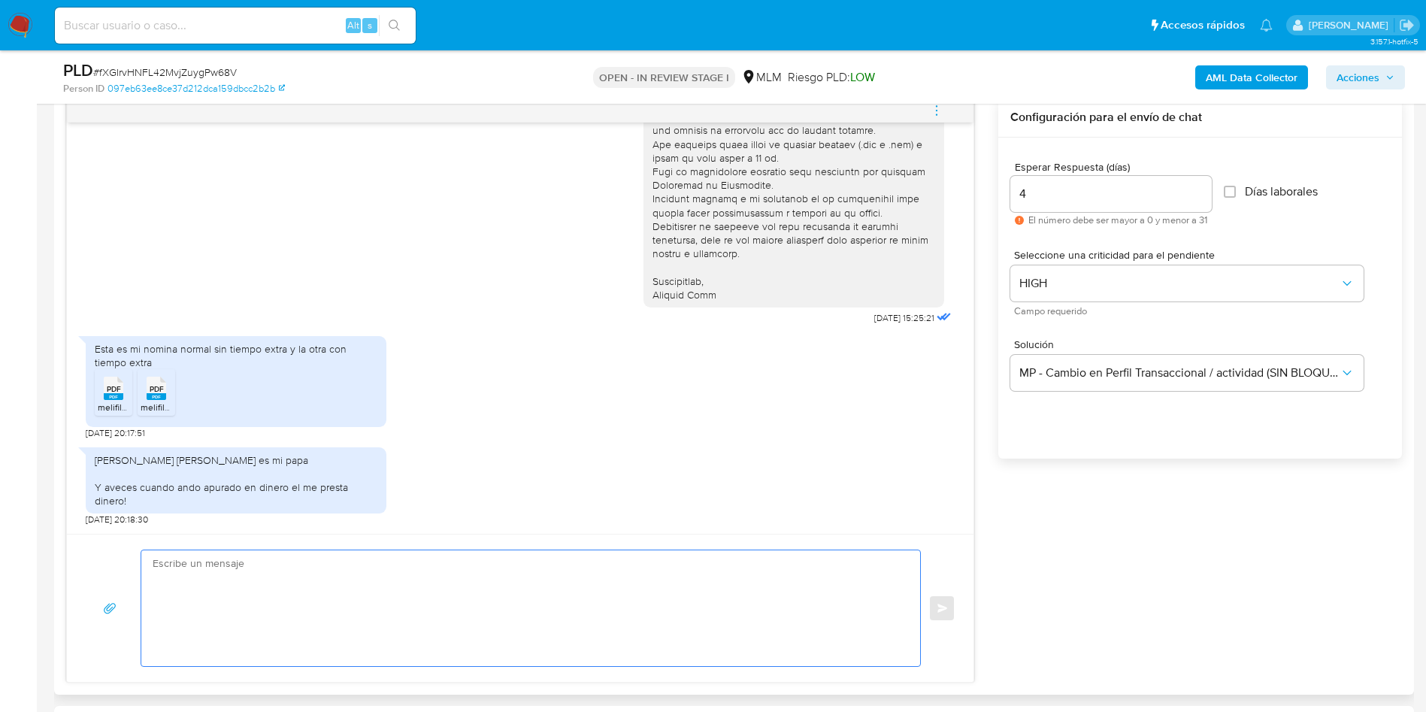
paste textarea "Estimado FERNANDO RINCON MONTALVO, Agradecemos su pronta respuesta, por favor n…"
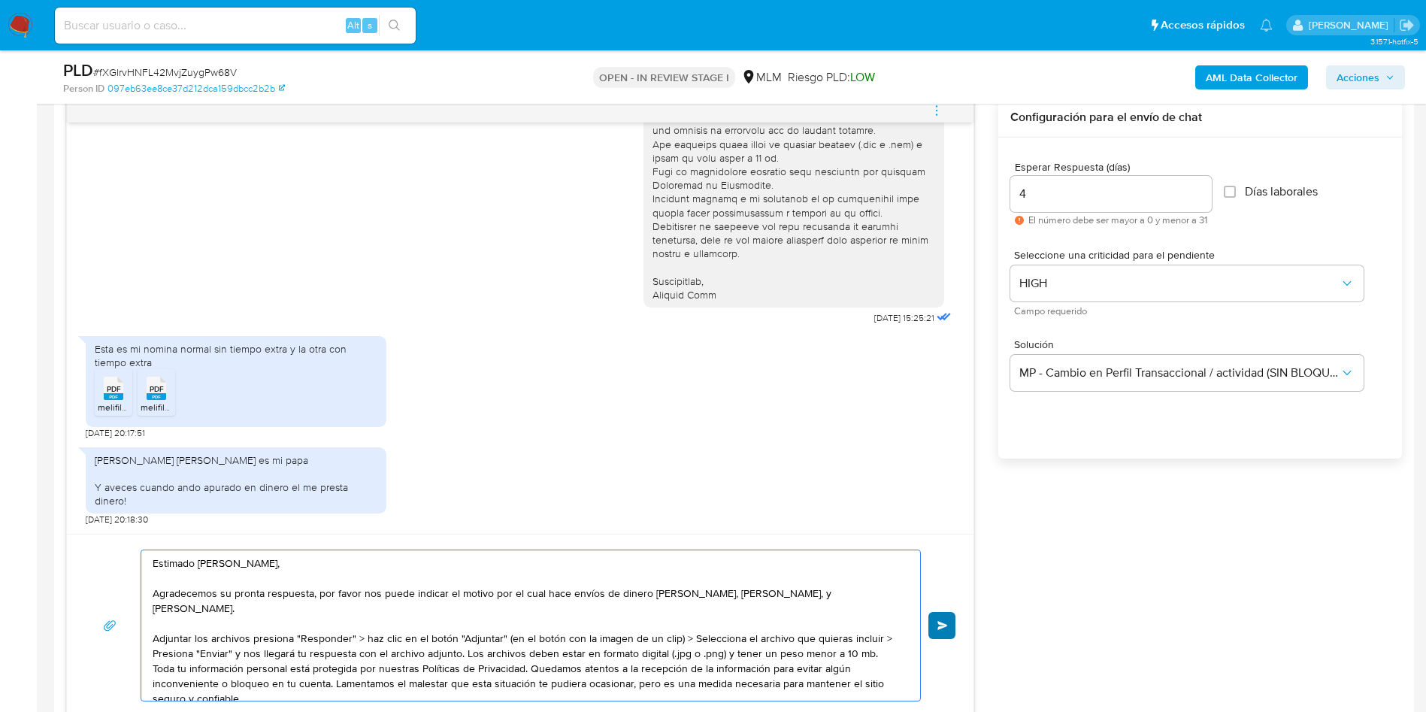
type textarea "Estimado FERNANDO RINCON MONTALVO, Agradecemos su pronta respuesta, por favor n…"
click at [945, 630] on button "Enviar" at bounding box center [941, 625] width 27 height 27
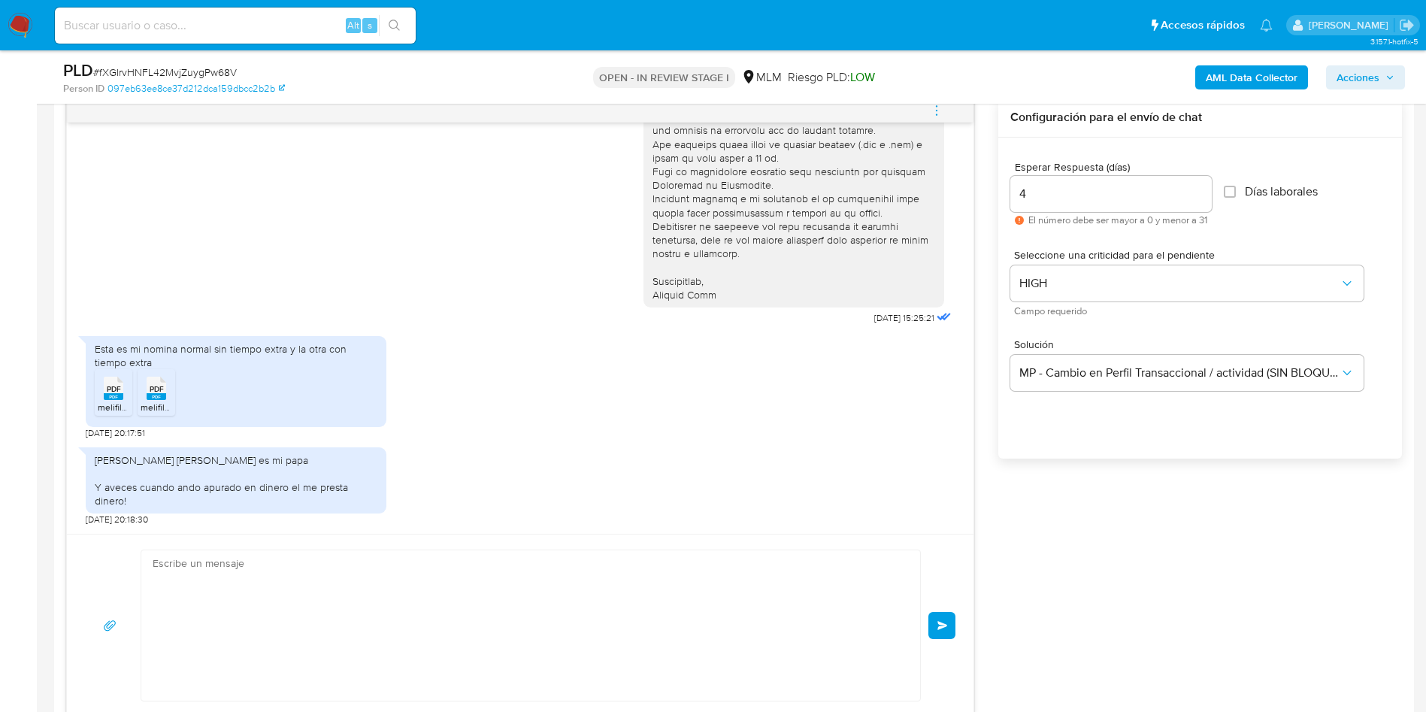
scroll to position [722, 0]
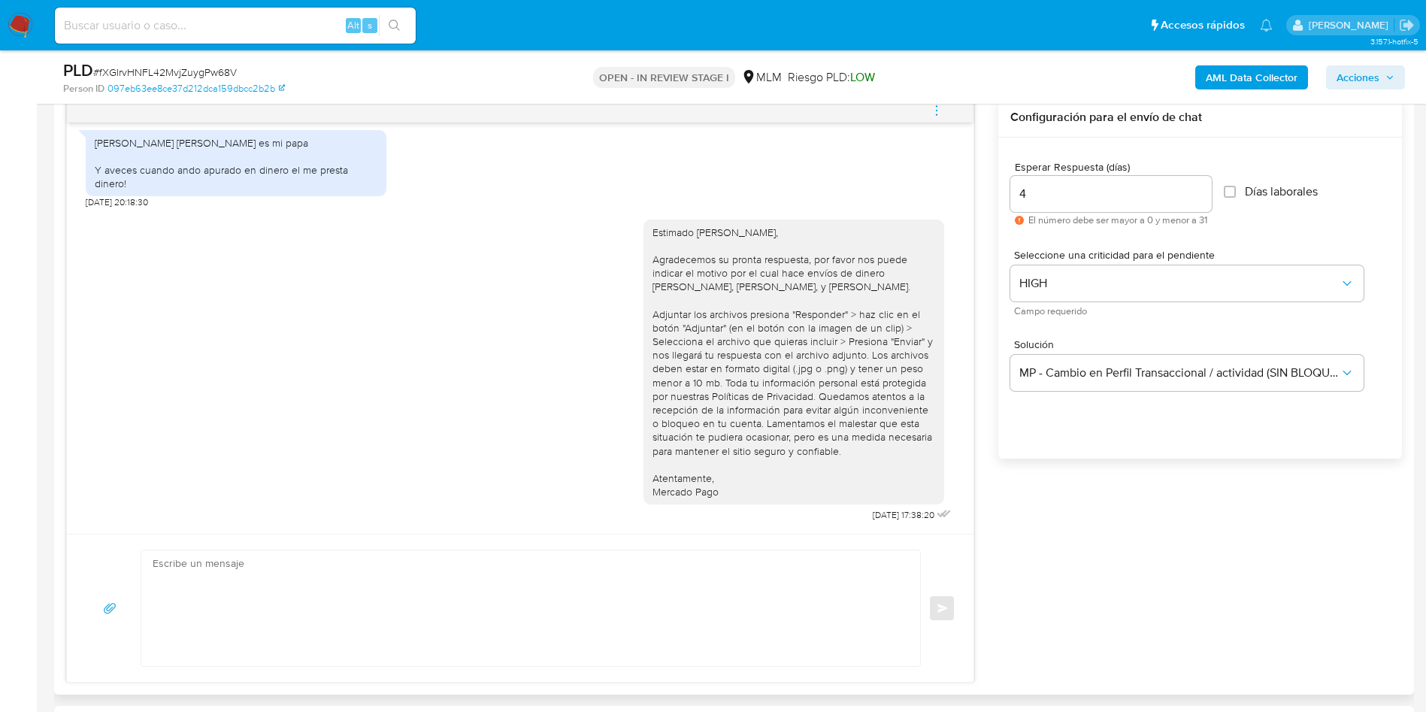
click at [303, 449] on div "Estimado FERNANDO RINCON MONTALVO, Agradecemos su pronta respuesta, por favor n…" at bounding box center [520, 367] width 869 height 317
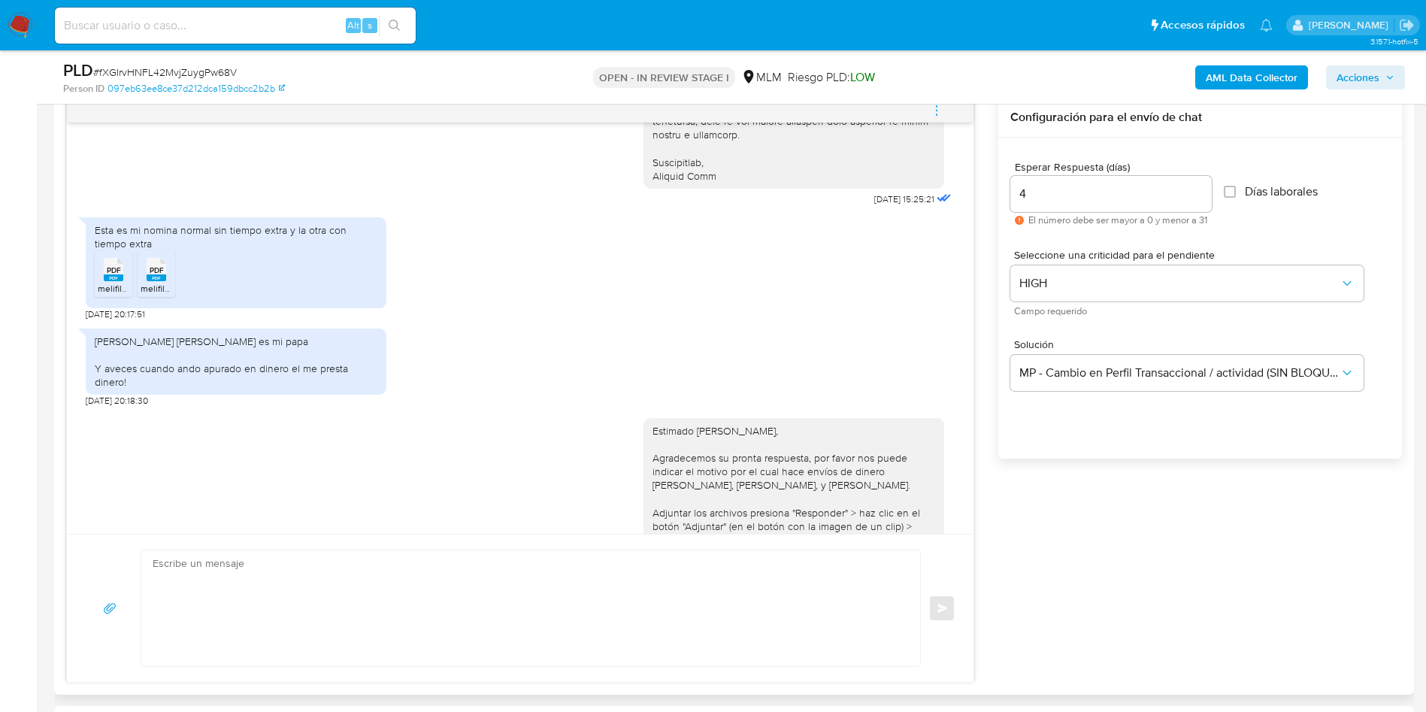
scroll to position [389, 0]
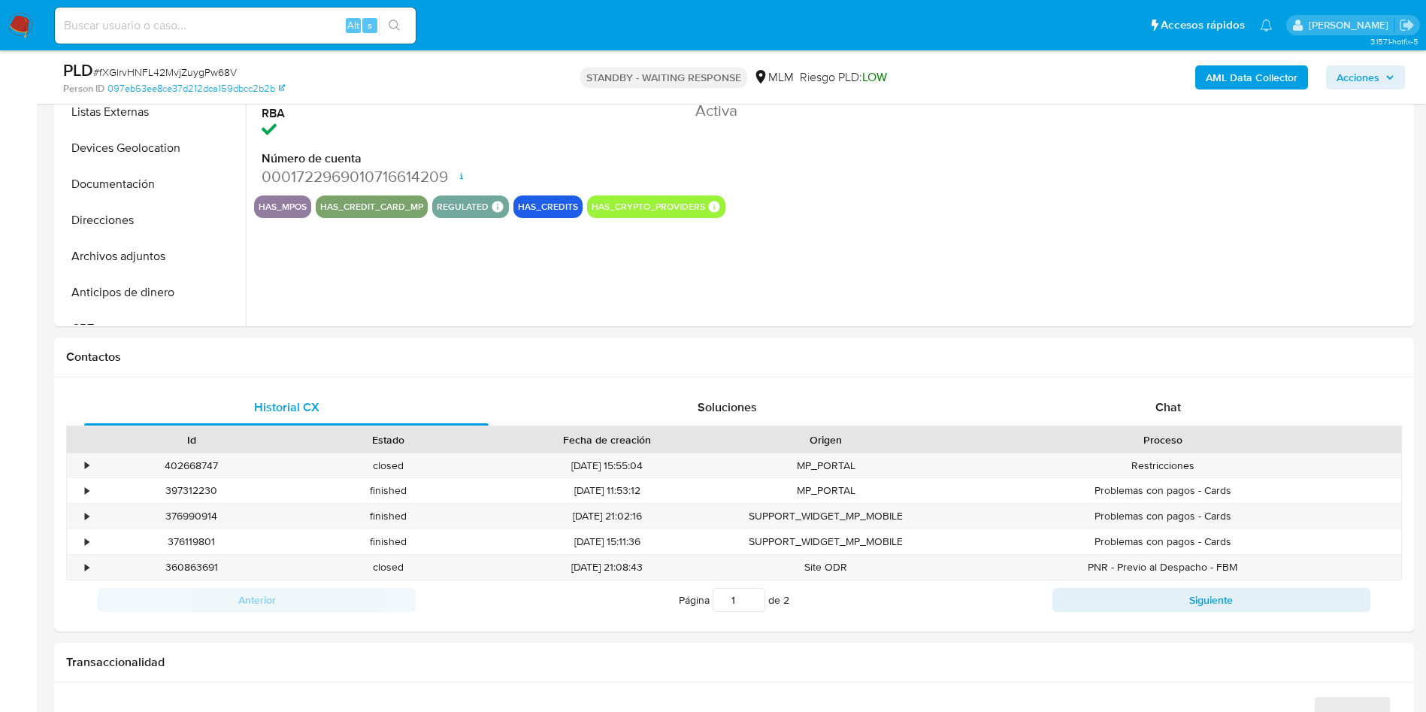
select select "10"
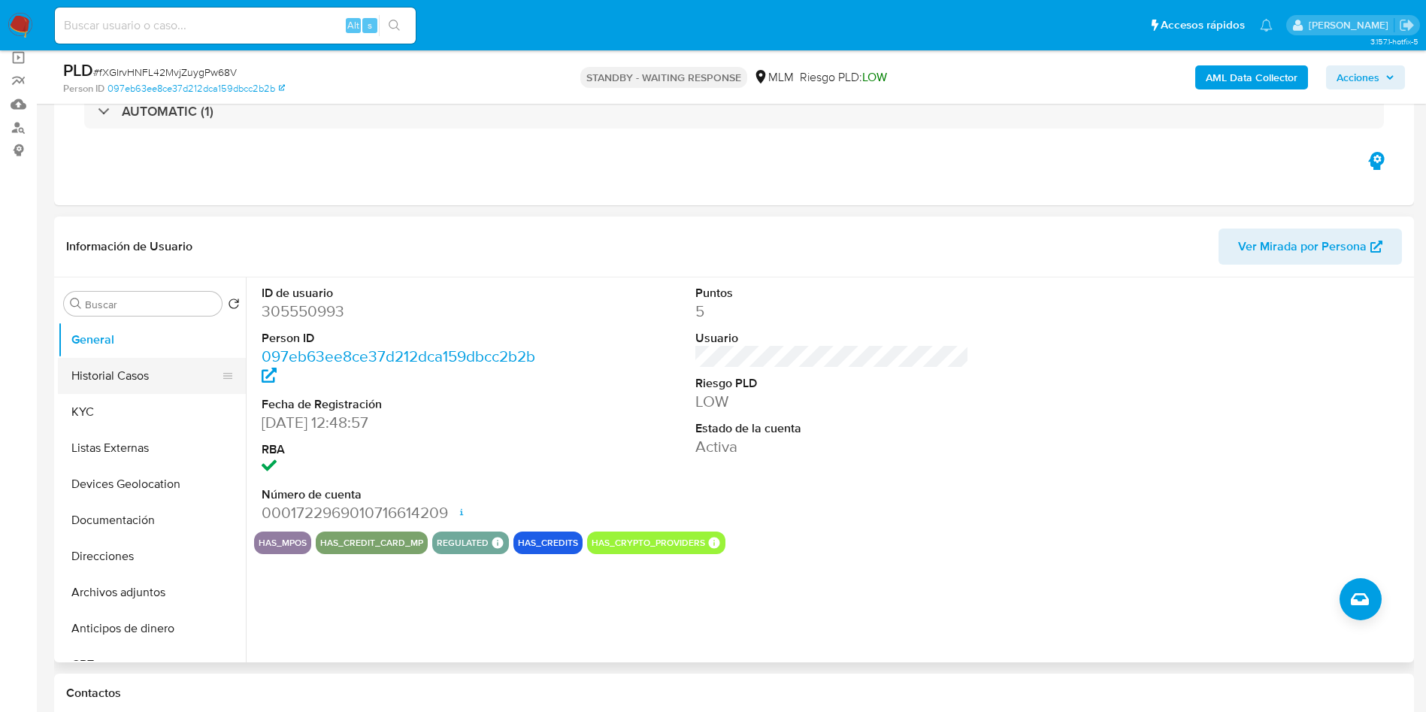
click at [114, 367] on button "Historial Casos" at bounding box center [146, 376] width 176 height 36
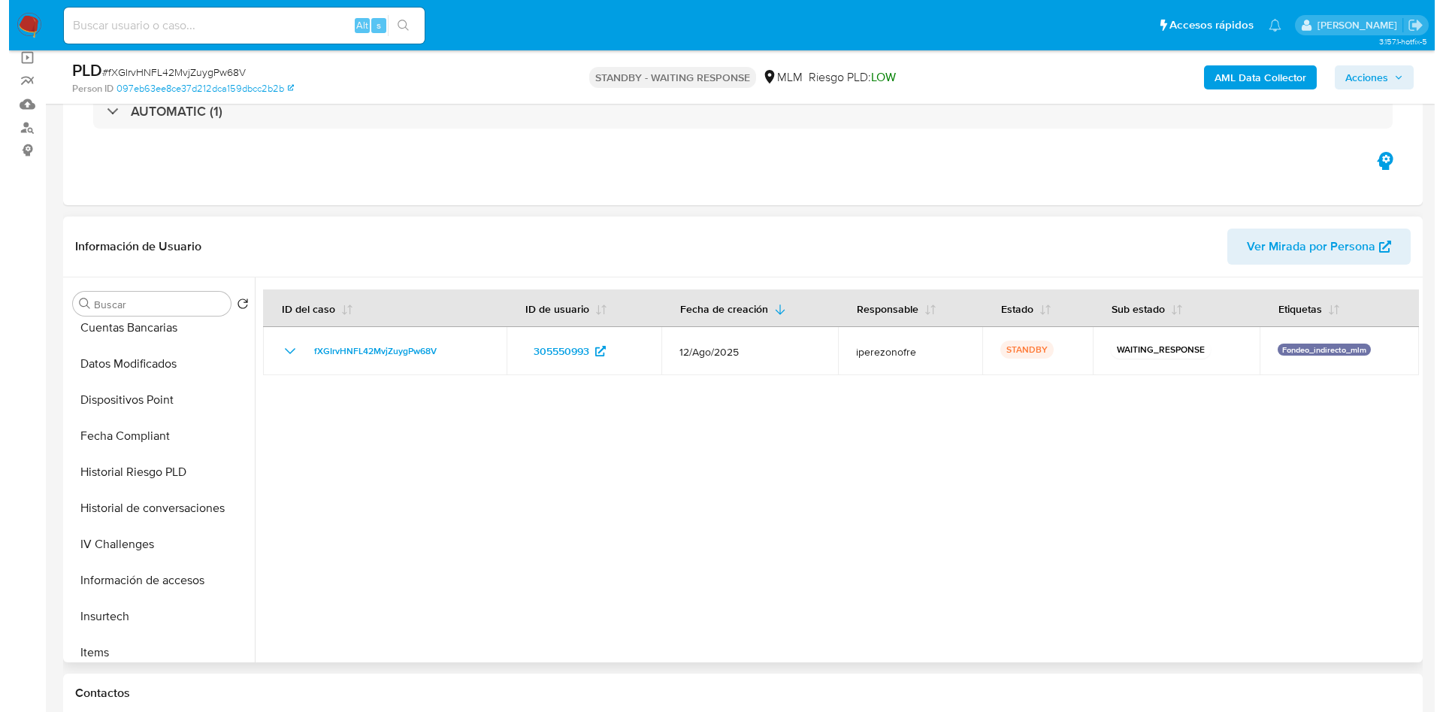
scroll to position [451, 0]
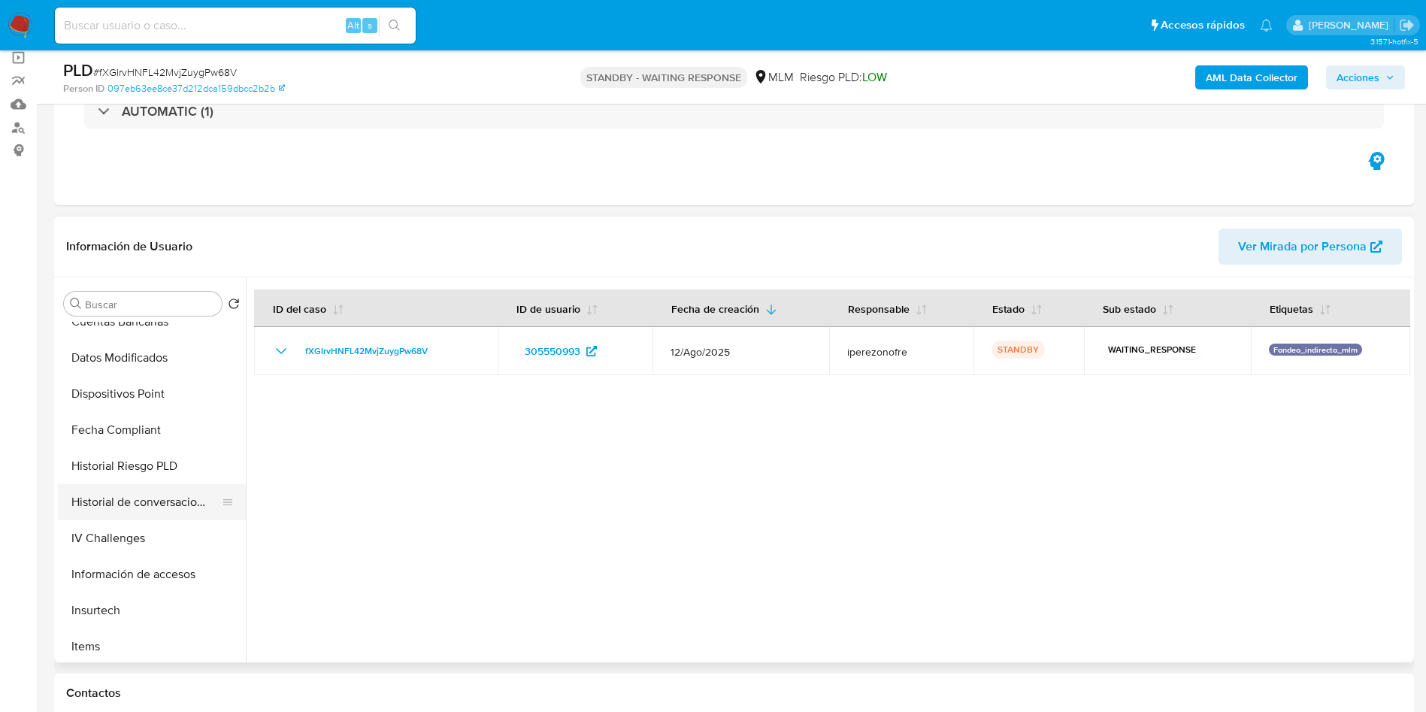
click at [145, 501] on button "Historial de conversaciones" at bounding box center [146, 502] width 176 height 36
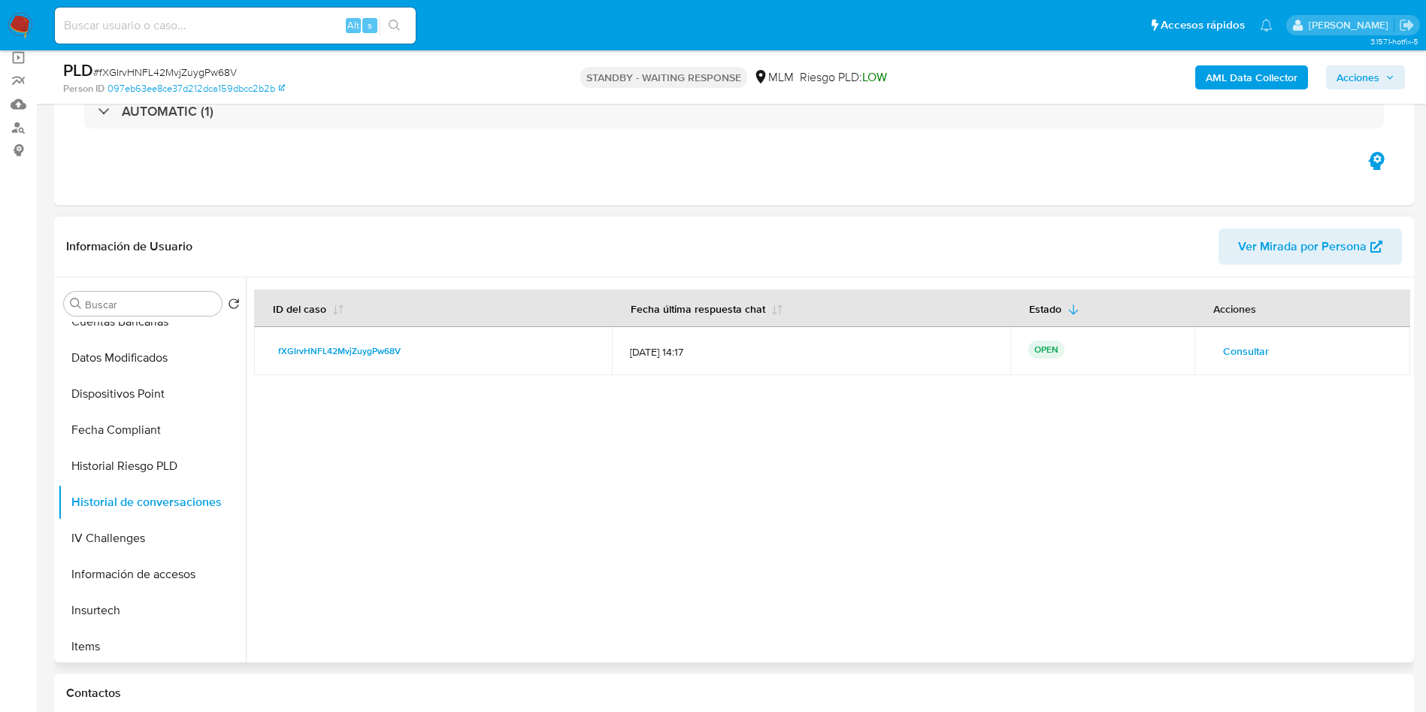
click at [1246, 353] on span "Consultar" at bounding box center [1246, 351] width 46 height 21
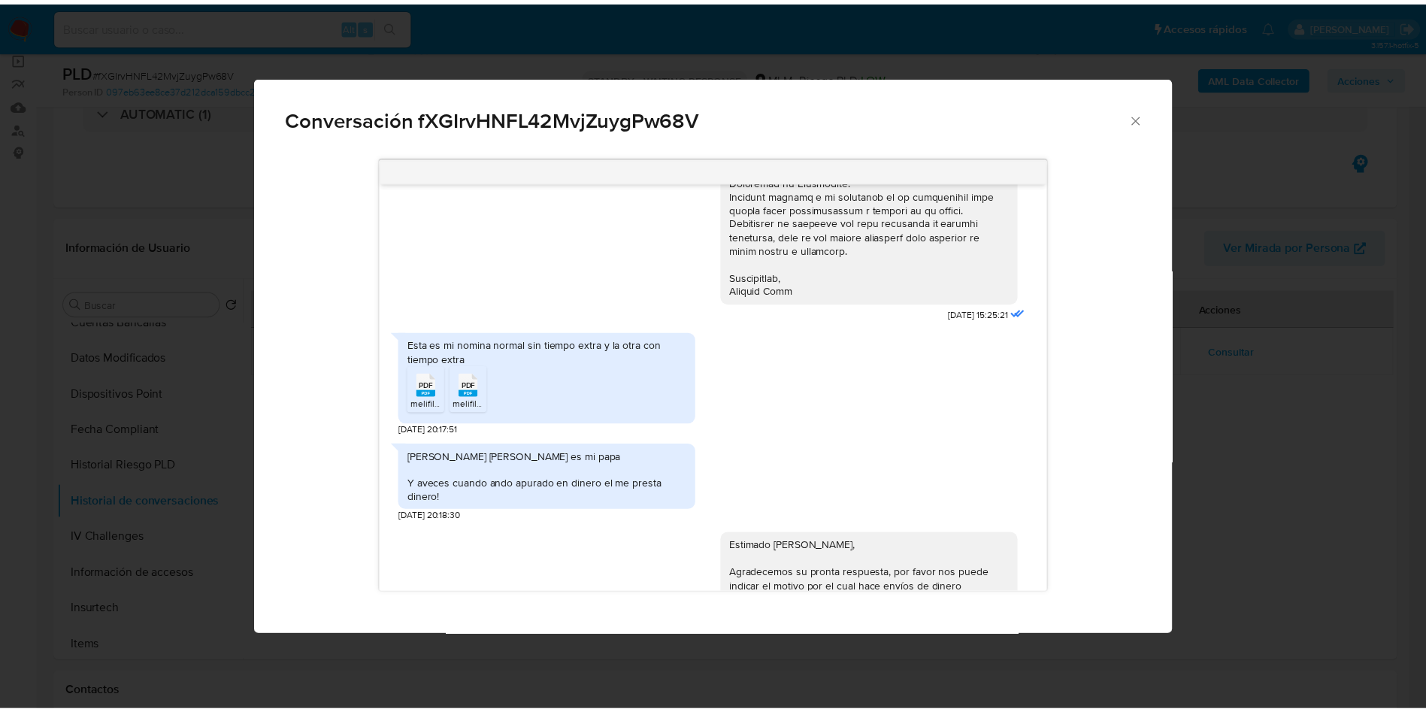
scroll to position [564, 0]
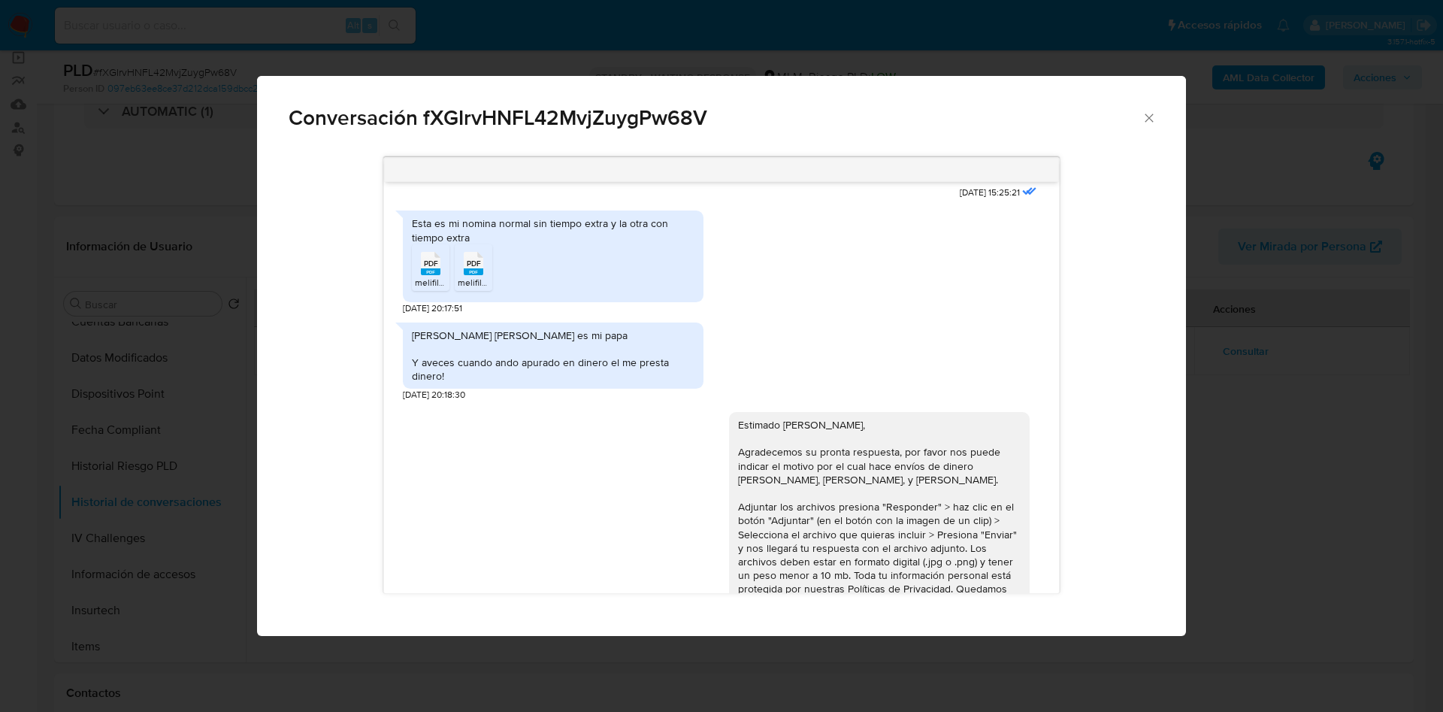
click at [1152, 112] on icon "Cerrar" at bounding box center [1149, 118] width 15 height 15
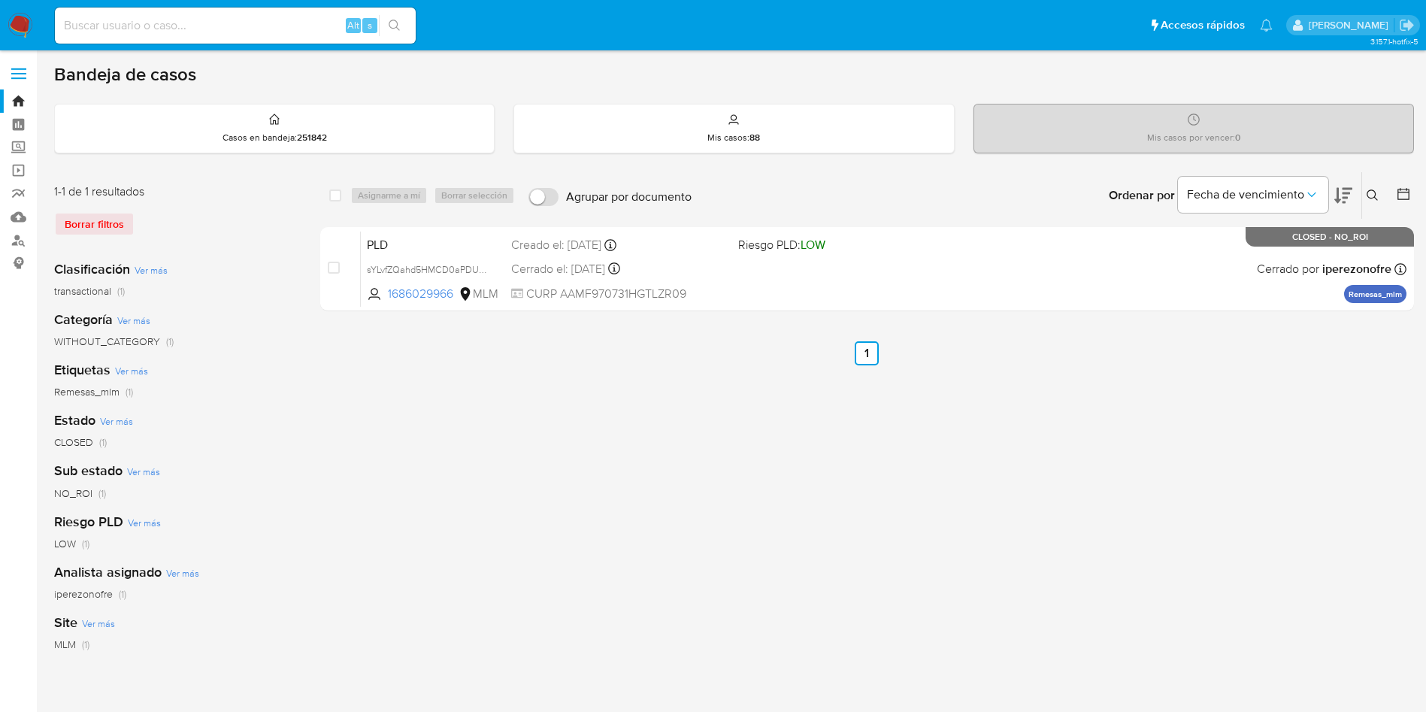
click at [790, 488] on div "select-all-cases-checkbox Asignarme a mí Borrar selección Agrupar por documento…" at bounding box center [867, 501] width 1094 height 660
click at [513, 452] on div "select-all-cases-checkbox Asignarme a mí Borrar selección Agrupar por documento…" at bounding box center [867, 501] width 1094 height 660
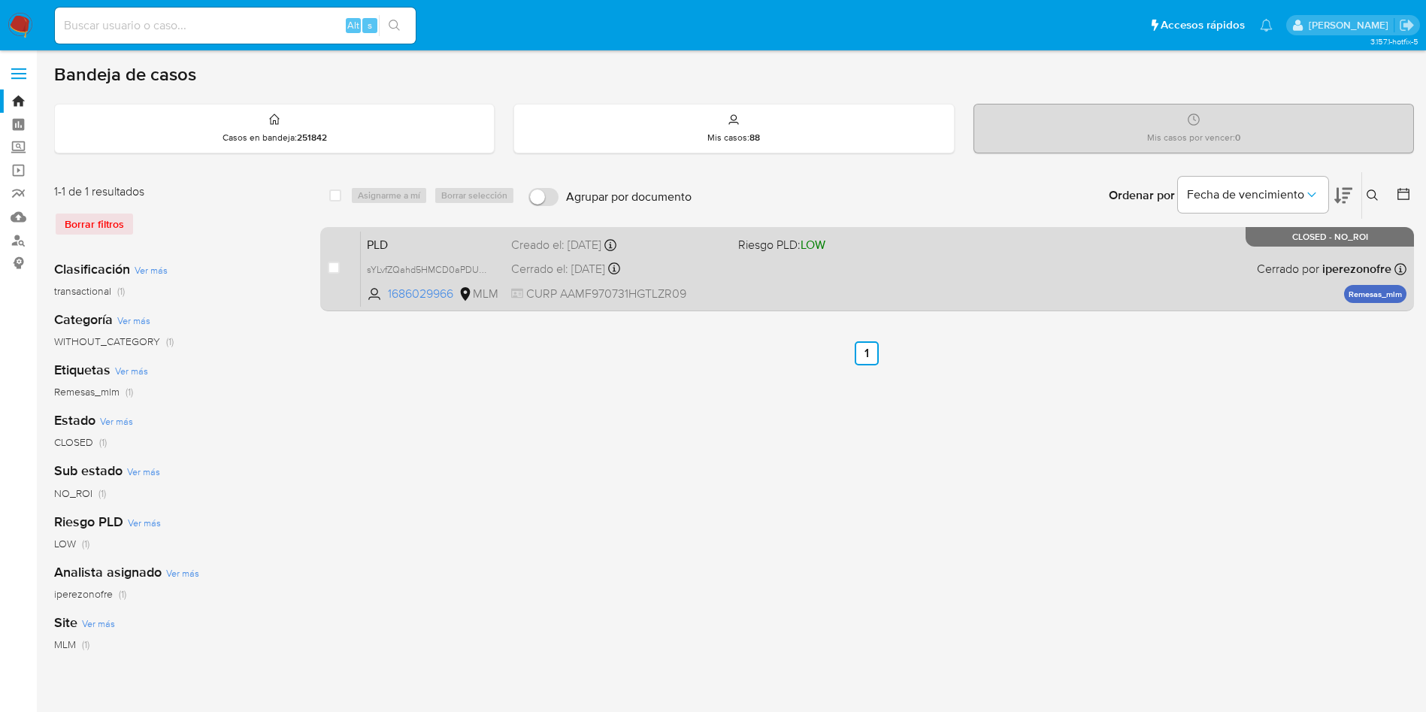
click at [1182, 271] on div "PLD sYLvfZQahd5HMCD0aPDUZROS 1686029966 MLM Riesgo PLD: LOW Creado el: 12/08/20…" at bounding box center [884, 269] width 1046 height 76
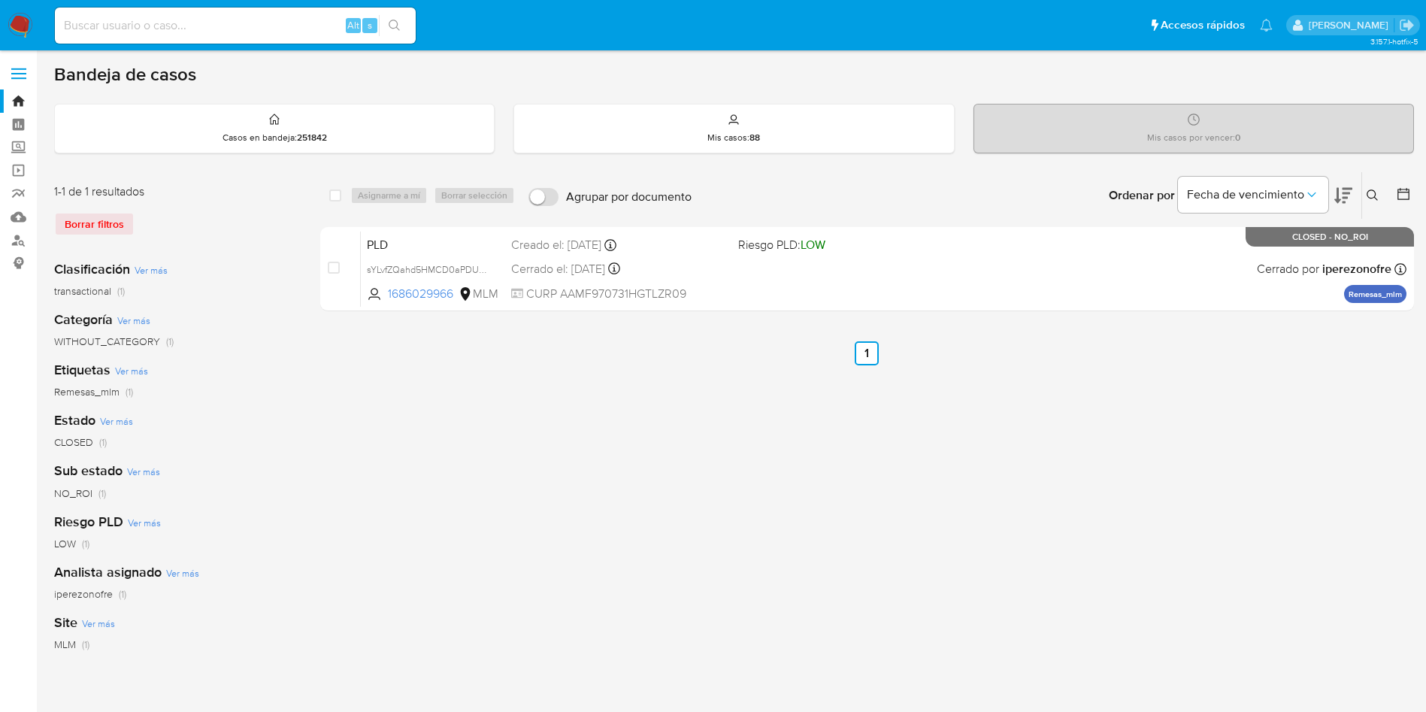
click at [584, 496] on div "select-all-cases-checkbox Asignarme a mí Borrar selección Agrupar por documento…" at bounding box center [867, 501] width 1094 height 660
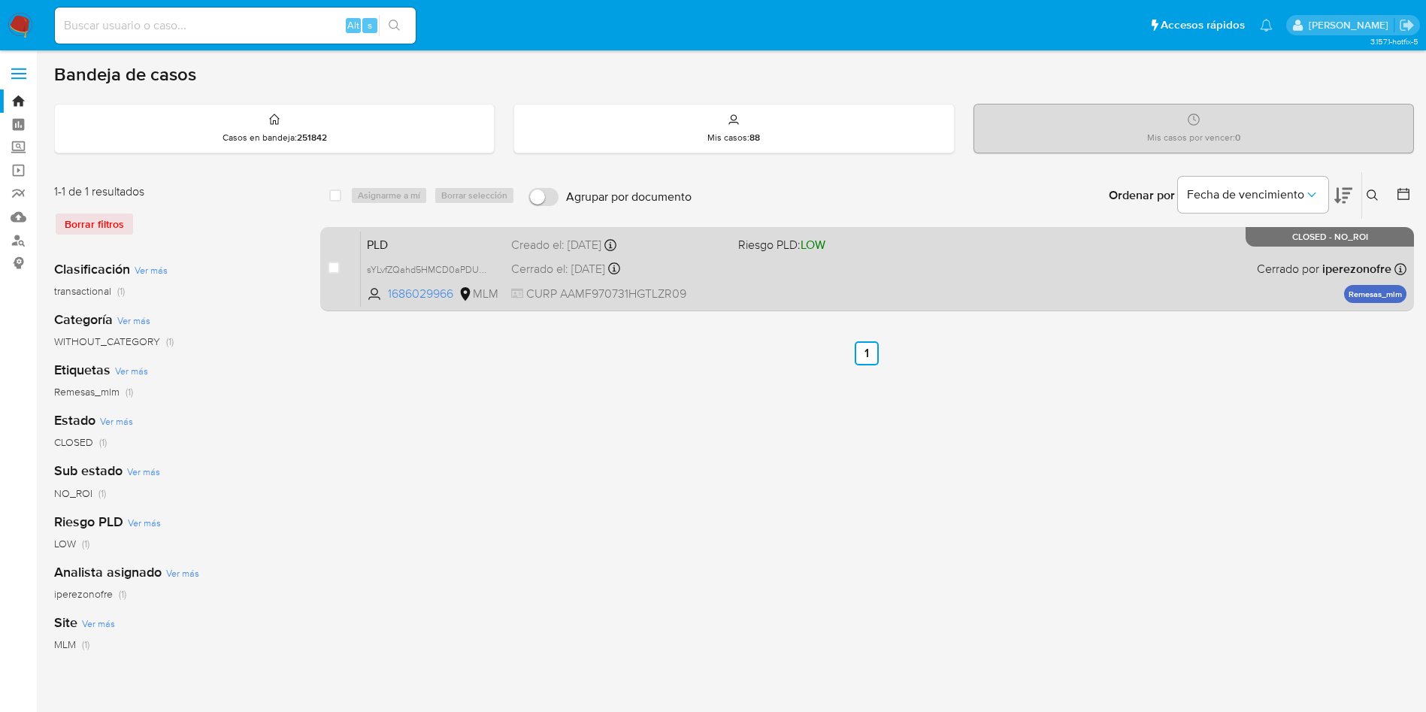
click at [1098, 267] on div "PLD sYLvfZQahd5HMCD0aPDUZROS 1686029966 MLM Riesgo PLD: LOW Creado el: 12/08/20…" at bounding box center [884, 269] width 1046 height 76
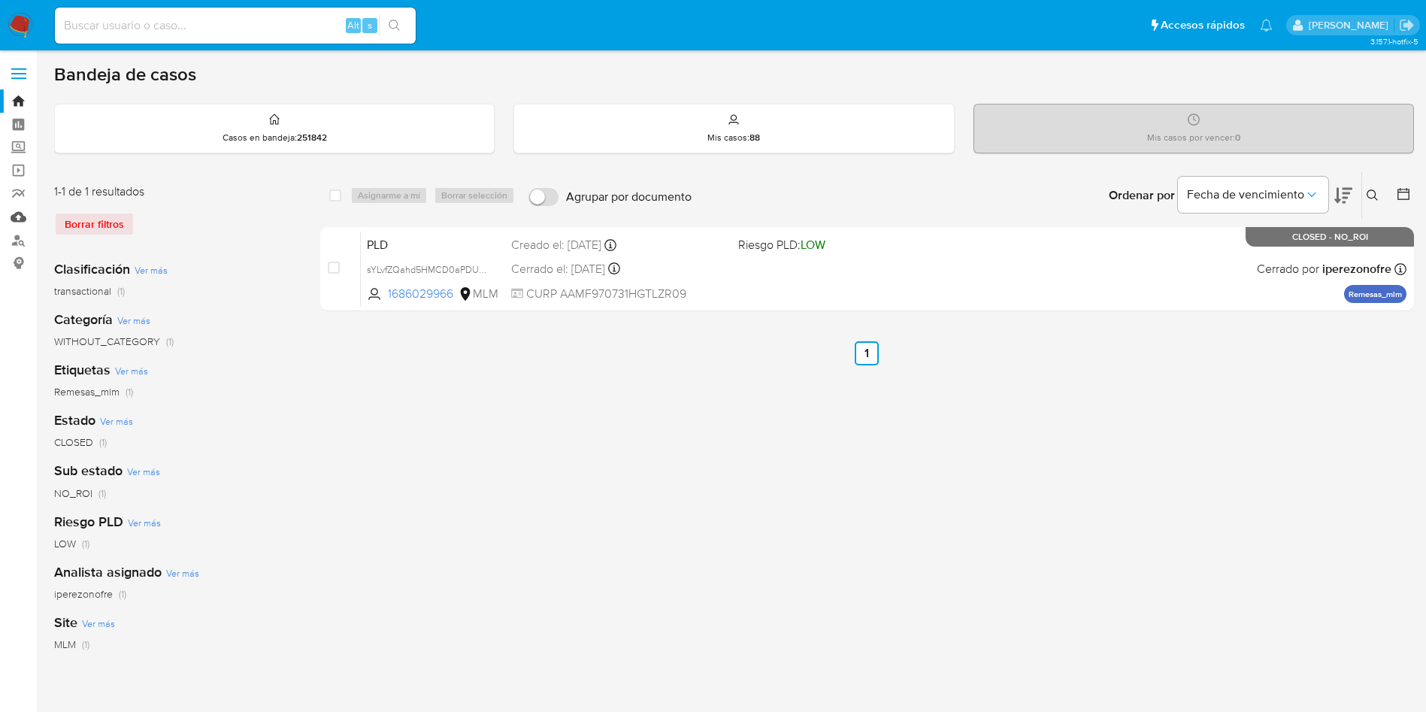
click at [18, 219] on link "Mulan" at bounding box center [89, 216] width 179 height 23
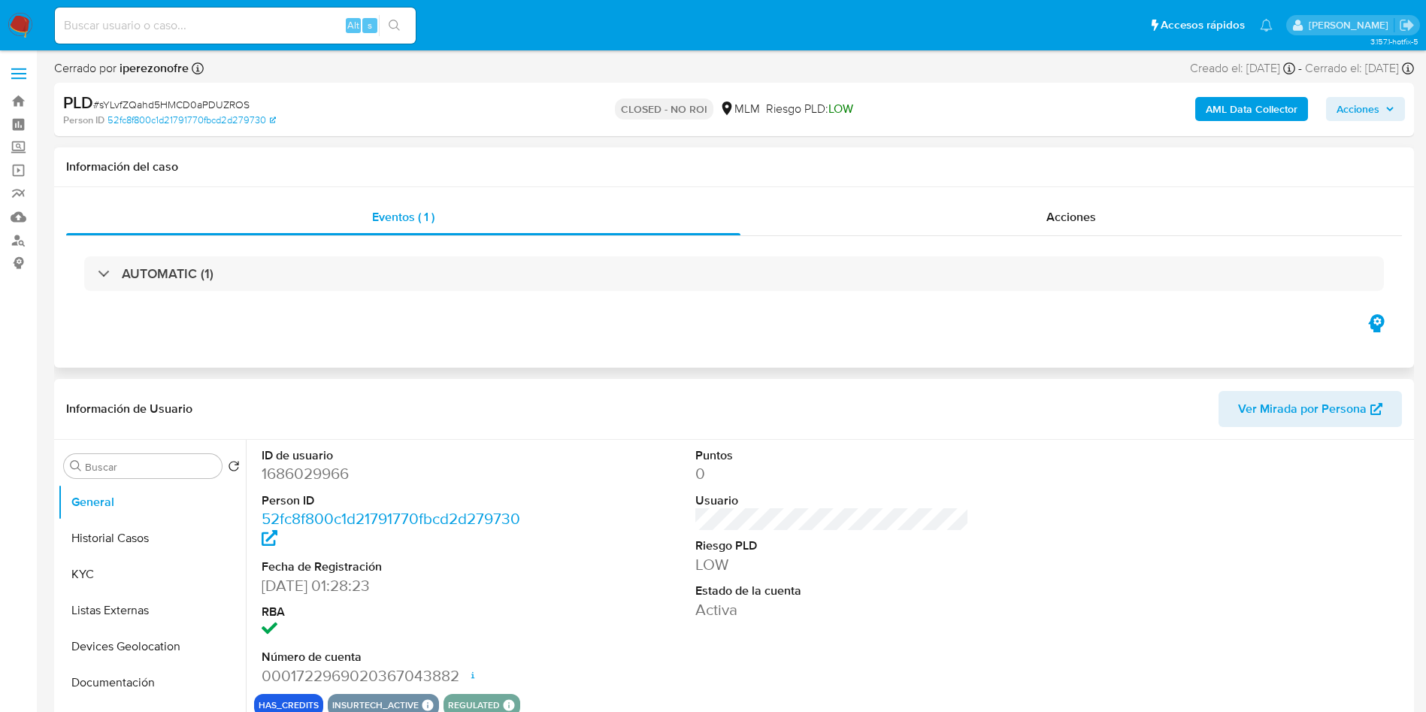
select select "10"
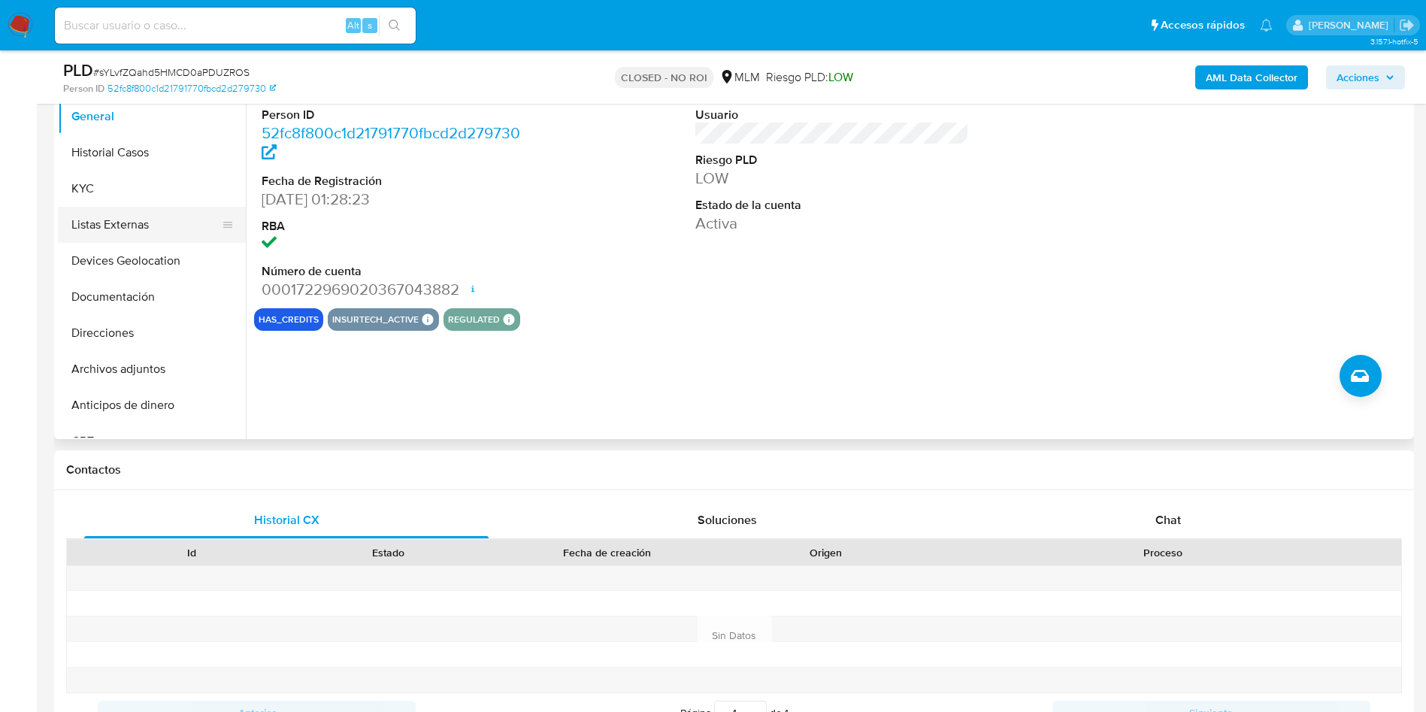
scroll to position [338, 0]
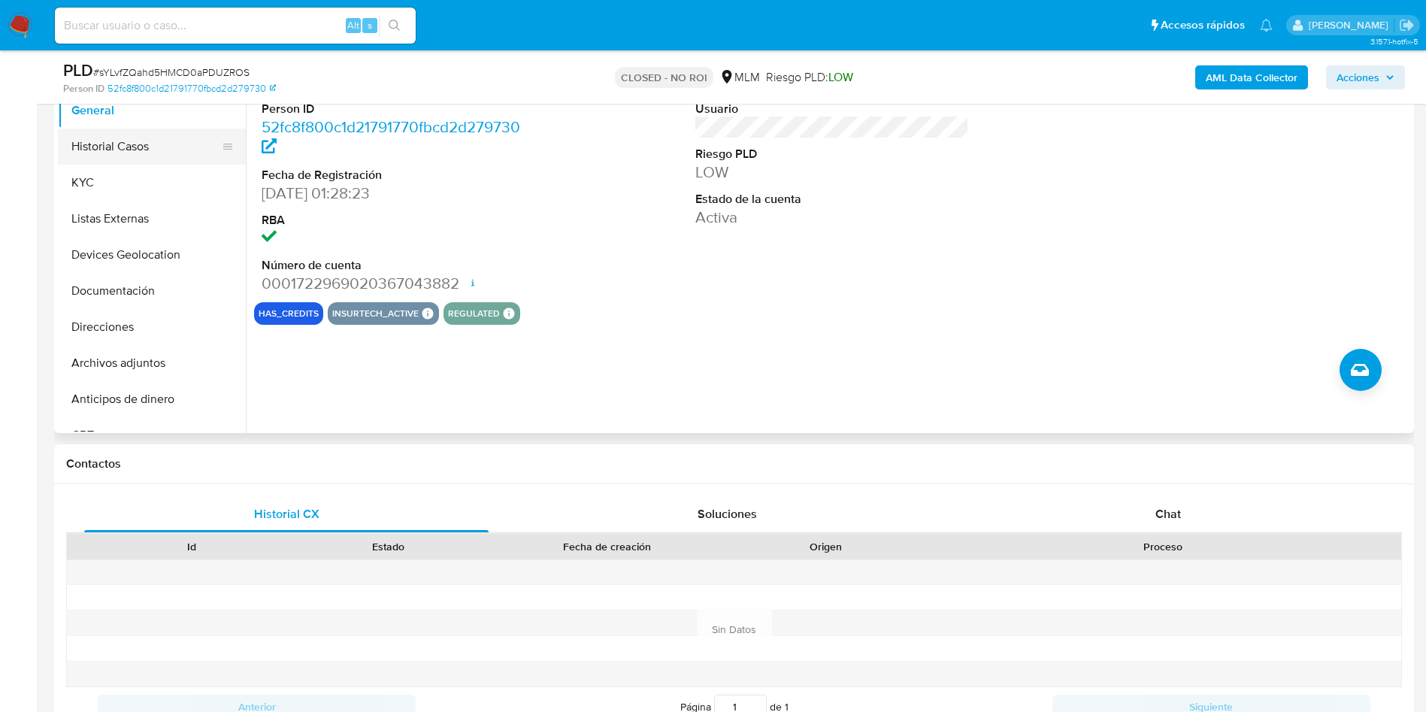
click at [123, 149] on button "Historial Casos" at bounding box center [146, 147] width 176 height 36
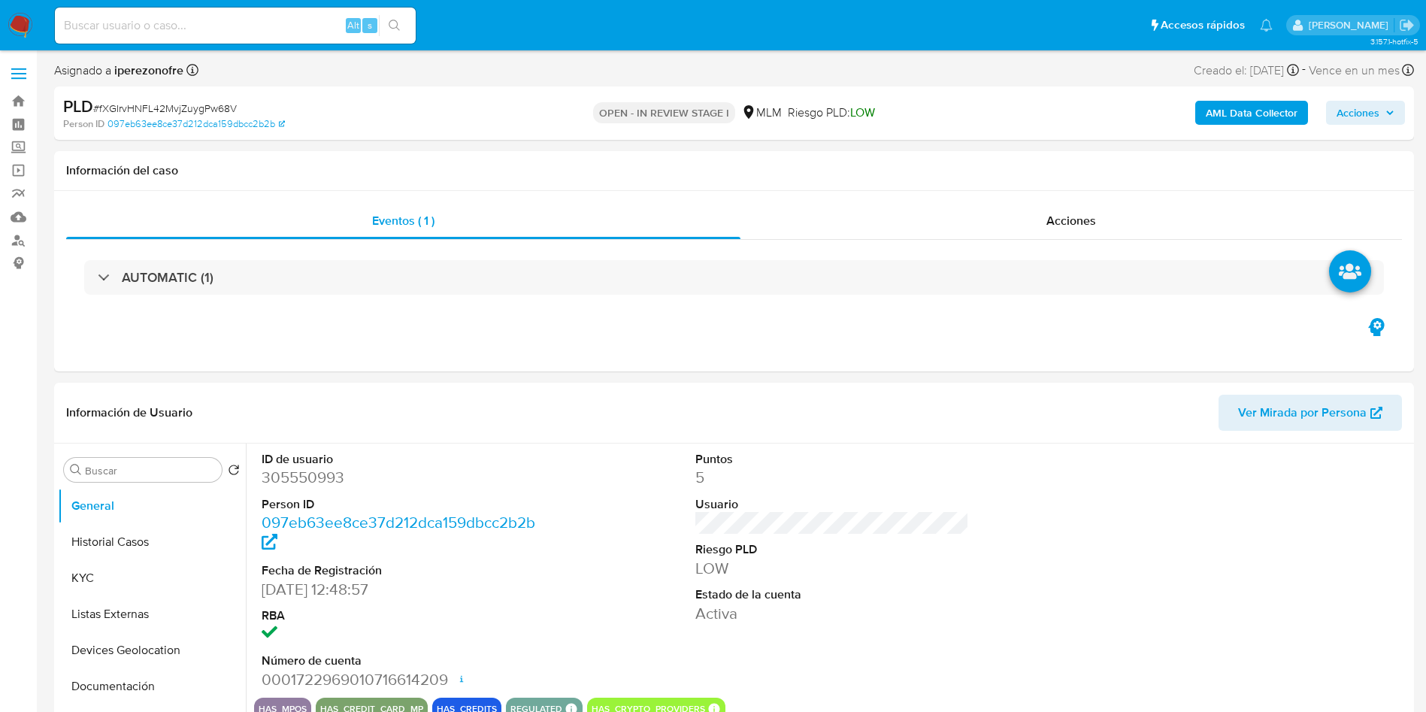
select select "10"
click at [159, 526] on button "Historial Casos" at bounding box center [146, 542] width 176 height 36
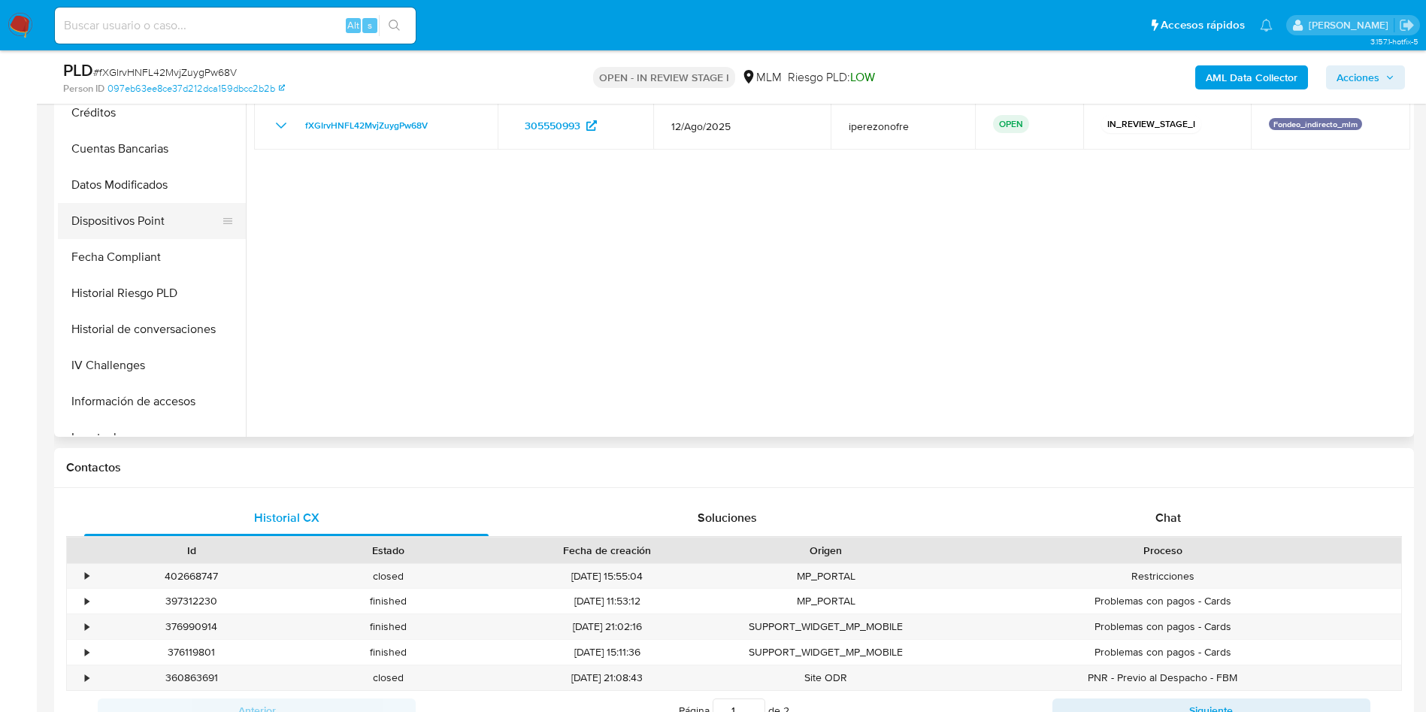
scroll to position [451, 0]
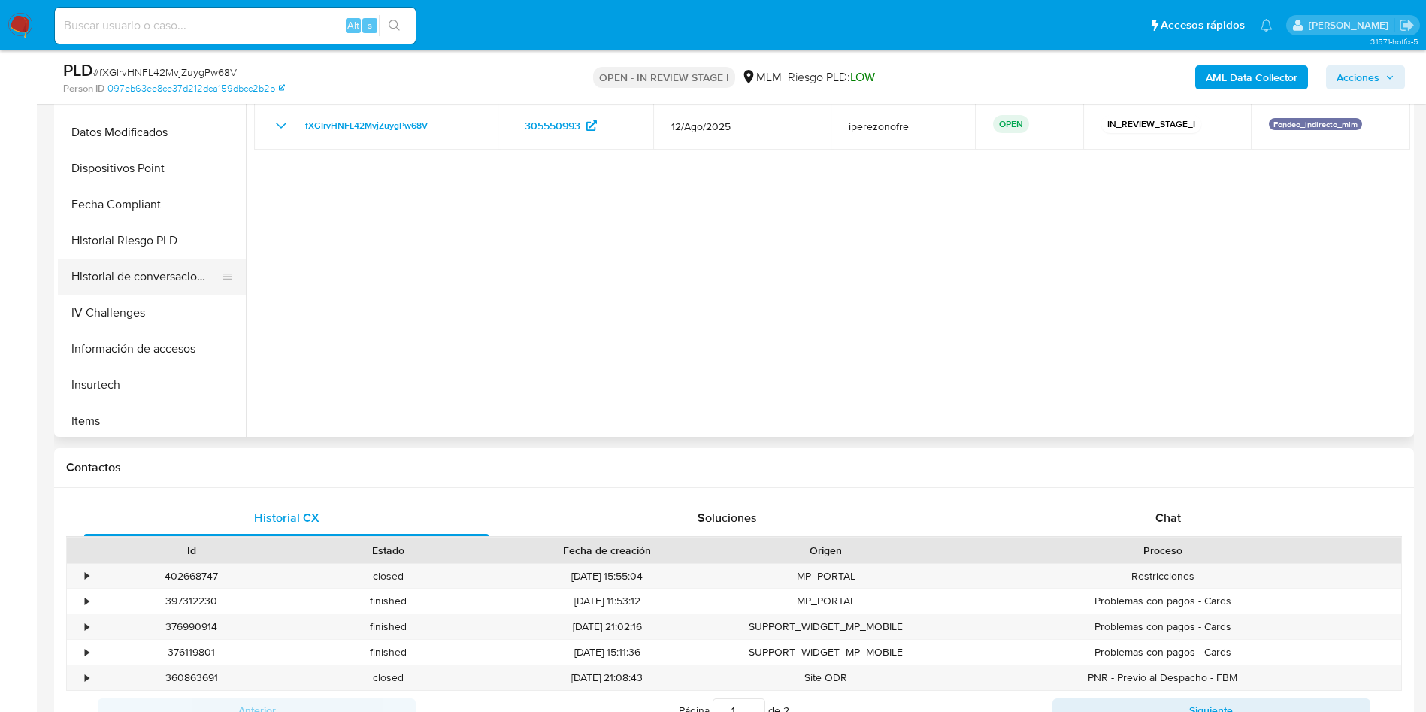
click at [130, 277] on button "Historial de conversaciones" at bounding box center [146, 277] width 176 height 36
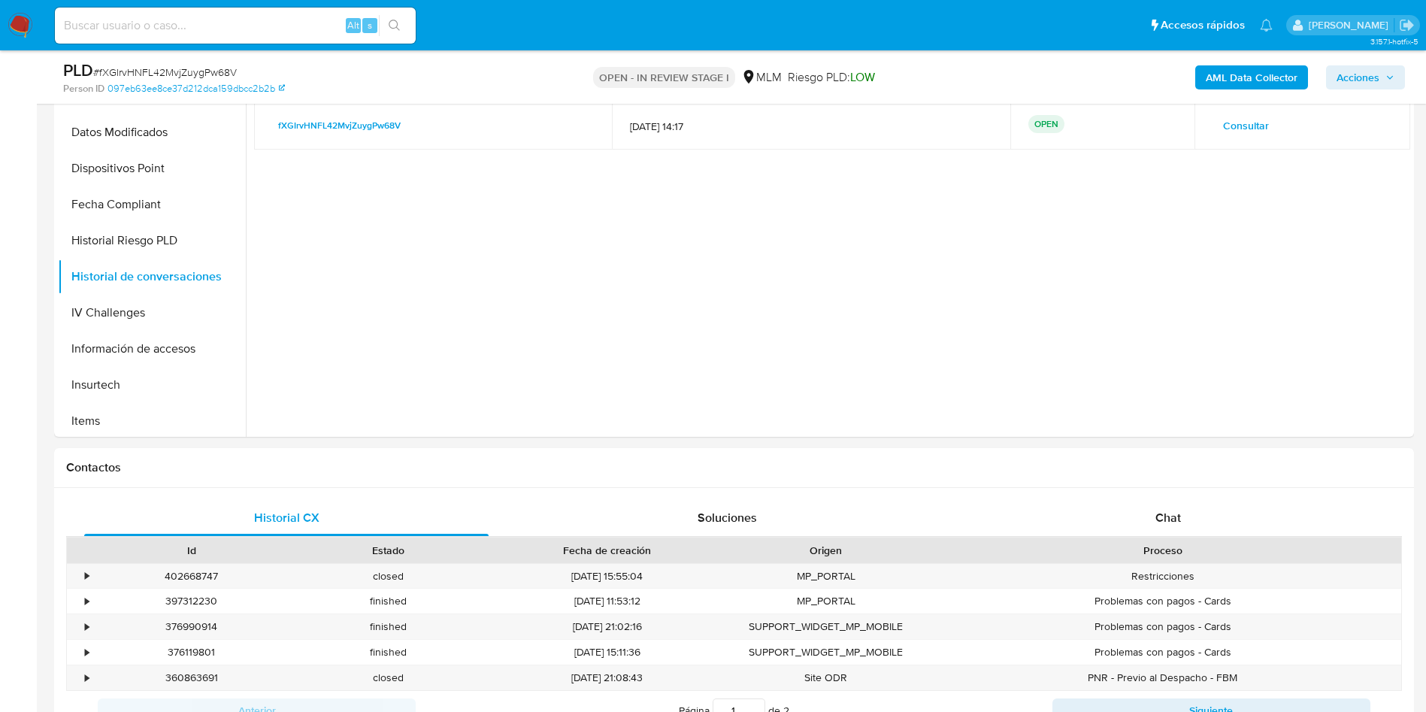
click at [278, 30] on input at bounding box center [235, 26] width 361 height 20
paste input "137343033"
type input "137343033"
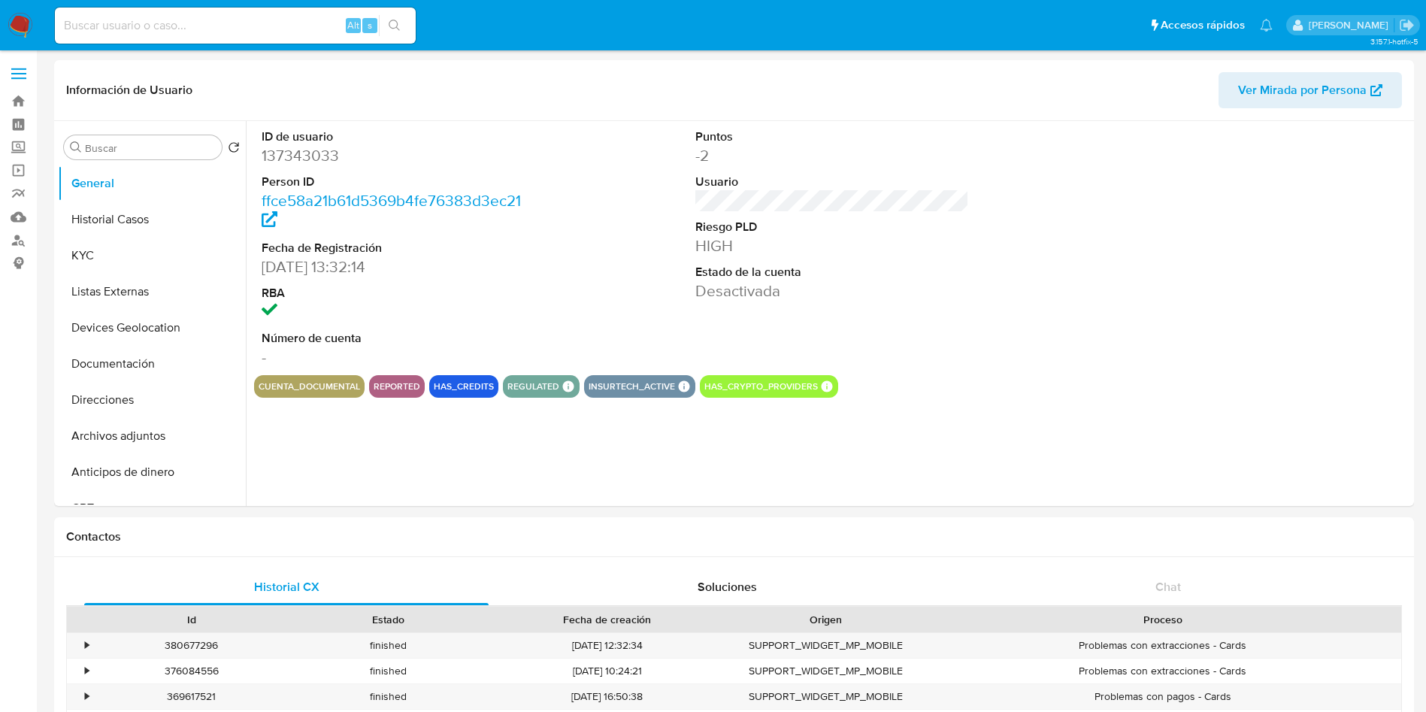
select select "10"
click at [144, 214] on button "Historial Casos" at bounding box center [146, 219] width 176 height 36
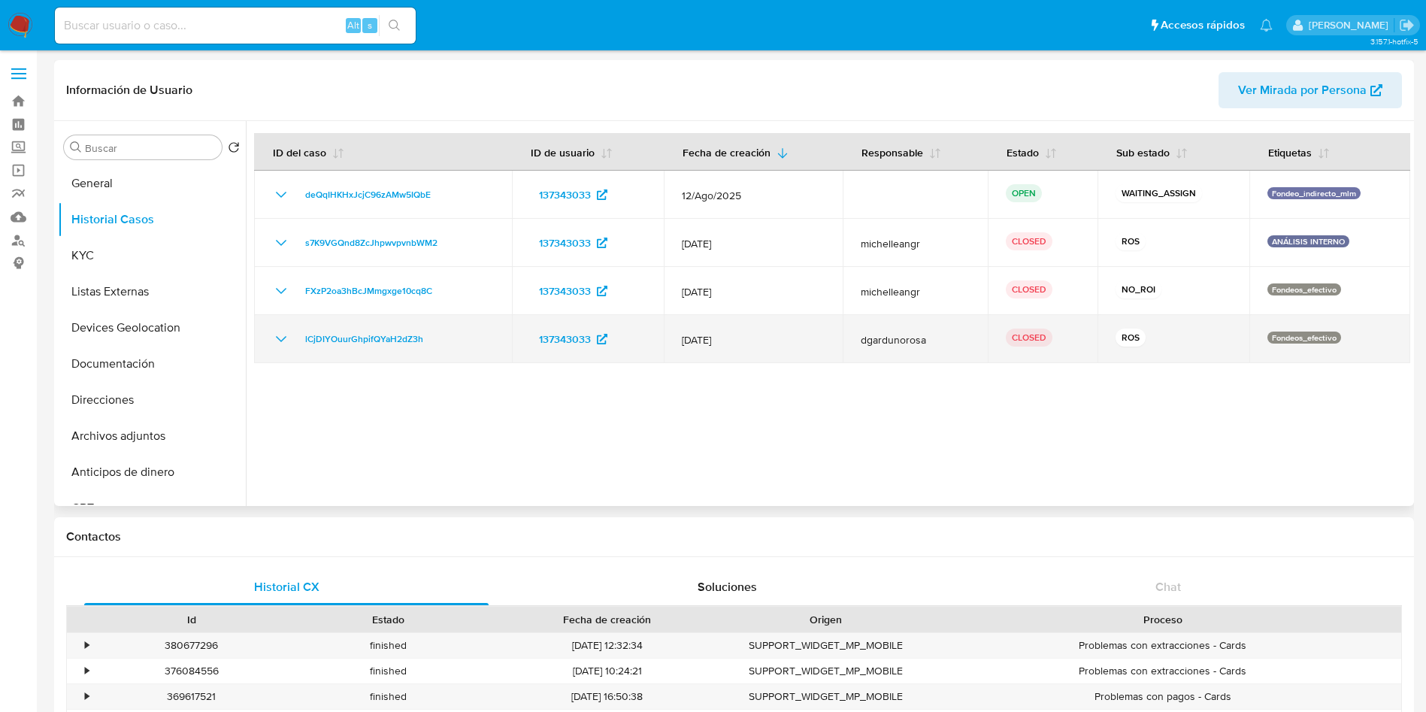
drag, startPoint x: 783, startPoint y: 341, endPoint x: 677, endPoint y: 341, distance: 106.8
click at [677, 341] on td "[DATE]" at bounding box center [753, 339] width 178 height 48
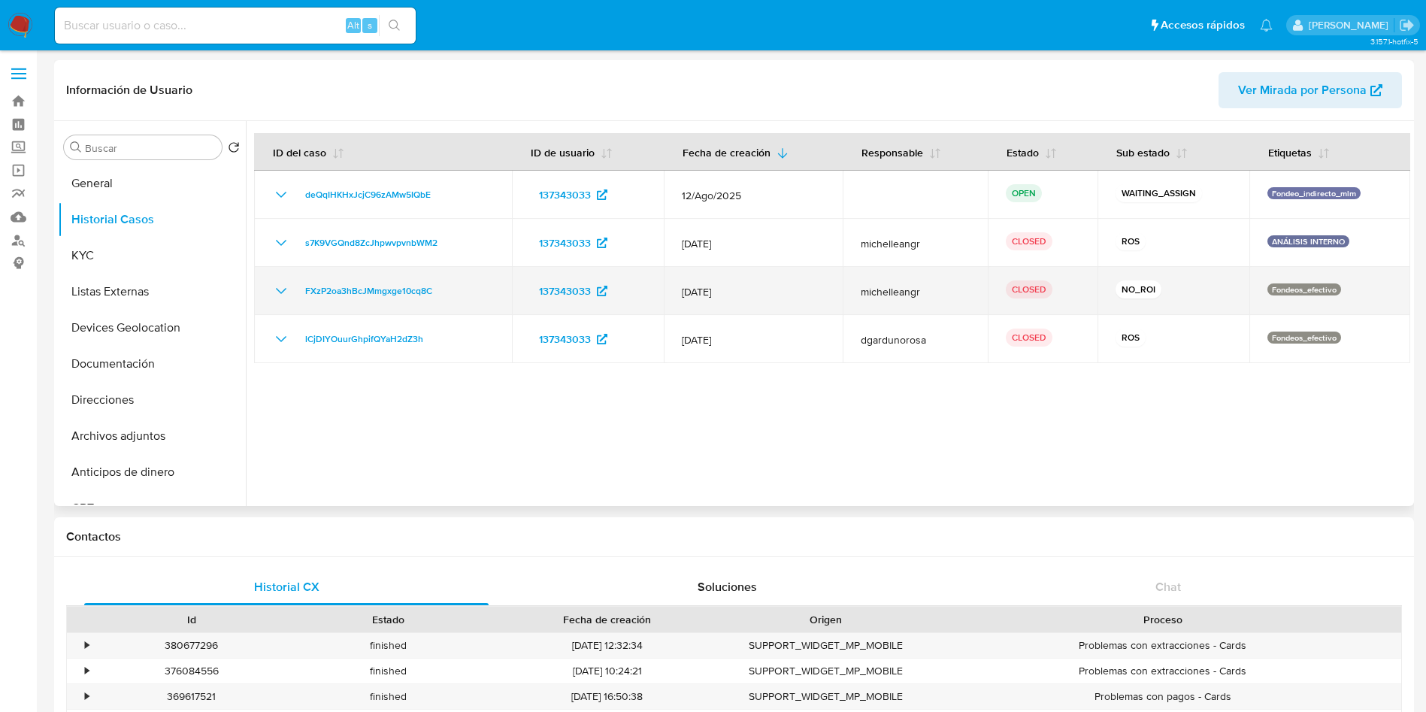
drag, startPoint x: 748, startPoint y: 291, endPoint x: 677, endPoint y: 289, distance: 71.5
click at [677, 289] on td "[DATE]" at bounding box center [753, 291] width 178 height 48
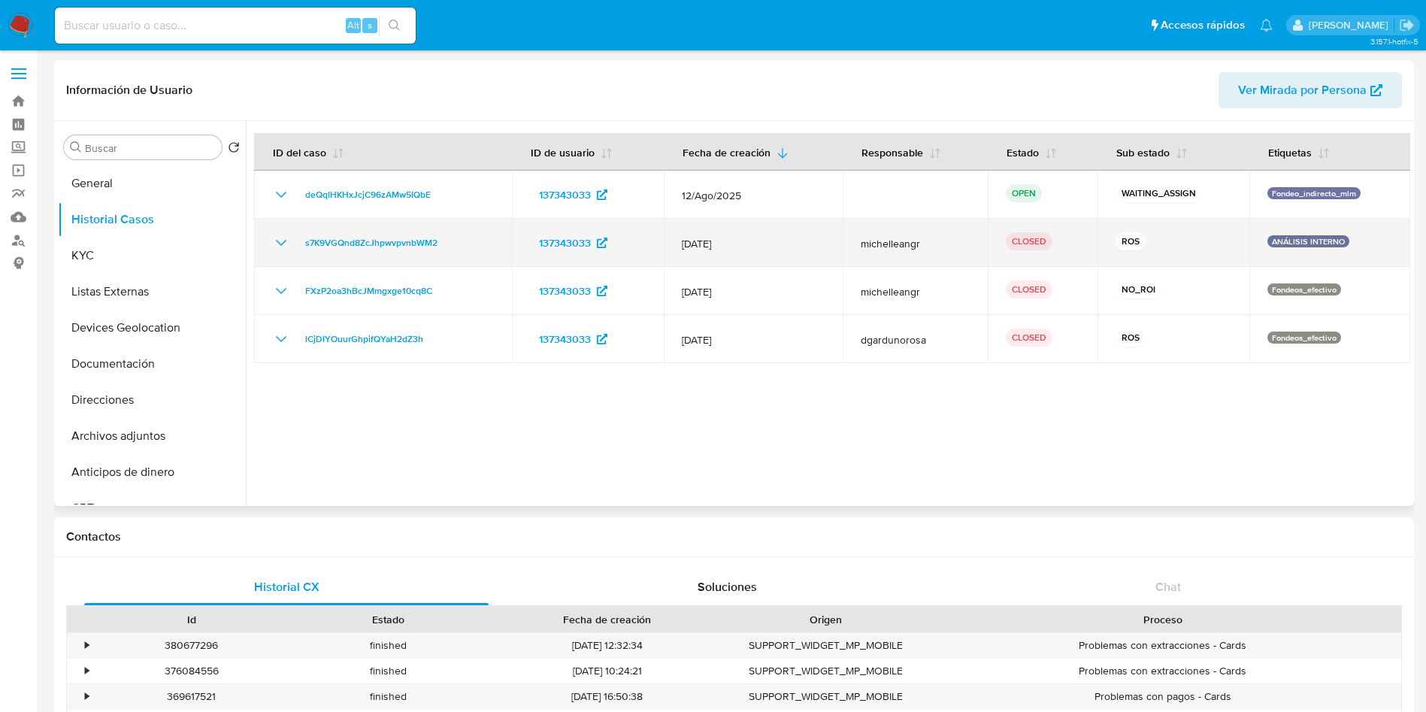
drag, startPoint x: 732, startPoint y: 246, endPoint x: 661, endPoint y: 240, distance: 71.7
click at [661, 240] on tr "s7K9VGQnd8ZcJhpwvpvnbWM2 137343033 13/Jul/2025 michelleangr CLOSED ROS ANÁLISIS…" at bounding box center [832, 243] width 1156 height 48
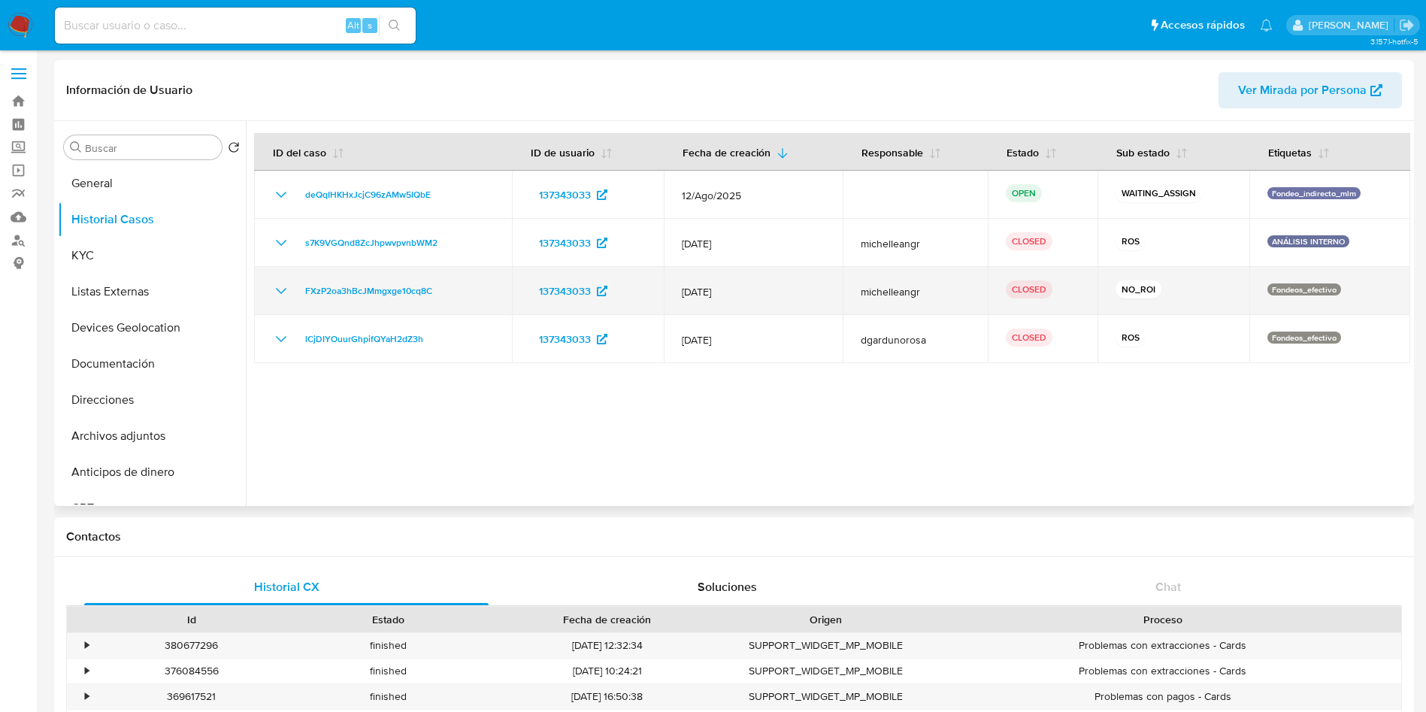
click at [280, 283] on icon "Mostrar/Ocultar" at bounding box center [281, 291] width 18 height 18
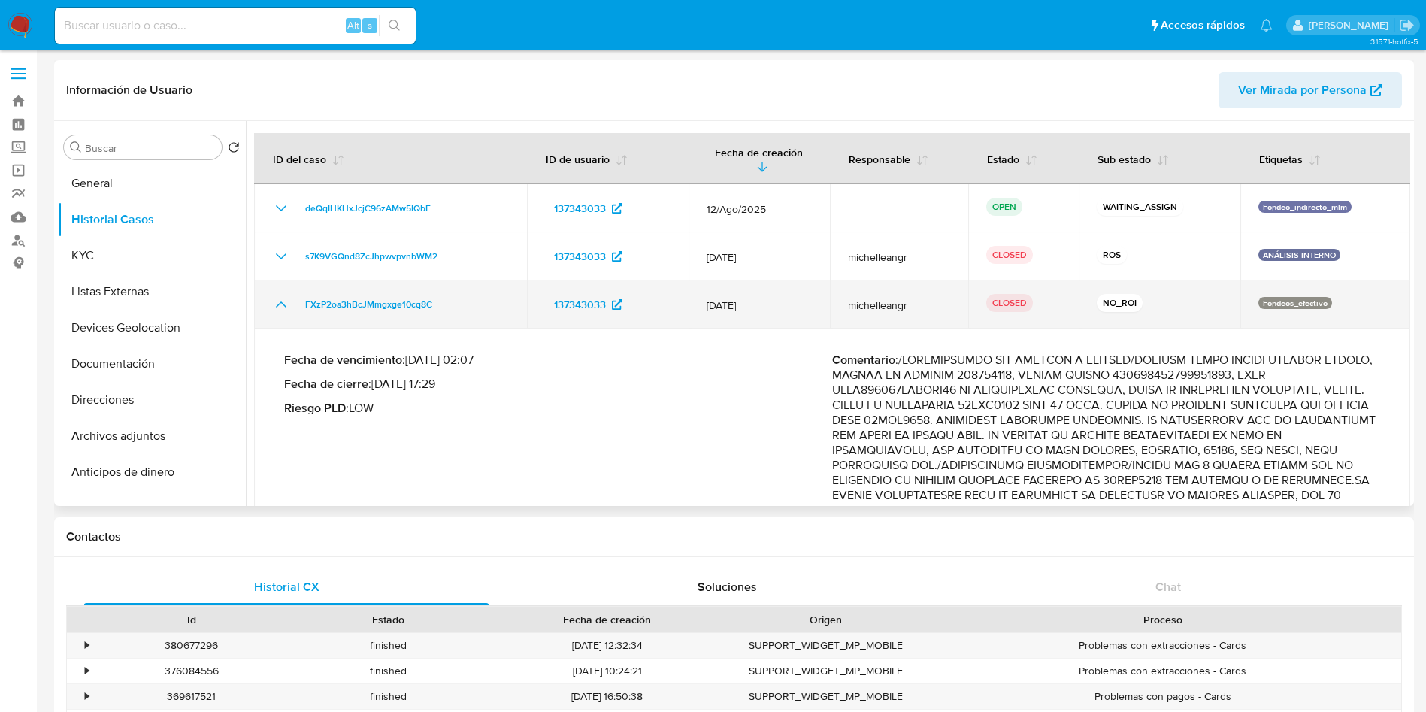
click at [280, 301] on icon "Mostrar/Ocultar" at bounding box center [281, 304] width 18 height 18
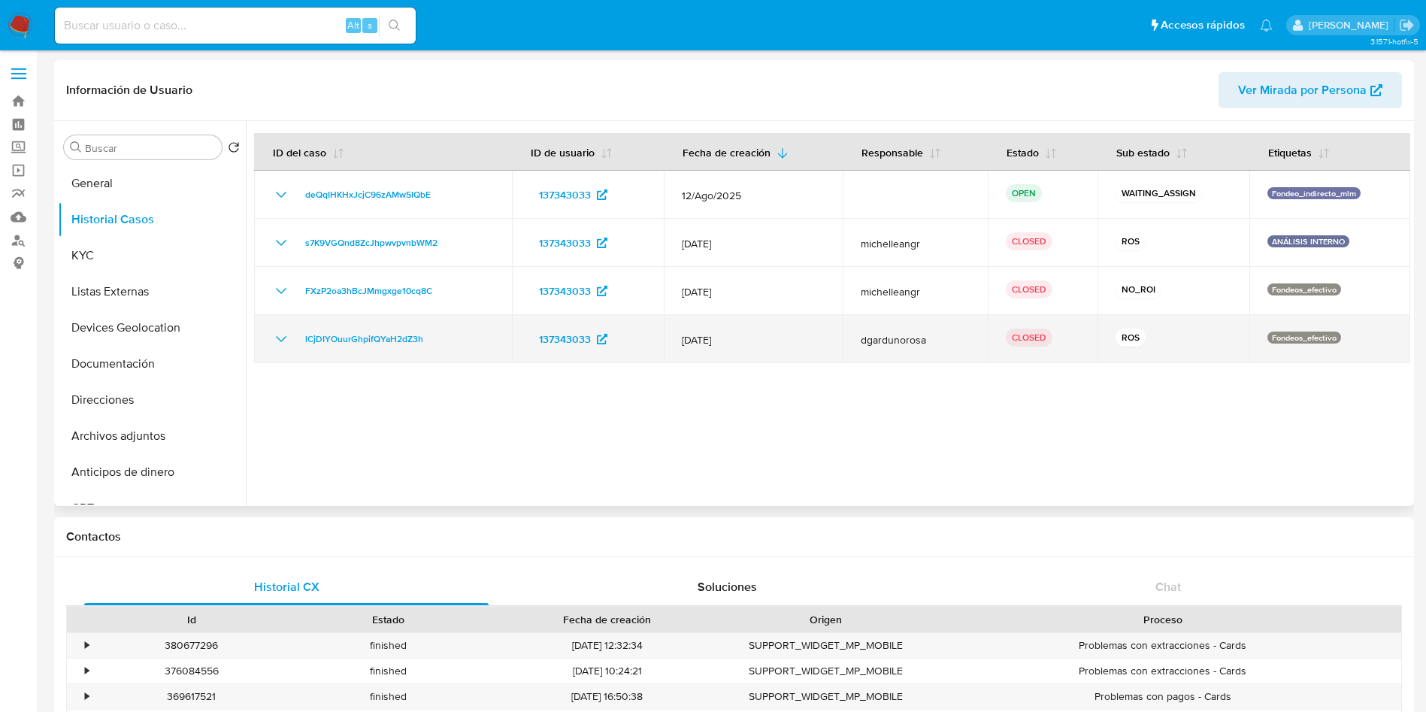
click at [274, 342] on icon "Mostrar/Ocultar" at bounding box center [281, 339] width 18 height 18
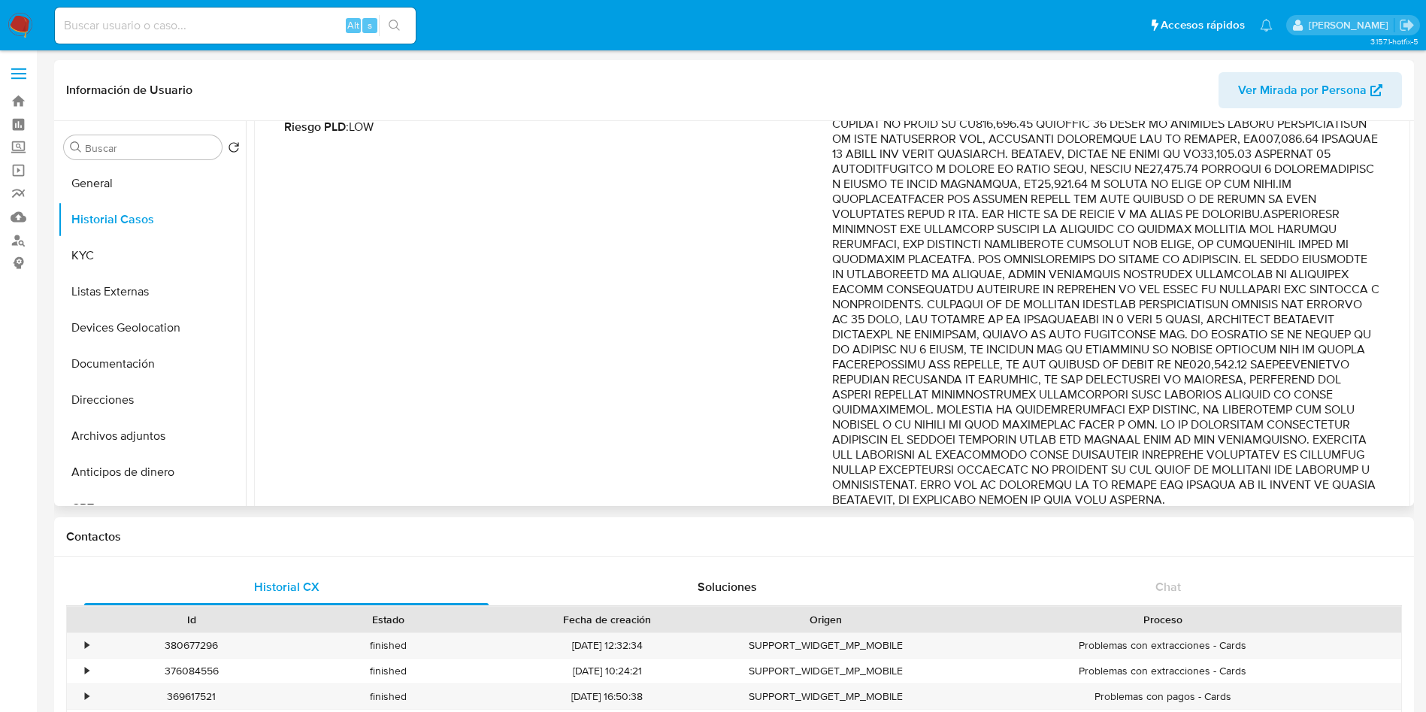
scroll to position [401, 0]
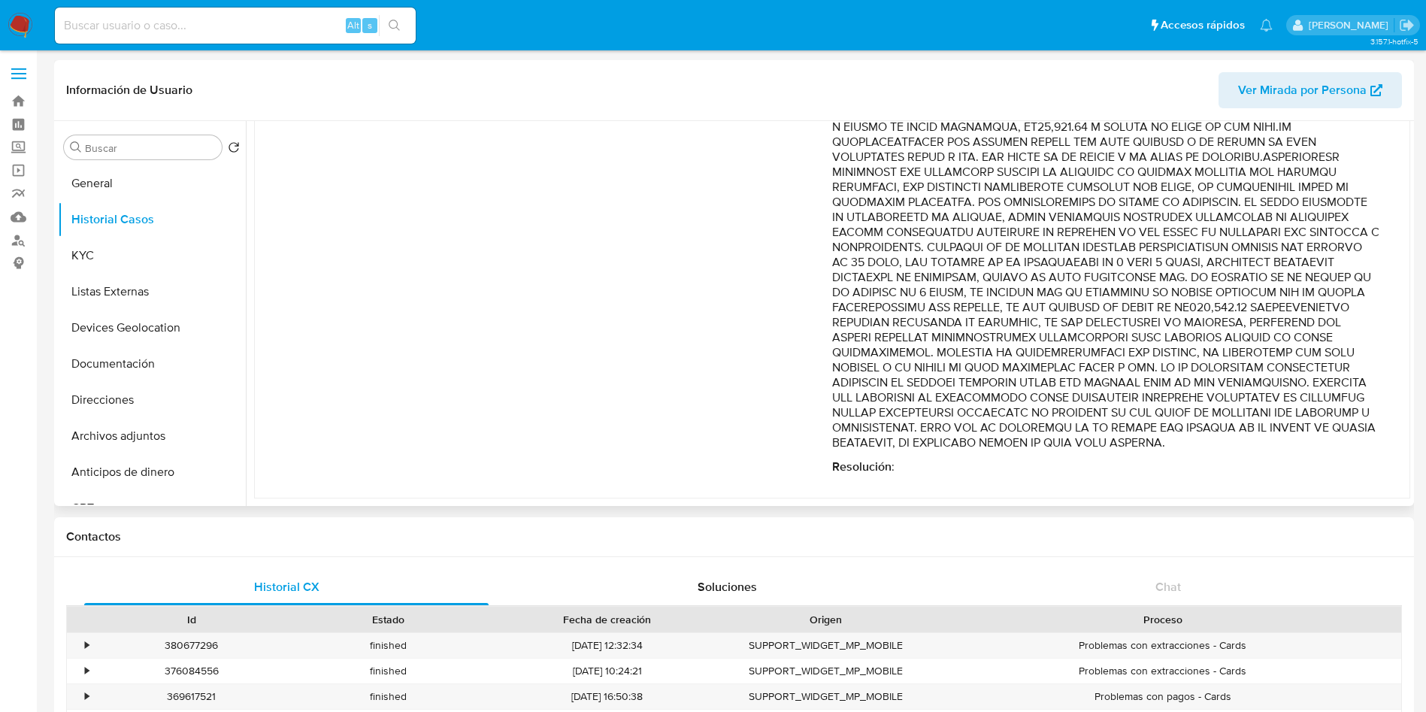
drag, startPoint x: 1208, startPoint y: 440, endPoint x: 795, endPoint y: 165, distance: 495.6
click at [795, 165] on div "Fecha de vencimiento : 11/07/2025 02:08 Fecha de cierre : 08/07/2025 10:36 Ries…" at bounding box center [832, 244] width 1096 height 484
click at [1172, 320] on p "Comentario :" at bounding box center [1106, 232] width 548 height 436
click at [1211, 456] on div "Comentario : Resolución :" at bounding box center [1106, 244] width 548 height 460
drag, startPoint x: 833, startPoint y: 170, endPoint x: 822, endPoint y: 171, distance: 10.6
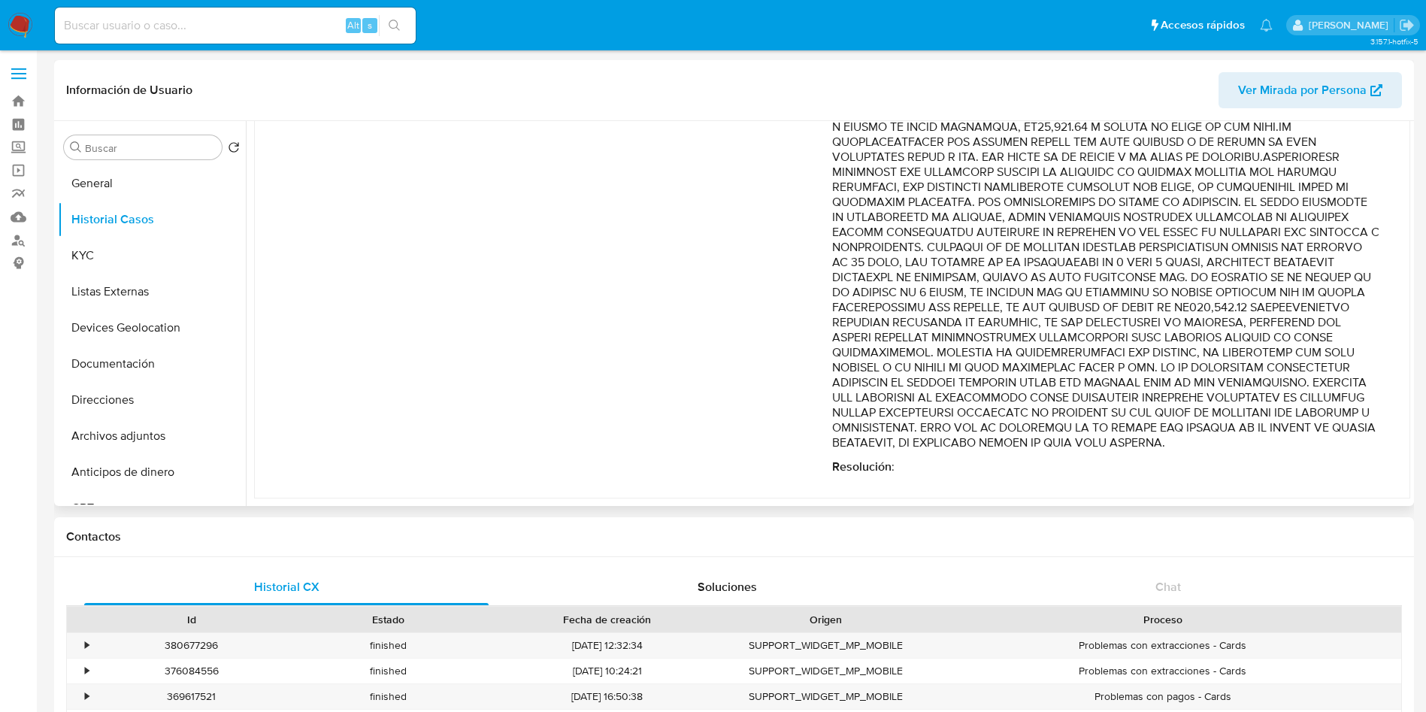
click at [822, 171] on div "Fecha de vencimiento : 11/07/2025 02:08 Fecha de cierre : 08/07/2025 10:36 Ries…" at bounding box center [558, 244] width 548 height 460
drag, startPoint x: 834, startPoint y: 170, endPoint x: 1203, endPoint y: 443, distance: 458.5
click at [1203, 443] on p "Comentario :" at bounding box center [1106, 232] width 548 height 436
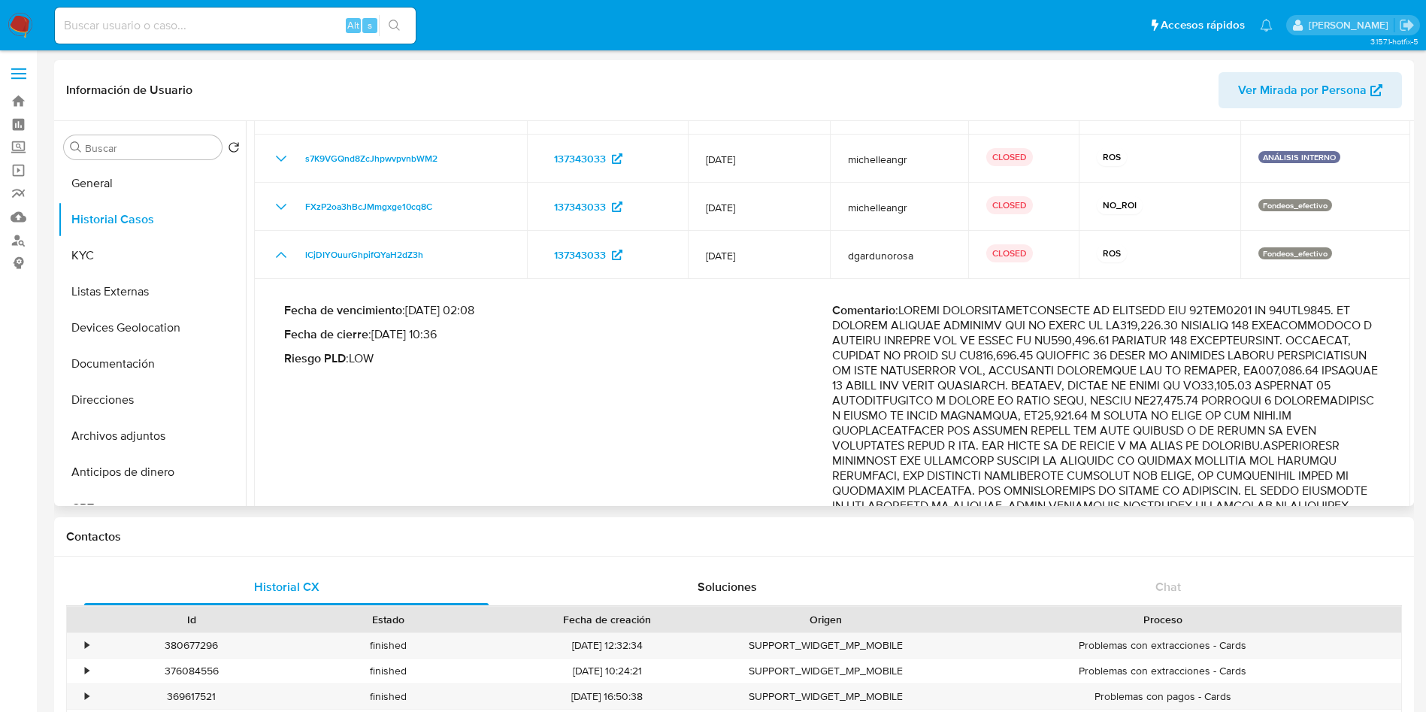
scroll to position [0, 0]
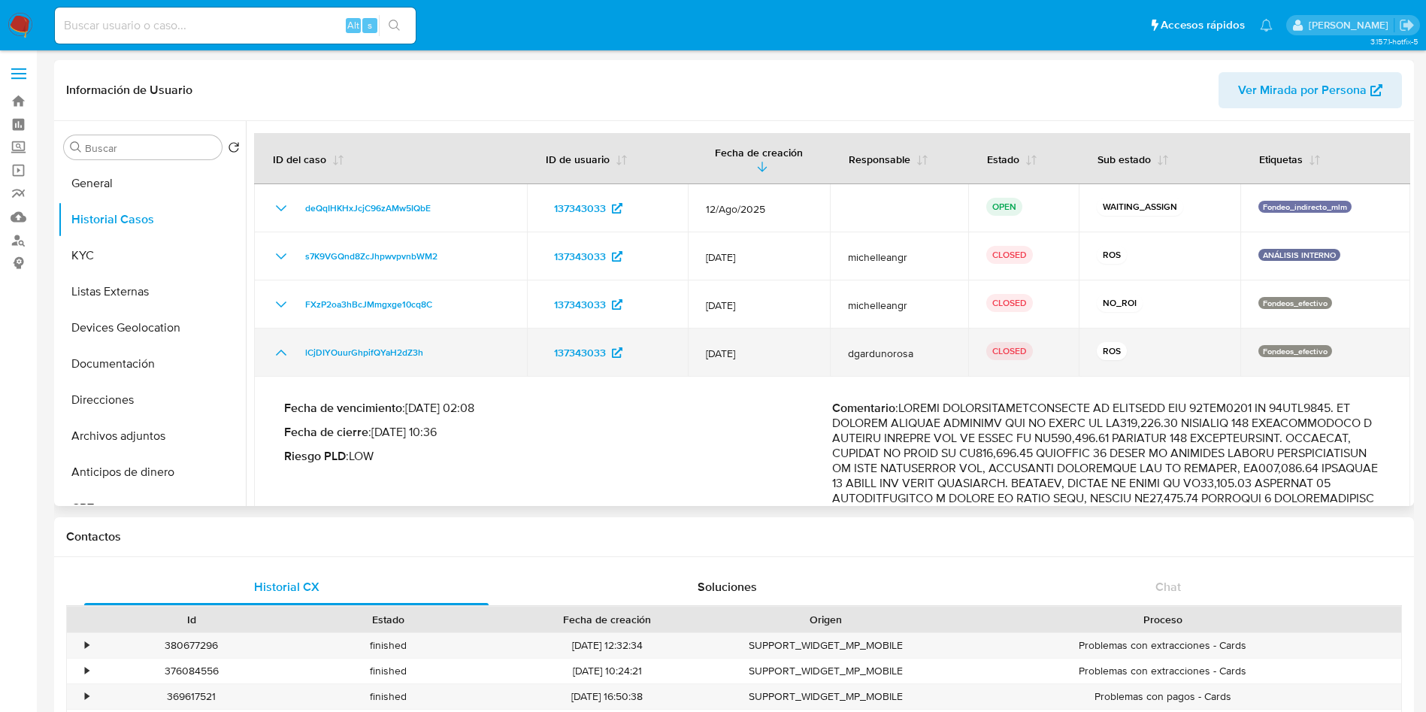
click at [273, 350] on icon "Mostrar/Ocultar" at bounding box center [281, 353] width 18 height 18
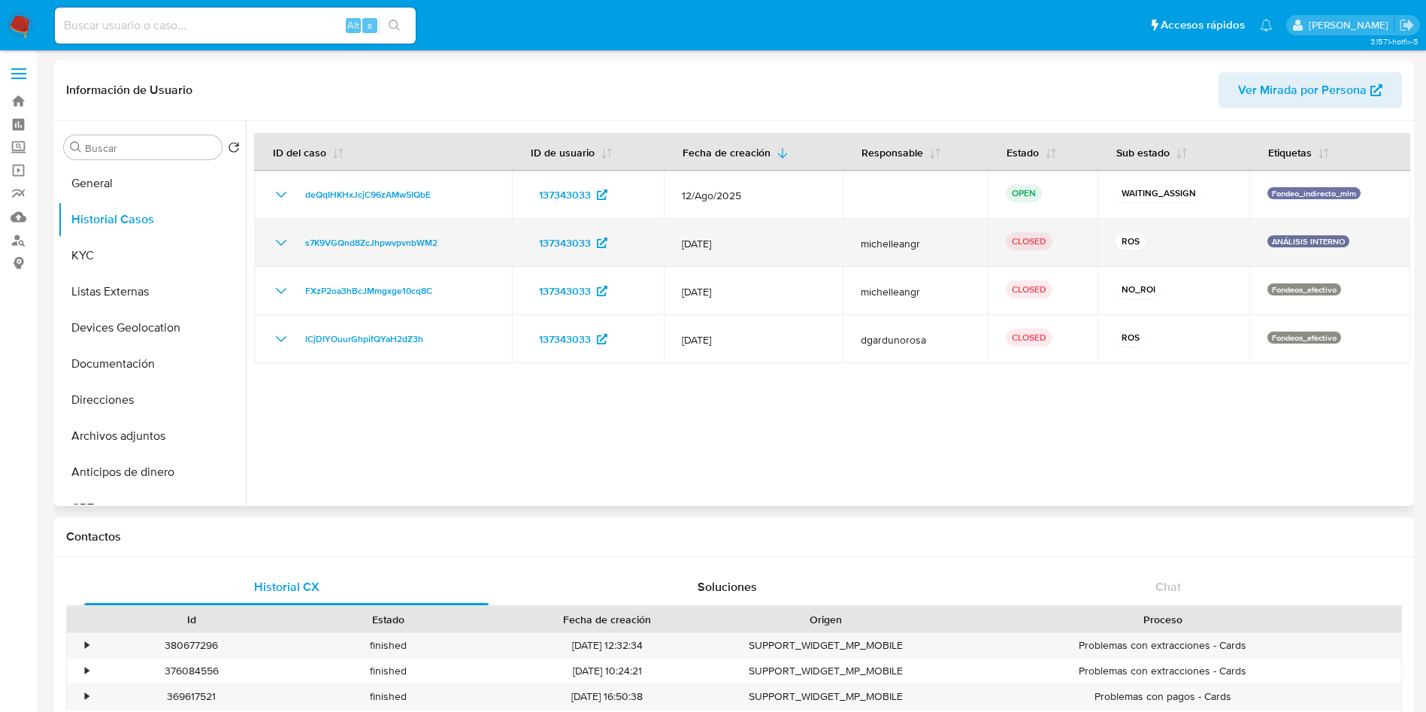
click at [277, 232] on td "s7K9VGQnd8ZcJhpwvpvnbWM2" at bounding box center [383, 243] width 258 height 48
click at [280, 238] on icon "Mostrar/Ocultar" at bounding box center [281, 243] width 18 height 18
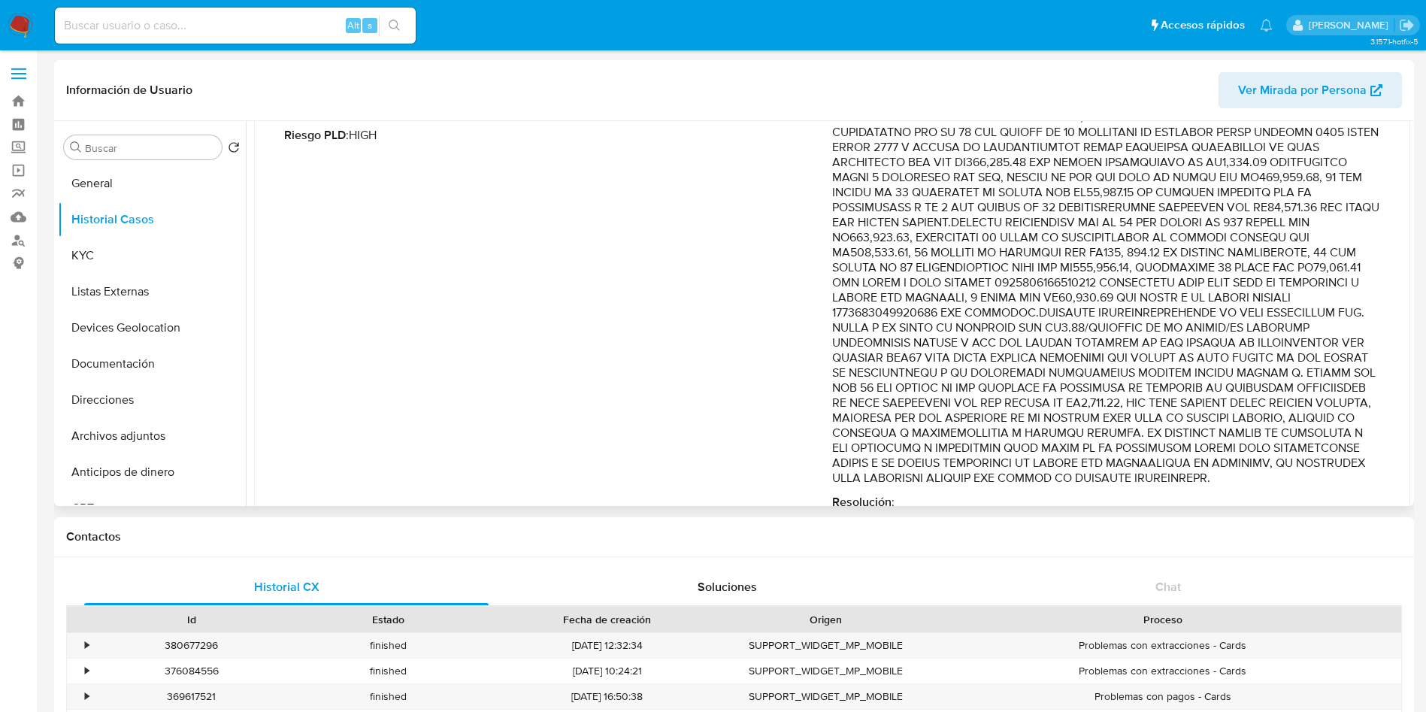
scroll to position [226, 0]
click at [1159, 332] on p "Comentario :" at bounding box center [1106, 282] width 548 height 406
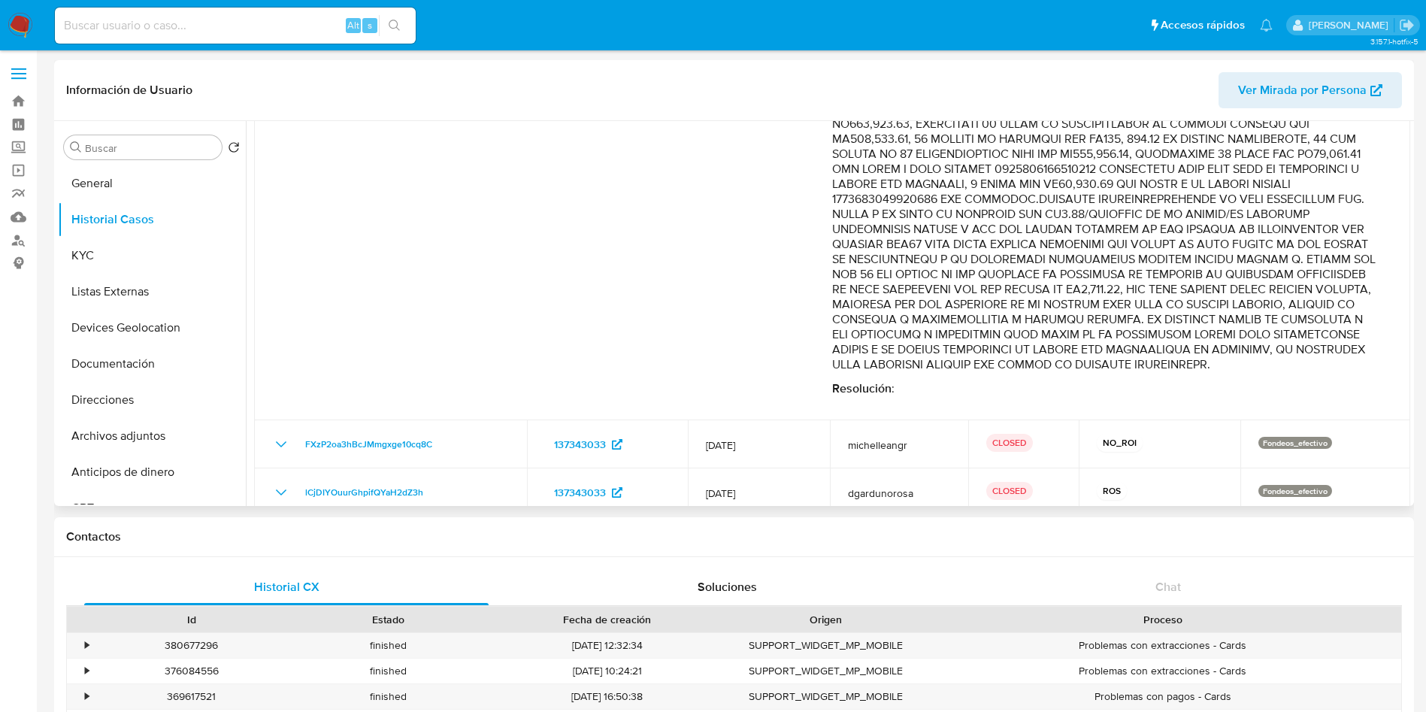
drag, startPoint x: 1140, startPoint y: 380, endPoint x: 870, endPoint y: 226, distance: 311.5
click at [870, 226] on p "Comentario :" at bounding box center [1106, 169] width 548 height 406
click at [535, 273] on div "Fecha de vencimiento : 11/09/2025 17:30 Fecha de cierre : 08/08/2025 10:08 Ries…" at bounding box center [558, 181] width 548 height 430
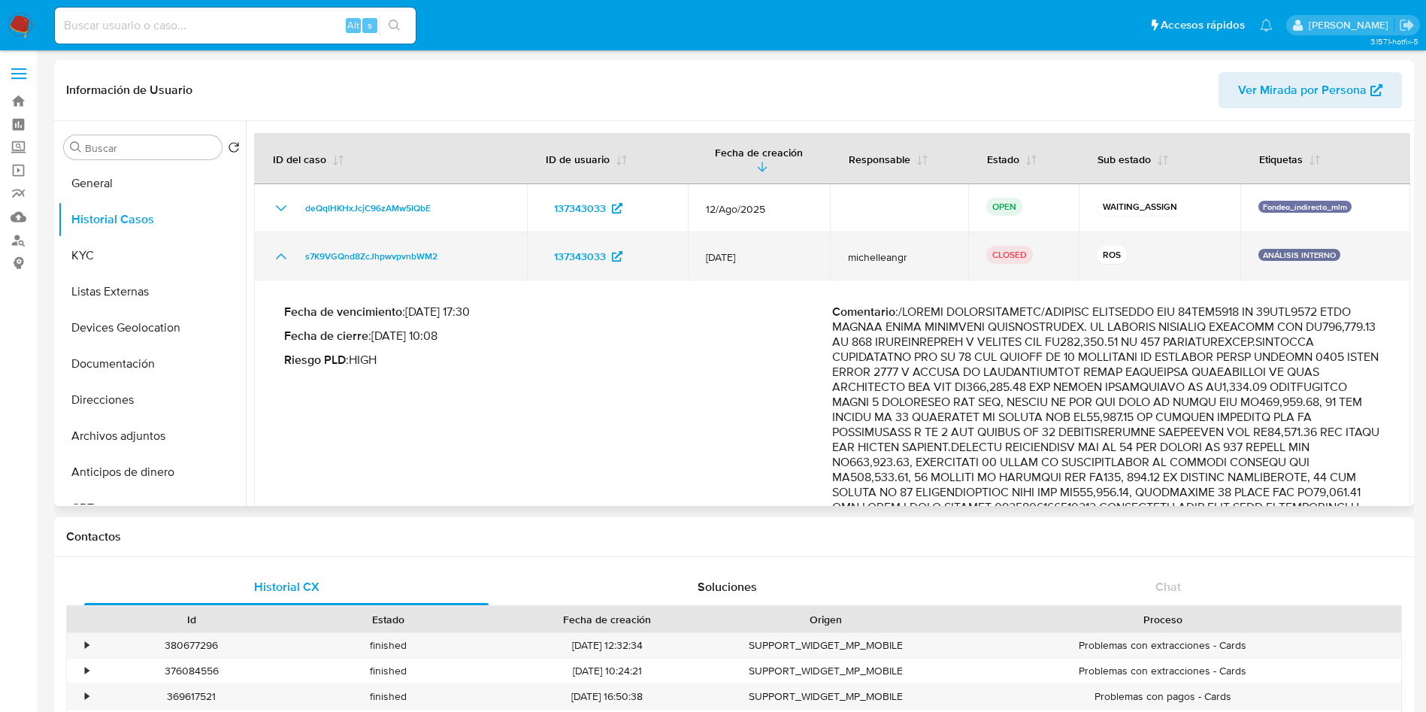
click at [278, 249] on icon "Mostrar/Ocultar" at bounding box center [281, 256] width 18 height 18
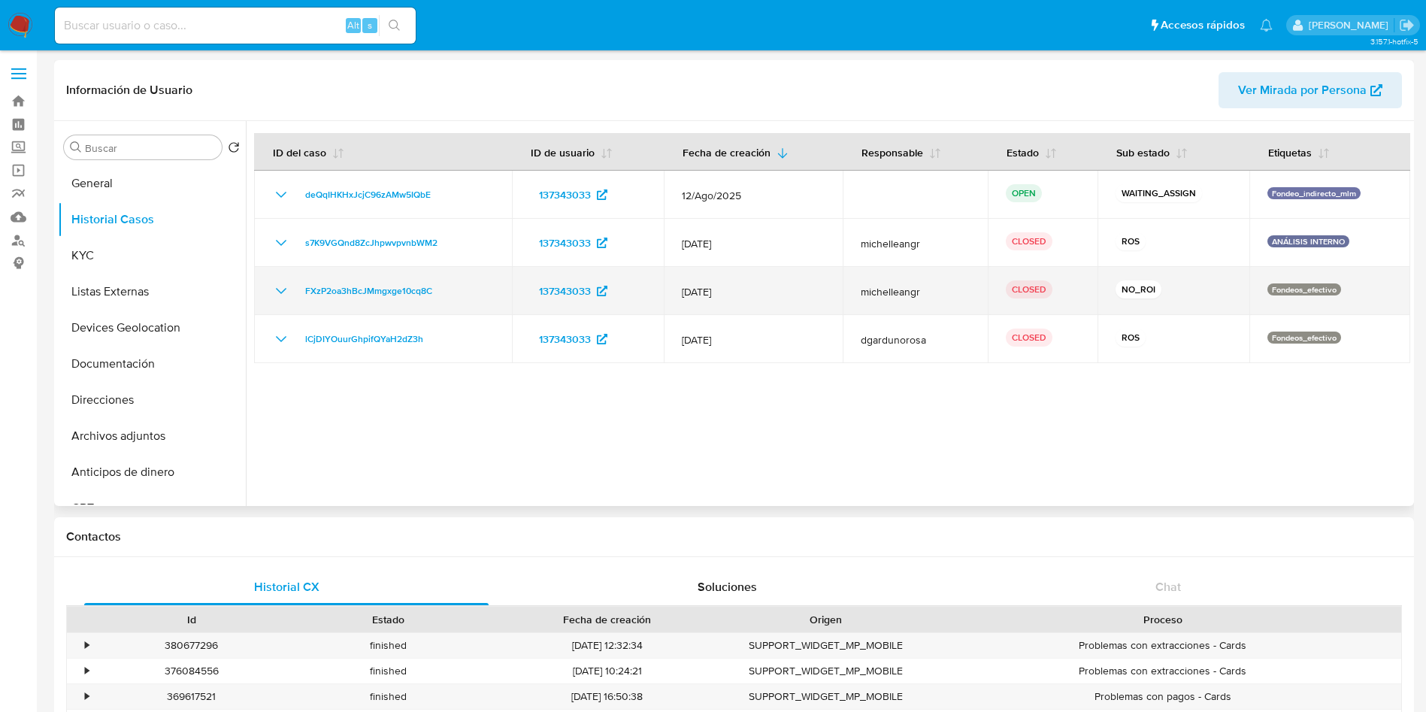
click at [283, 283] on icon "Mostrar/Ocultar" at bounding box center [281, 291] width 18 height 18
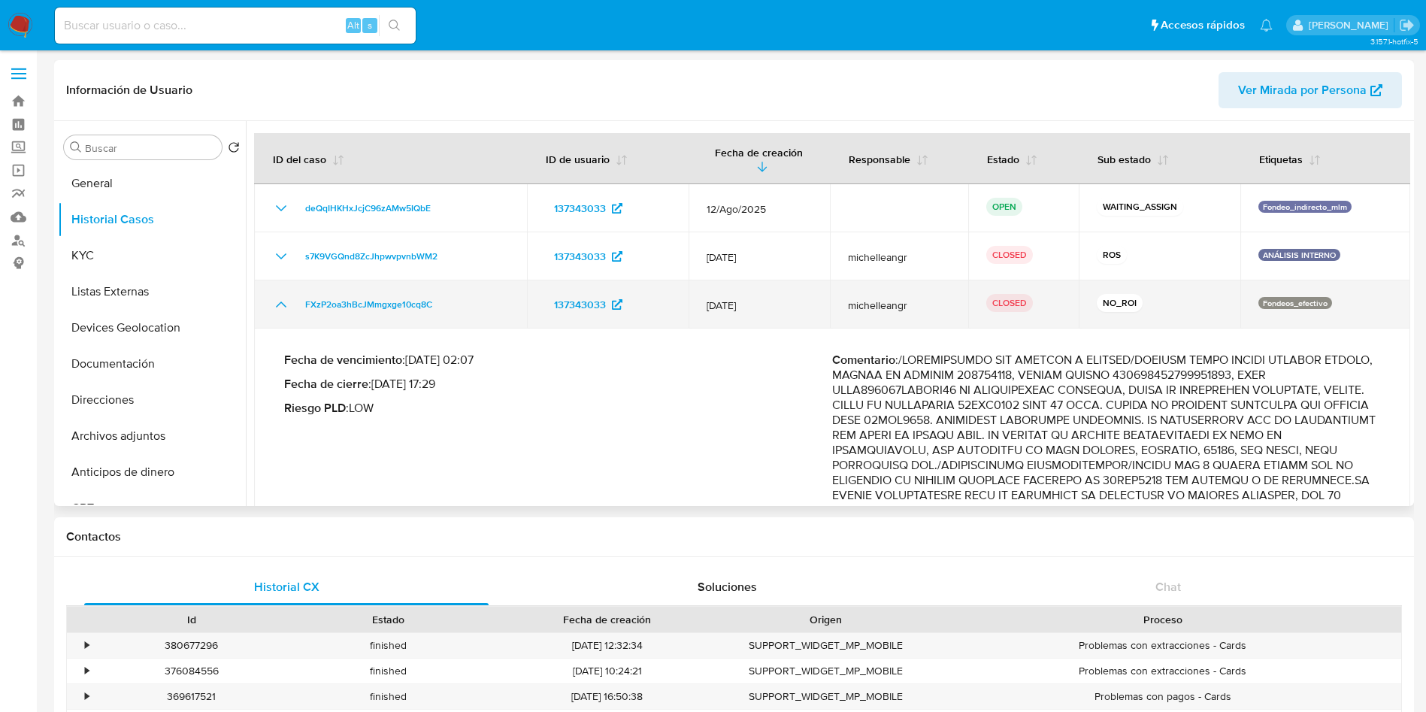
click at [278, 298] on icon "Mostrar/Ocultar" at bounding box center [281, 304] width 18 height 18
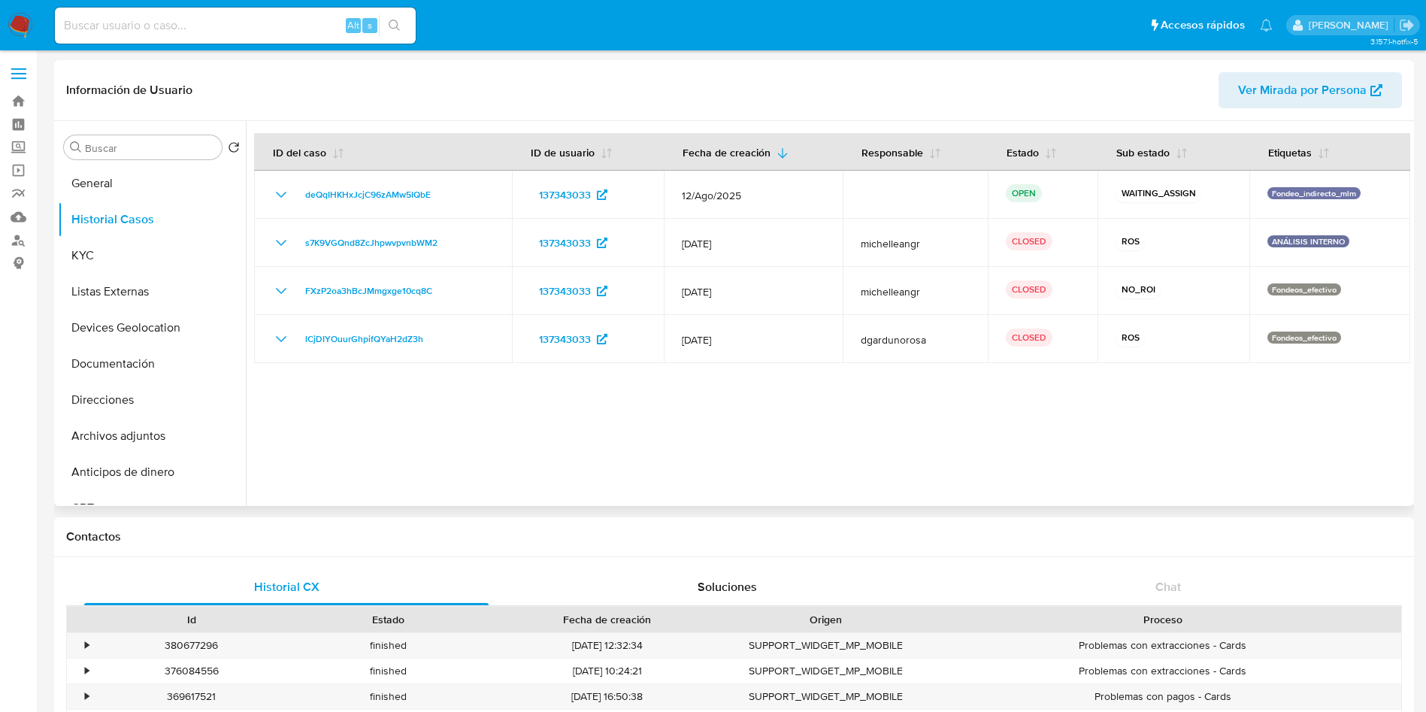
click at [1016, 440] on div at bounding box center [828, 313] width 1165 height 385
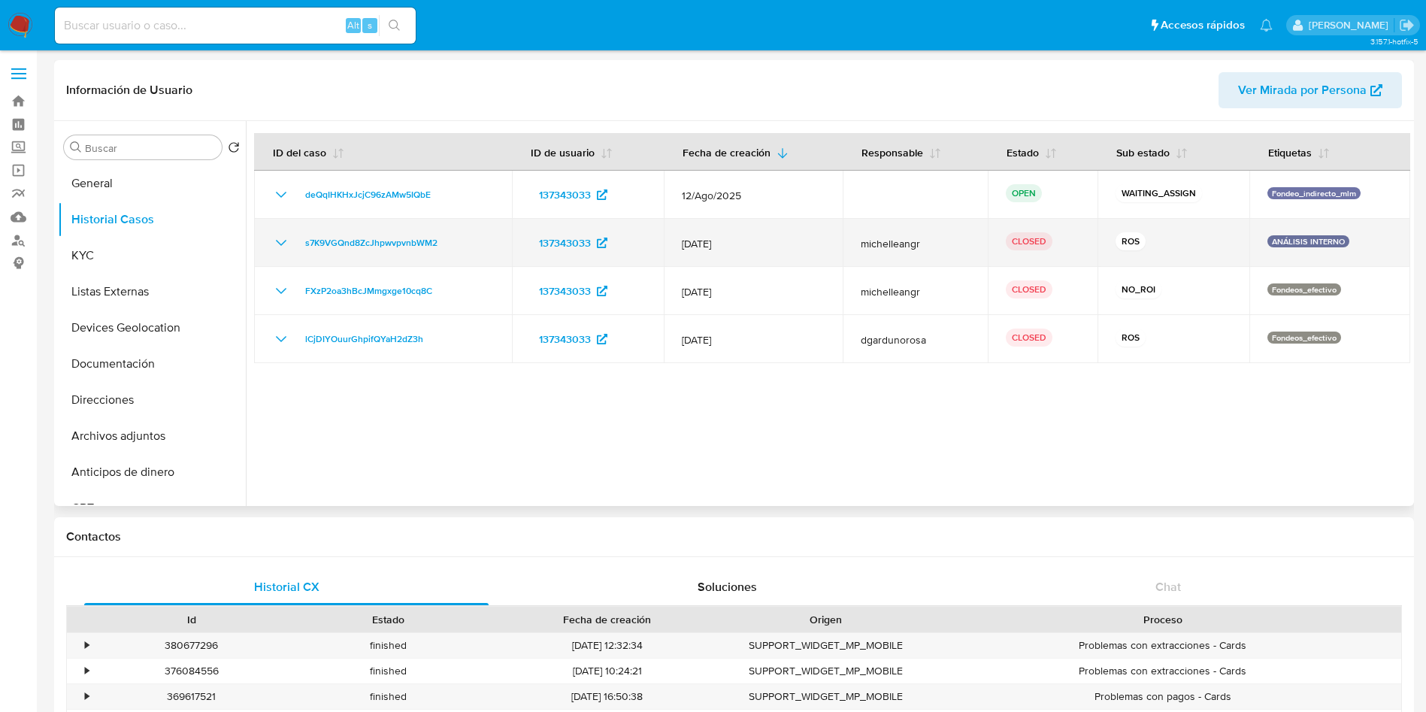
click at [274, 238] on icon "Mostrar/Ocultar" at bounding box center [281, 243] width 18 height 18
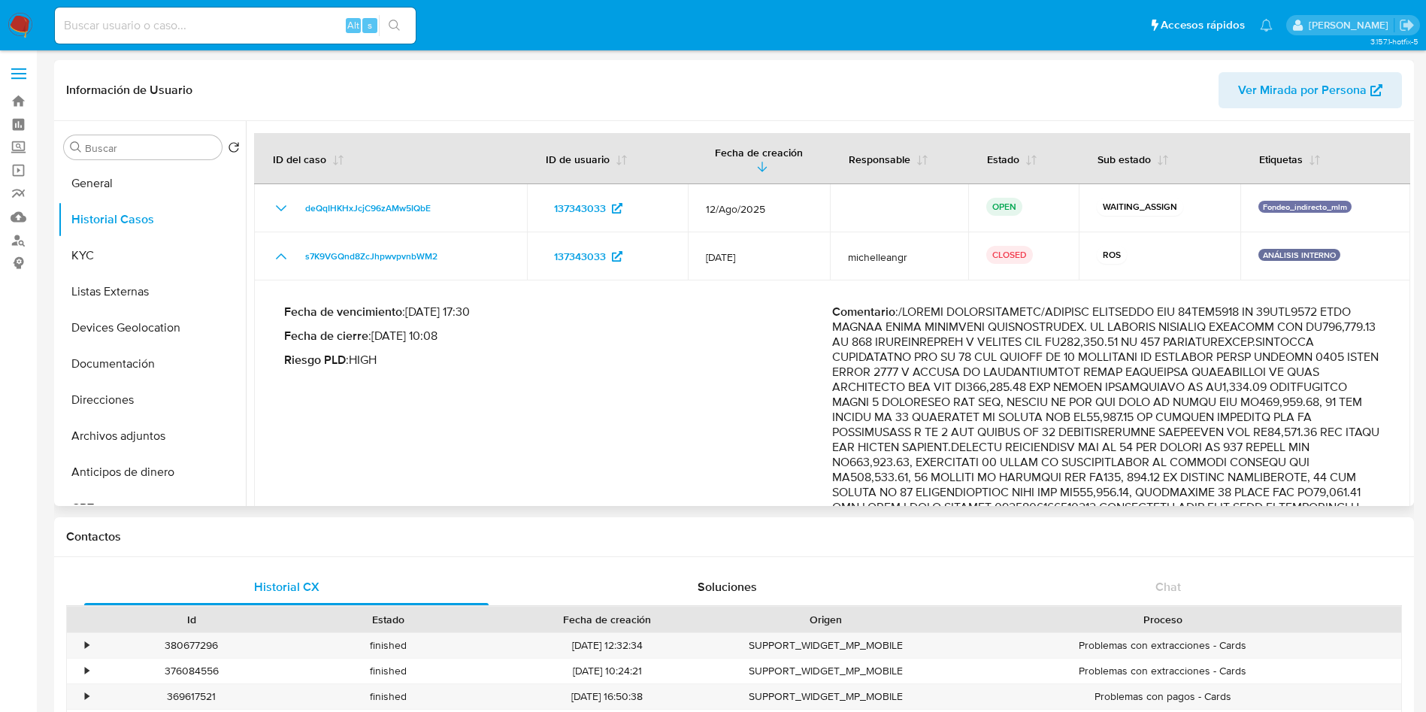
drag, startPoint x: 1098, startPoint y: 371, endPoint x: 1128, endPoint y: 372, distance: 30.8
click at [1128, 372] on p "Comentario :" at bounding box center [1106, 507] width 548 height 406
click at [167, 259] on button "KYC" at bounding box center [146, 256] width 176 height 36
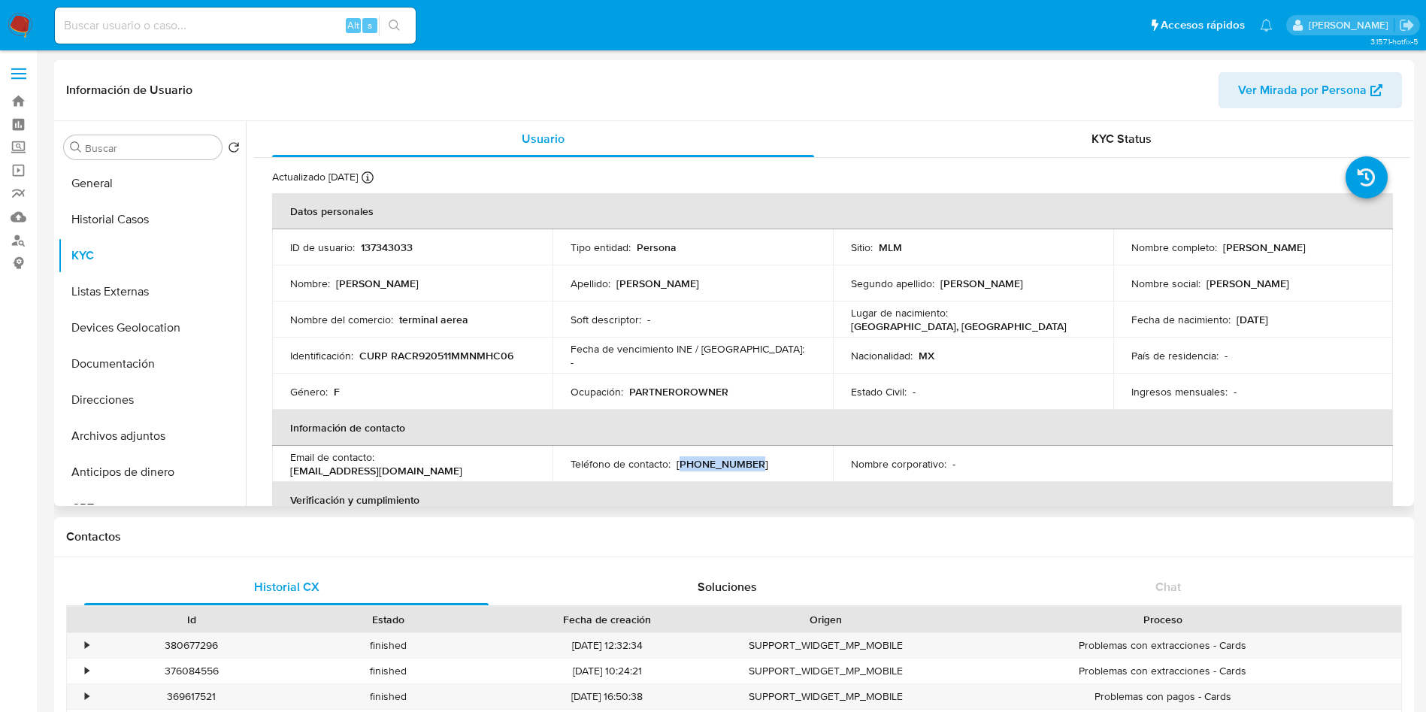
drag, startPoint x: 748, startPoint y: 465, endPoint x: 677, endPoint y: 468, distance: 70.7
click at [677, 468] on div "Teléfono de contacto : (33) 29711066" at bounding box center [693, 464] width 244 height 14
copy p "33) 29711066"
drag, startPoint x: 519, startPoint y: 462, endPoint x: 378, endPoint y: 462, distance: 141.3
click at [378, 462] on div "Email de contacto : magali_9214@hotmail.com" at bounding box center [412, 463] width 244 height 27
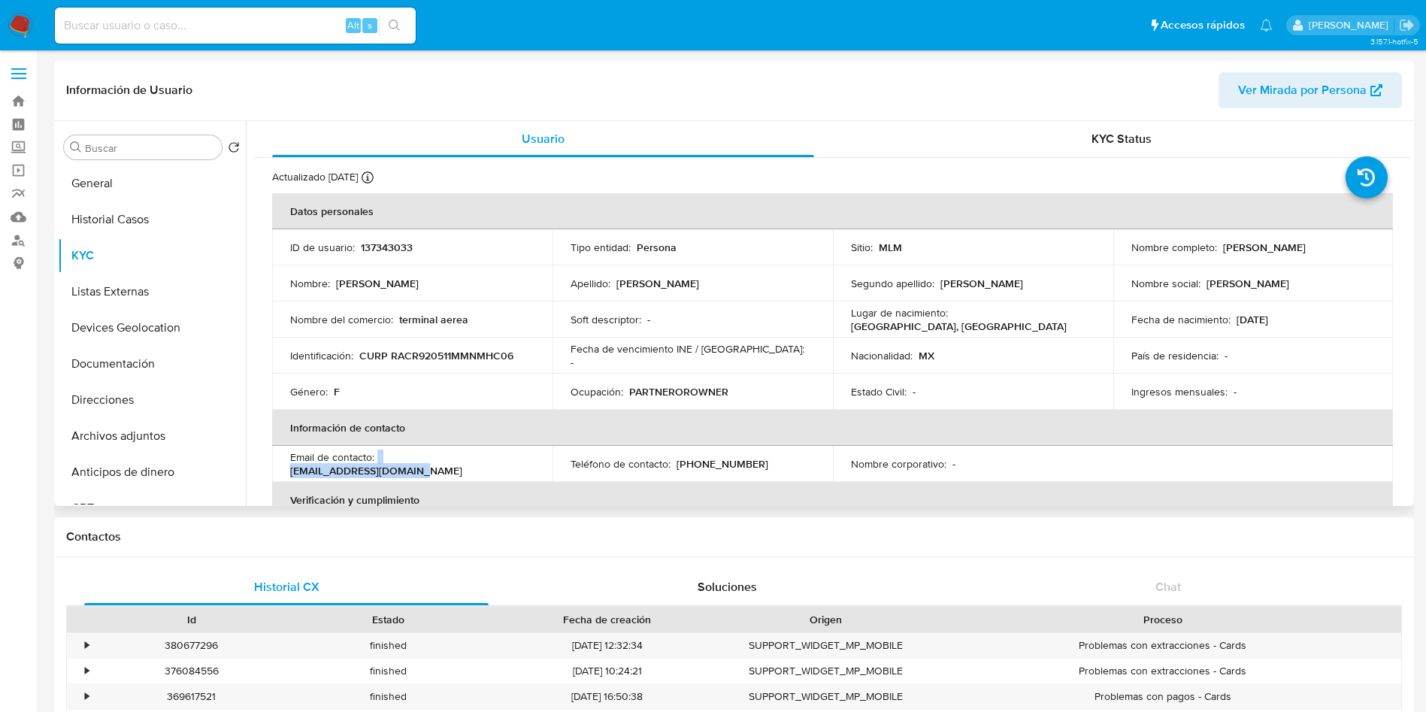
copy div "magali_9214@hotmail.com"
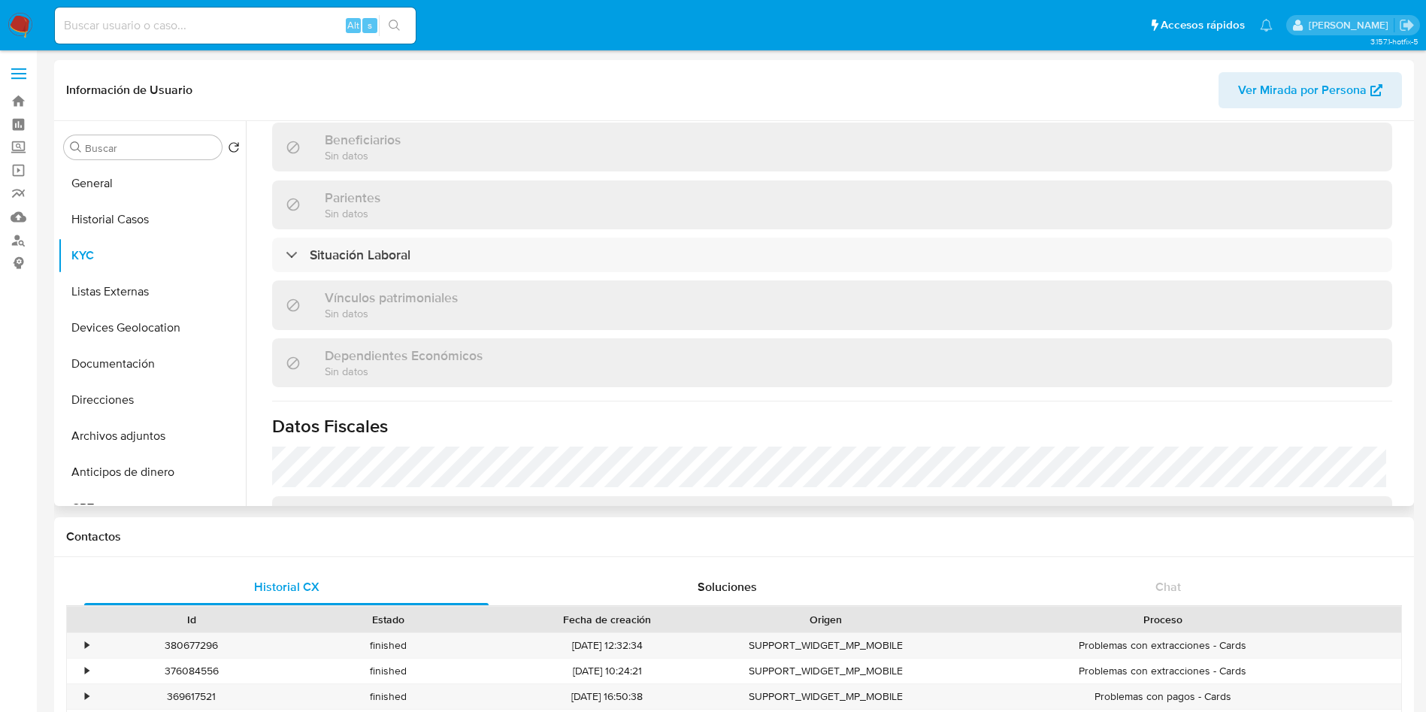
scroll to position [699, 0]
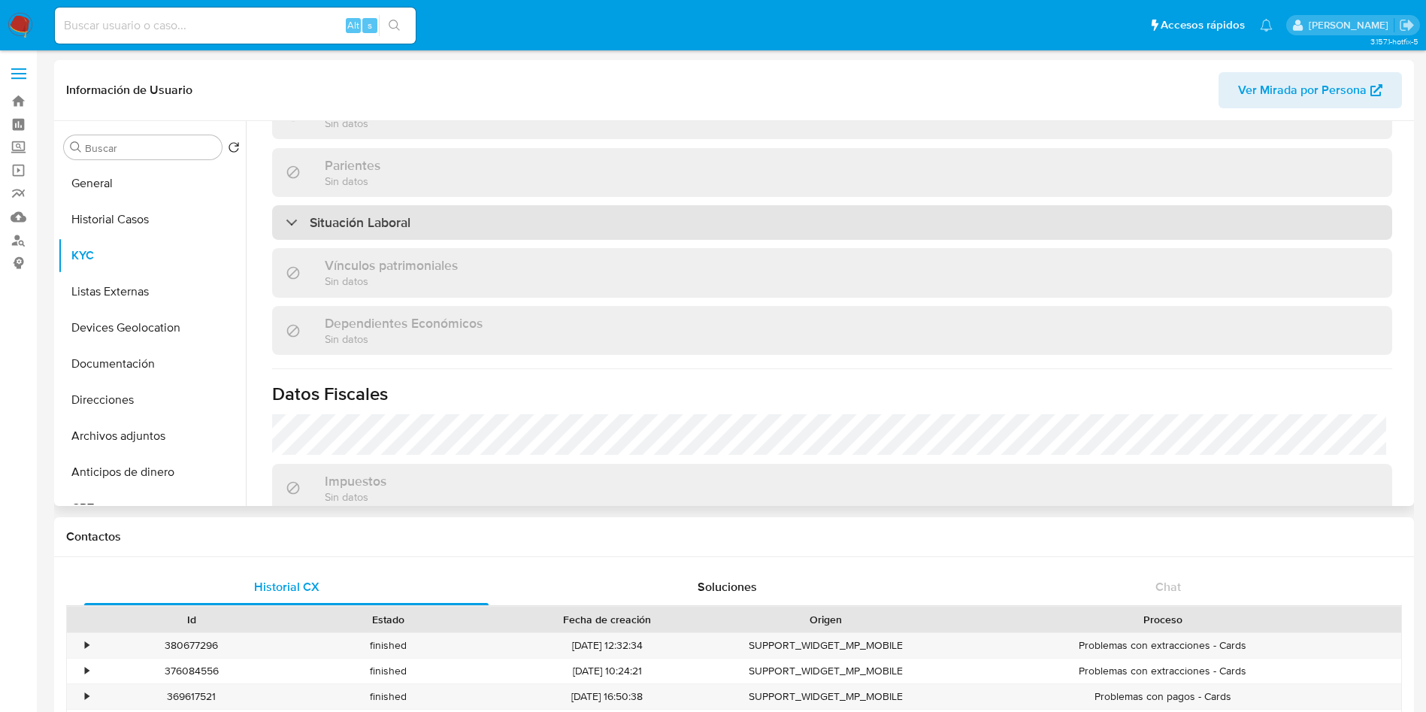
click at [591, 217] on div "Situación Laboral" at bounding box center [832, 222] width 1120 height 35
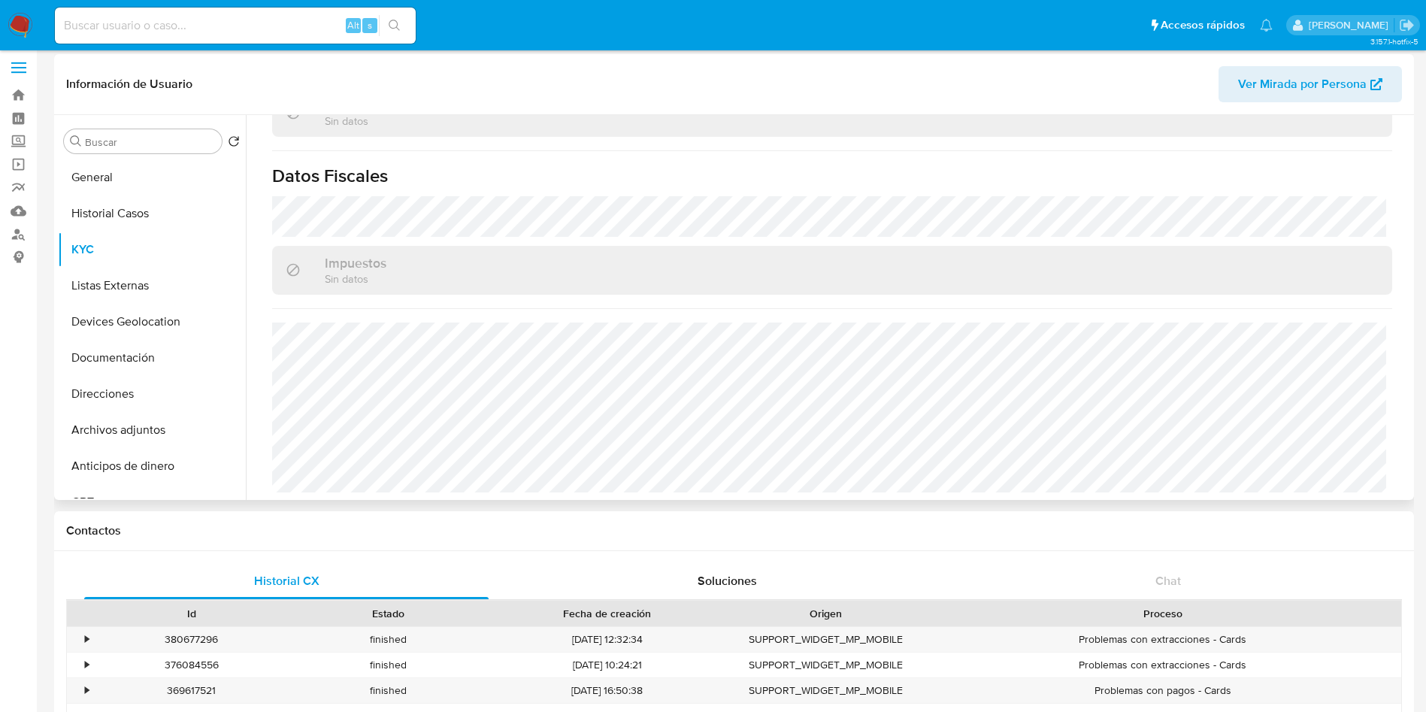
scroll to position [1134, 0]
click at [123, 283] on button "Listas Externas" at bounding box center [146, 286] width 176 height 36
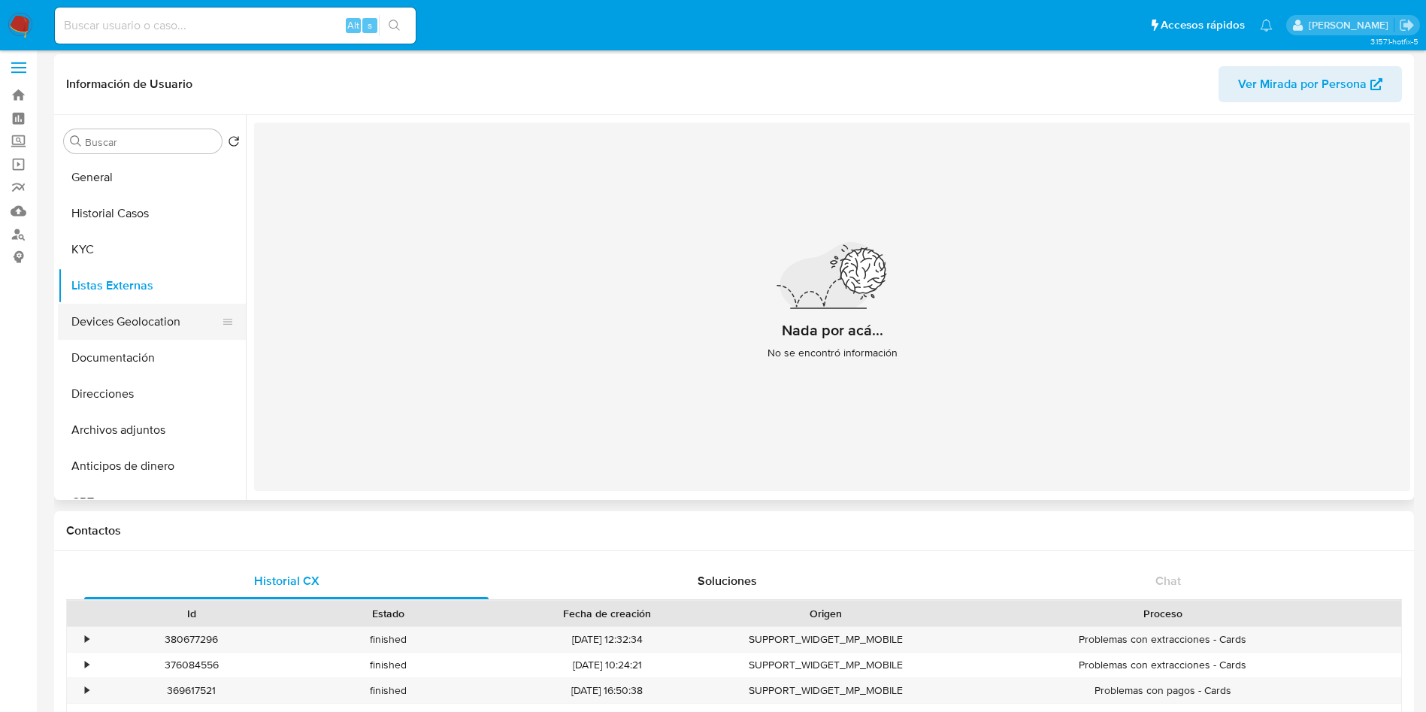
click at [109, 326] on button "Devices Geolocation" at bounding box center [146, 322] width 176 height 36
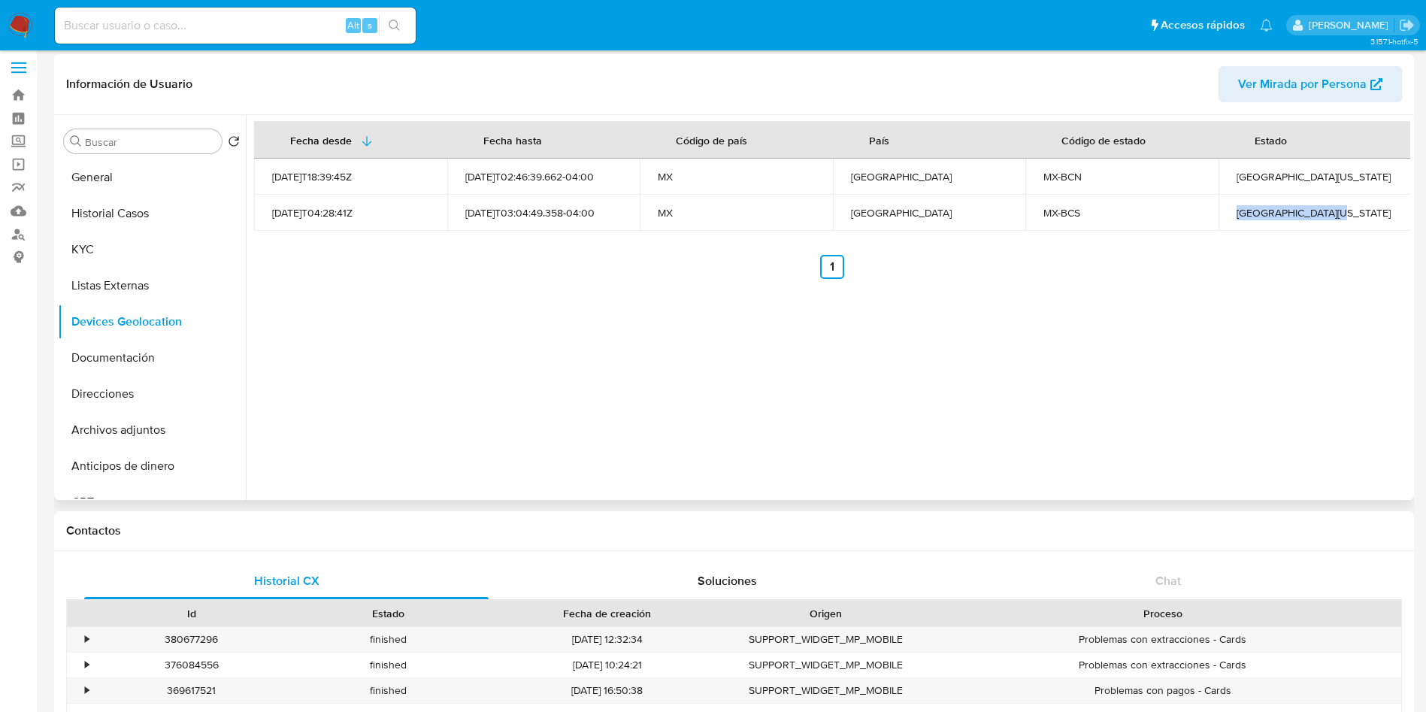
drag, startPoint x: 1340, startPoint y: 215, endPoint x: 1230, endPoint y: 215, distance: 109.8
click at [1230, 215] on td "[GEOGRAPHIC_DATA][US_STATE]" at bounding box center [1315, 213] width 193 height 36
copy div "[GEOGRAPHIC_DATA][US_STATE]"
click at [143, 350] on button "Documentación" at bounding box center [146, 358] width 176 height 36
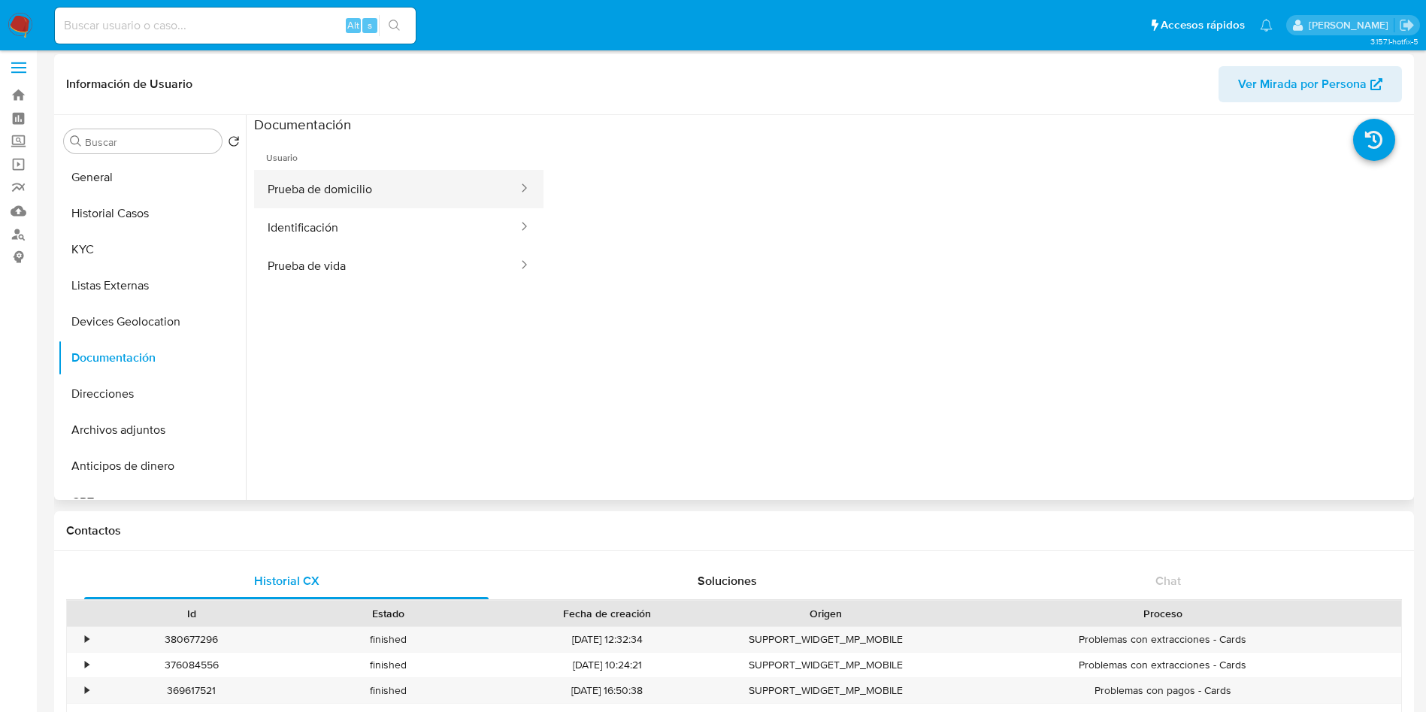
click at [378, 189] on button "Prueba de domicilio" at bounding box center [386, 189] width 265 height 38
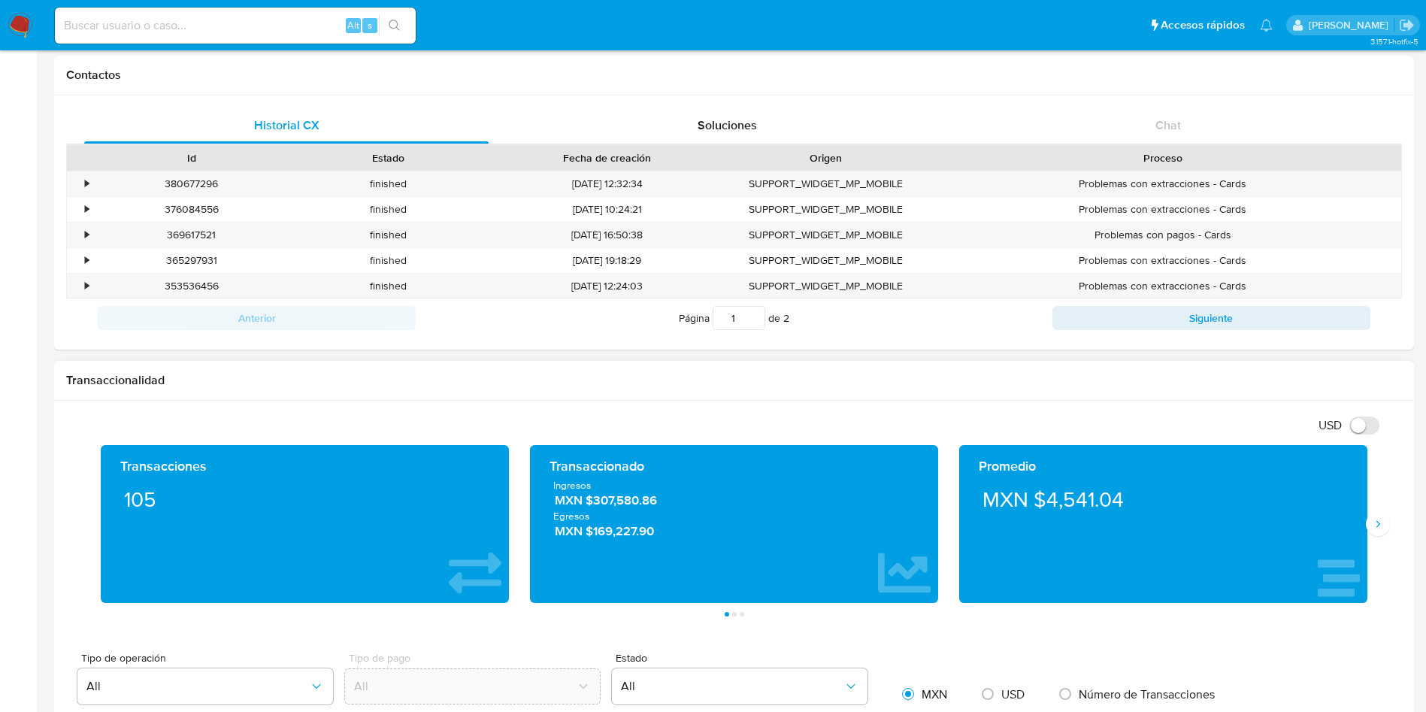
scroll to position [570, 0]
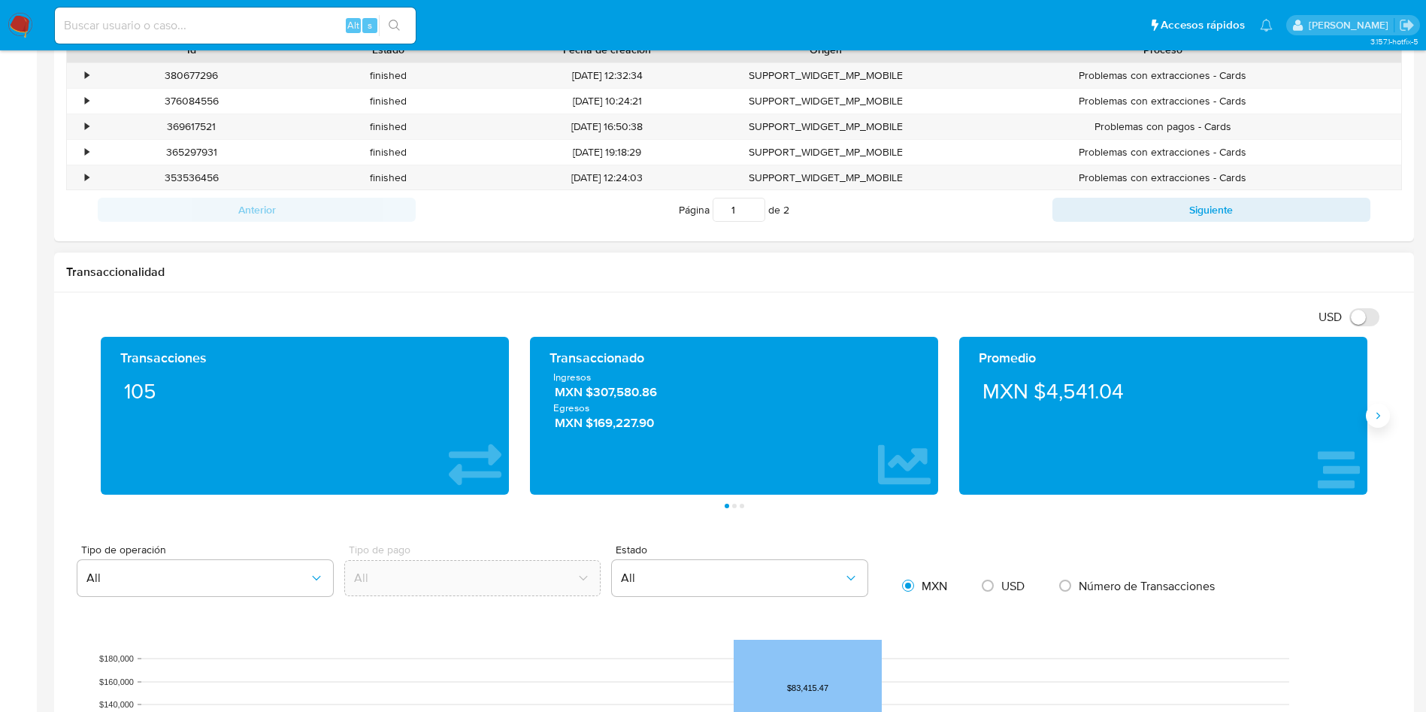
click at [1380, 419] on icon "Siguiente" at bounding box center [1378, 416] width 12 height 12
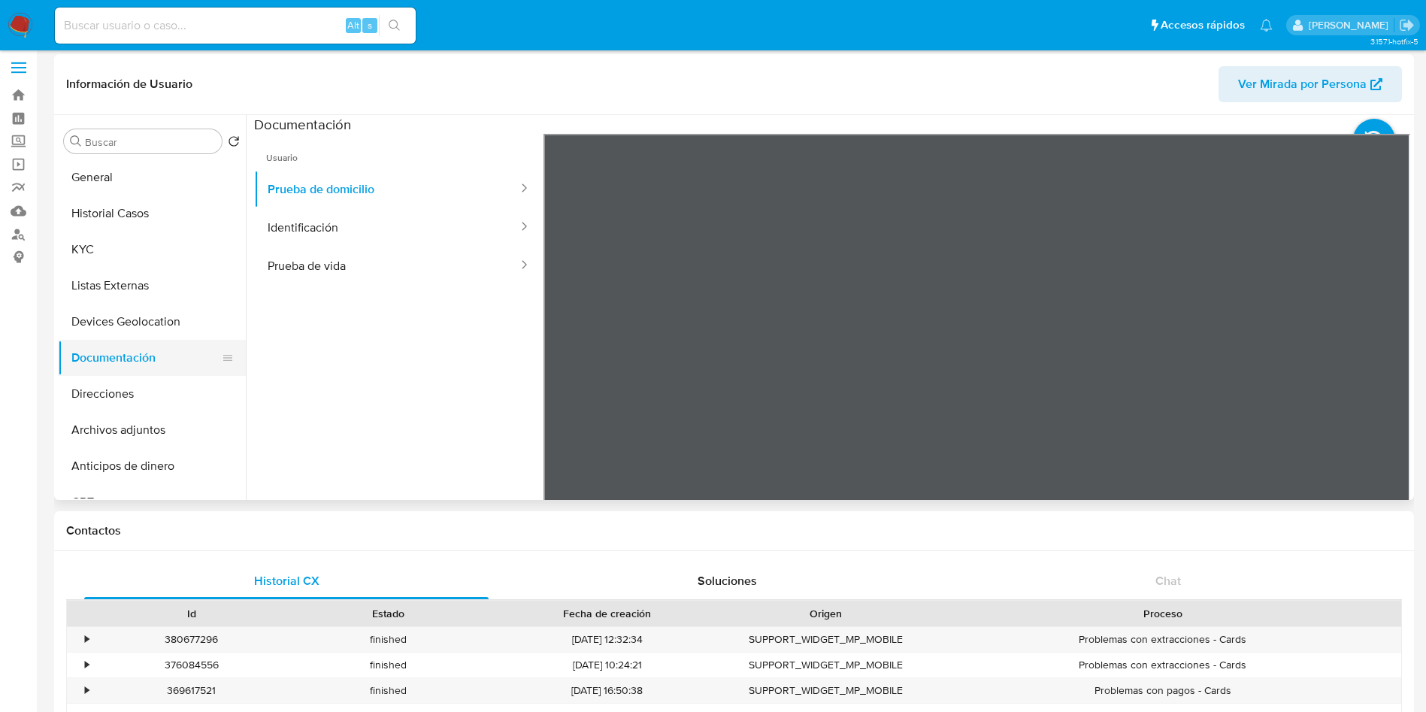
scroll to position [0, 0]
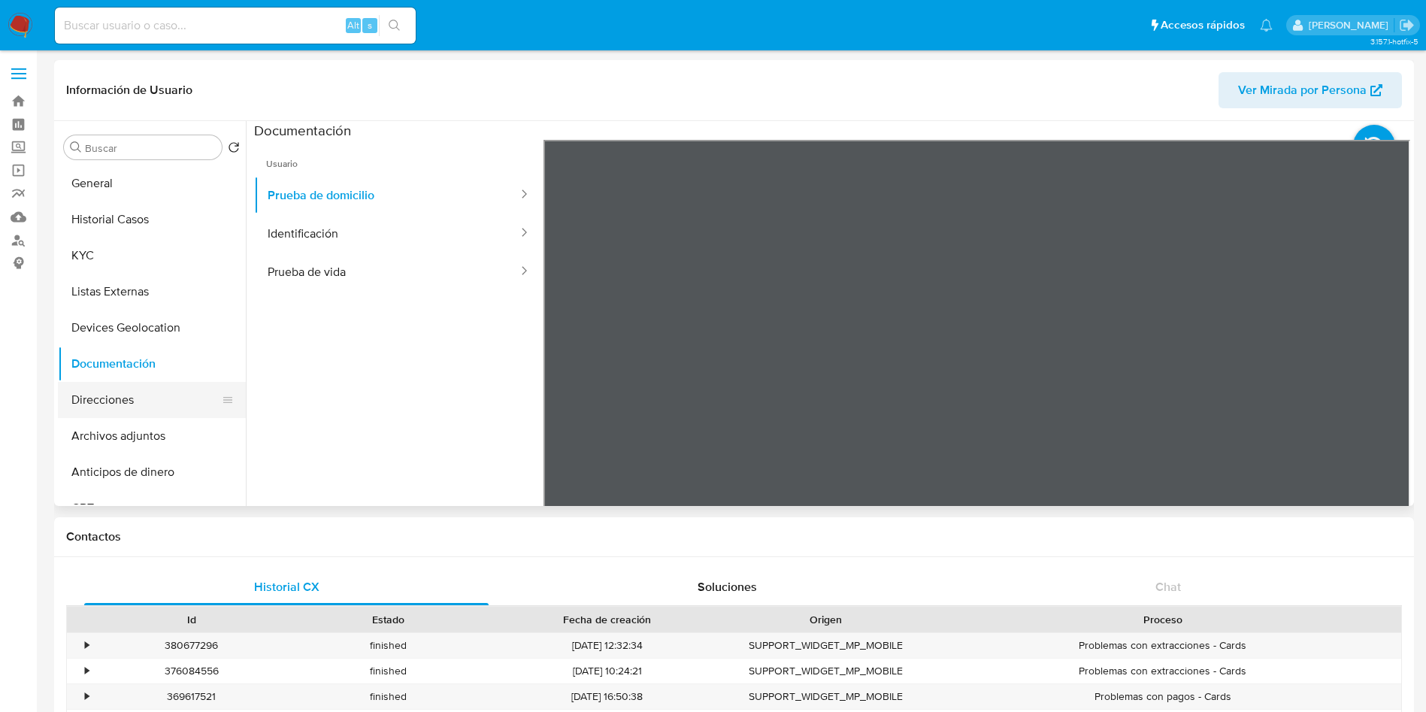
click at [117, 402] on button "Direcciones" at bounding box center [146, 400] width 176 height 36
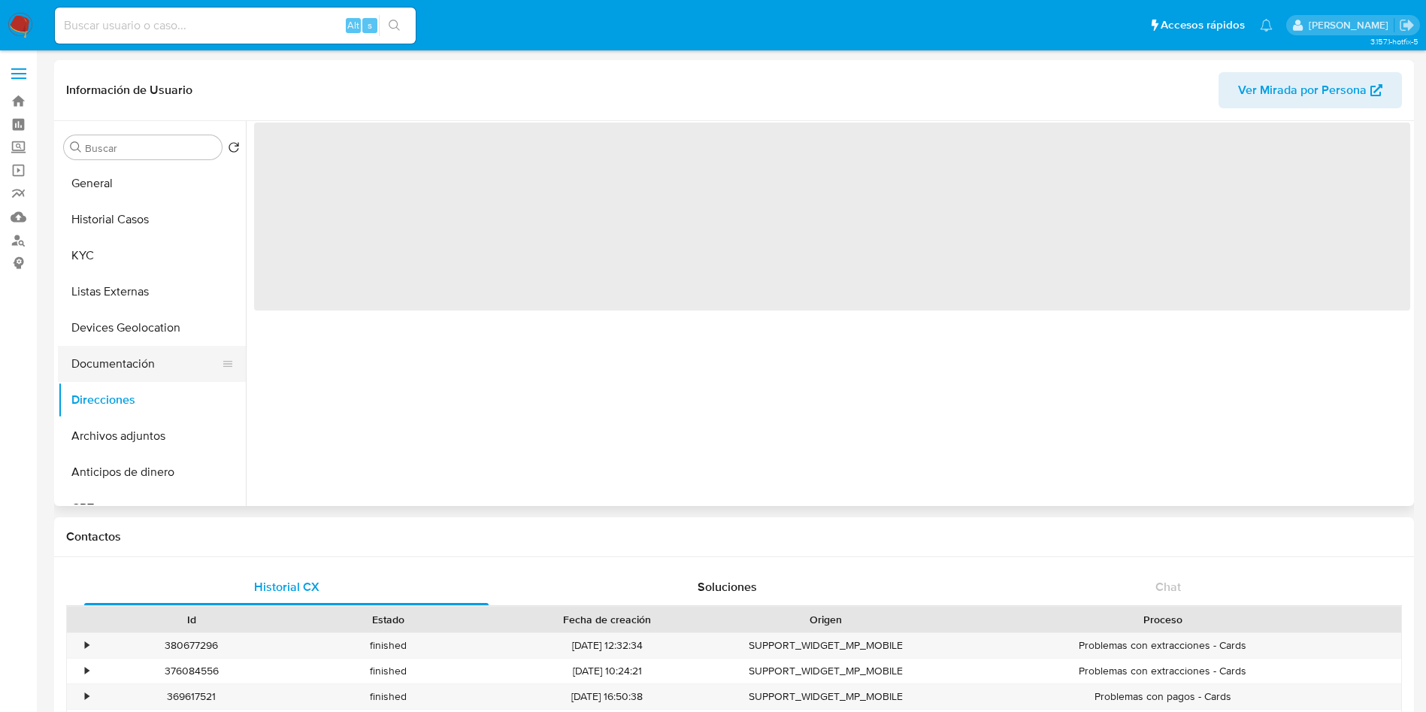
click at [132, 365] on button "Documentación" at bounding box center [146, 364] width 176 height 36
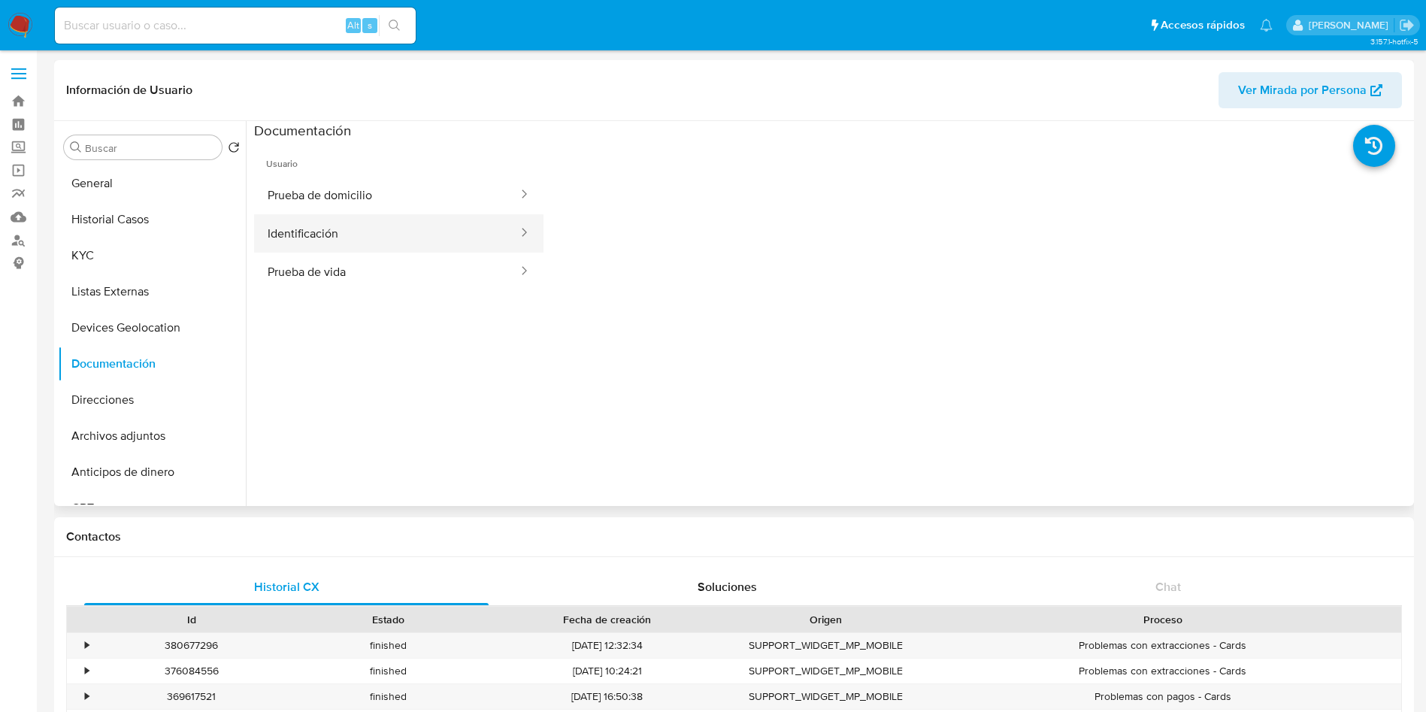
click at [356, 229] on button "Identificación" at bounding box center [386, 233] width 265 height 38
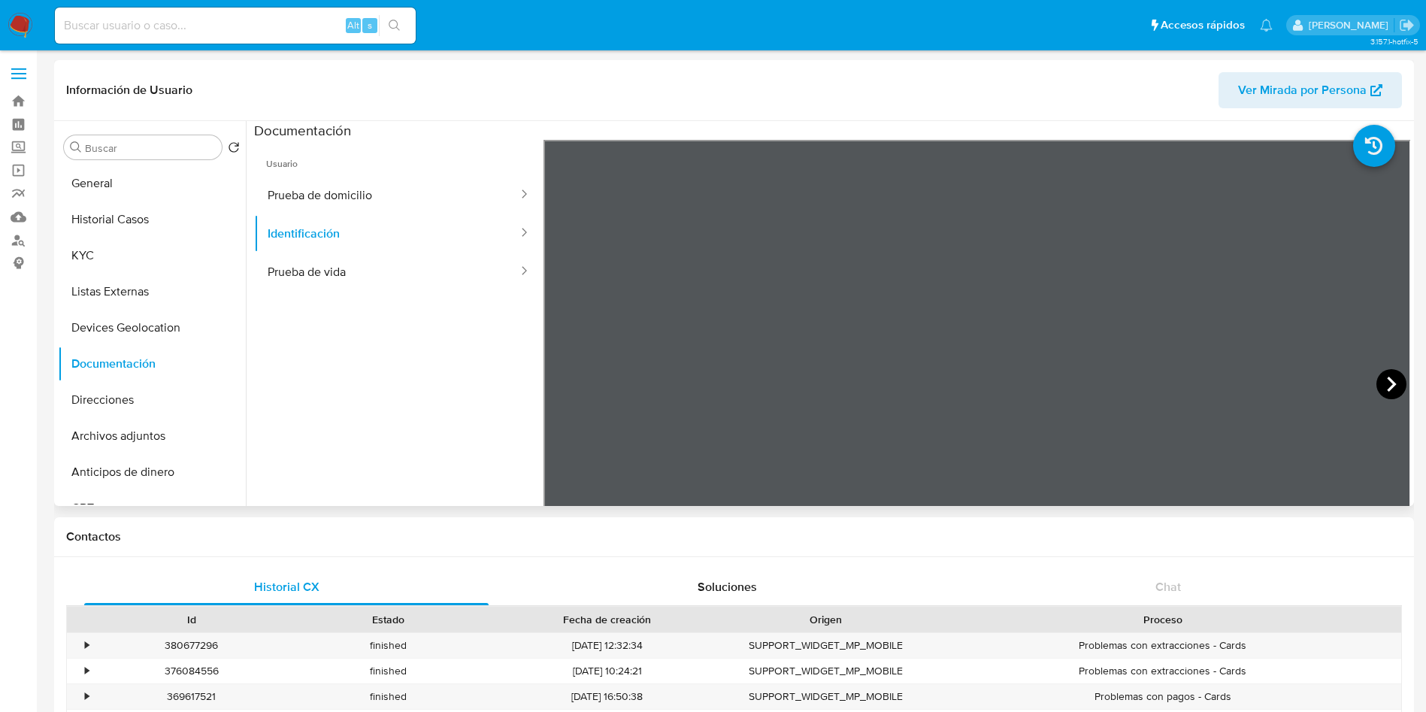
click at [1394, 379] on icon at bounding box center [1392, 384] width 30 height 30
click at [358, 267] on button "Prueba de vida" at bounding box center [386, 272] width 265 height 38
click at [144, 391] on button "Direcciones" at bounding box center [146, 400] width 176 height 36
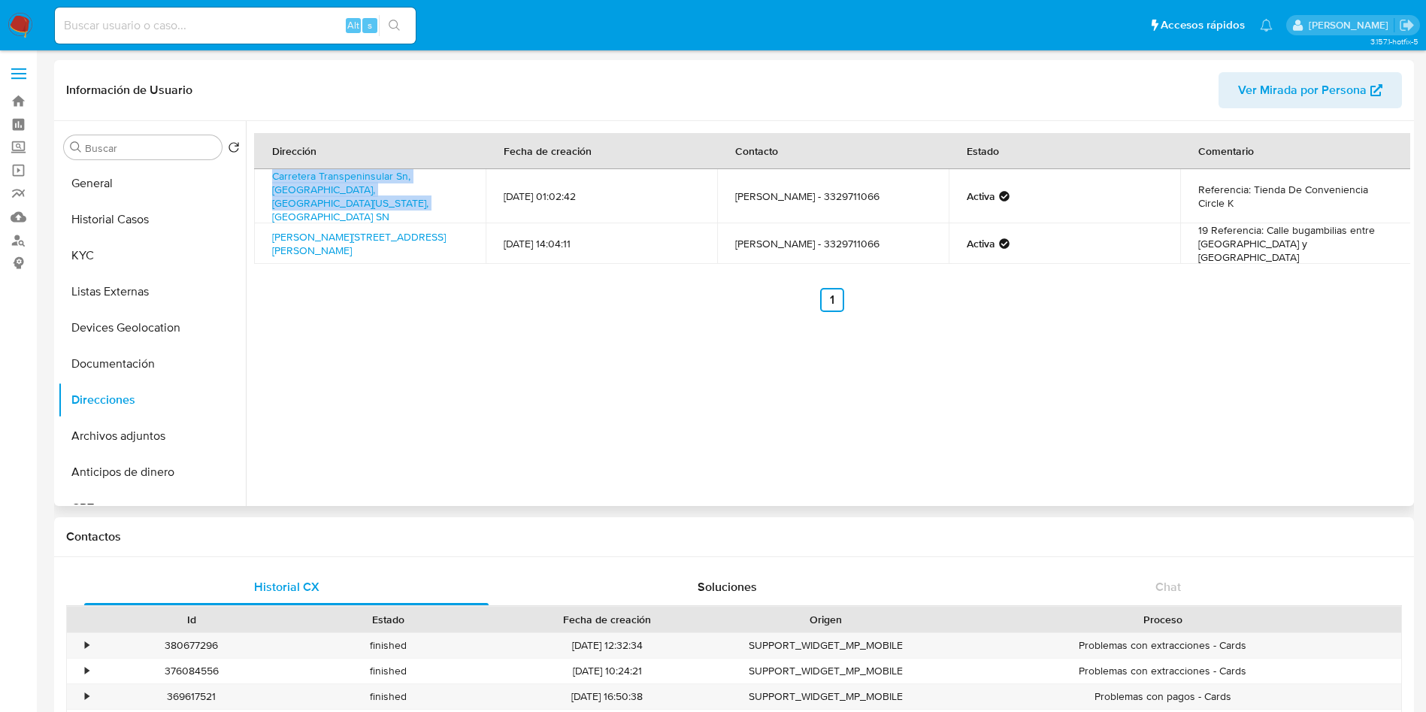
drag, startPoint x: 459, startPoint y: 192, endPoint x: 267, endPoint y: 186, distance: 192.5
click at [267, 186] on td "Carretera Transpeninsular Sn, Los Cabos, Baja California Sur, 23427, Mexico SN" at bounding box center [370, 196] width 232 height 54
copy link "Carretera Transpeninsular Sn, Los Cabos, Baja California Sur, 23427, Mexico SN"
click at [362, 185] on link "Carretera Transpeninsular Sn, Los Cabos, Baja California Sur, 23427, Mexico SN" at bounding box center [350, 196] width 156 height 56
drag, startPoint x: 330, startPoint y: 233, endPoint x: 264, endPoint y: 216, distance: 68.4
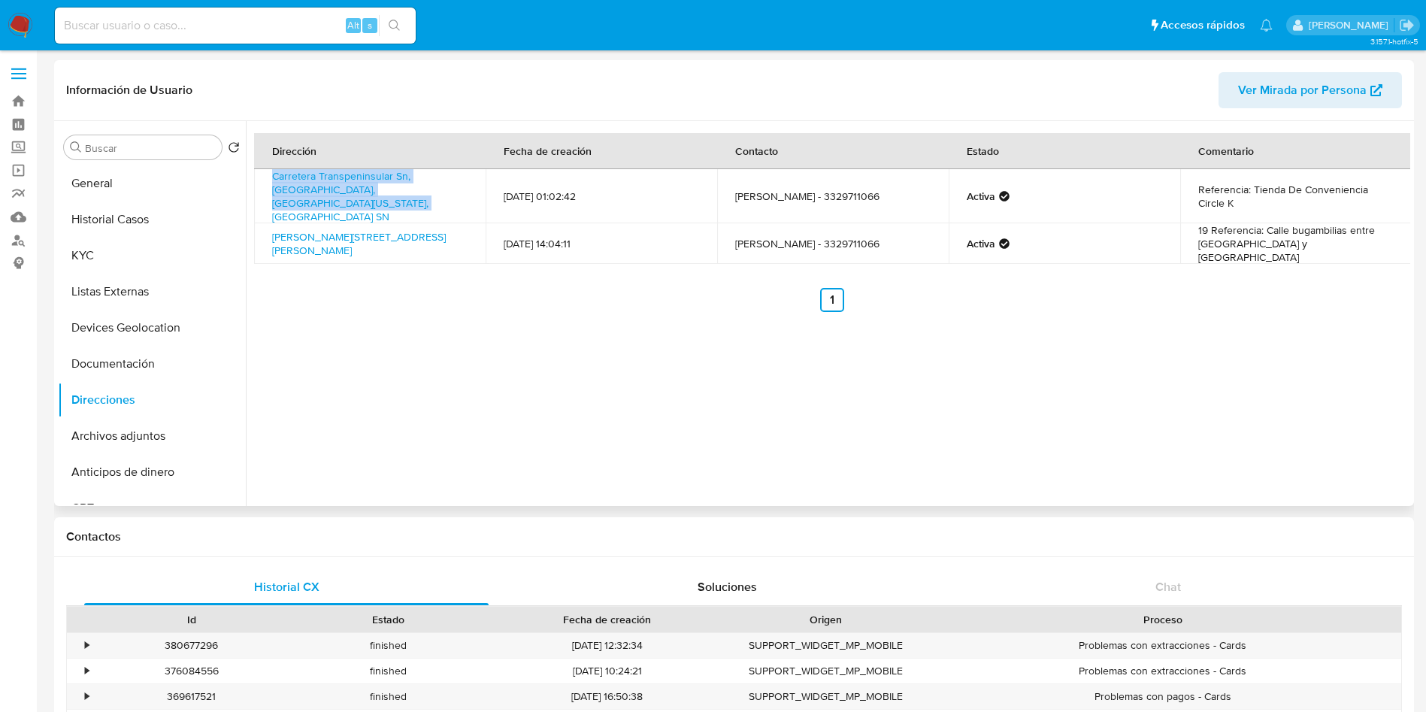
click at [264, 223] on td "Villamar 19, Villamar, Michoacán, 59550, Mexico 19" at bounding box center [370, 243] width 232 height 41
copy link "Villamar 19, Villamar, Michoacán, 59550, Mexico 19"
click at [385, 229] on link "Villamar 19, Villamar, Michoacán, 59550, Mexico 19" at bounding box center [359, 243] width 174 height 29
drag, startPoint x: 1277, startPoint y: 219, endPoint x: 1352, endPoint y: 219, distance: 74.4
click at [1352, 223] on td "19 Referencia: Calle bugambilias entre calle laurel y camino real" at bounding box center [1296, 243] width 232 height 41
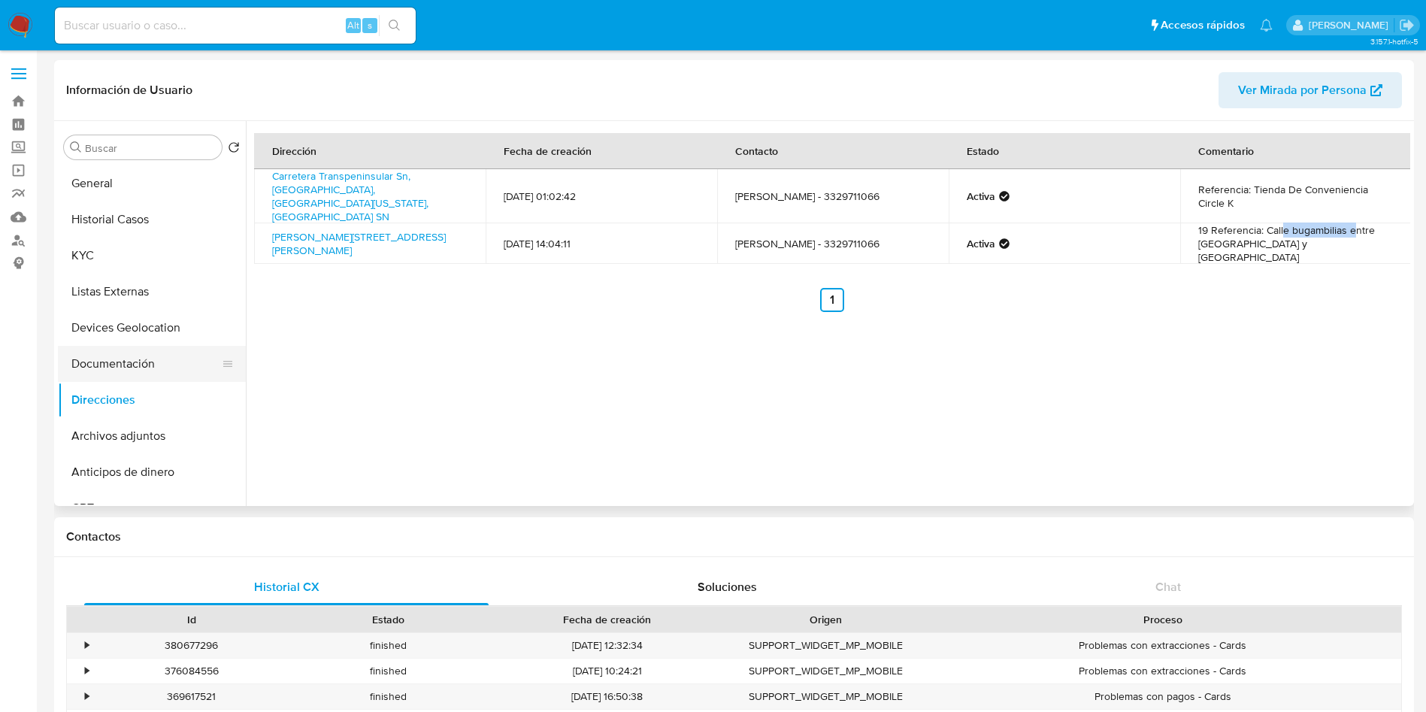
click at [150, 360] on button "Documentación" at bounding box center [146, 364] width 176 height 36
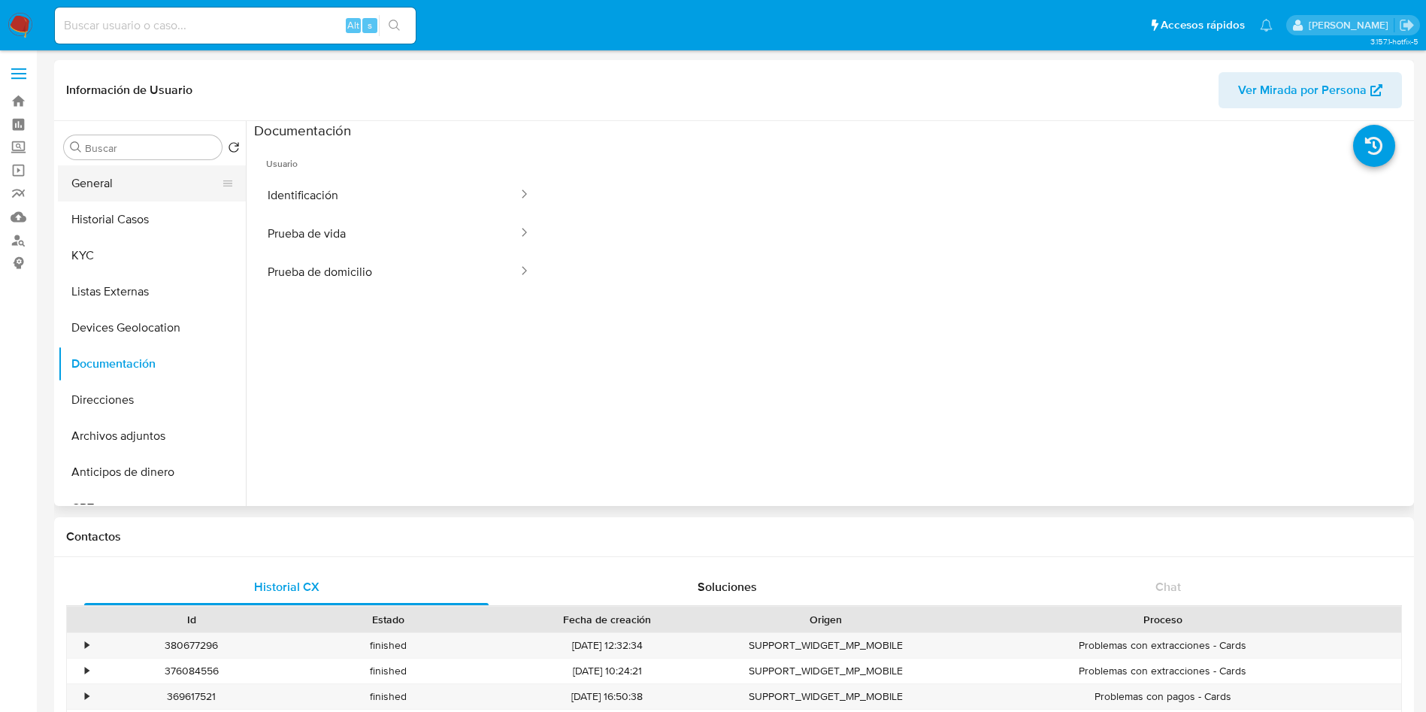
click at [99, 181] on button "General" at bounding box center [146, 183] width 176 height 36
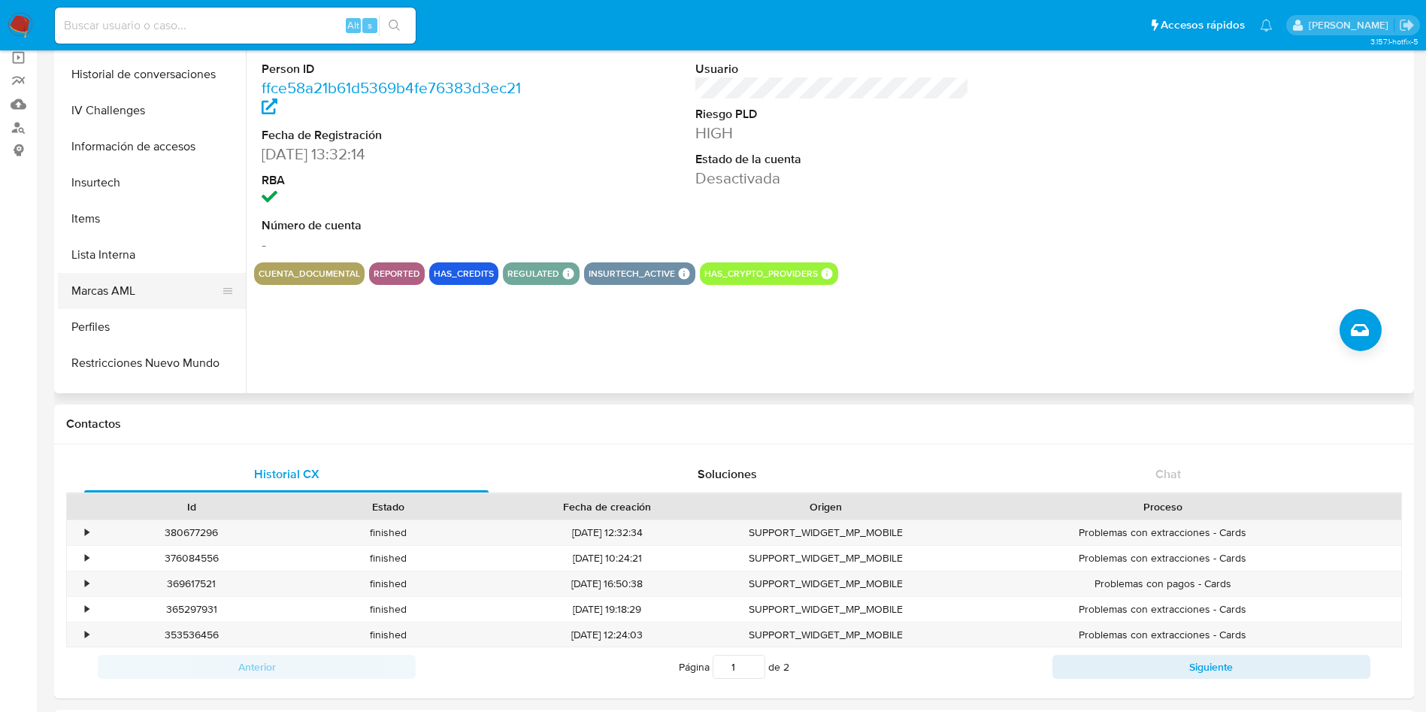
scroll to position [635, 0]
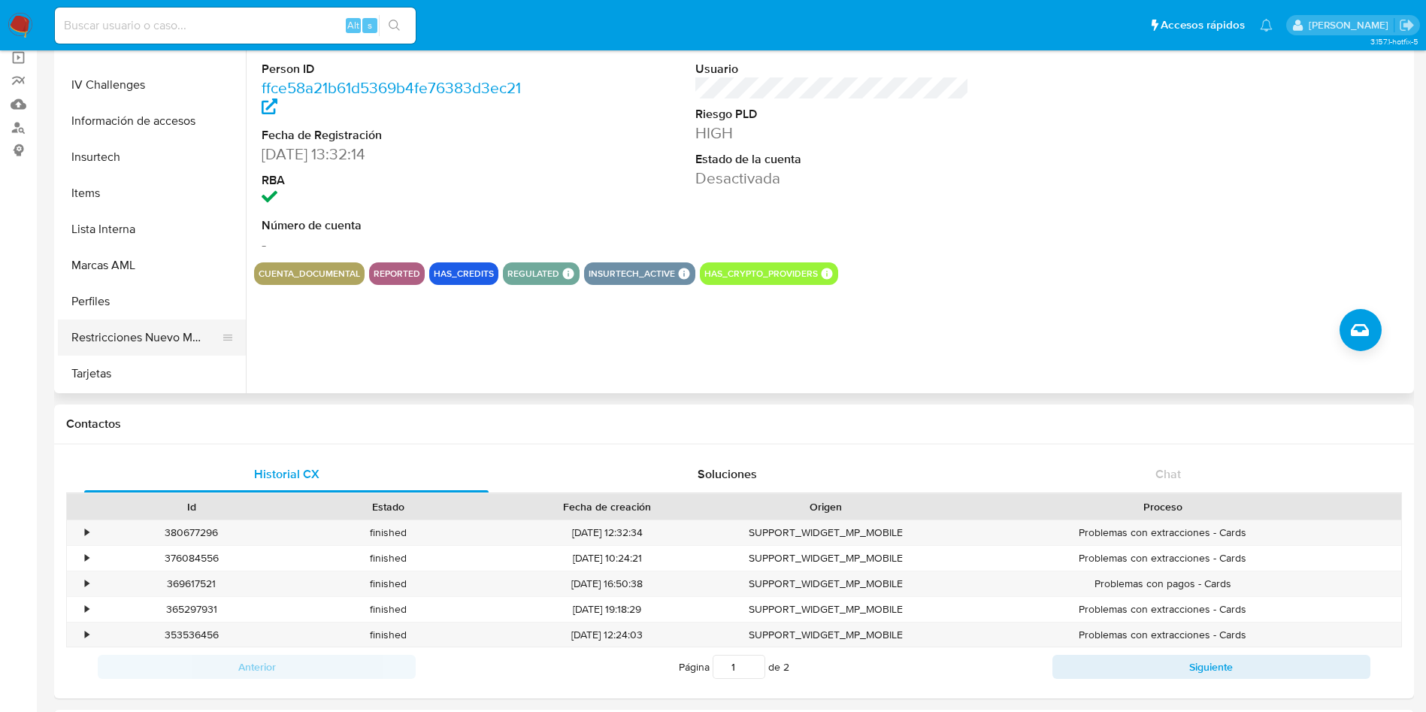
click at [151, 337] on button "Restricciones Nuevo Mundo" at bounding box center [146, 338] width 176 height 36
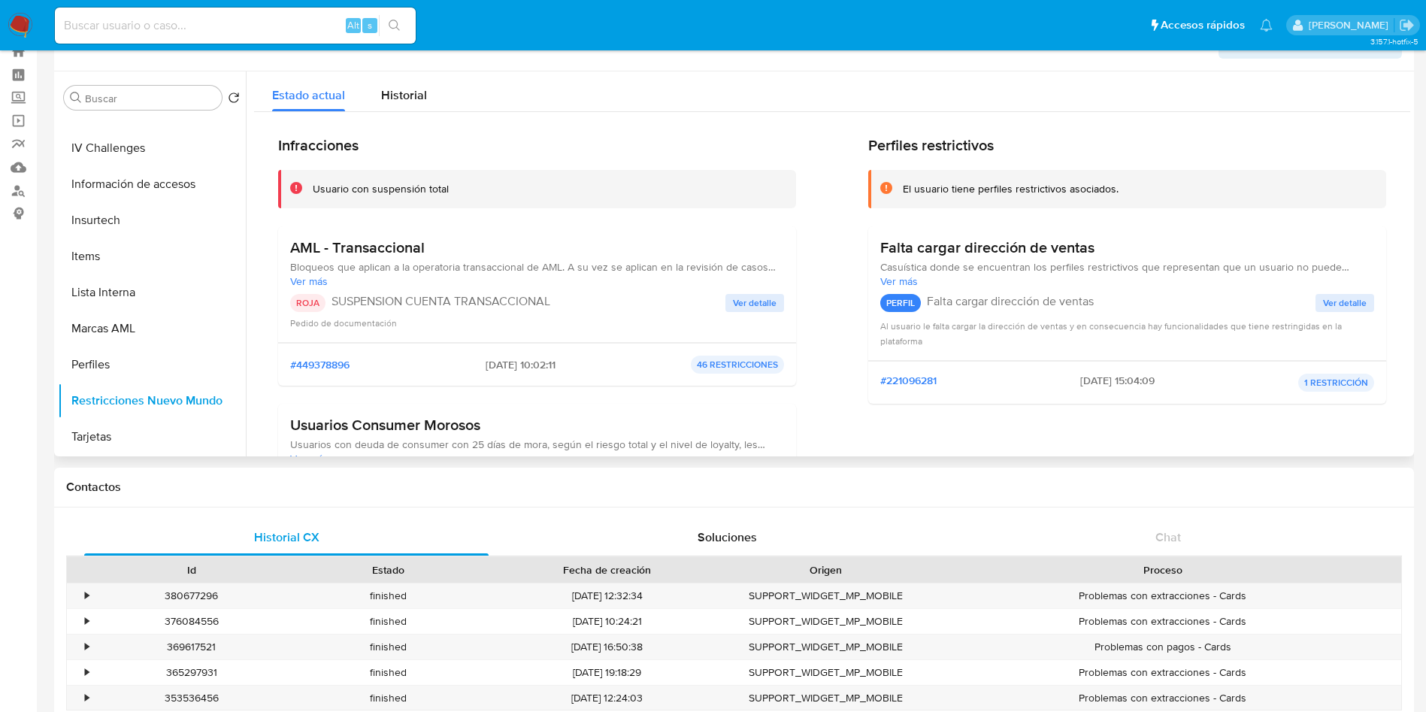
scroll to position [0, 0]
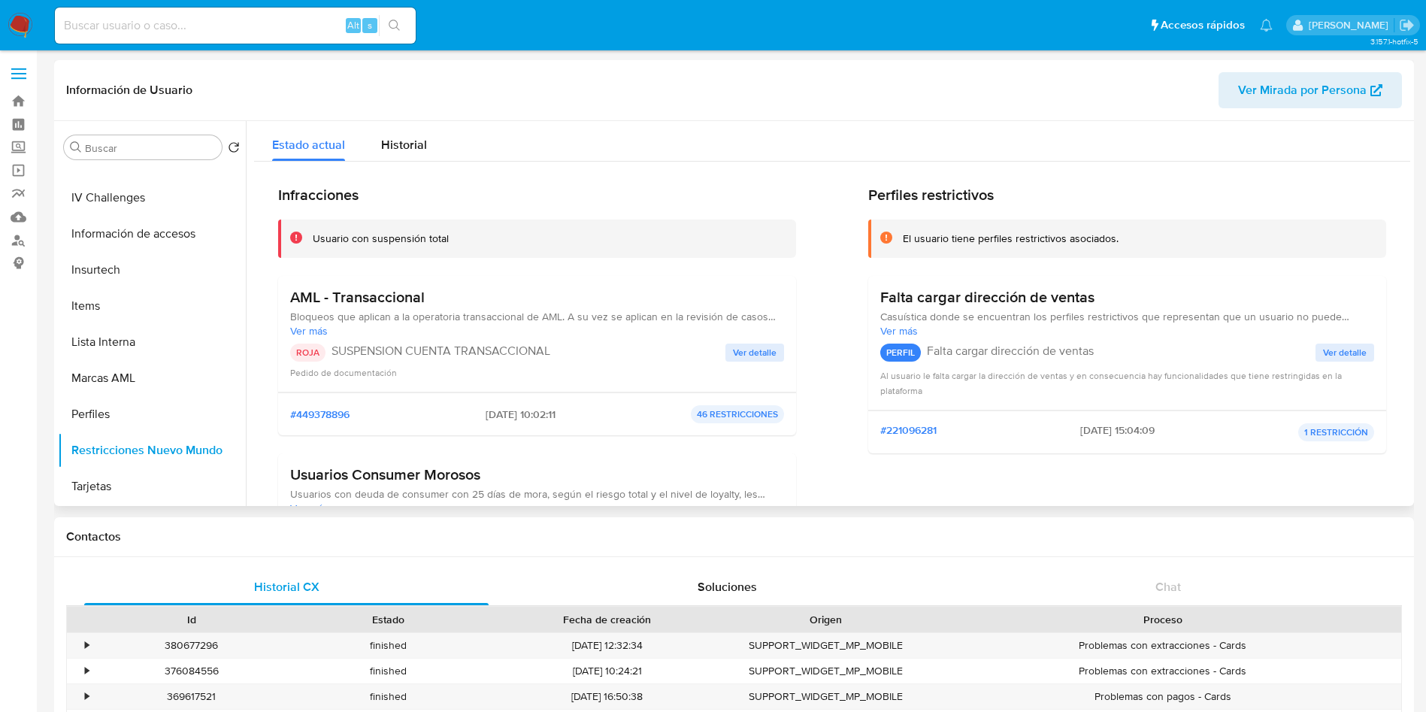
click at [769, 342] on div "AML - Transaccional Bloqueos que aplican a la operatoria transaccional de AML. …" at bounding box center [537, 334] width 494 height 92
click at [739, 350] on span "Ver detalle" at bounding box center [755, 352] width 44 height 15
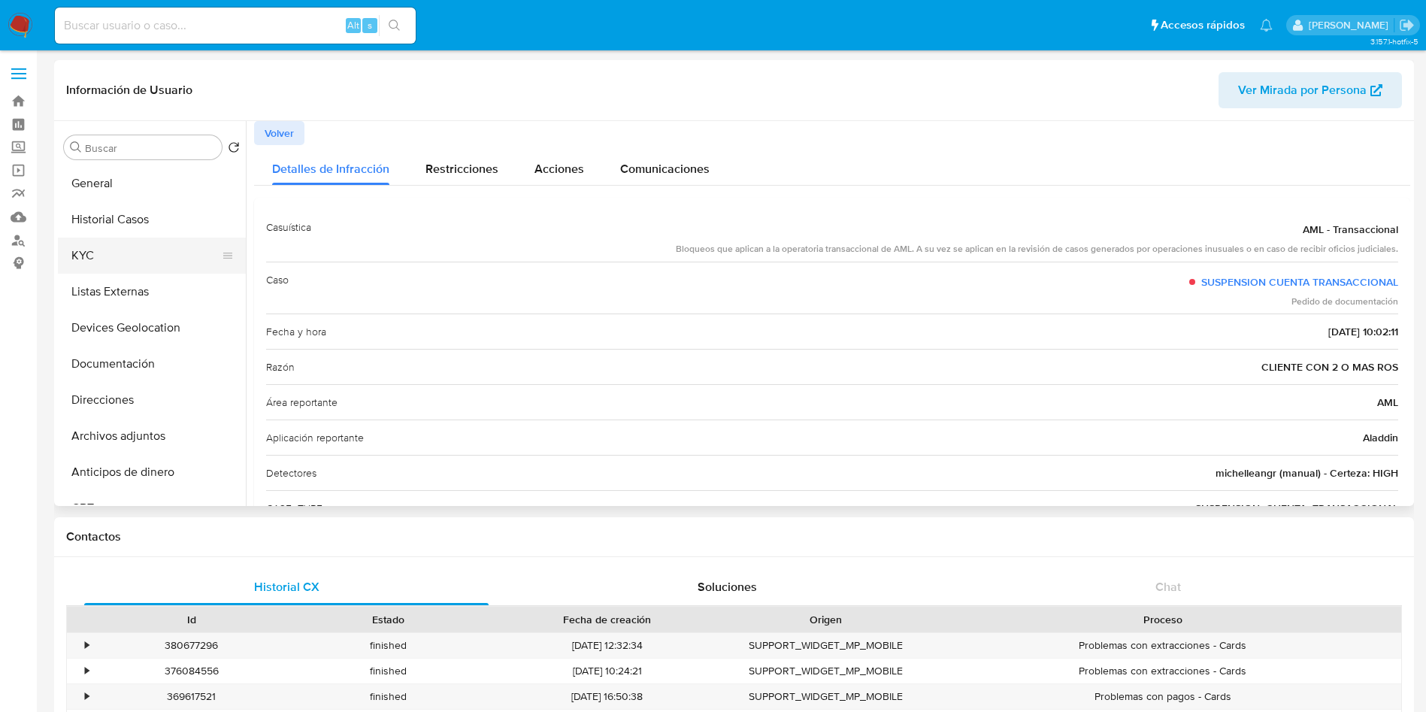
click at [135, 242] on button "KYC" at bounding box center [146, 256] width 176 height 36
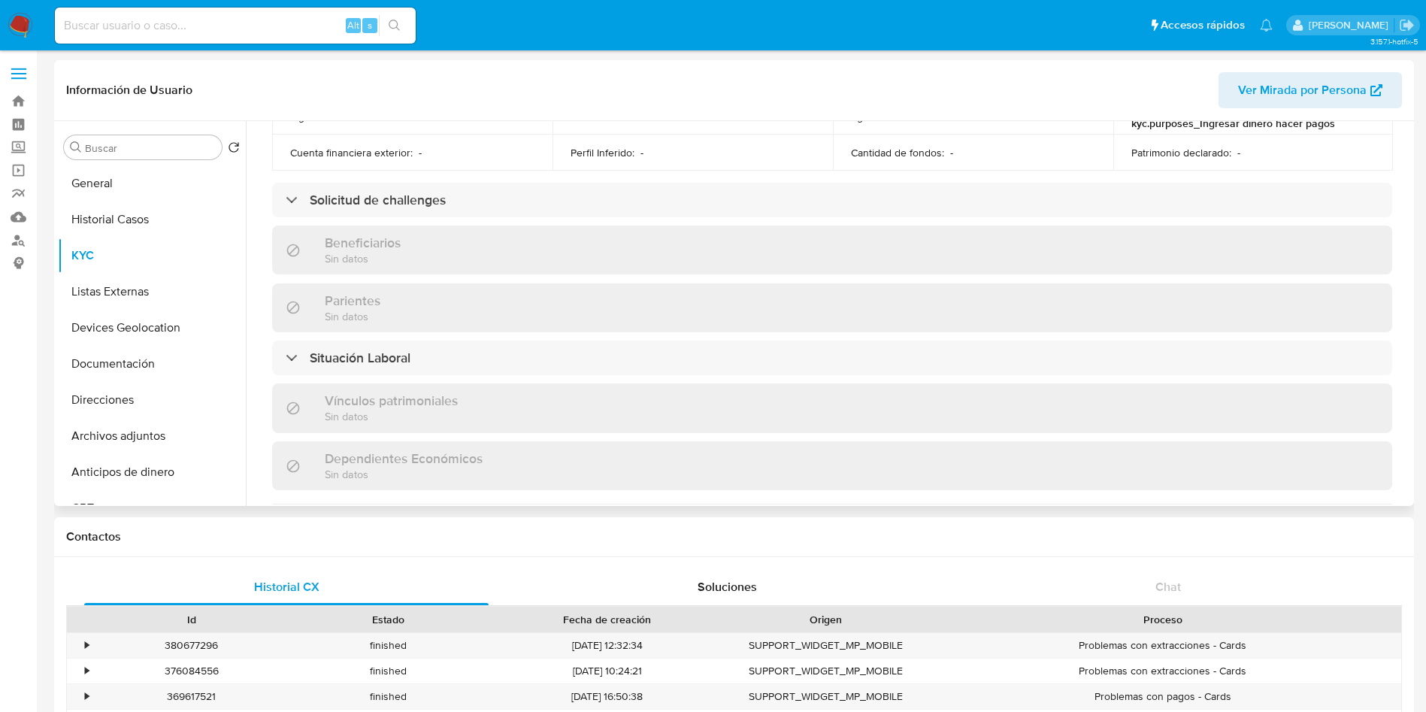
scroll to position [916, 0]
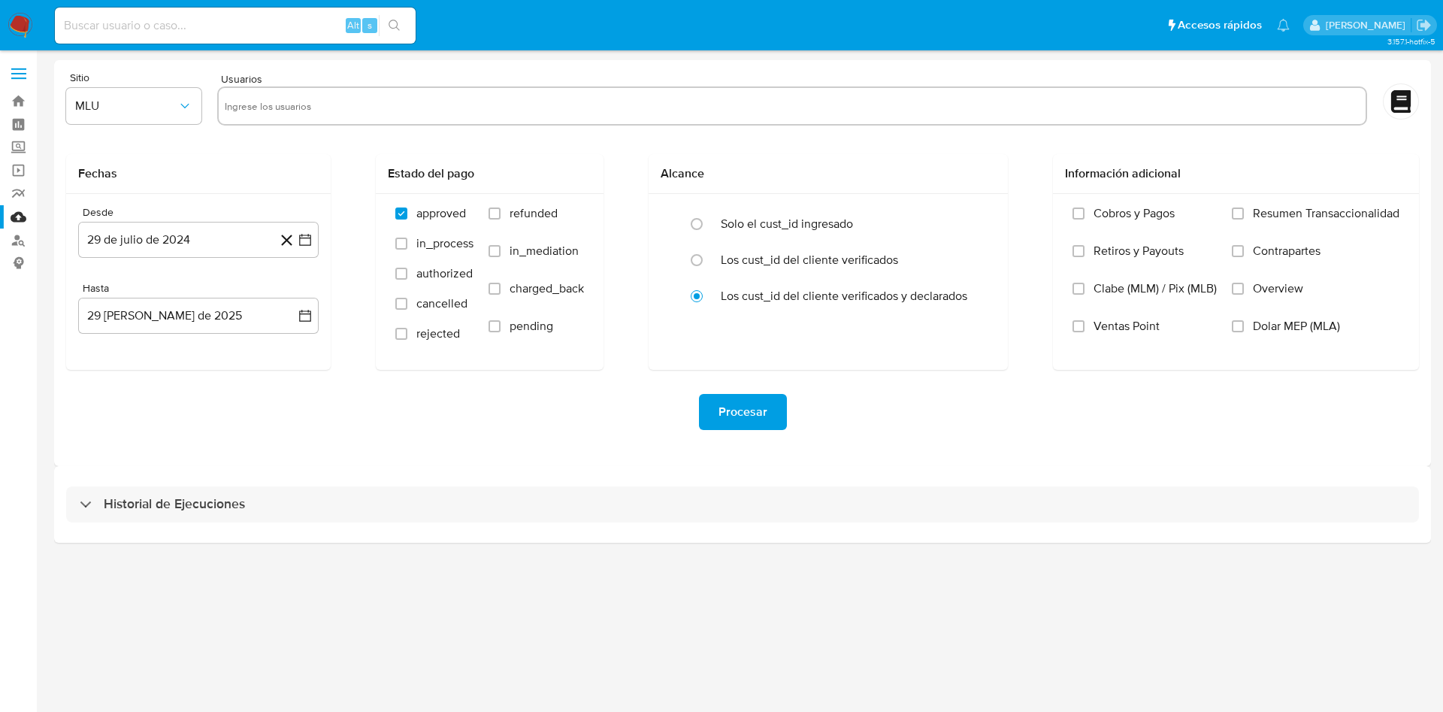
click at [292, 113] on input "text" at bounding box center [792, 106] width 1135 height 24
click at [173, 112] on span "MLU" at bounding box center [126, 105] width 102 height 15
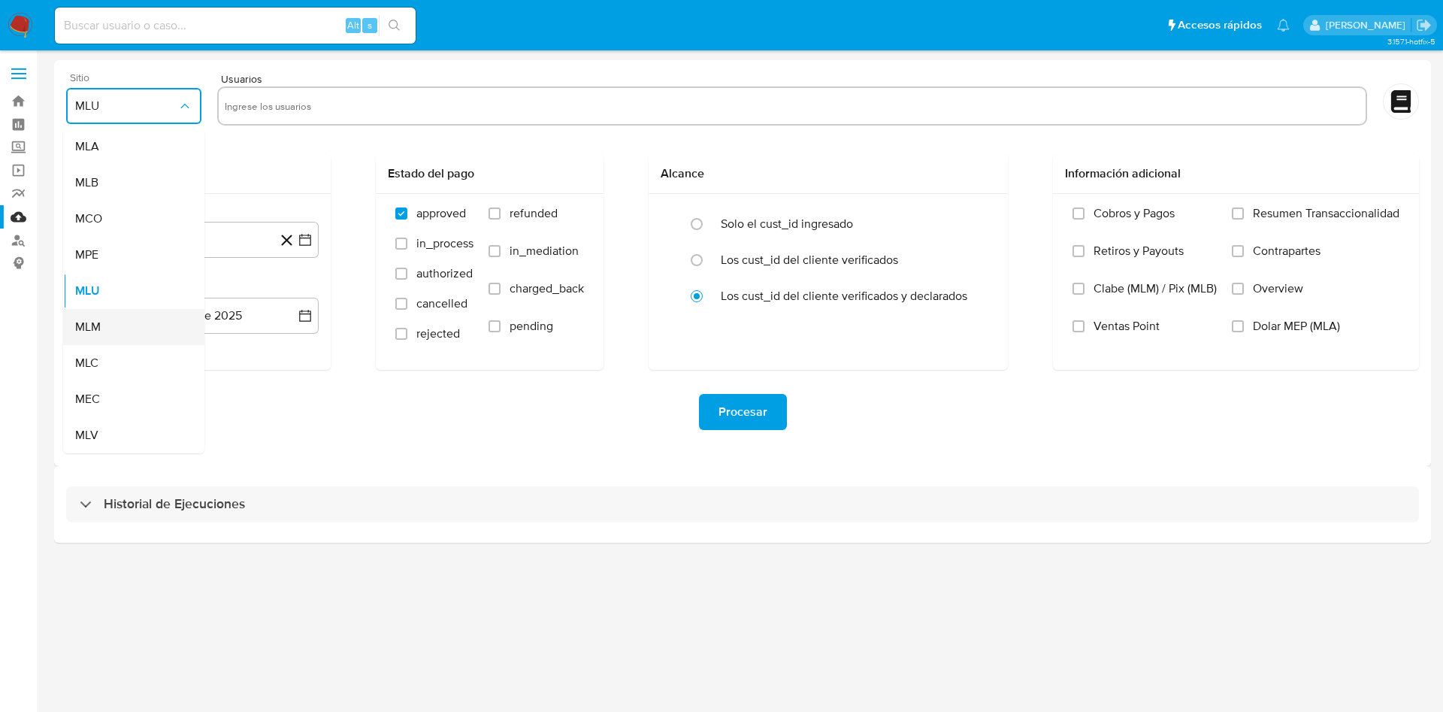
click at [117, 327] on div "MLM" at bounding box center [129, 327] width 108 height 36
click at [465, 98] on input "text" at bounding box center [792, 106] width 1135 height 24
type input "137343033"
click at [302, 239] on icon "button" at bounding box center [305, 239] width 15 height 15
click at [291, 298] on icon "Mes siguiente" at bounding box center [292, 294] width 6 height 11
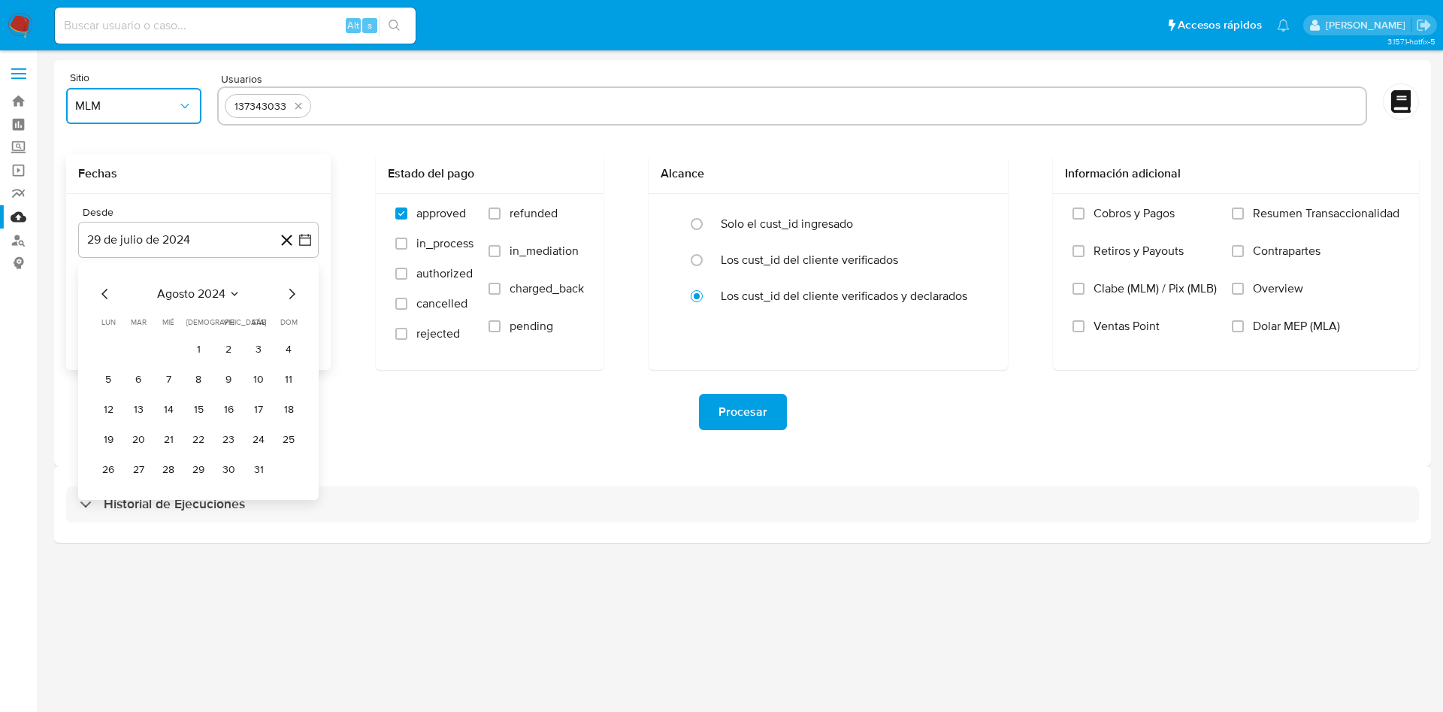
click at [291, 298] on icon "Mes siguiente" at bounding box center [292, 294] width 6 height 11
click at [292, 298] on icon "Mes siguiente" at bounding box center [292, 294] width 18 height 18
click at [294, 298] on icon "Mes siguiente" at bounding box center [292, 294] width 18 height 18
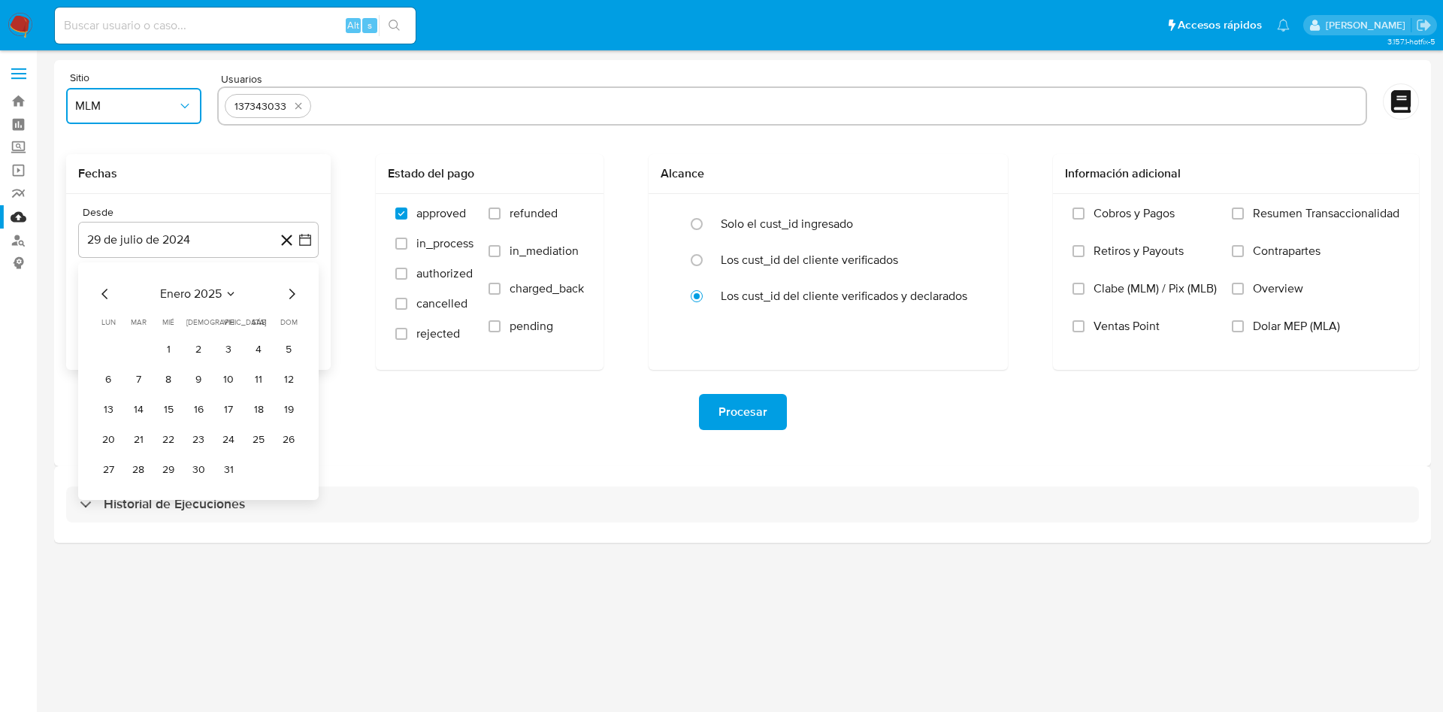
click at [294, 298] on icon "Mes siguiente" at bounding box center [292, 294] width 18 height 18
click at [137, 345] on button "1" at bounding box center [138, 350] width 24 height 24
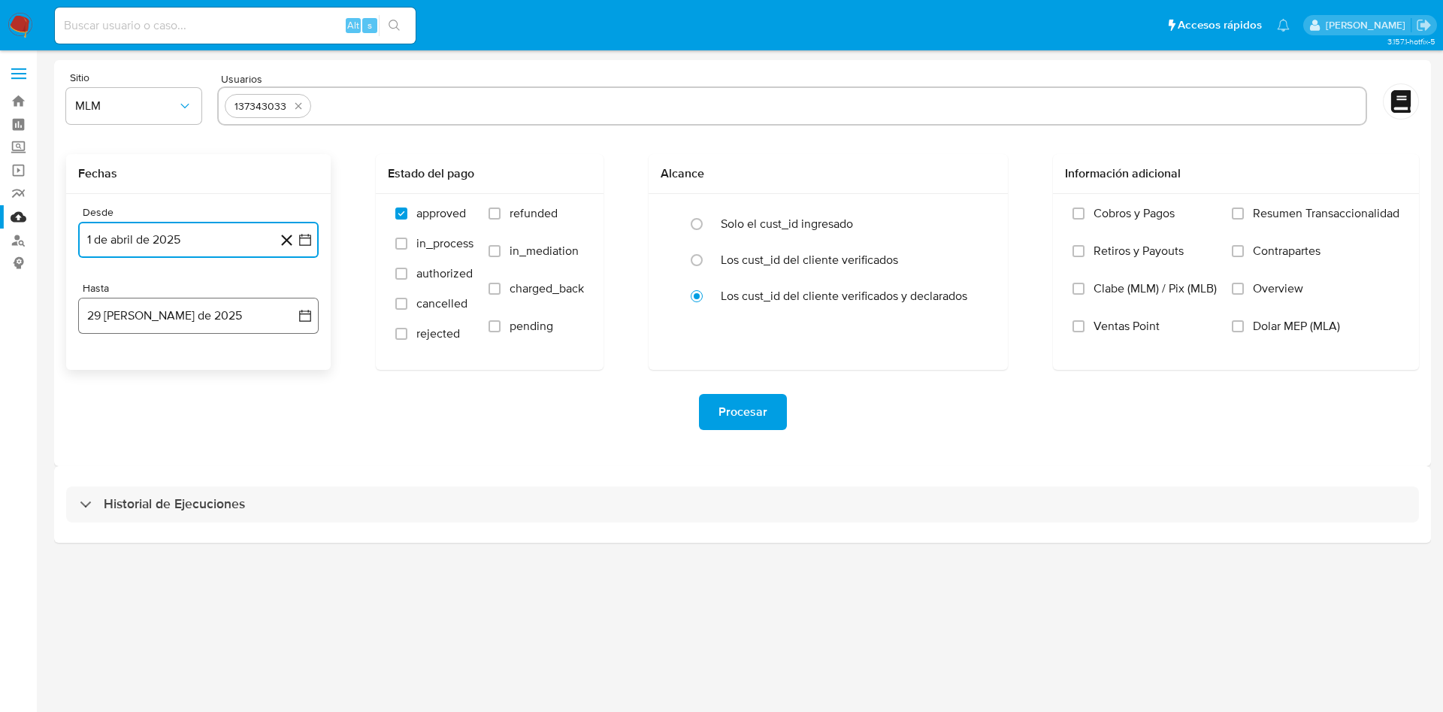
click at [304, 317] on icon "button" at bounding box center [305, 315] width 15 height 15
click at [203, 549] on button "28" at bounding box center [198, 546] width 24 height 24
click at [455, 438] on div "Procesar" at bounding box center [742, 412] width 1353 height 84
click at [1240, 291] on input "Overview" at bounding box center [1238, 289] width 12 height 12
click at [747, 407] on span "Procesar" at bounding box center [743, 411] width 49 height 33
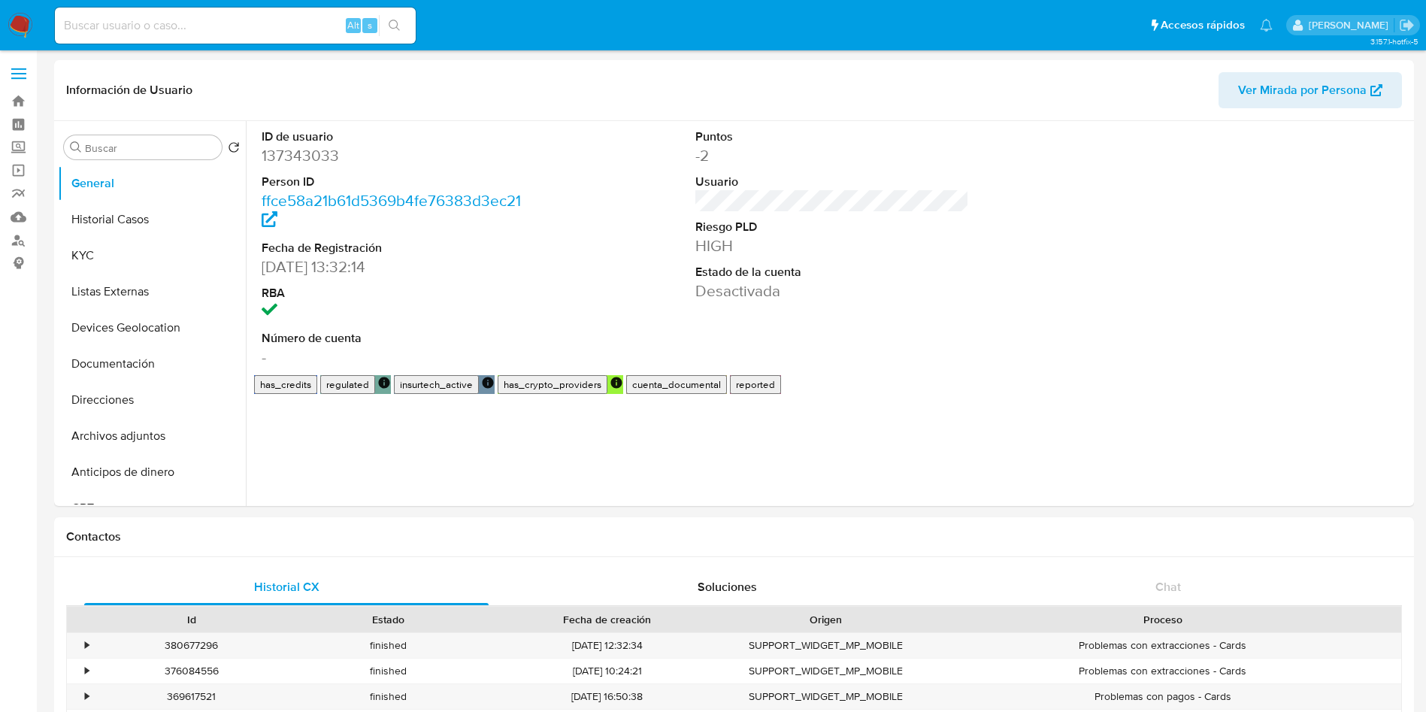
select select "10"
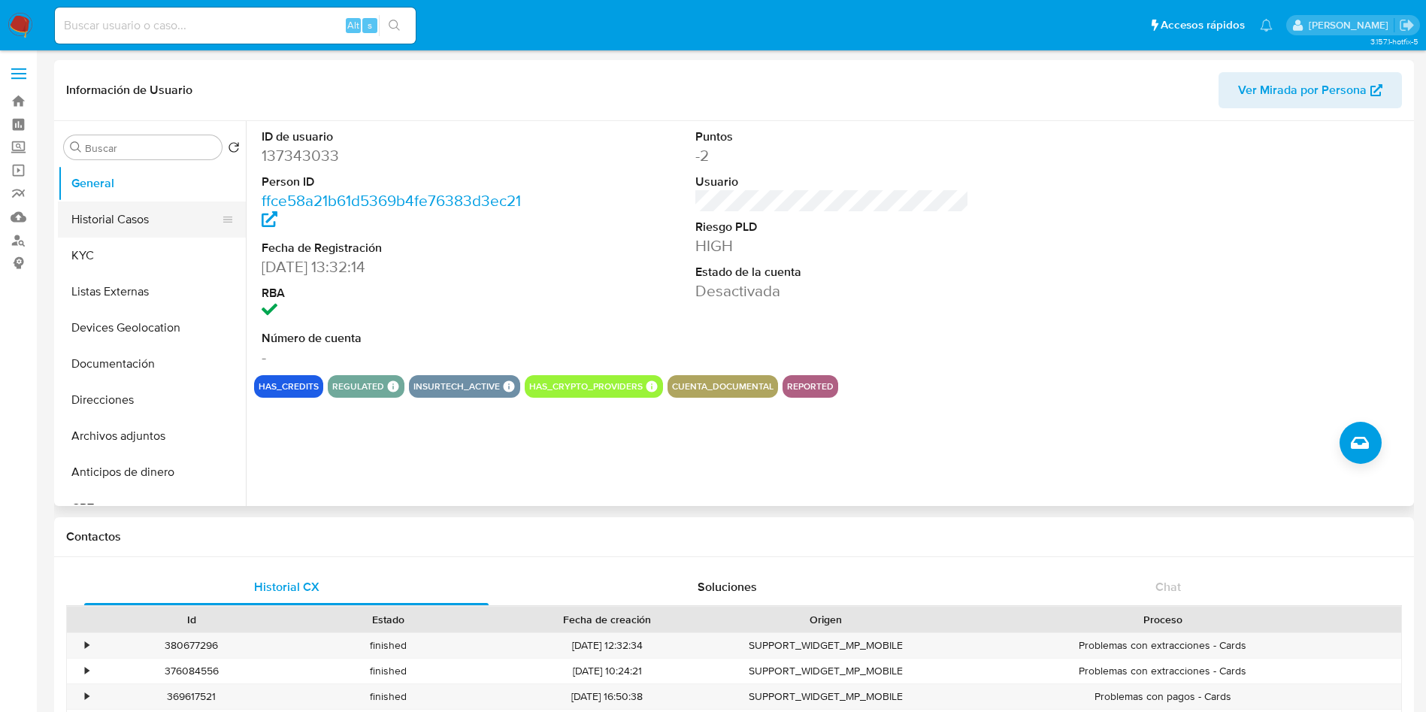
click at [97, 213] on button "Historial Casos" at bounding box center [146, 219] width 176 height 36
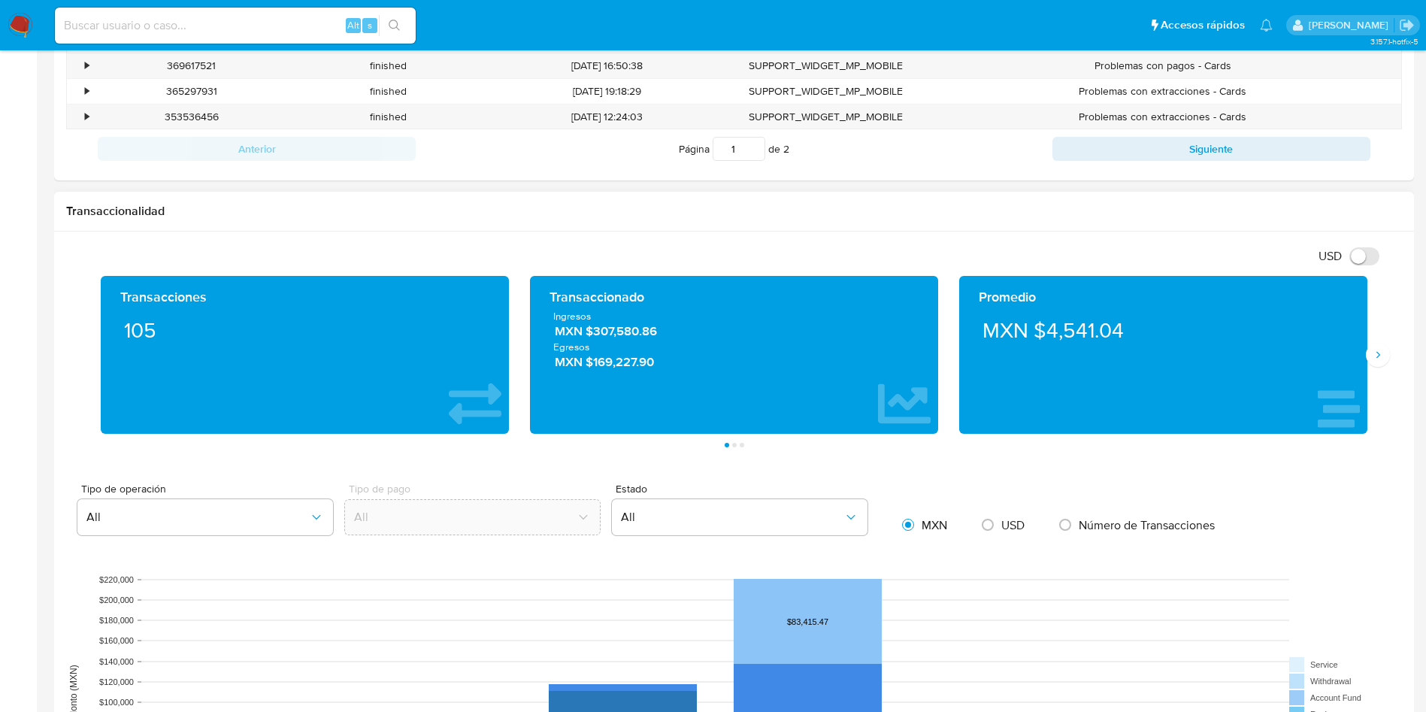
scroll to position [677, 0]
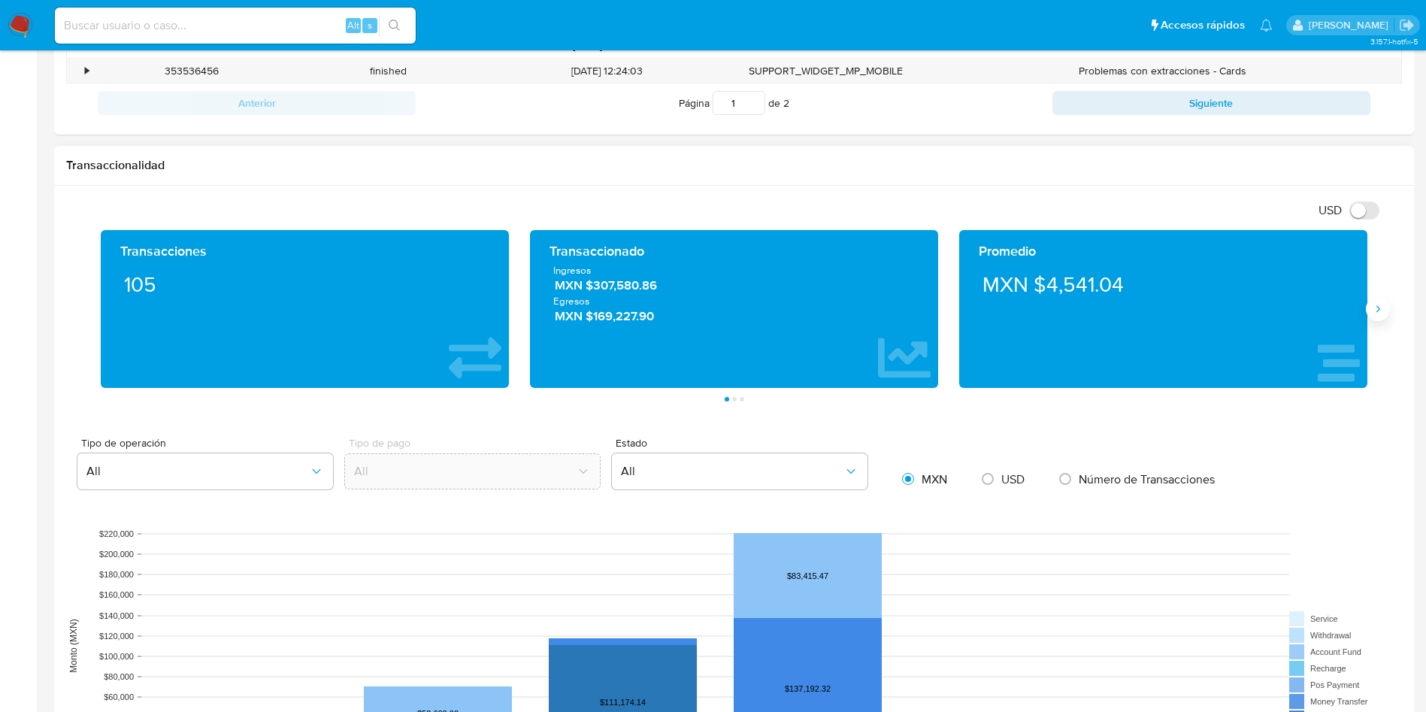
click at [1383, 303] on icon "Siguiente" at bounding box center [1378, 309] width 12 height 12
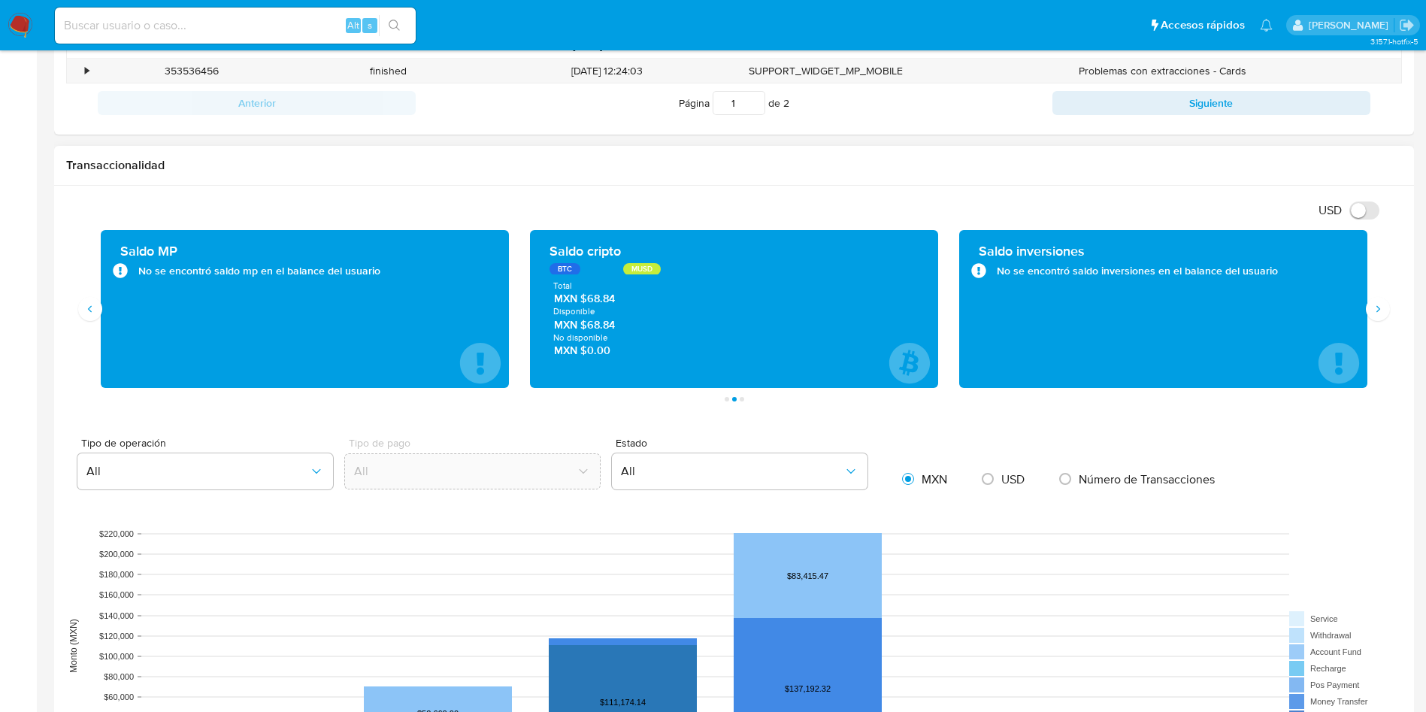
drag, startPoint x: 139, startPoint y: 277, endPoint x: 395, endPoint y: 273, distance: 255.6
click at [395, 273] on div "No se encontró saldo mp en el balance del usuario" at bounding box center [305, 270] width 384 height 15
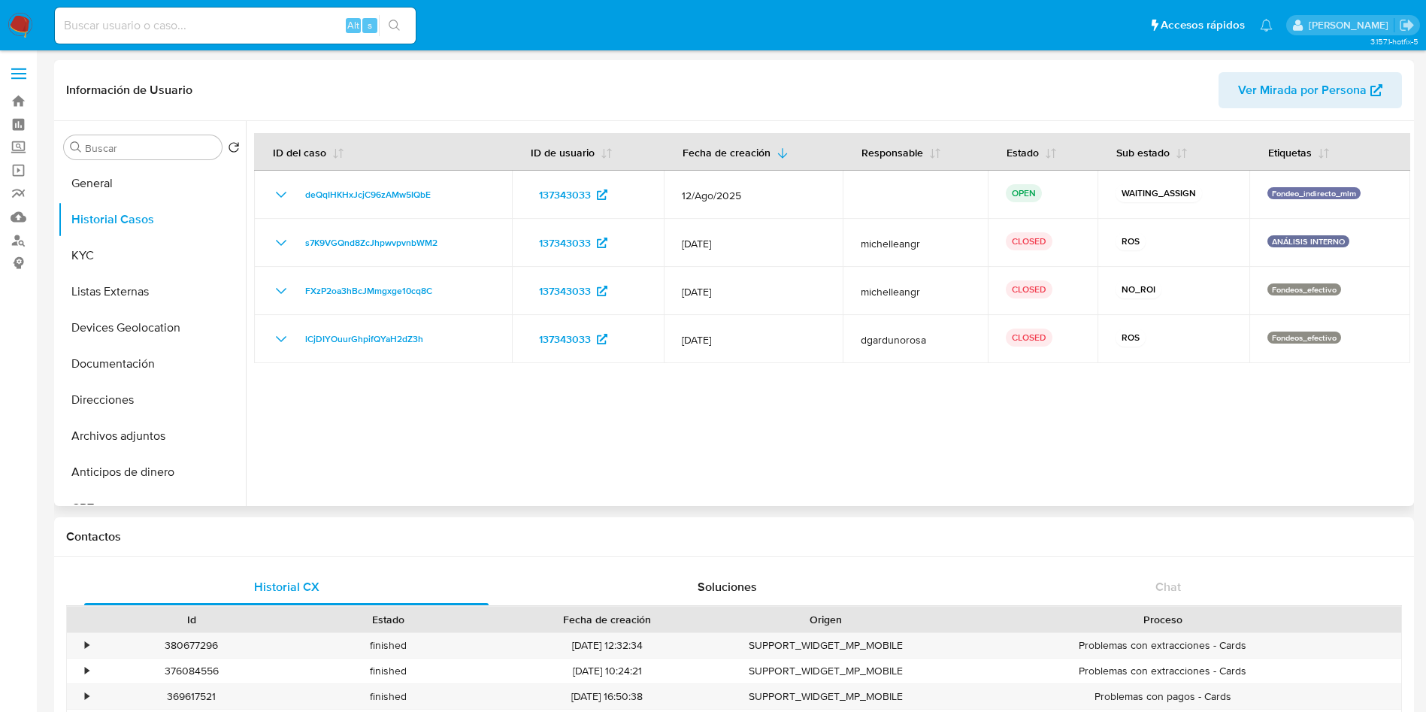
drag, startPoint x: 713, startPoint y: 401, endPoint x: 732, endPoint y: 434, distance: 38.4
click at [713, 401] on div at bounding box center [828, 313] width 1165 height 385
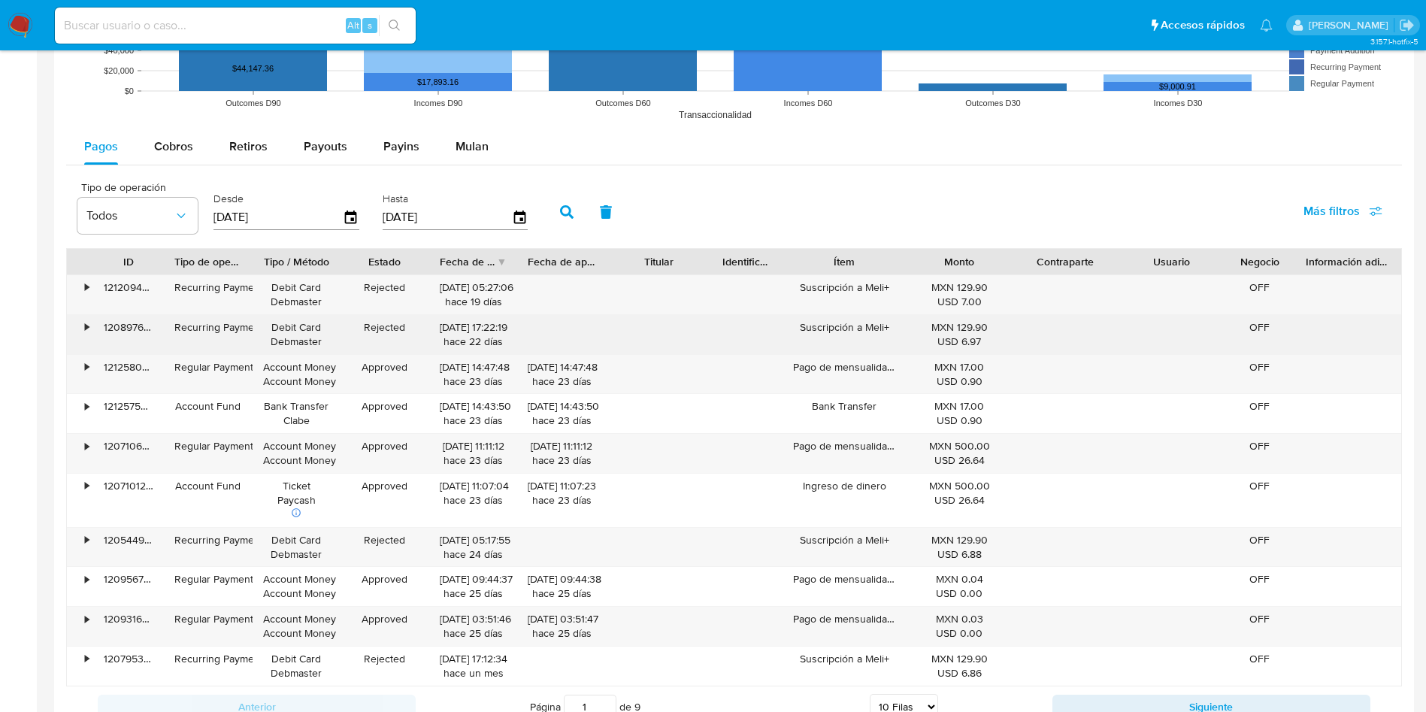
scroll to position [1128, 0]
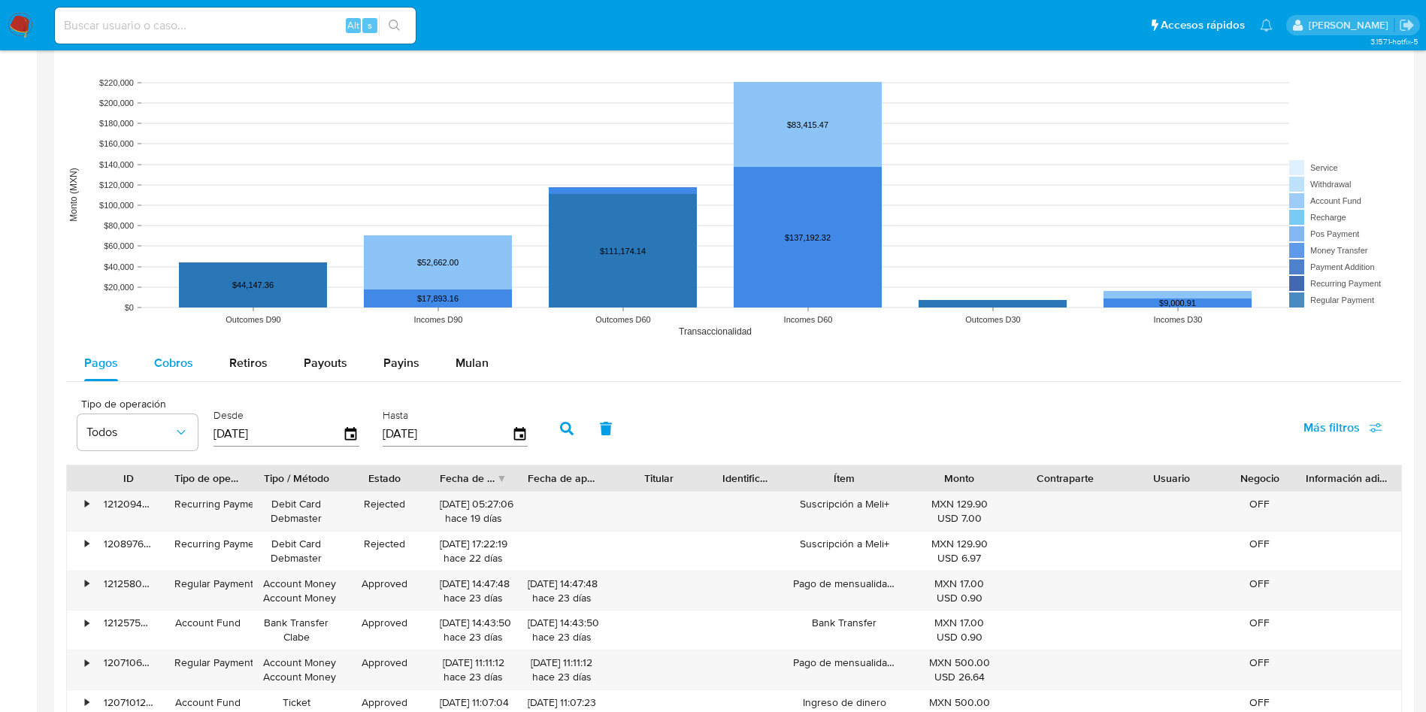
click at [179, 357] on span "Cobros" at bounding box center [173, 362] width 39 height 17
select select "10"
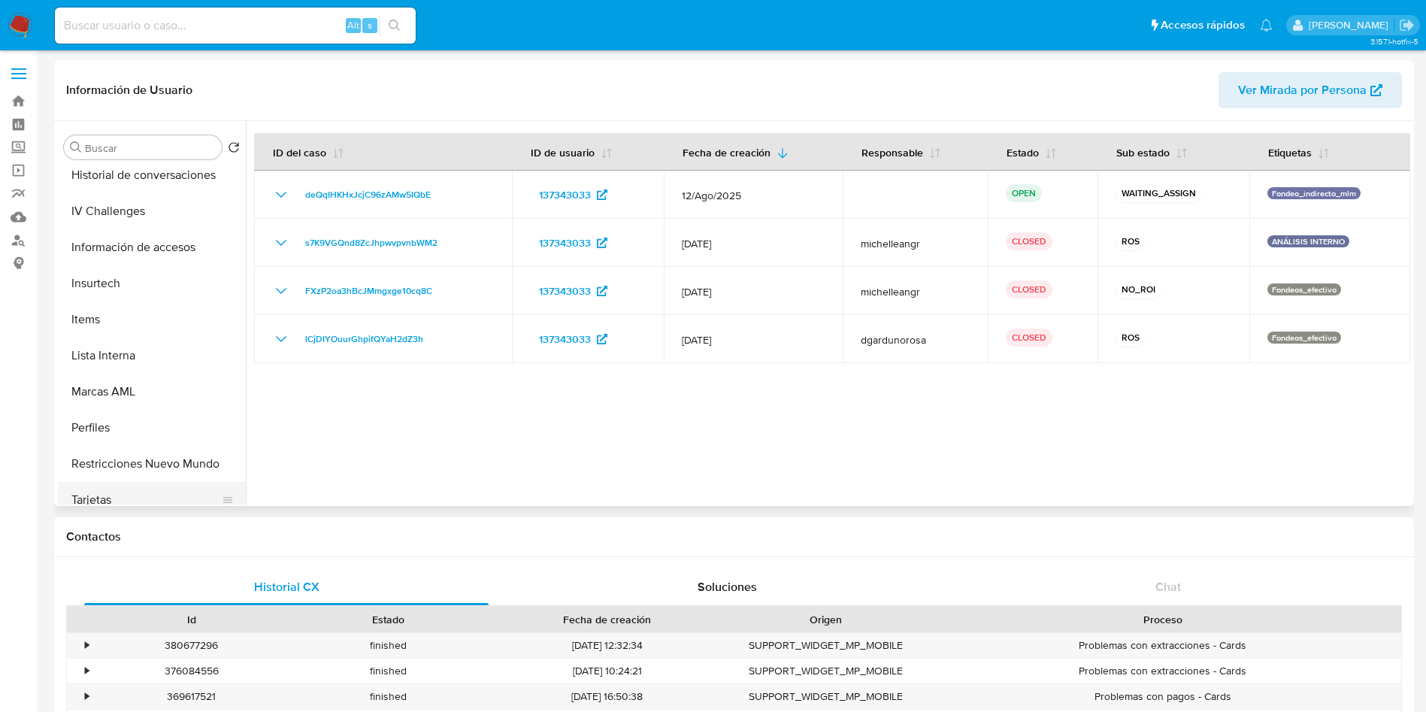
scroll to position [635, 0]
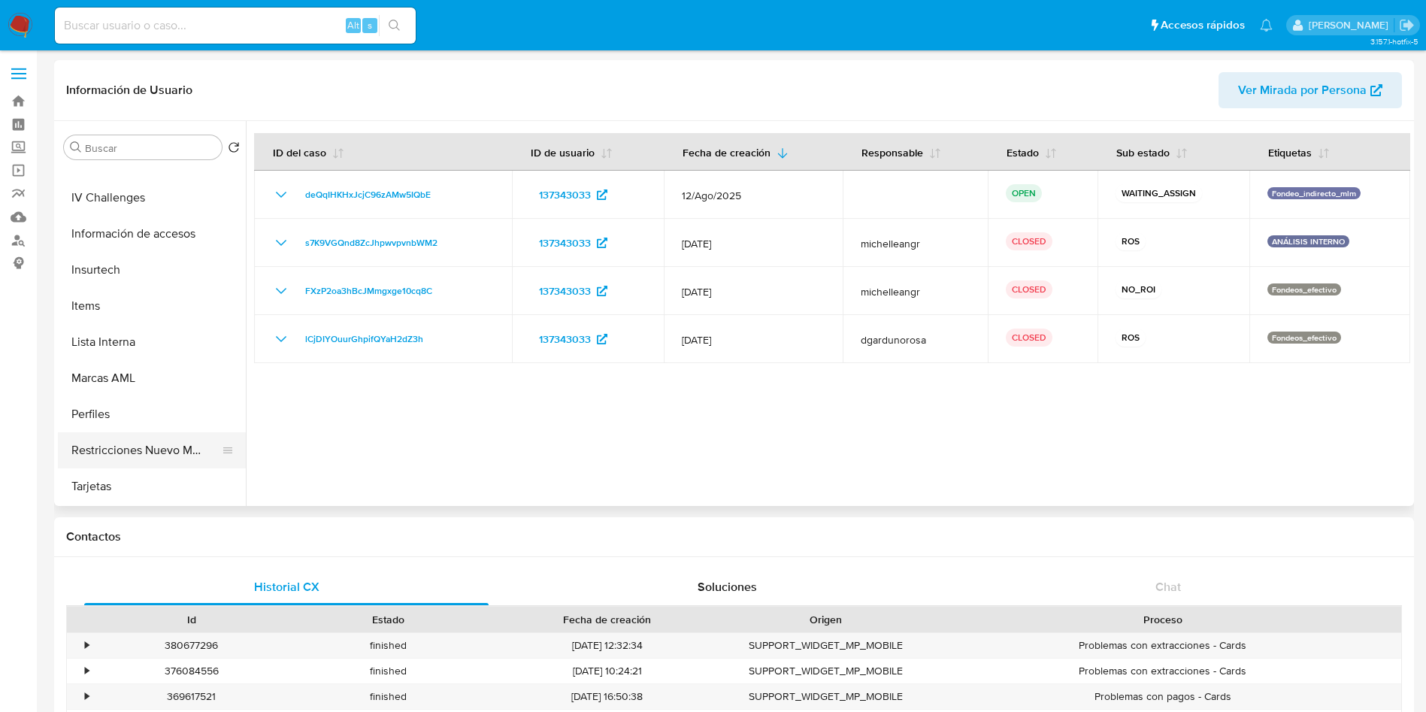
click at [156, 445] on button "Restricciones Nuevo Mundo" at bounding box center [146, 450] width 176 height 36
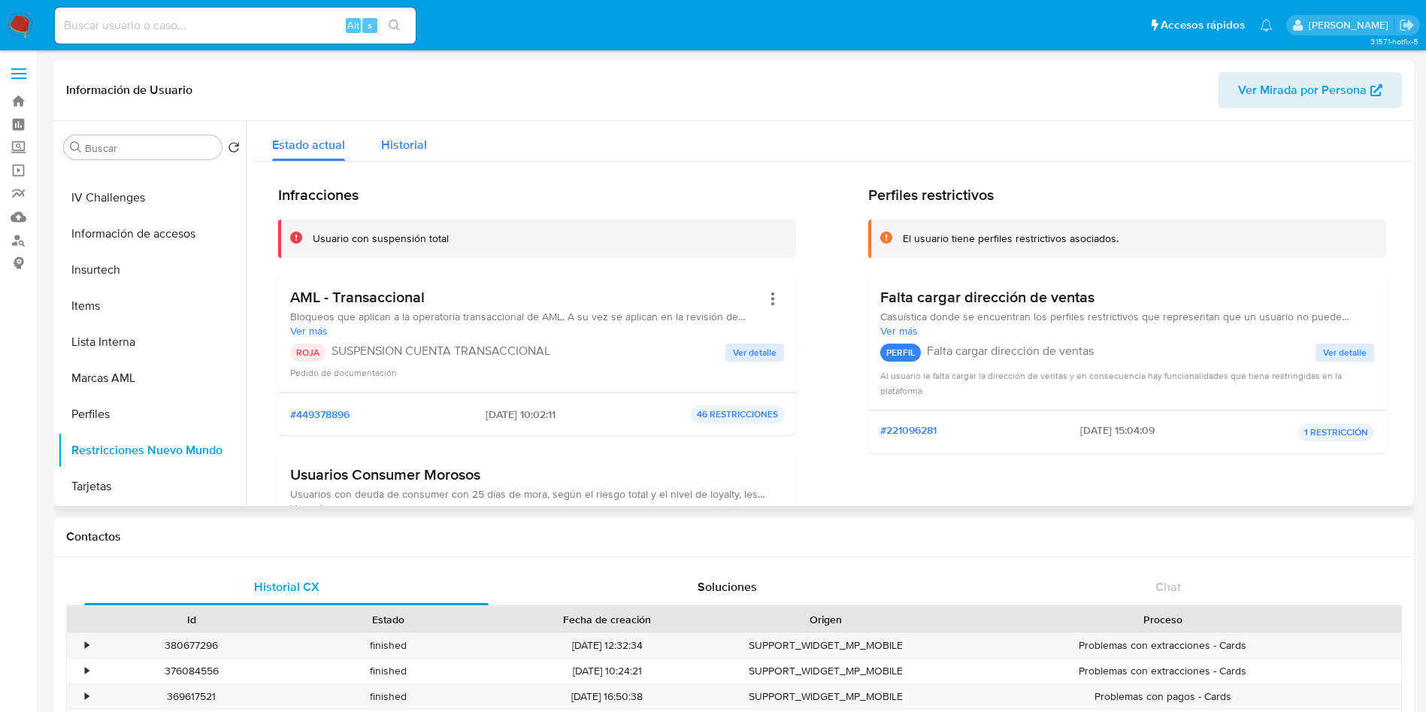
click at [404, 137] on span "Historial" at bounding box center [404, 144] width 46 height 17
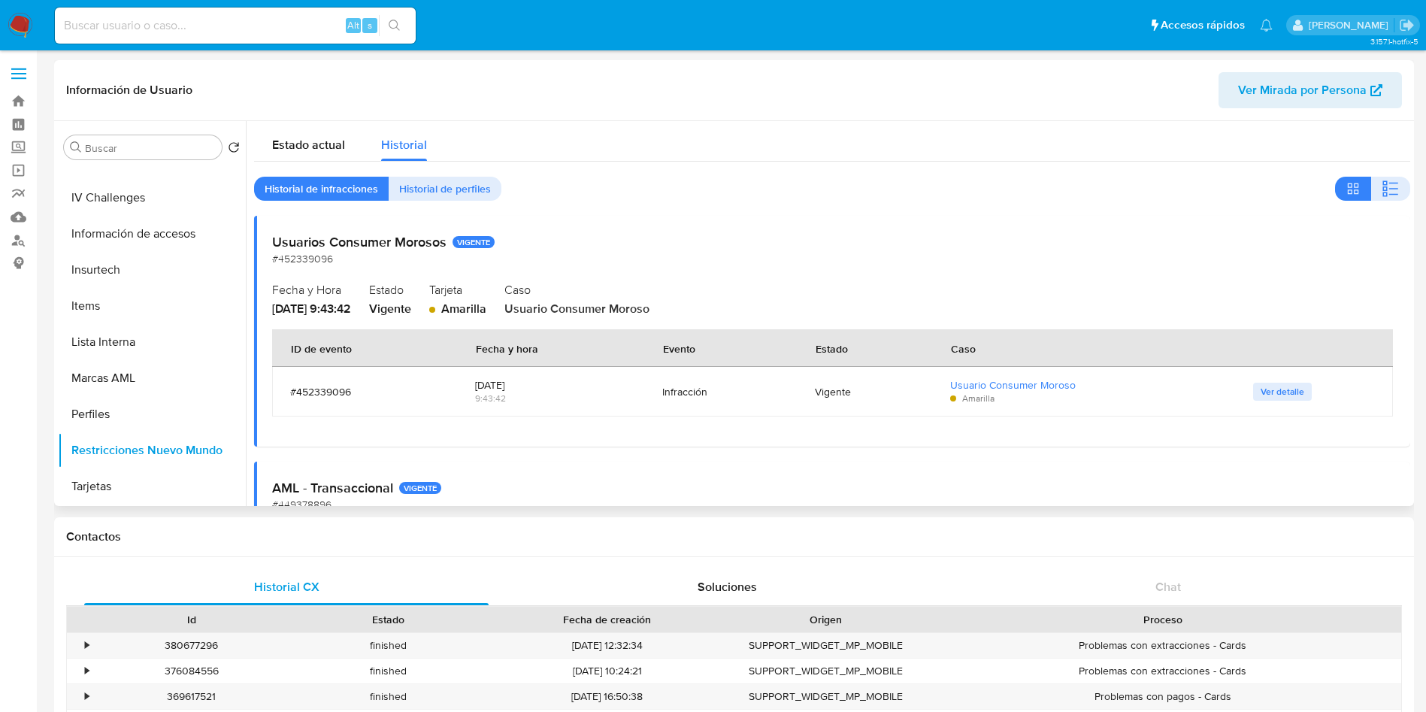
drag, startPoint x: 471, startPoint y: 379, endPoint x: 551, endPoint y: 389, distance: 81.1
click at [551, 389] on td "2025-08-26 9:43:42" at bounding box center [551, 392] width 188 height 50
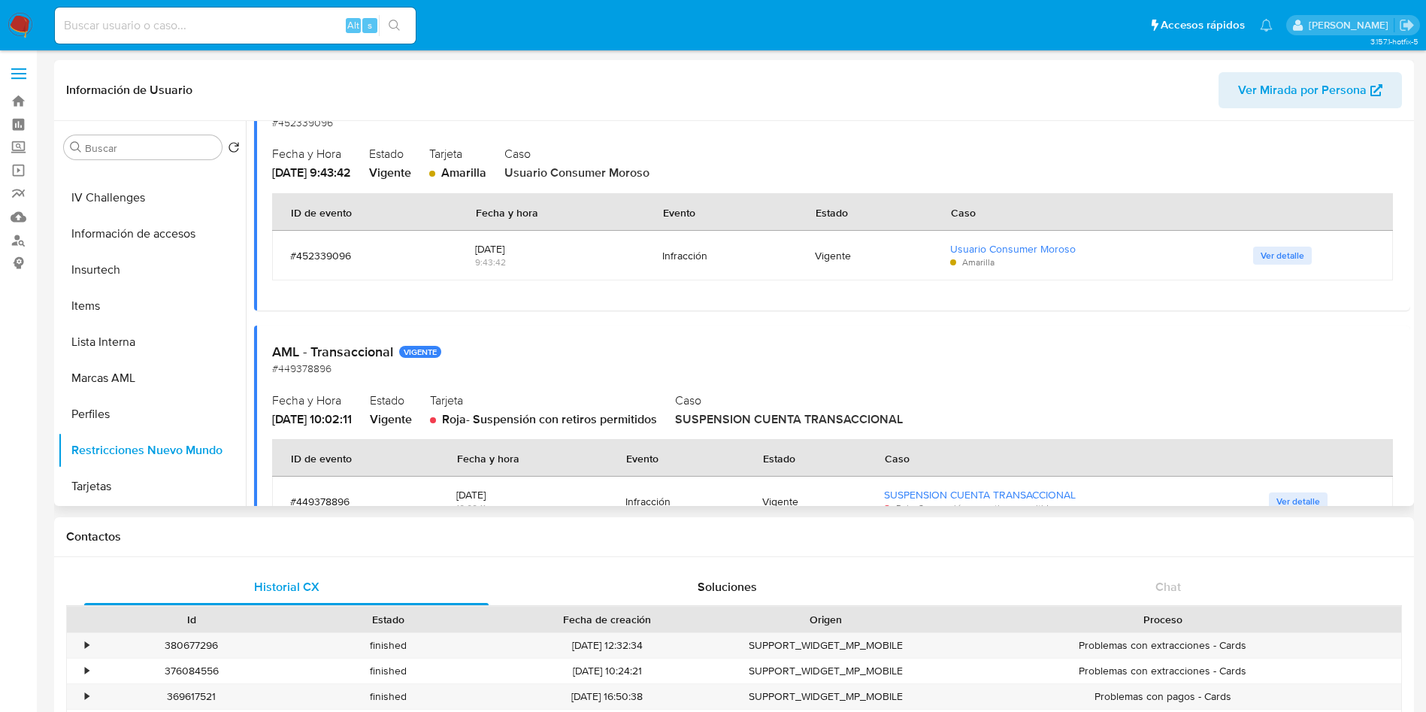
scroll to position [206, 0]
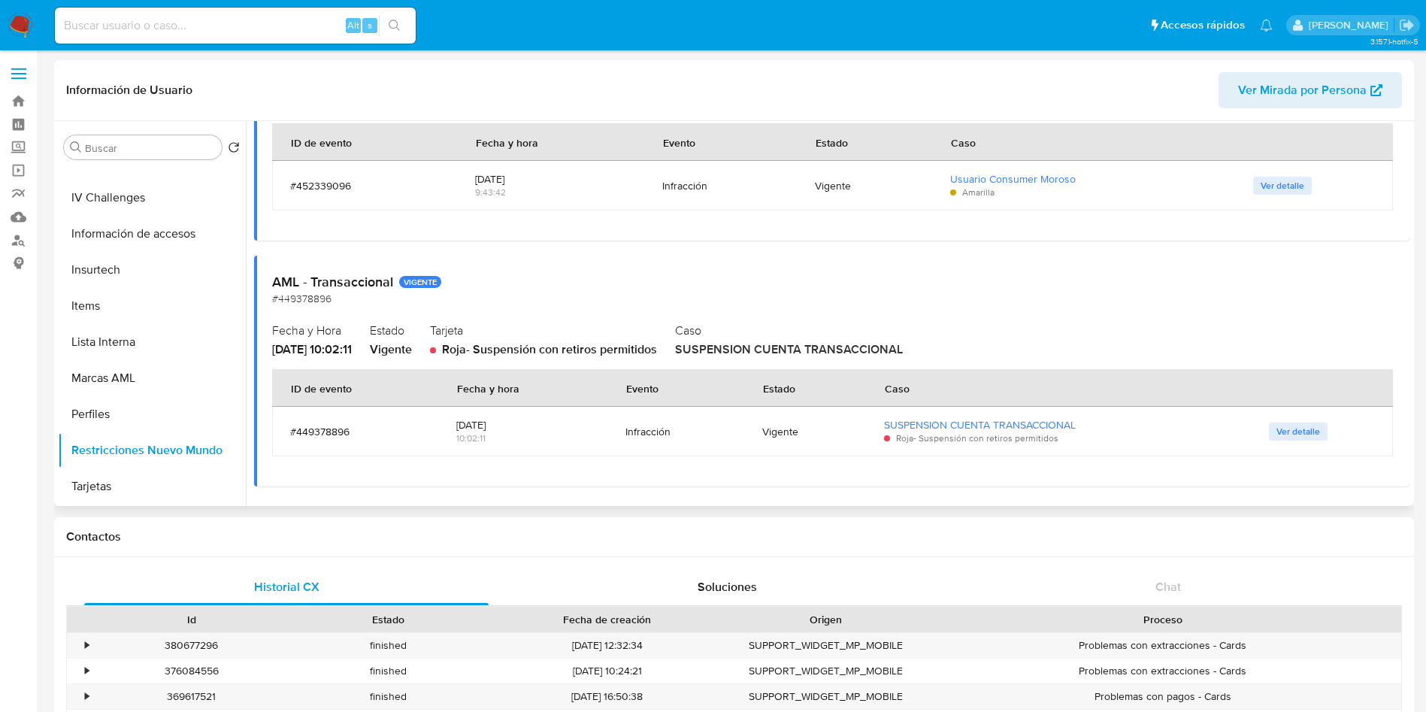
drag, startPoint x: 272, startPoint y: 350, endPoint x: 389, endPoint y: 347, distance: 116.6
click at [352, 347] on span "2025-08-08 - 10:02:11" at bounding box center [312, 349] width 80 height 17
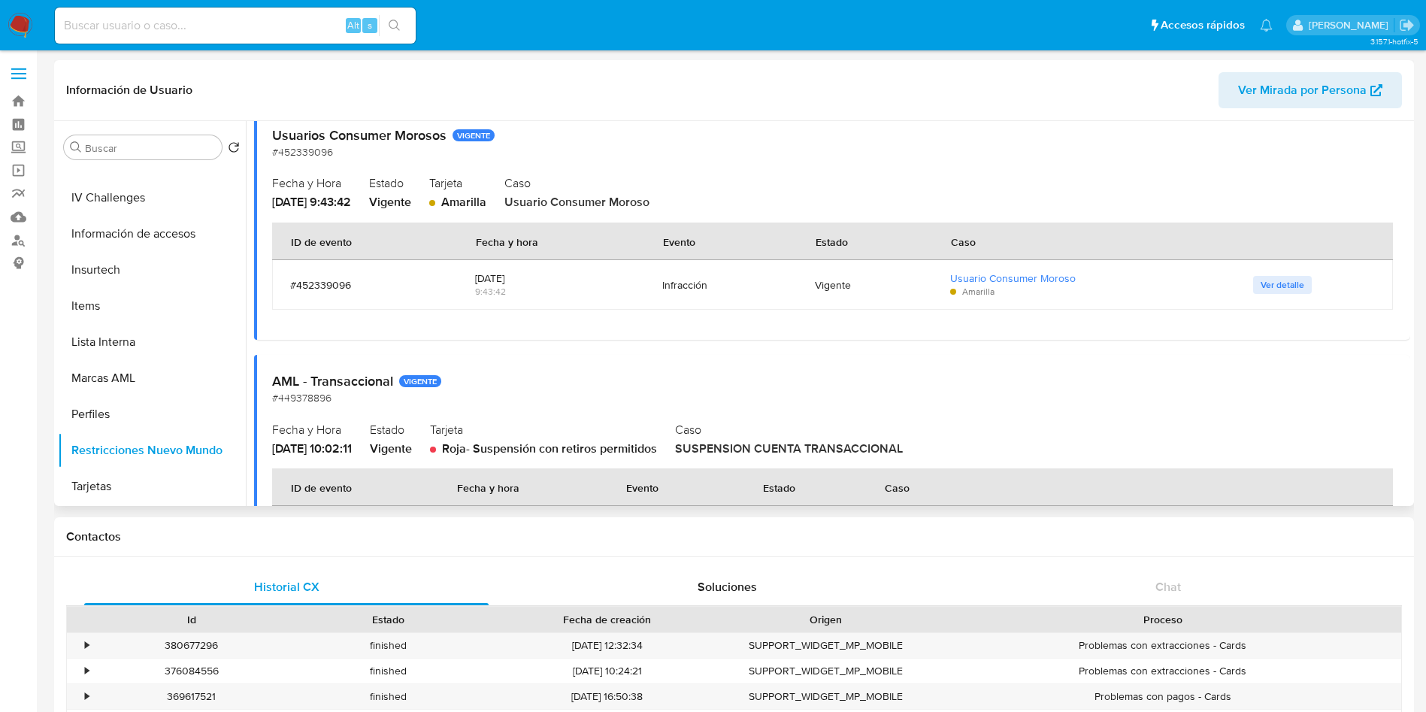
scroll to position [0, 0]
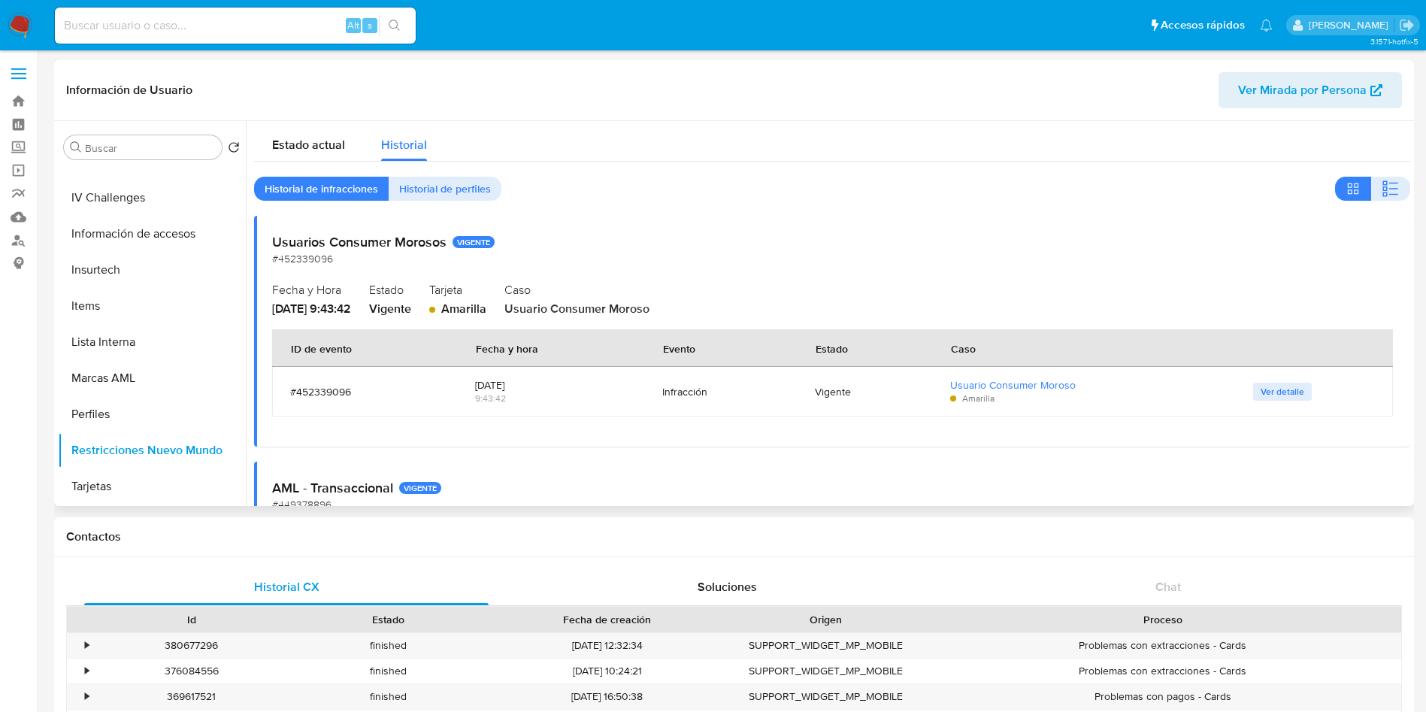
click at [1268, 387] on span "Ver detalle" at bounding box center [1283, 391] width 44 height 15
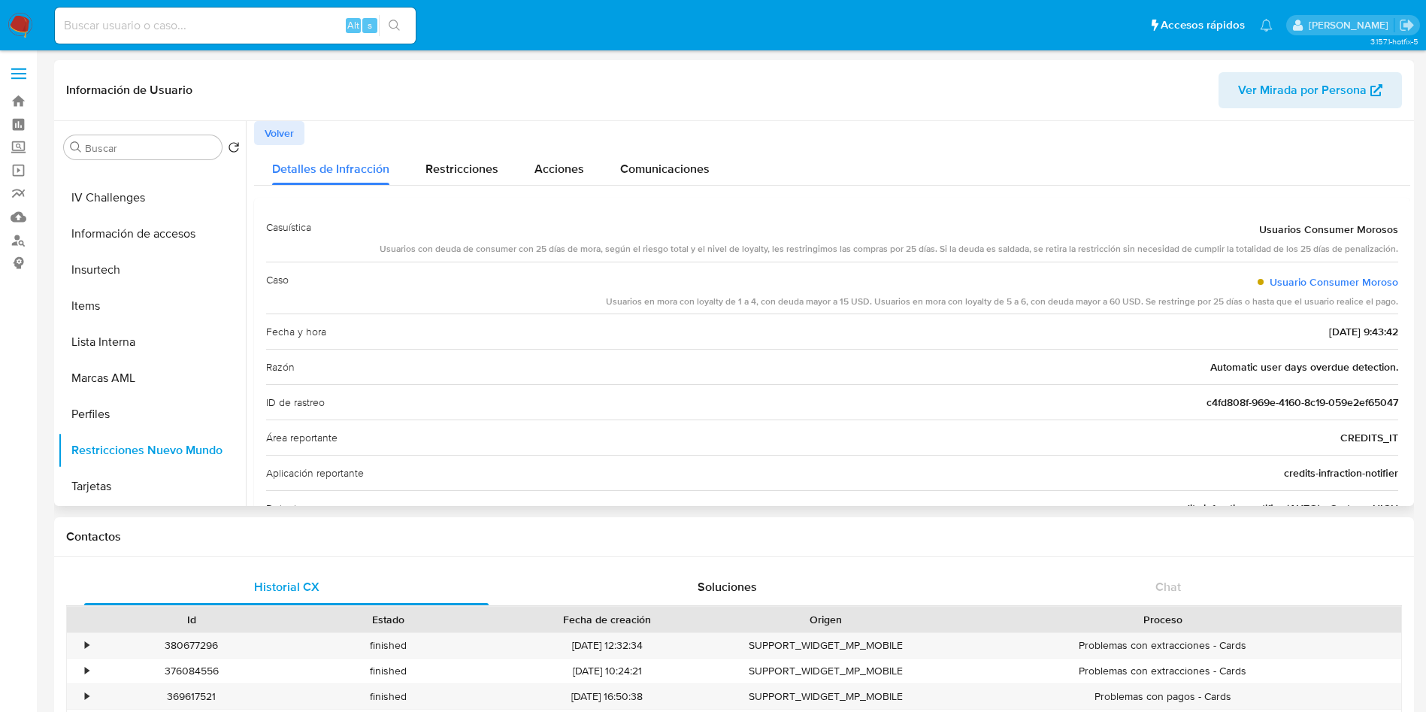
click at [281, 123] on span "Volver" at bounding box center [279, 133] width 29 height 21
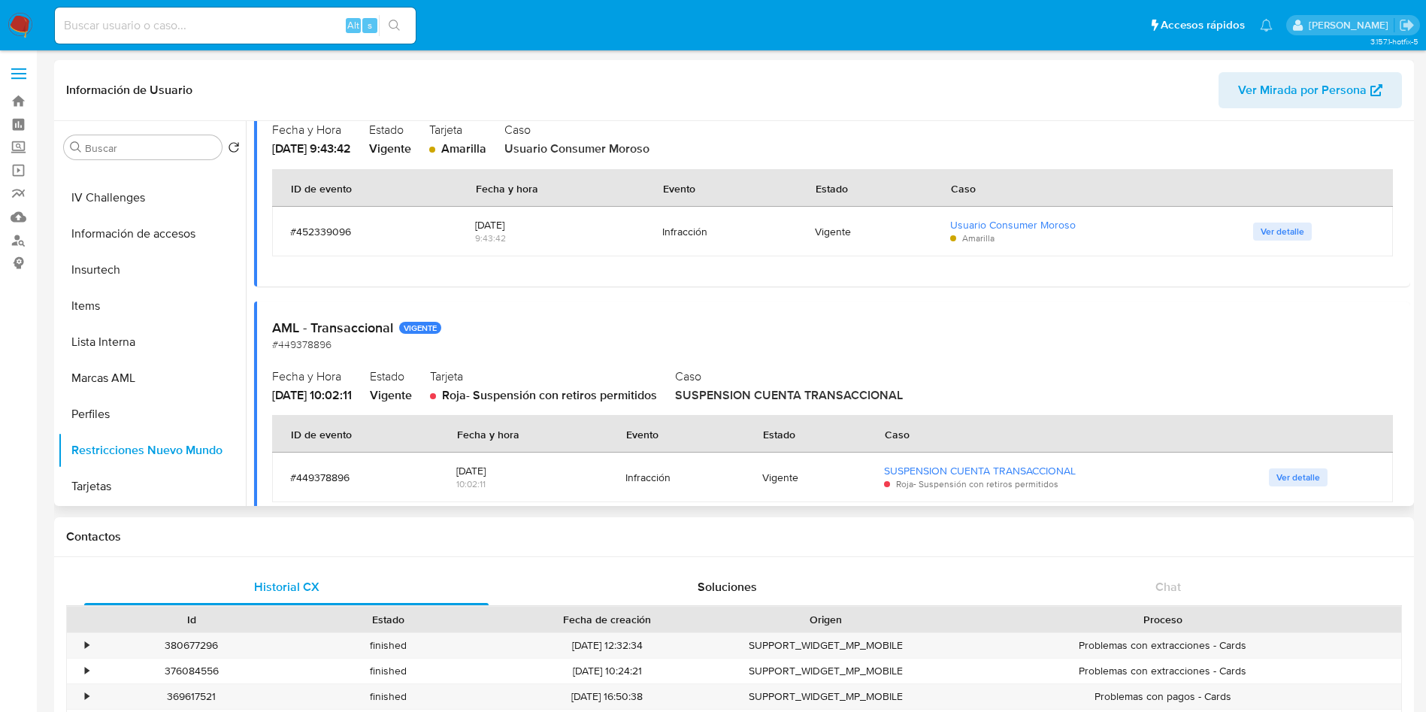
scroll to position [206, 0]
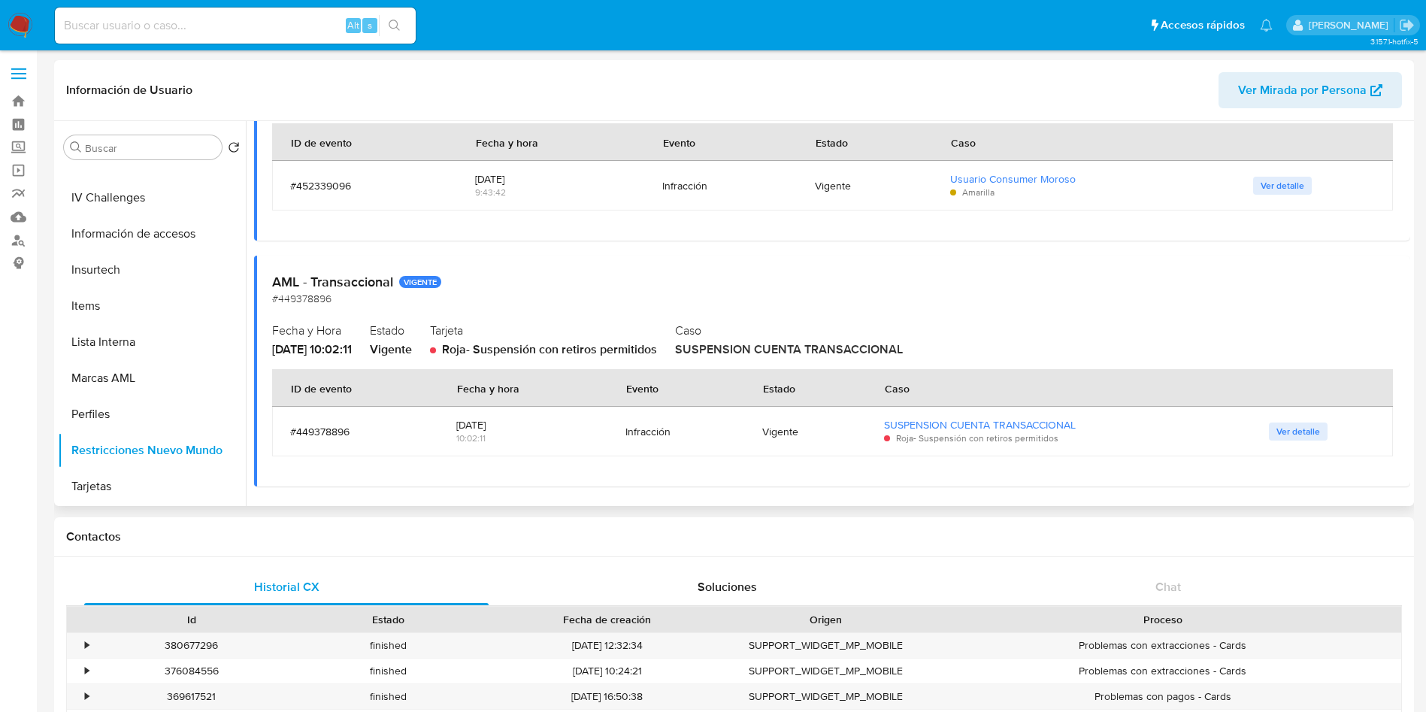
drag, startPoint x: 518, startPoint y: 342, endPoint x: 694, endPoint y: 347, distance: 176.0
click at [657, 347] on span "Roja - Suspensión con retiros permitidos" at bounding box center [549, 349] width 215 height 17
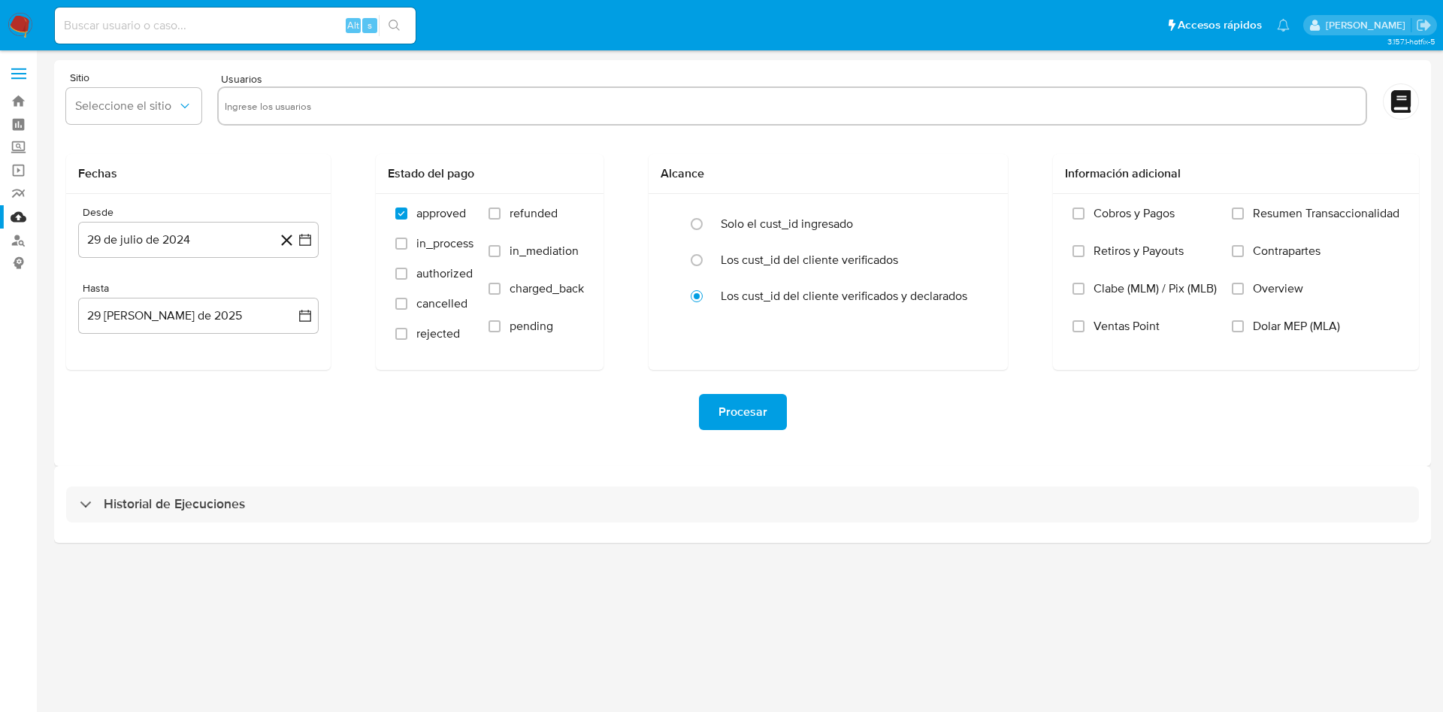
click at [279, 98] on input "text" at bounding box center [792, 106] width 1135 height 24
paste input "359046260"
type input "359046260"
paste input "1634355229"
type input "1634355229"
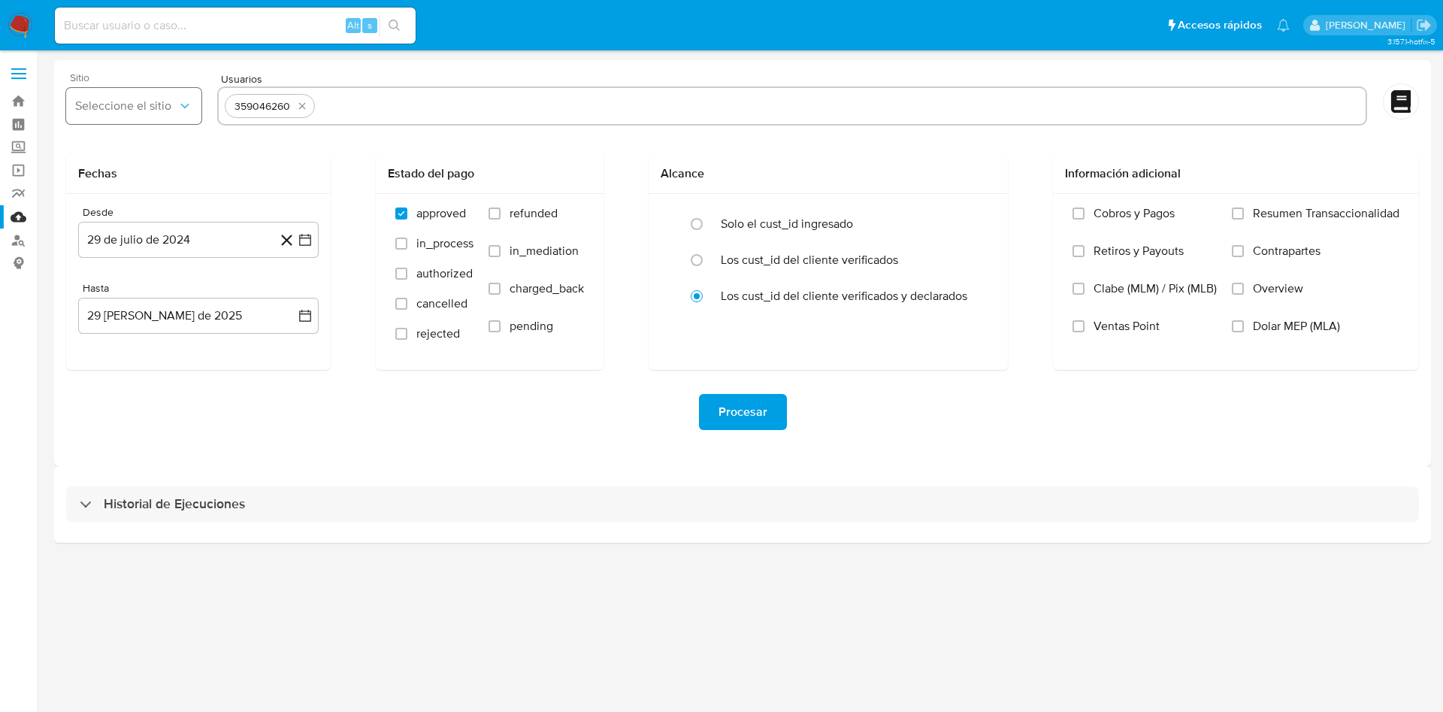
click at [179, 106] on icon "button" at bounding box center [184, 105] width 15 height 15
click at [363, 429] on div "Procesar" at bounding box center [742, 412] width 1353 height 36
click at [172, 109] on span "Seleccione el sitio" at bounding box center [126, 105] width 102 height 15
click at [20, 217] on link "Mulan" at bounding box center [89, 216] width 179 height 23
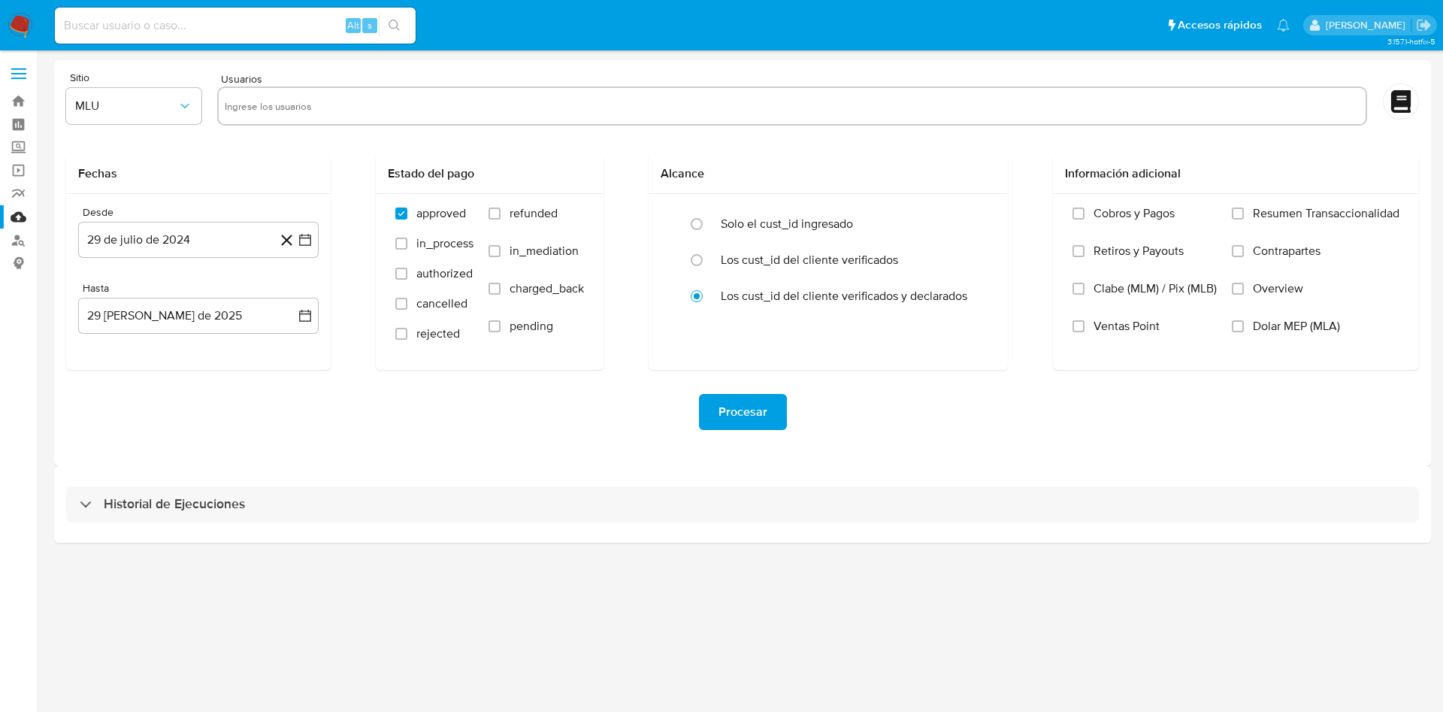
click at [335, 110] on input "text" at bounding box center [792, 106] width 1135 height 24
paste input "1634355229"
type input "1634355229"
click at [168, 106] on span "MLU" at bounding box center [126, 105] width 102 height 15
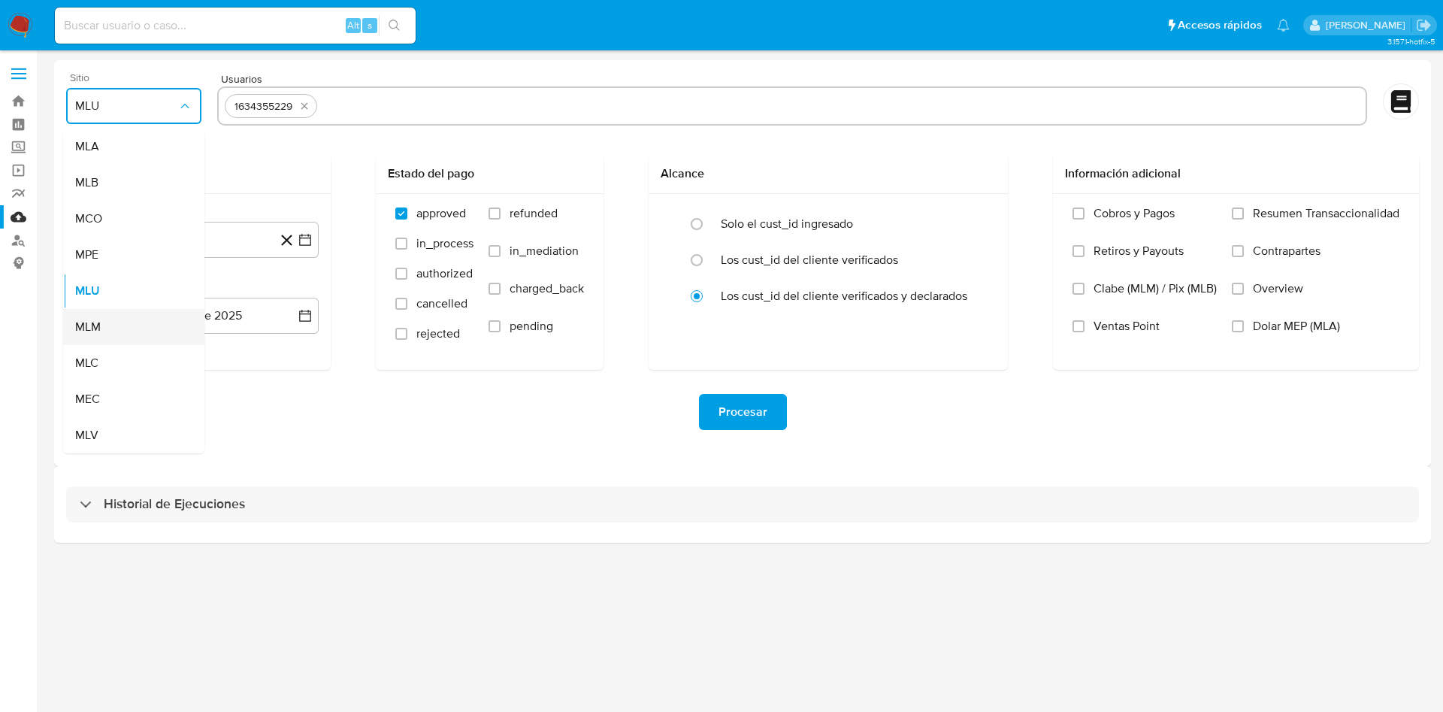
click at [100, 329] on span "MLM" at bounding box center [88, 327] width 26 height 15
click at [479, 101] on input "text" at bounding box center [841, 106] width 1037 height 24
type input "359046260"
click at [302, 241] on icon "button" at bounding box center [305, 239] width 15 height 15
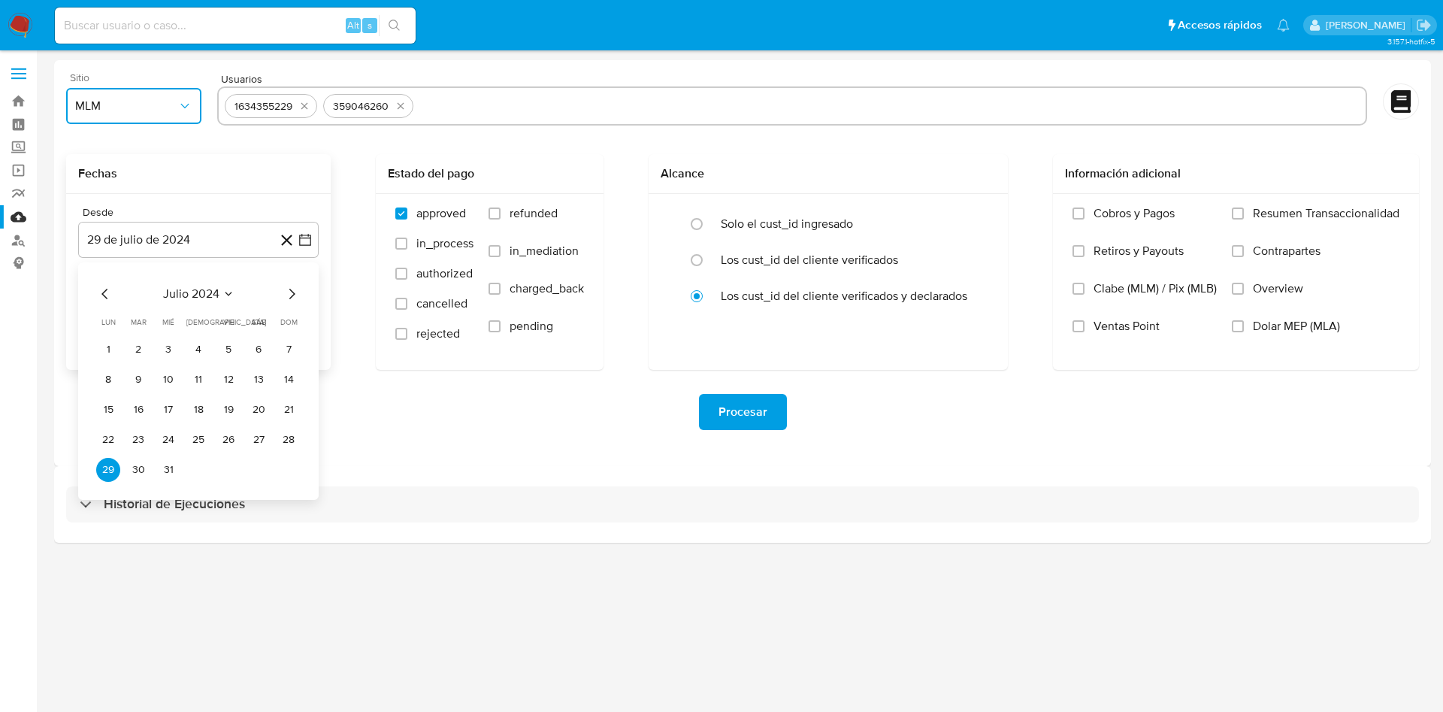
click at [289, 291] on icon "Mes siguiente" at bounding box center [292, 294] width 18 height 18
click at [289, 290] on icon "Mes siguiente" at bounding box center [292, 294] width 18 height 18
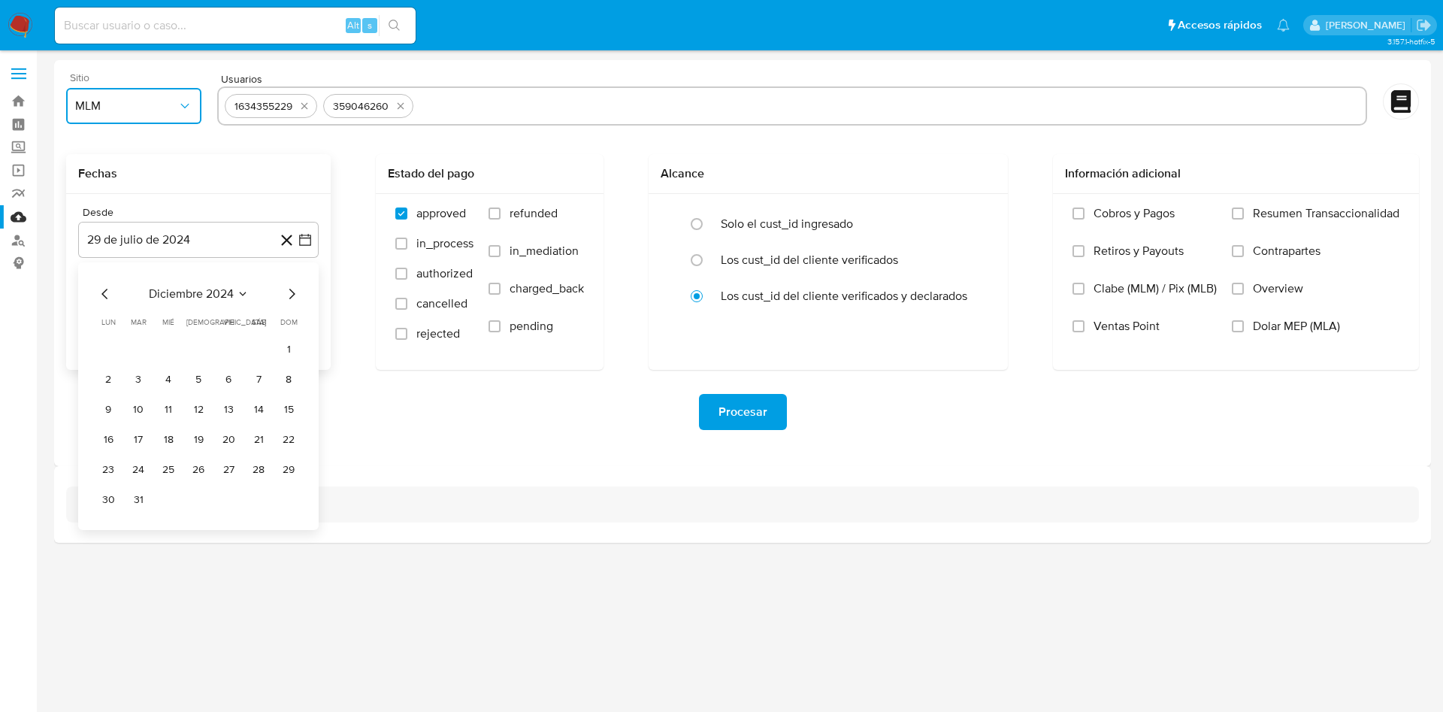
click at [289, 290] on icon "Mes siguiente" at bounding box center [292, 294] width 18 height 18
click at [289, 288] on icon "Mes siguiente" at bounding box center [292, 294] width 18 height 18
drag, startPoint x: 147, startPoint y: 342, endPoint x: 139, endPoint y: 344, distance: 7.7
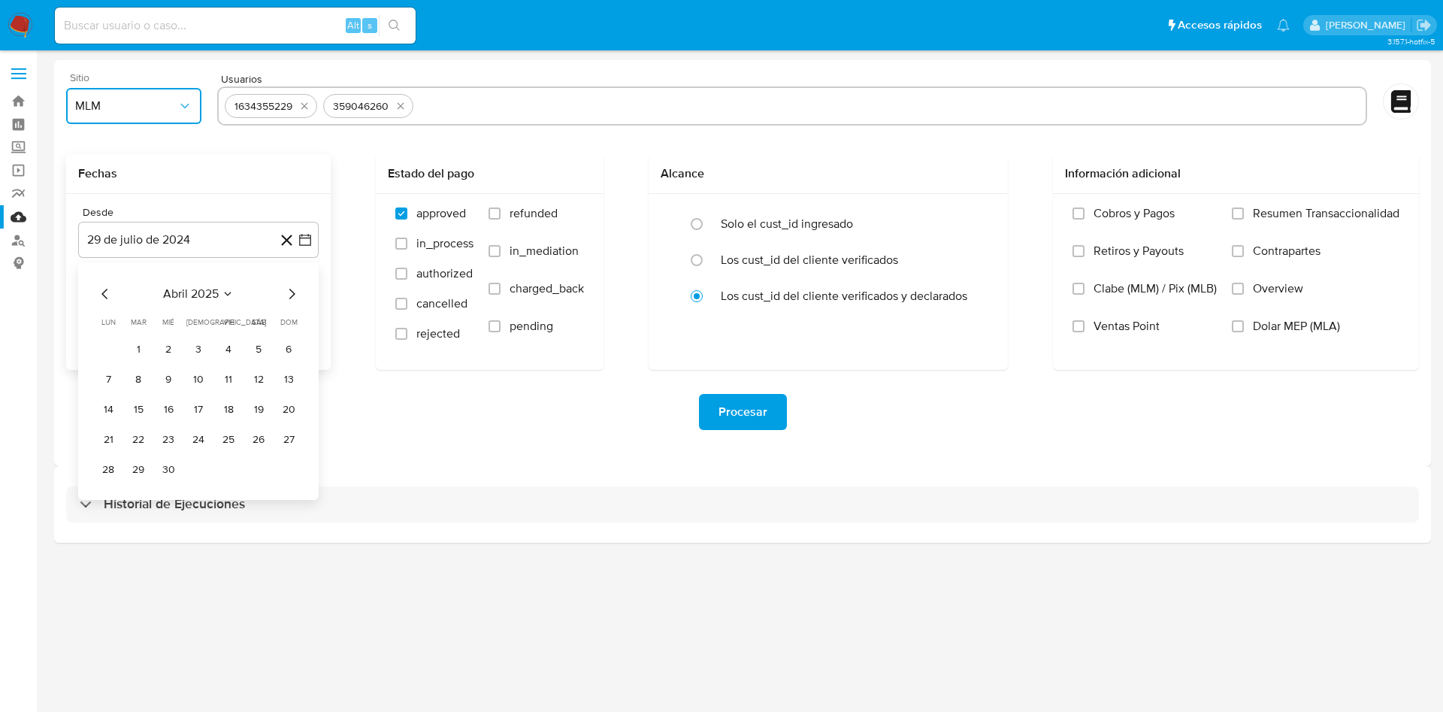
click at [144, 342] on button "1" at bounding box center [138, 350] width 24 height 24
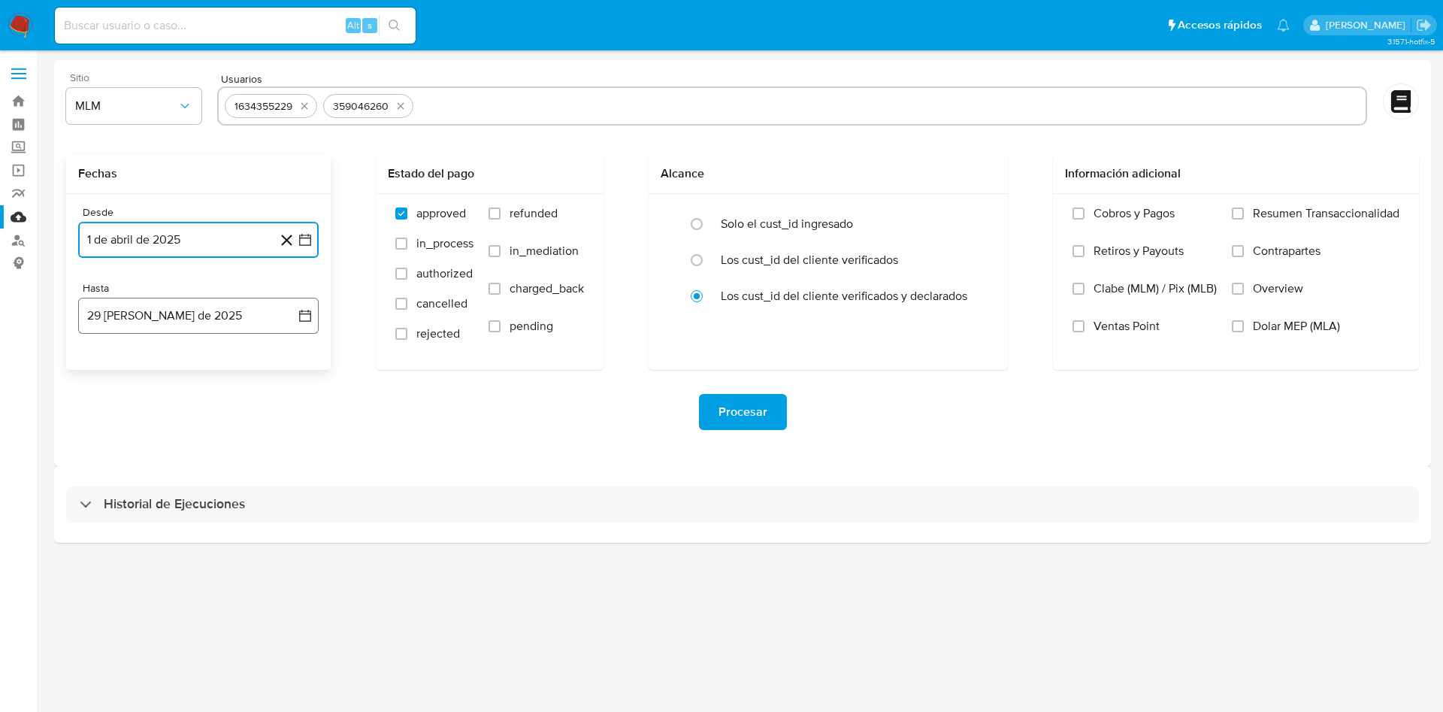
click at [310, 317] on icon "button" at bounding box center [305, 316] width 12 height 12
click at [192, 536] on button "28" at bounding box center [198, 546] width 24 height 24
click at [432, 383] on div "Procesar" at bounding box center [742, 412] width 1353 height 84
click at [1242, 286] on input "Overview" at bounding box center [1238, 289] width 12 height 12
click at [742, 400] on span "Procesar" at bounding box center [743, 411] width 49 height 33
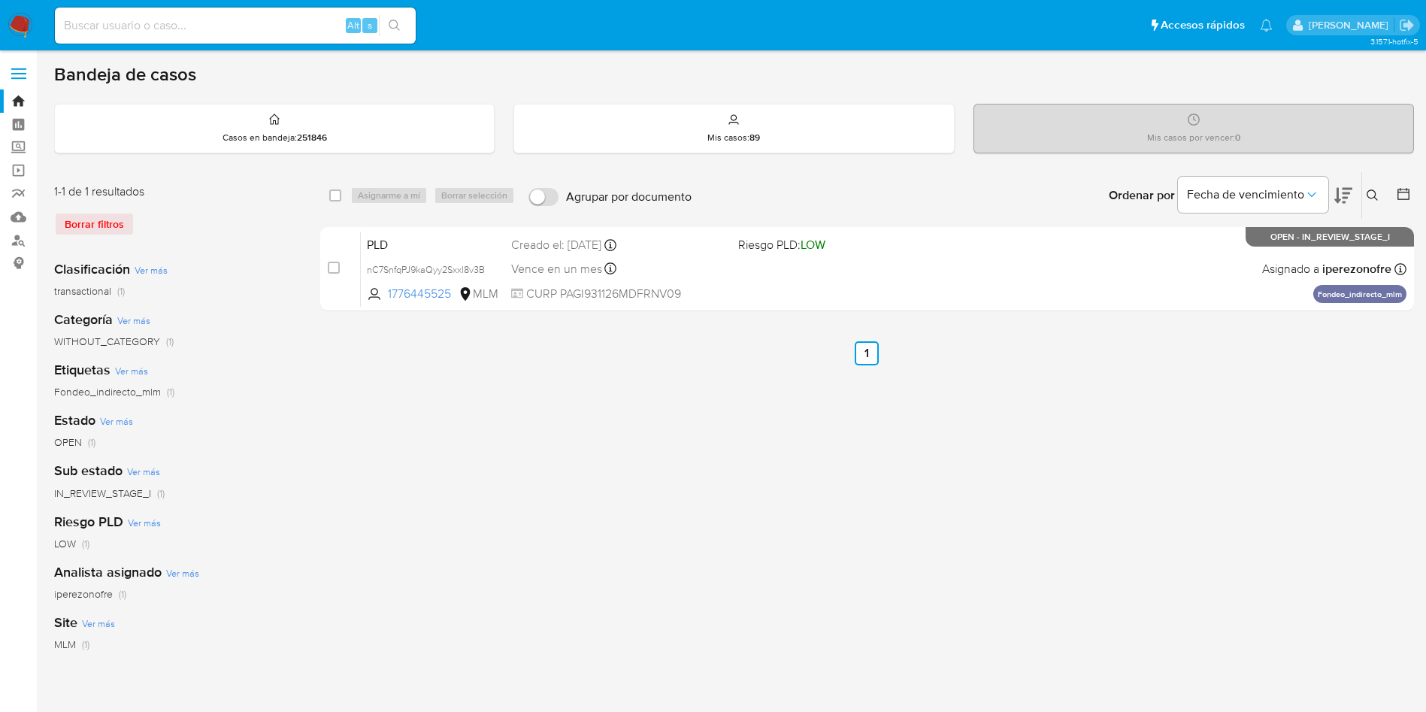
drag, startPoint x: 198, startPoint y: 8, endPoint x: 201, endPoint y: 17, distance: 9.3
click at [199, 9] on div "Alt s" at bounding box center [235, 26] width 361 height 36
click at [201, 17] on input at bounding box center [235, 26] width 361 height 20
paste input "1634355229"
type input "1634355229"
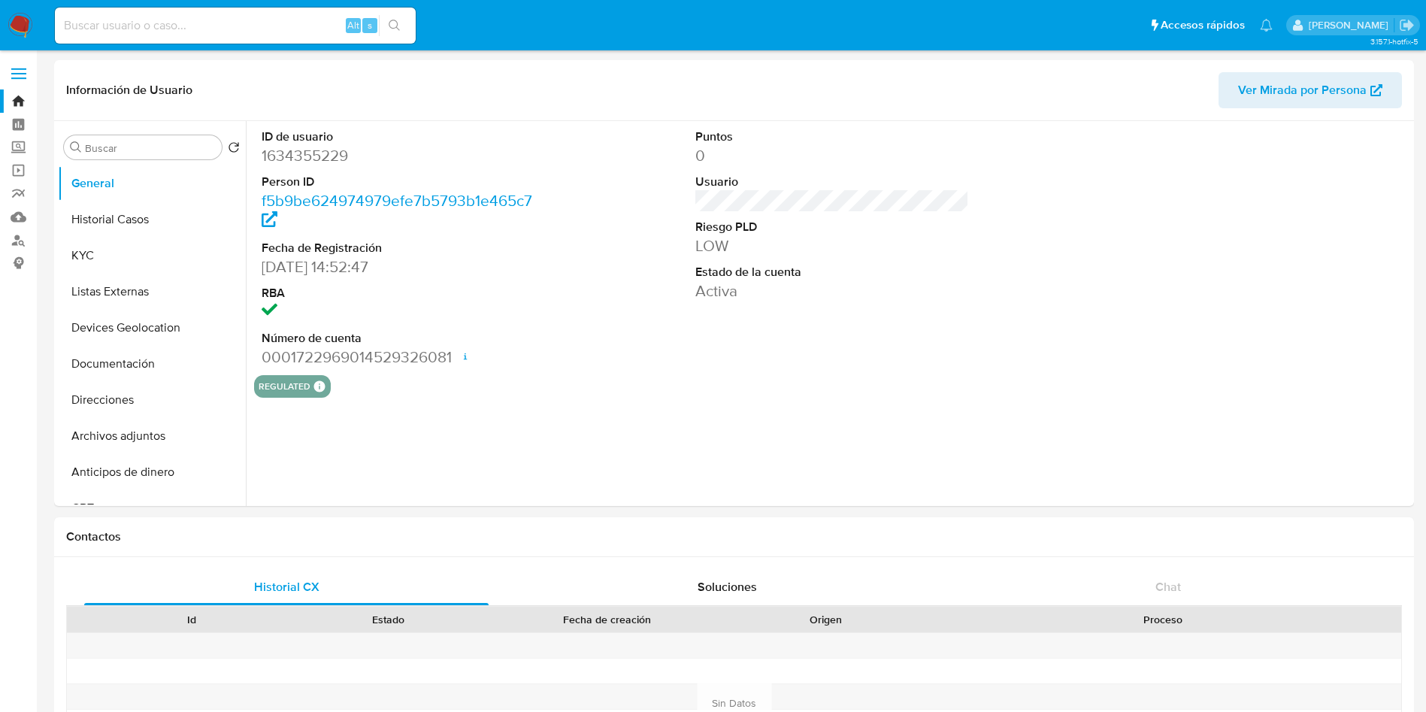
select select "10"
click at [684, 338] on div "ID de usuario 1634355229 Person ID f5b9be624974979efe7b5793b1e465c7 Fecha de Re…" at bounding box center [832, 248] width 1156 height 254
click at [159, 212] on button "Historial Casos" at bounding box center [146, 219] width 176 height 36
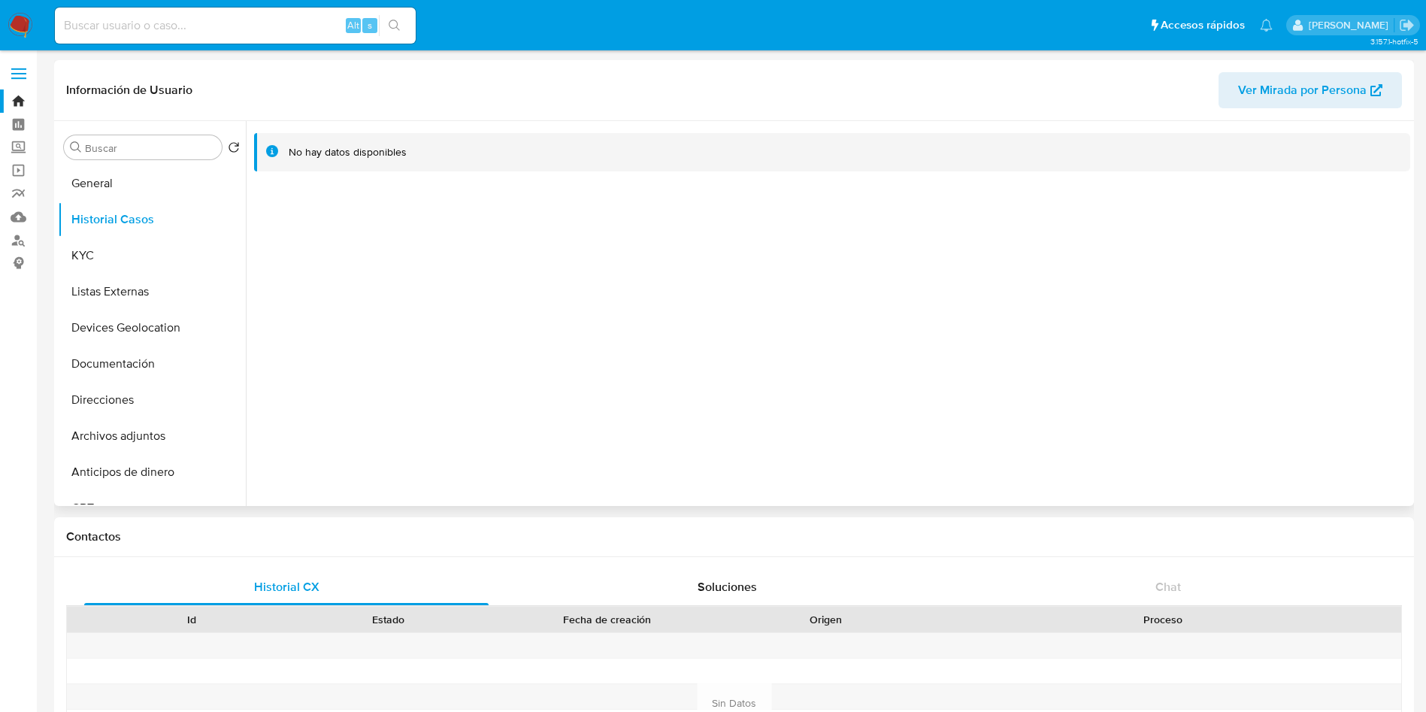
click at [680, 274] on div at bounding box center [828, 313] width 1165 height 385
click at [101, 257] on button "KYC" at bounding box center [146, 256] width 176 height 36
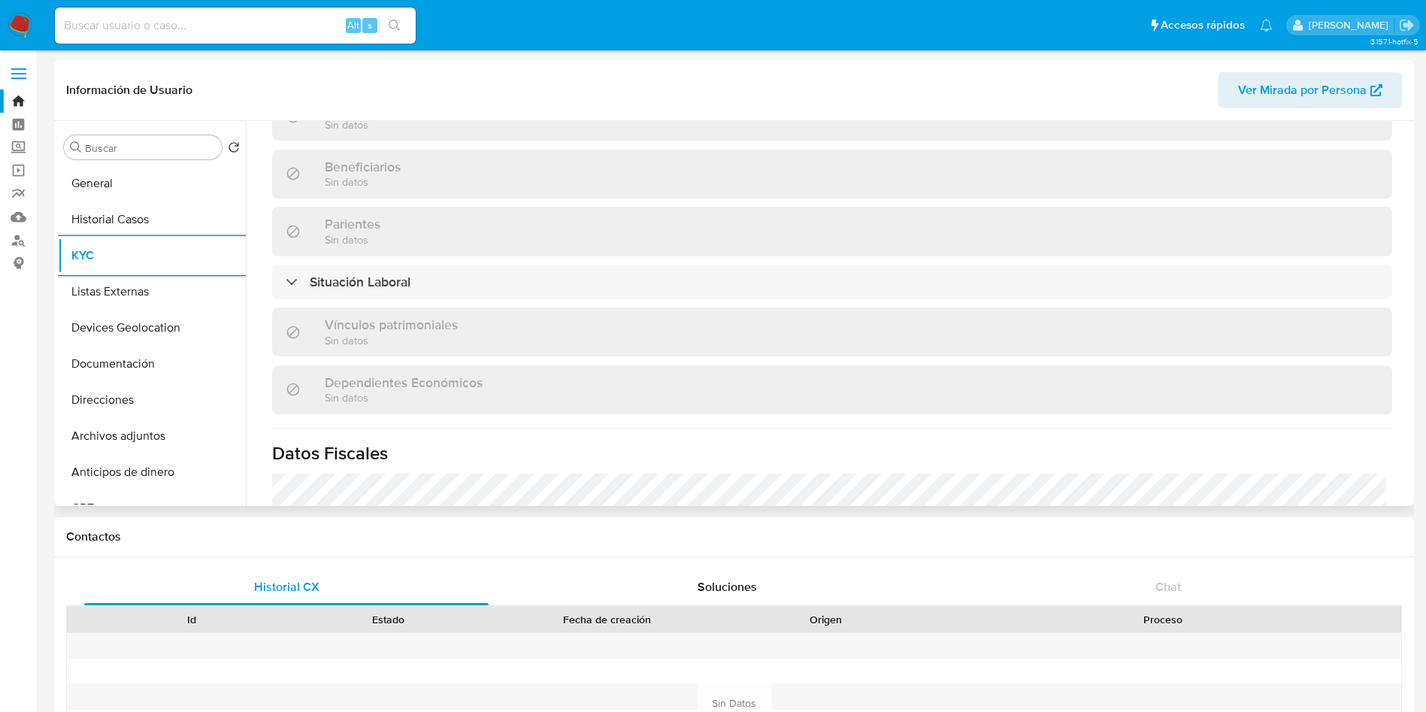
scroll to position [690, 0]
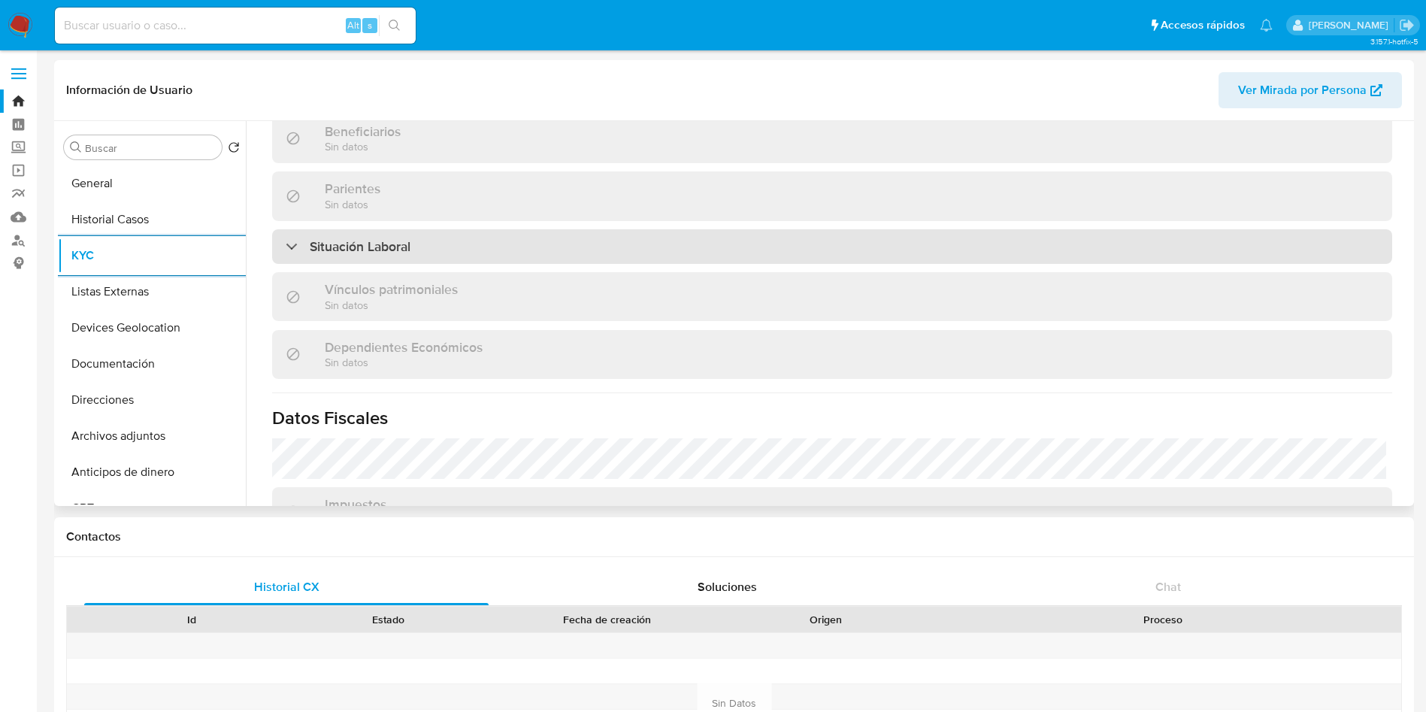
click at [1042, 236] on div "Situación Laboral" at bounding box center [832, 246] width 1120 height 35
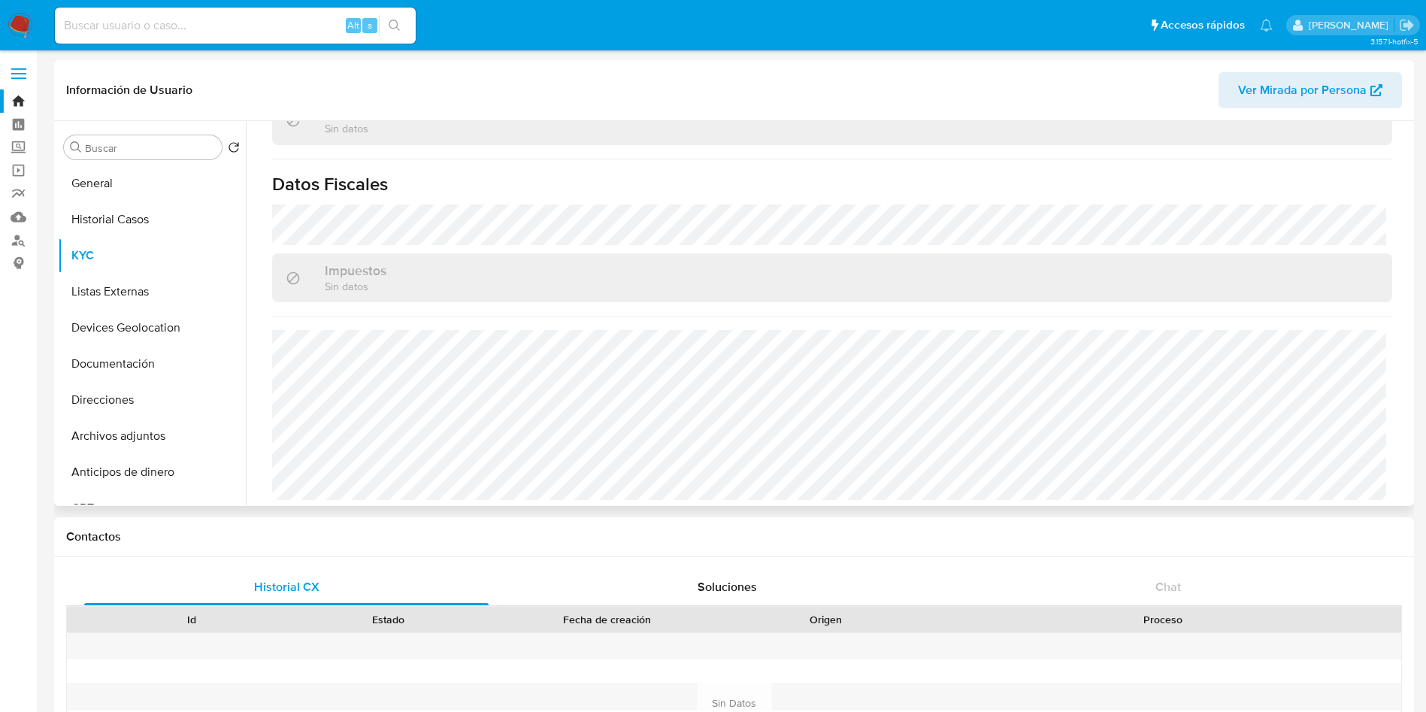
scroll to position [1148, 0]
click at [138, 289] on button "Listas Externas" at bounding box center [146, 292] width 176 height 36
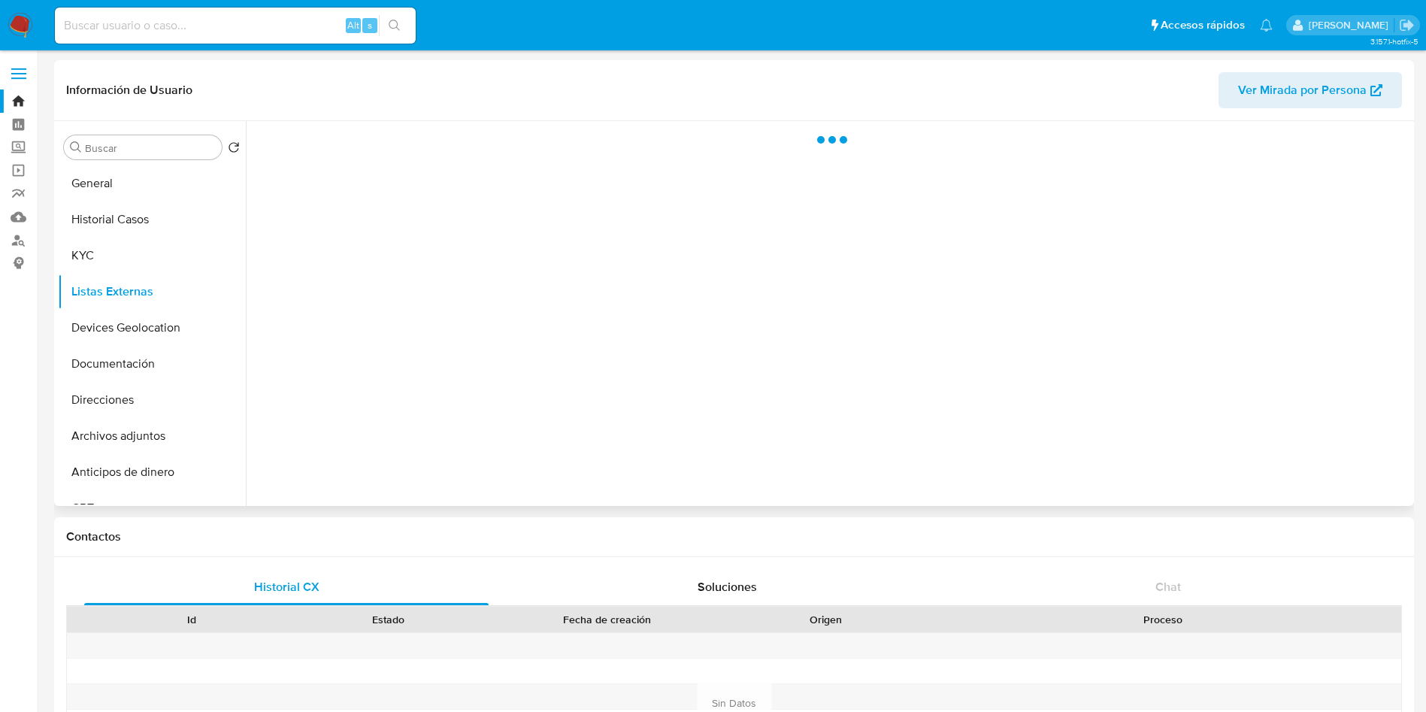
scroll to position [0, 0]
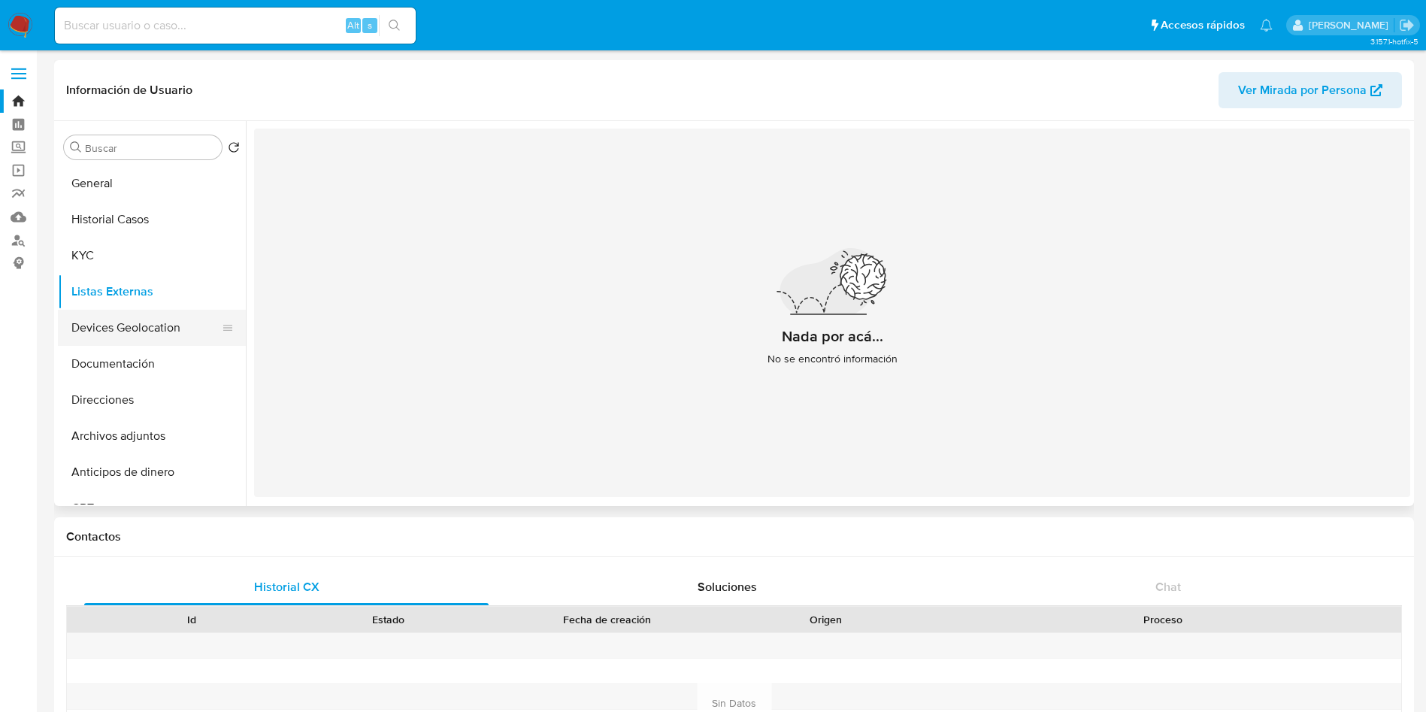
click at [159, 324] on button "Devices Geolocation" at bounding box center [146, 328] width 176 height 36
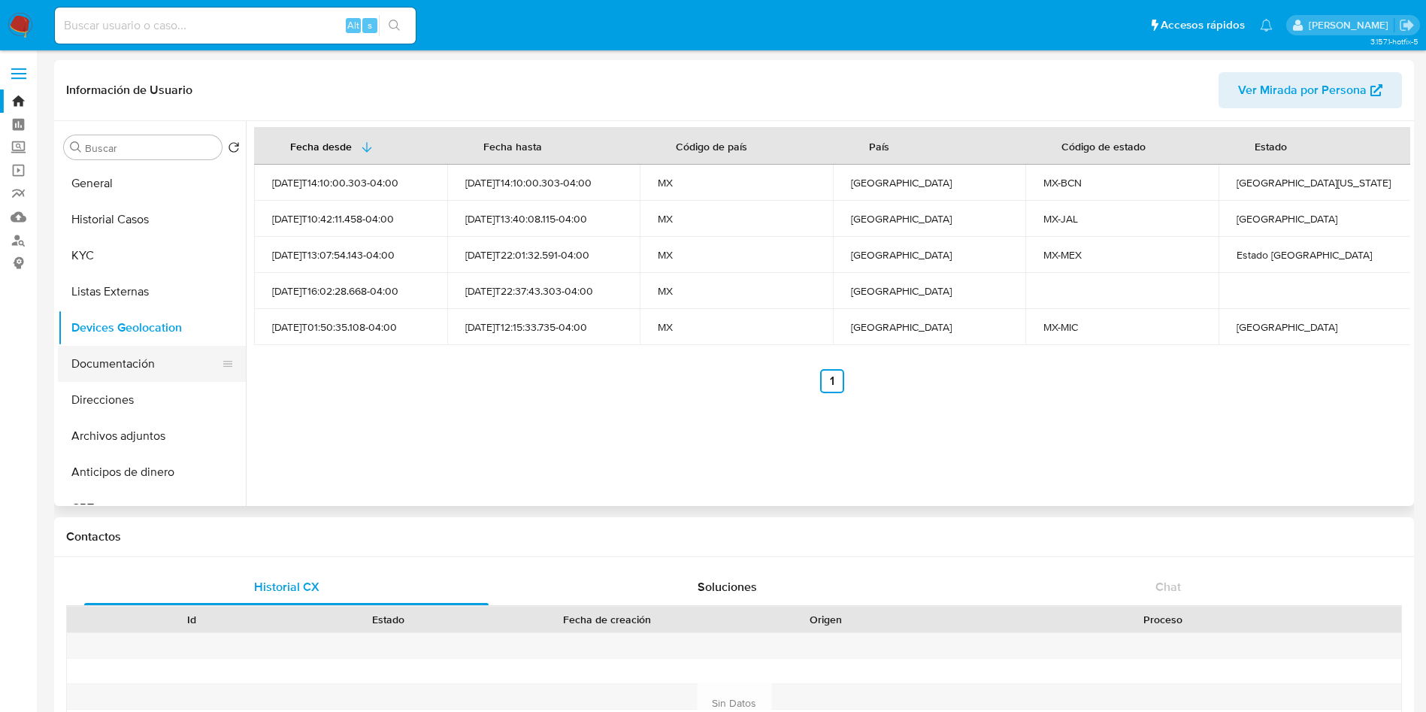
click at [120, 362] on button "Documentación" at bounding box center [146, 364] width 176 height 36
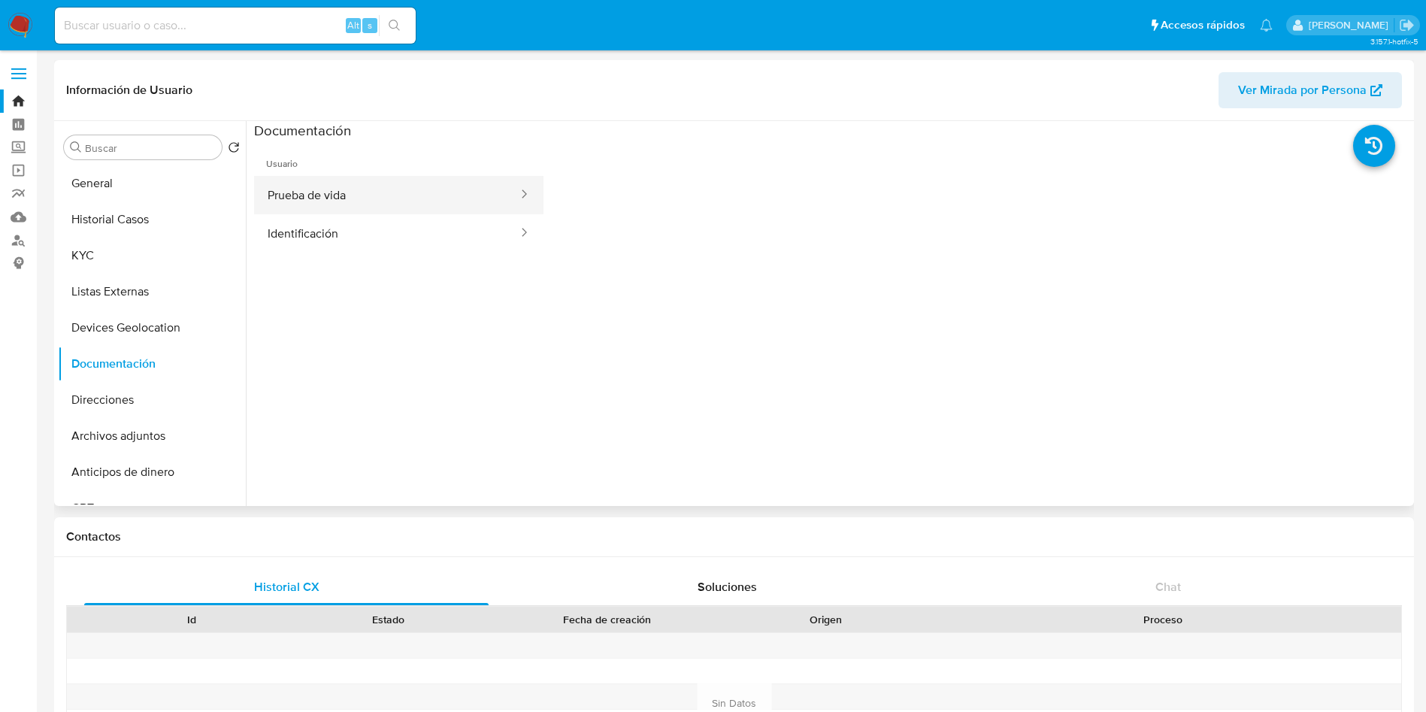
click at [403, 202] on button "Prueba de vida" at bounding box center [386, 195] width 265 height 38
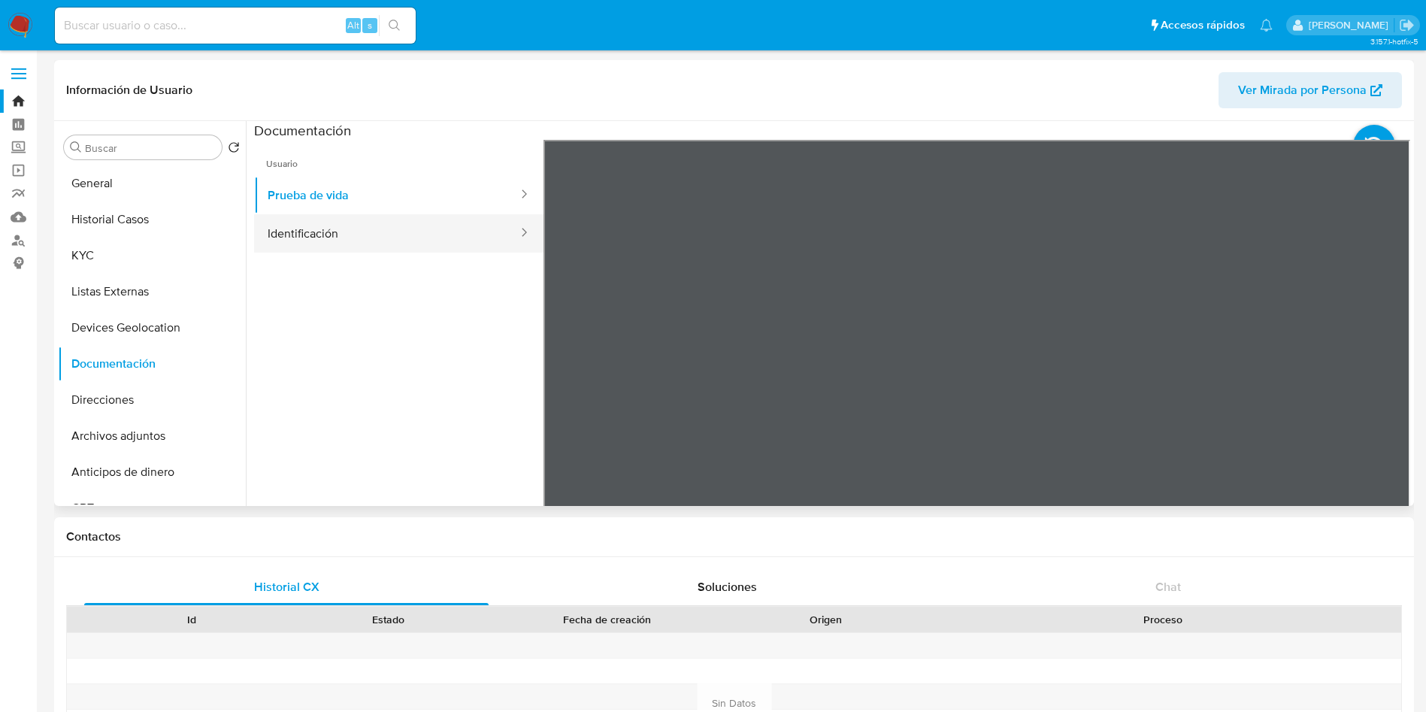
click at [350, 231] on button "Identificación" at bounding box center [386, 233] width 265 height 38
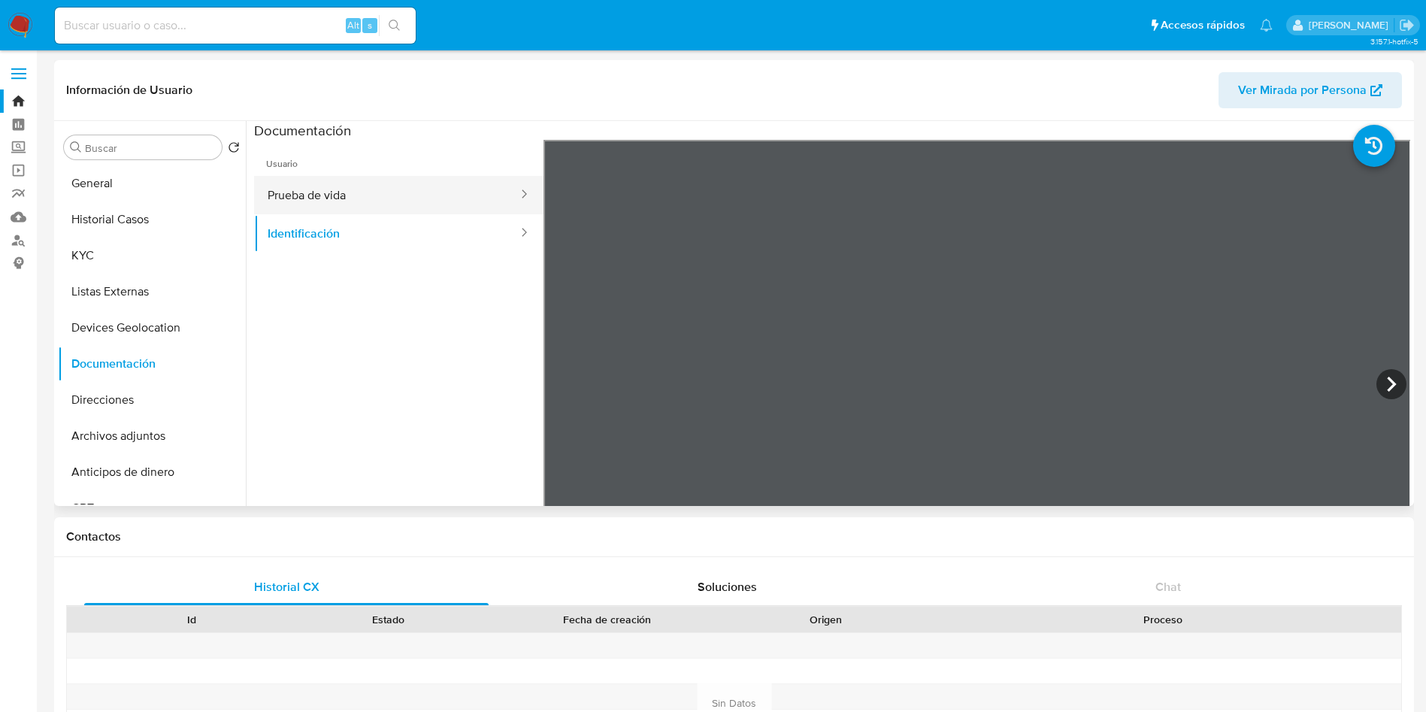
click at [399, 195] on button "Prueba de vida" at bounding box center [386, 195] width 265 height 38
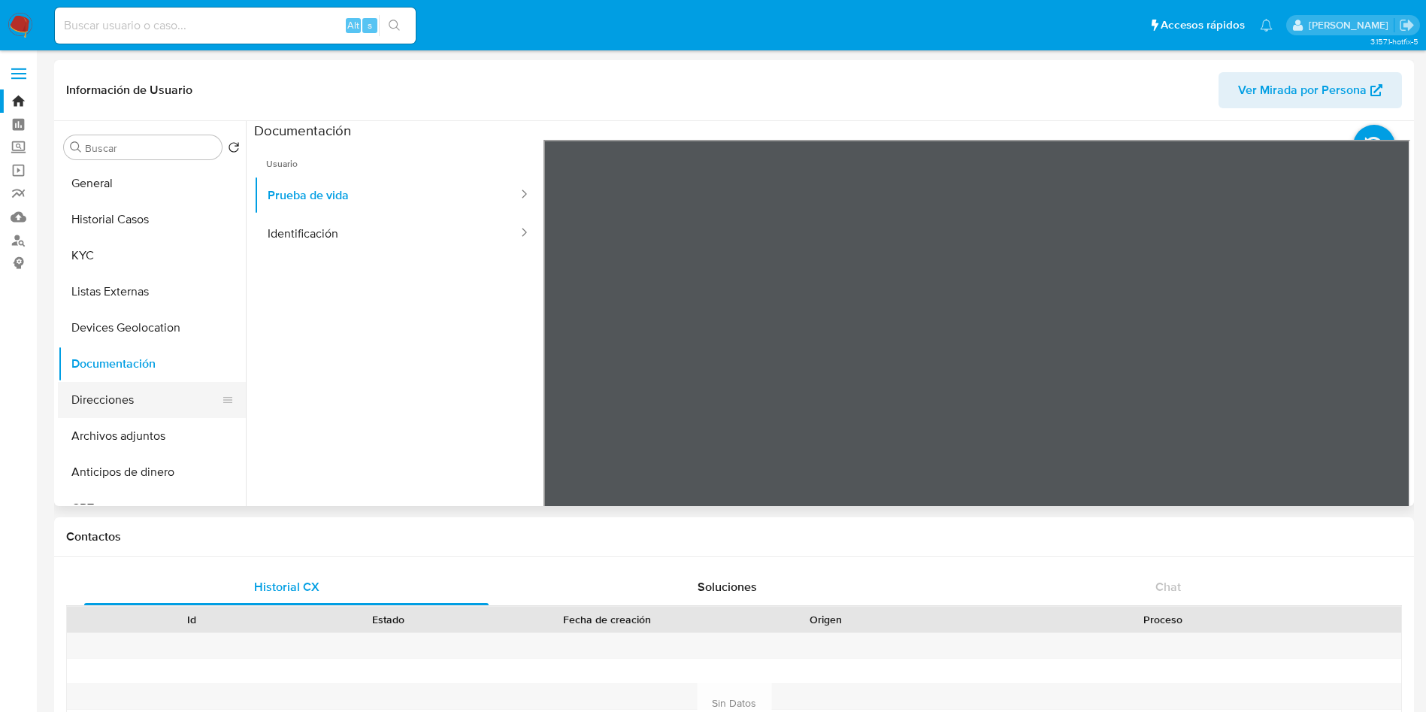
click at [123, 394] on button "Direcciones" at bounding box center [146, 400] width 176 height 36
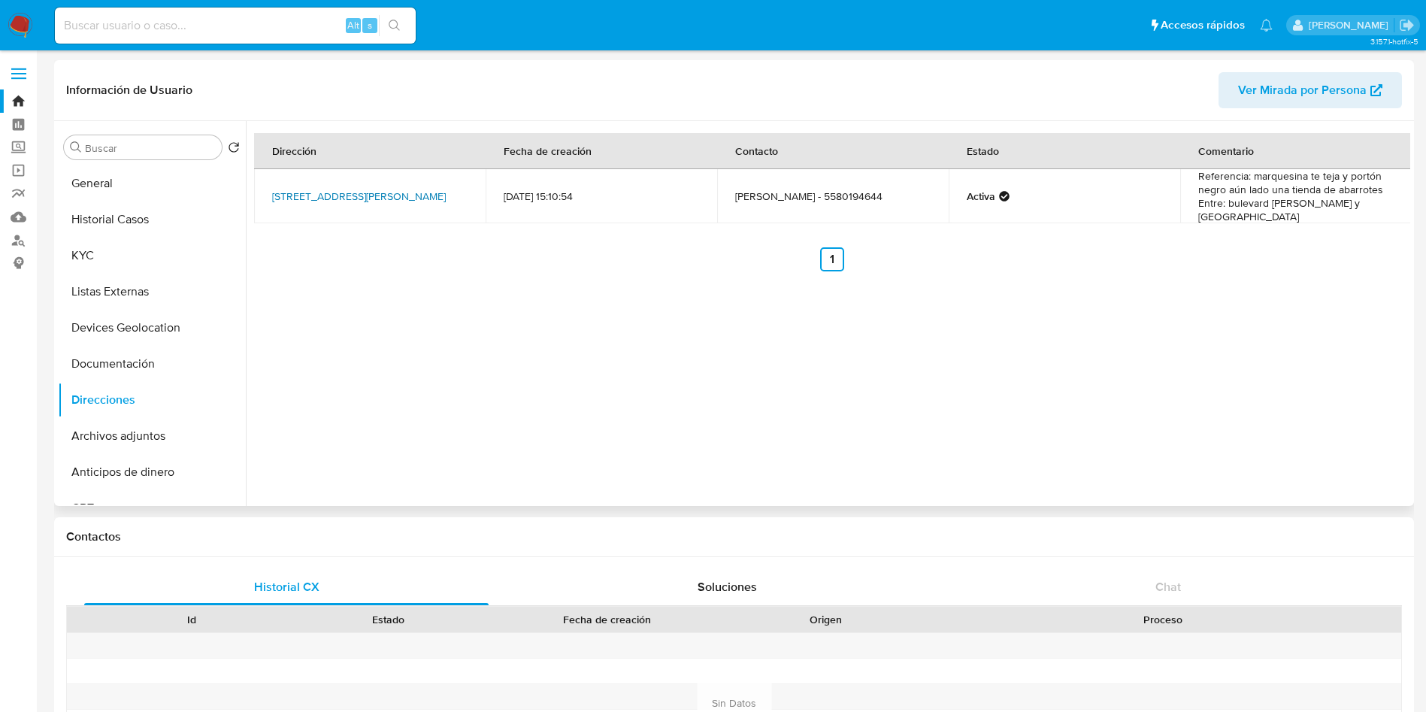
click at [359, 189] on link "[STREET_ADDRESS][PERSON_NAME]" at bounding box center [359, 196] width 174 height 15
click at [120, 434] on button "Archivos adjuntos" at bounding box center [146, 436] width 176 height 36
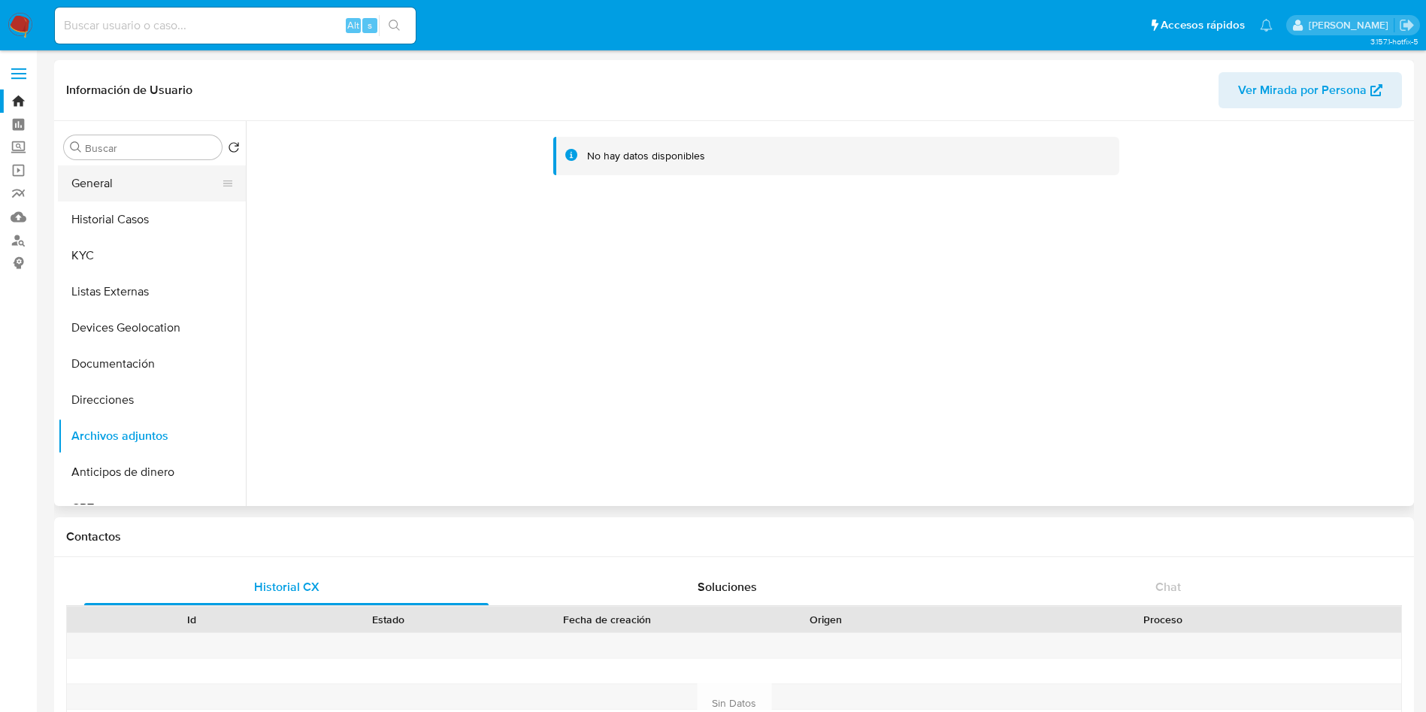
click at [133, 182] on button "General" at bounding box center [146, 183] width 176 height 36
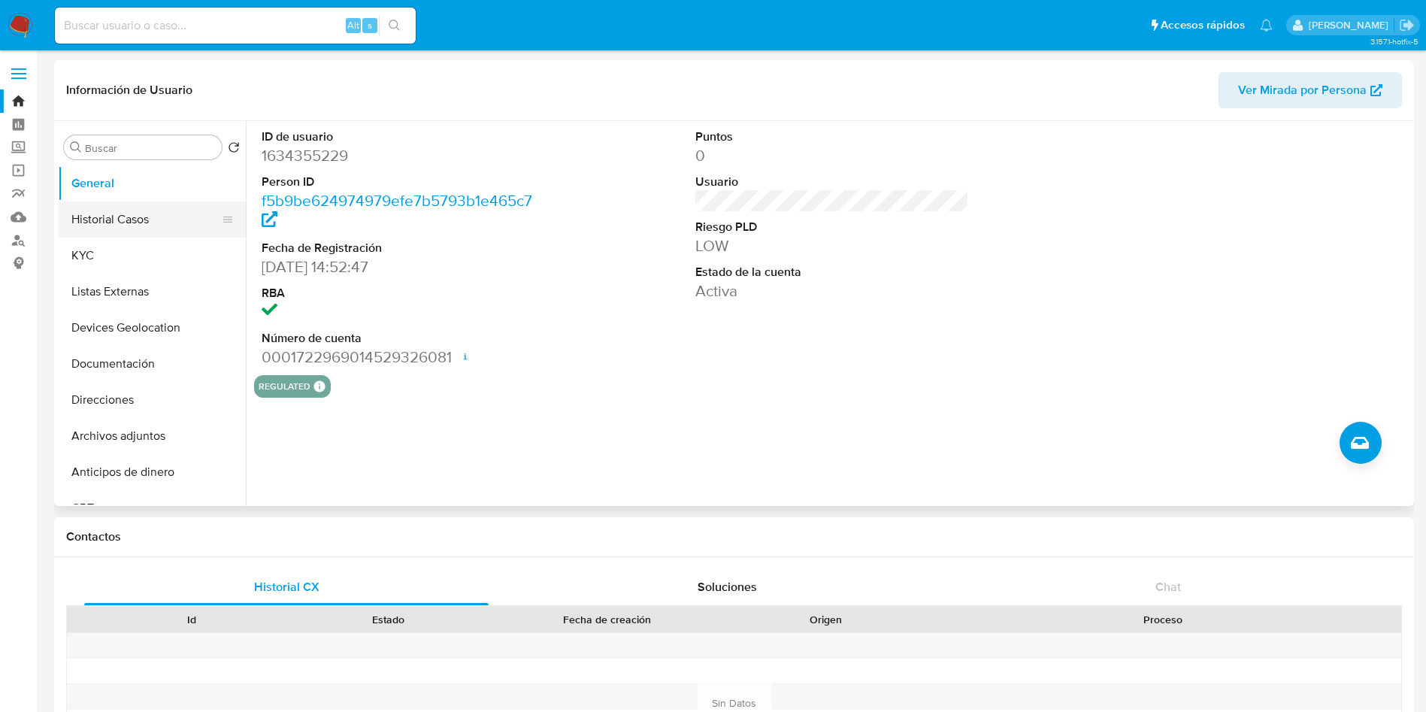
click at [167, 209] on button "Historial Casos" at bounding box center [146, 219] width 176 height 36
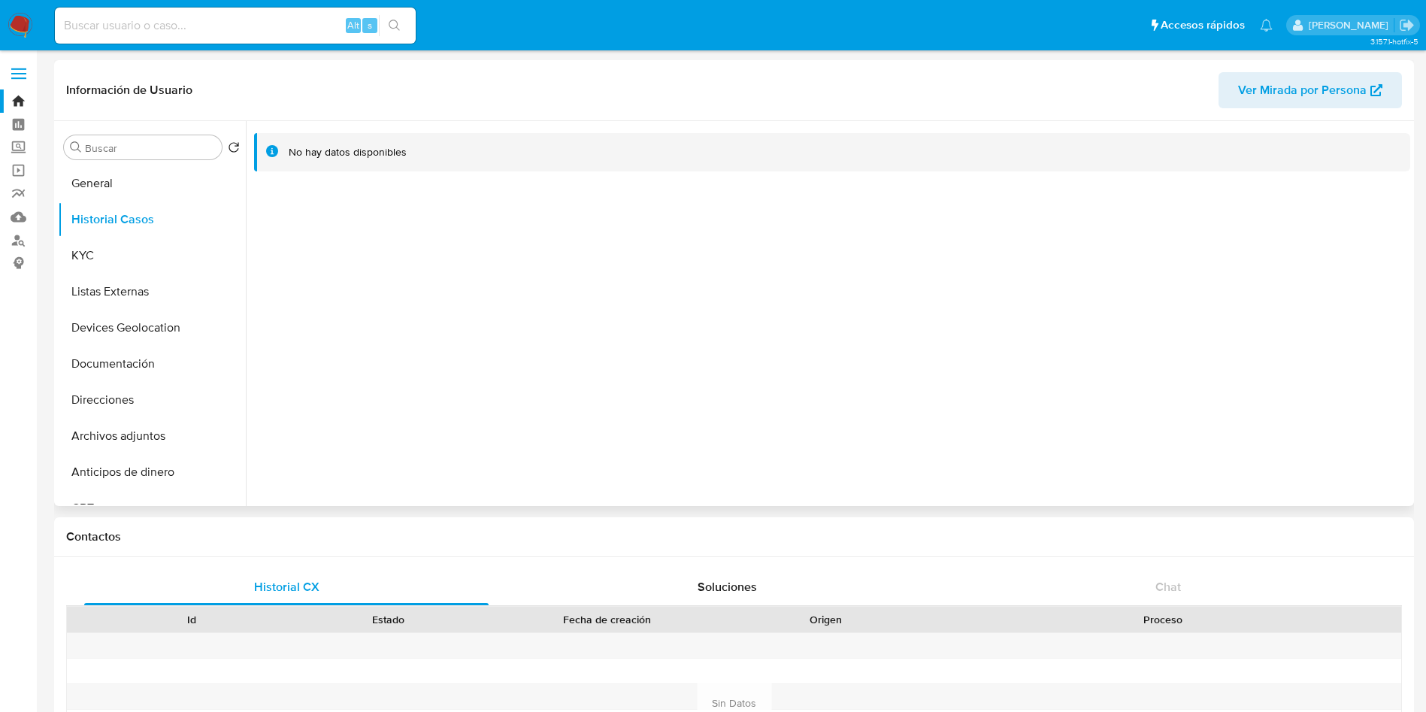
click at [615, 256] on div at bounding box center [828, 313] width 1165 height 385
click at [176, 26] on input at bounding box center [235, 26] width 361 height 20
paste input "359046260"
type input "359046260"
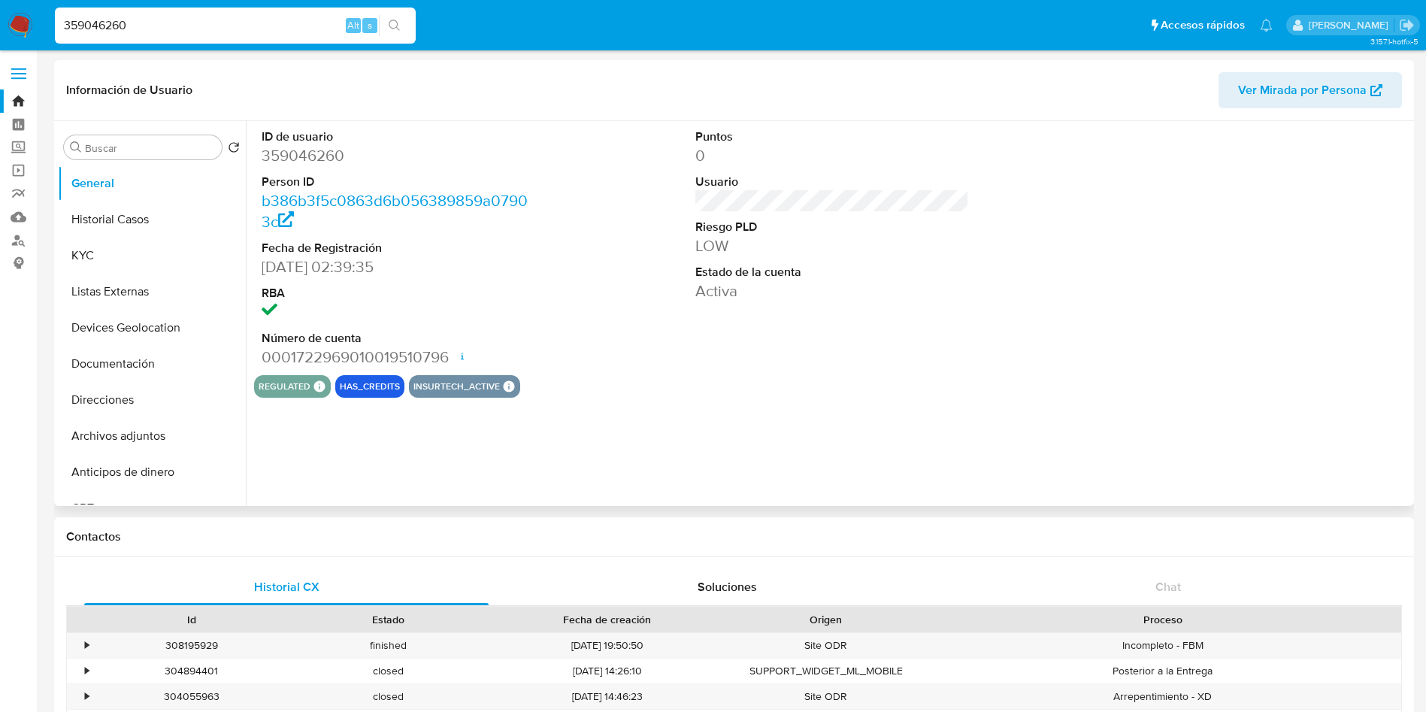
select select "10"
click at [136, 213] on button "Historial Casos" at bounding box center [146, 219] width 176 height 36
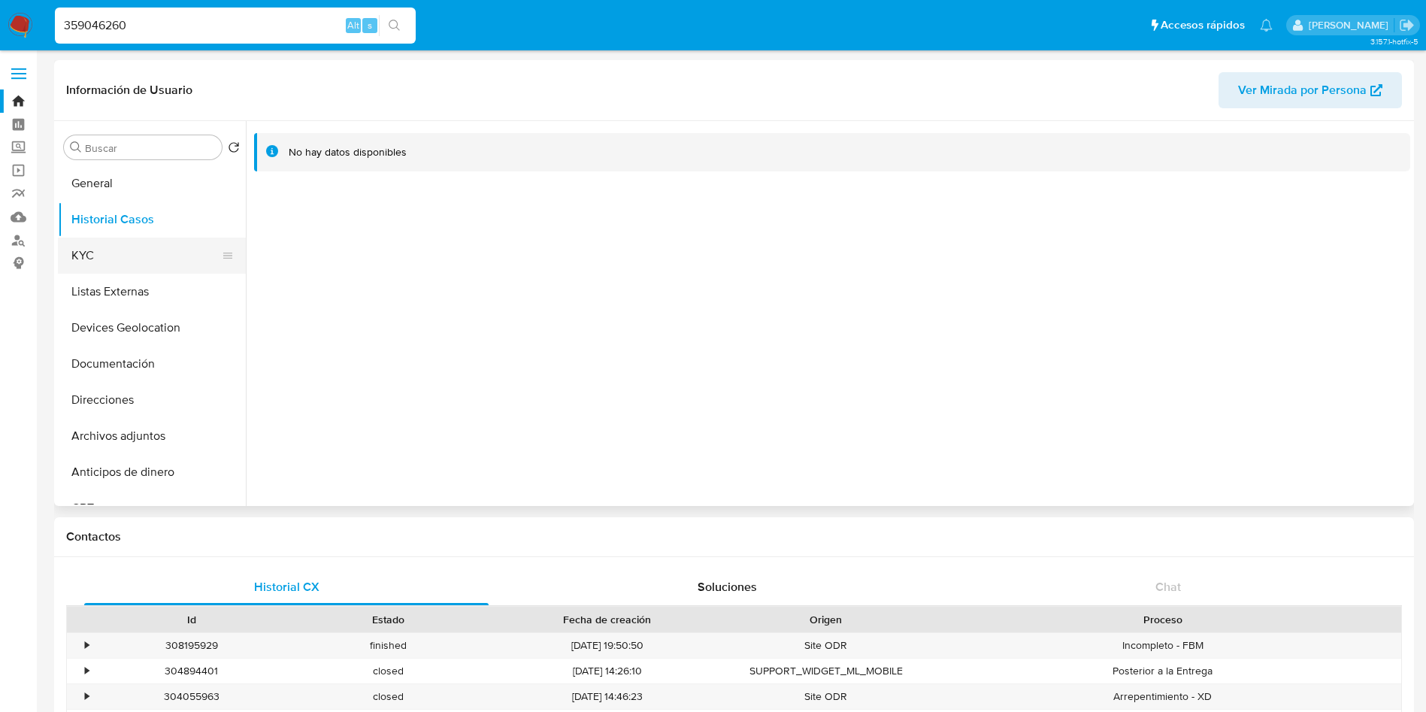
click at [130, 255] on button "KYC" at bounding box center [146, 256] width 176 height 36
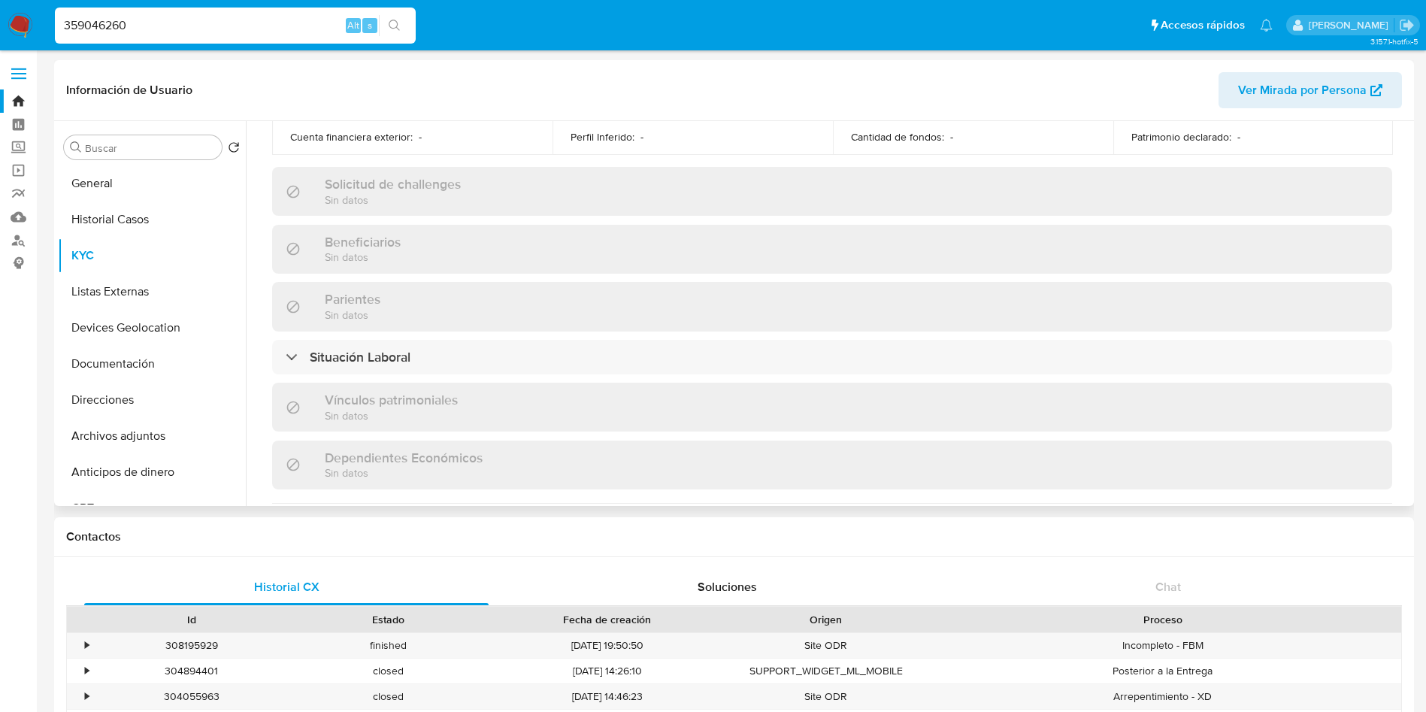
scroll to position [692, 0]
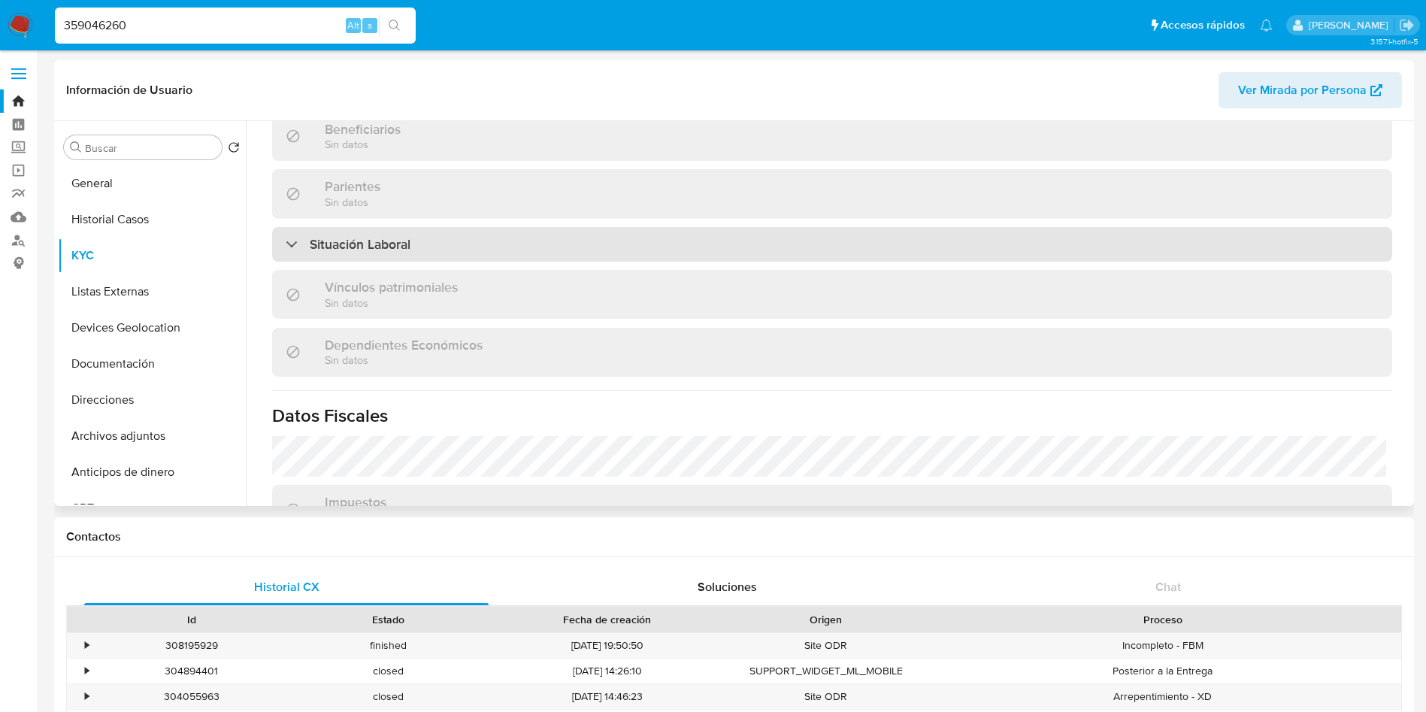
click at [1309, 230] on div "Situación Laboral" at bounding box center [832, 244] width 1120 height 35
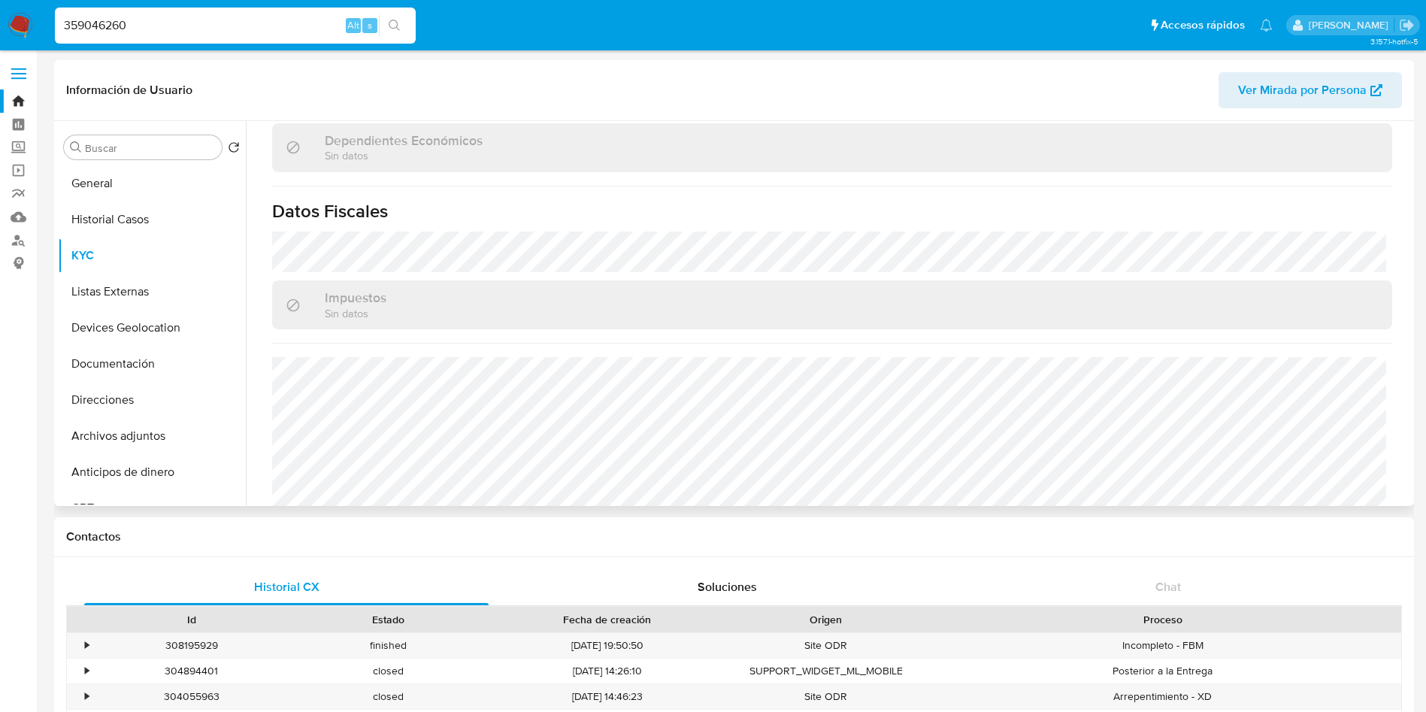
scroll to position [1118, 0]
click at [125, 280] on button "Listas Externas" at bounding box center [146, 292] width 176 height 36
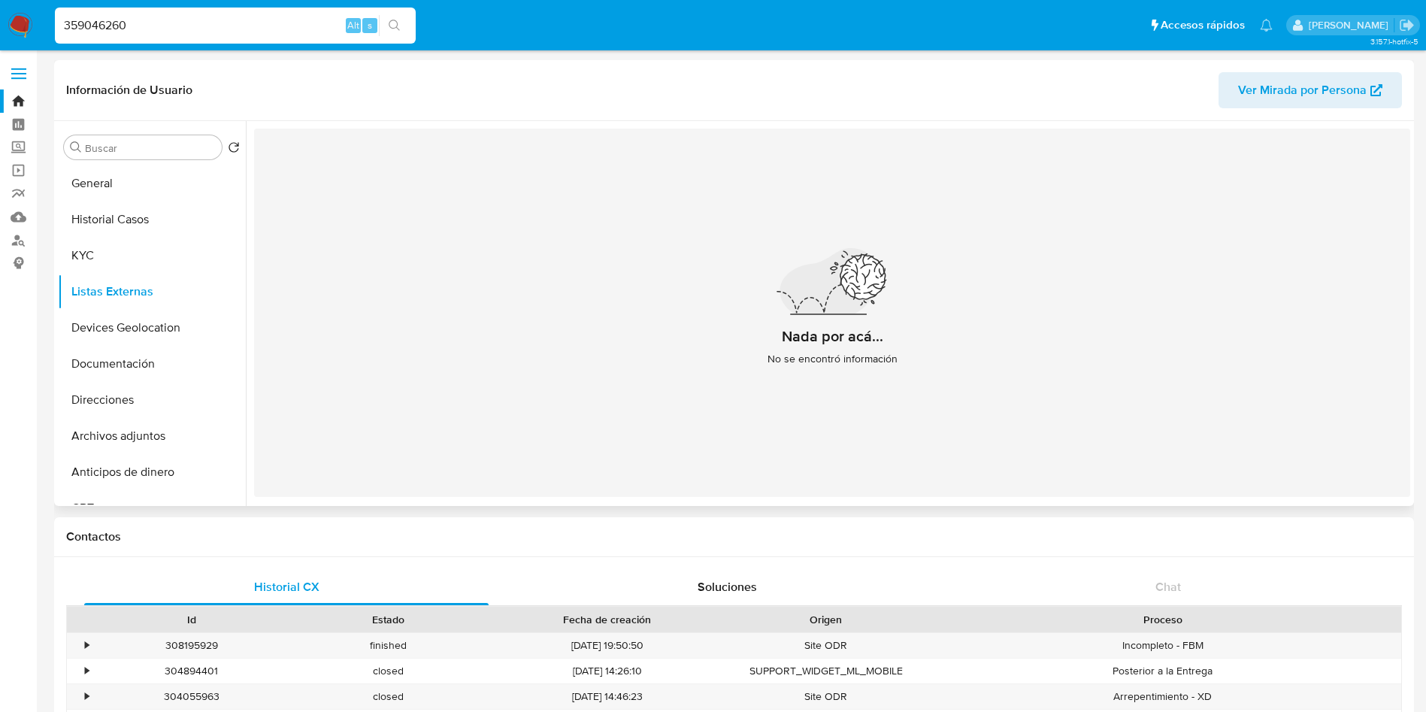
drag, startPoint x: 138, startPoint y: 314, endPoint x: 690, endPoint y: 419, distance: 562.4
click at [137, 314] on button "Devices Geolocation" at bounding box center [152, 328] width 188 height 36
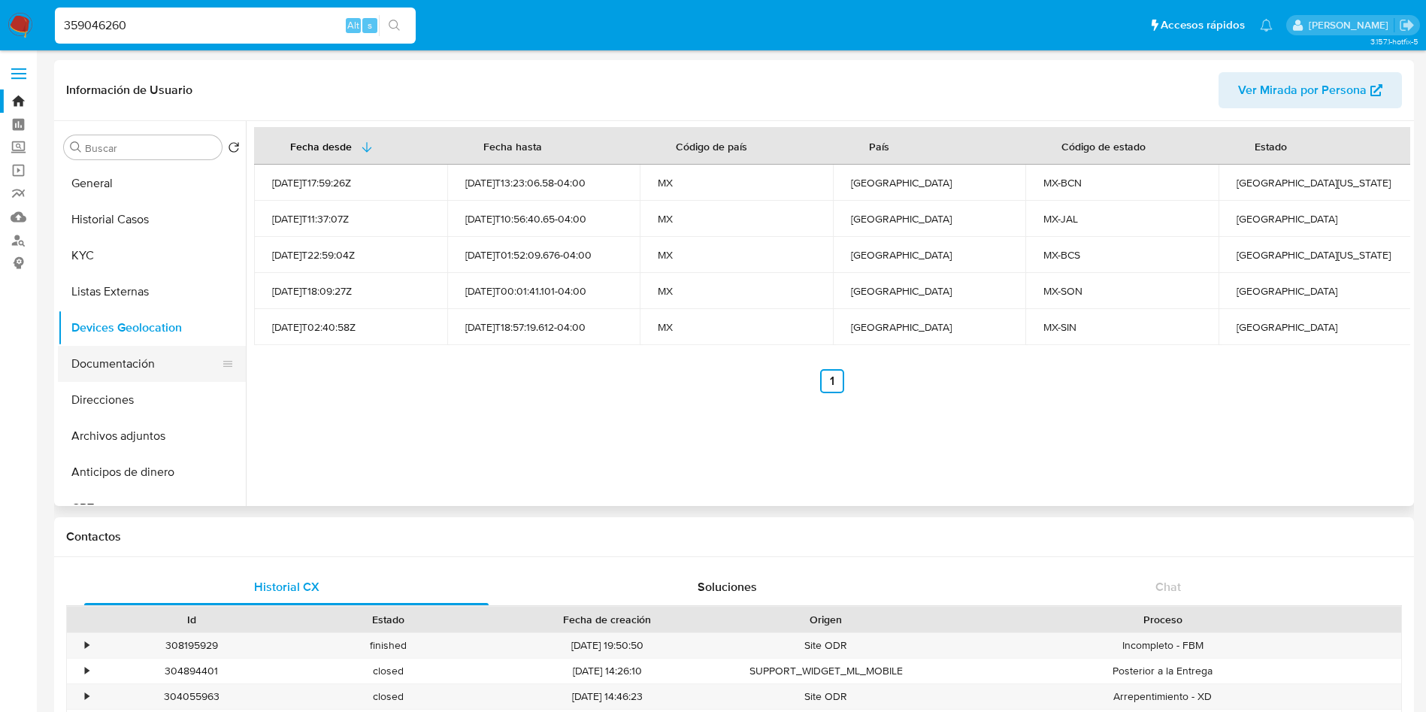
click at [95, 368] on button "Documentación" at bounding box center [146, 364] width 176 height 36
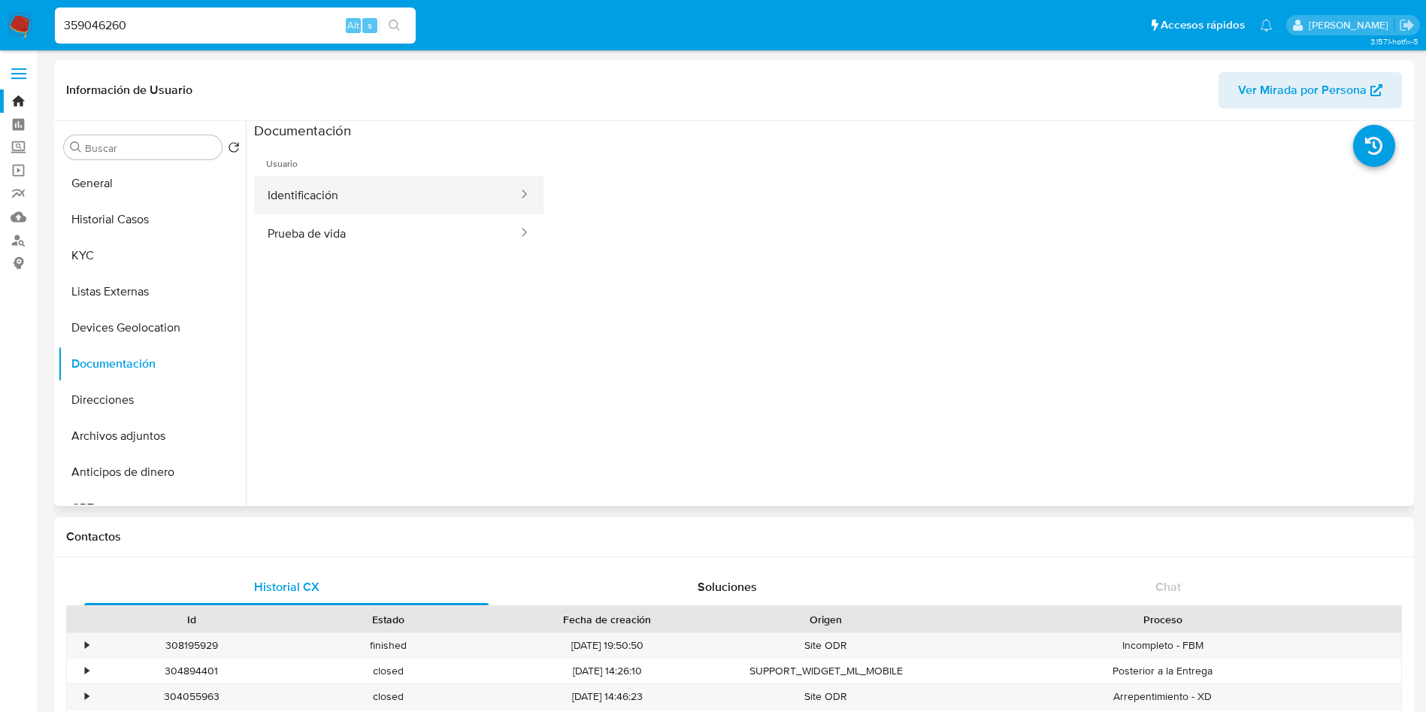
click at [399, 178] on button "Identificación" at bounding box center [386, 195] width 265 height 38
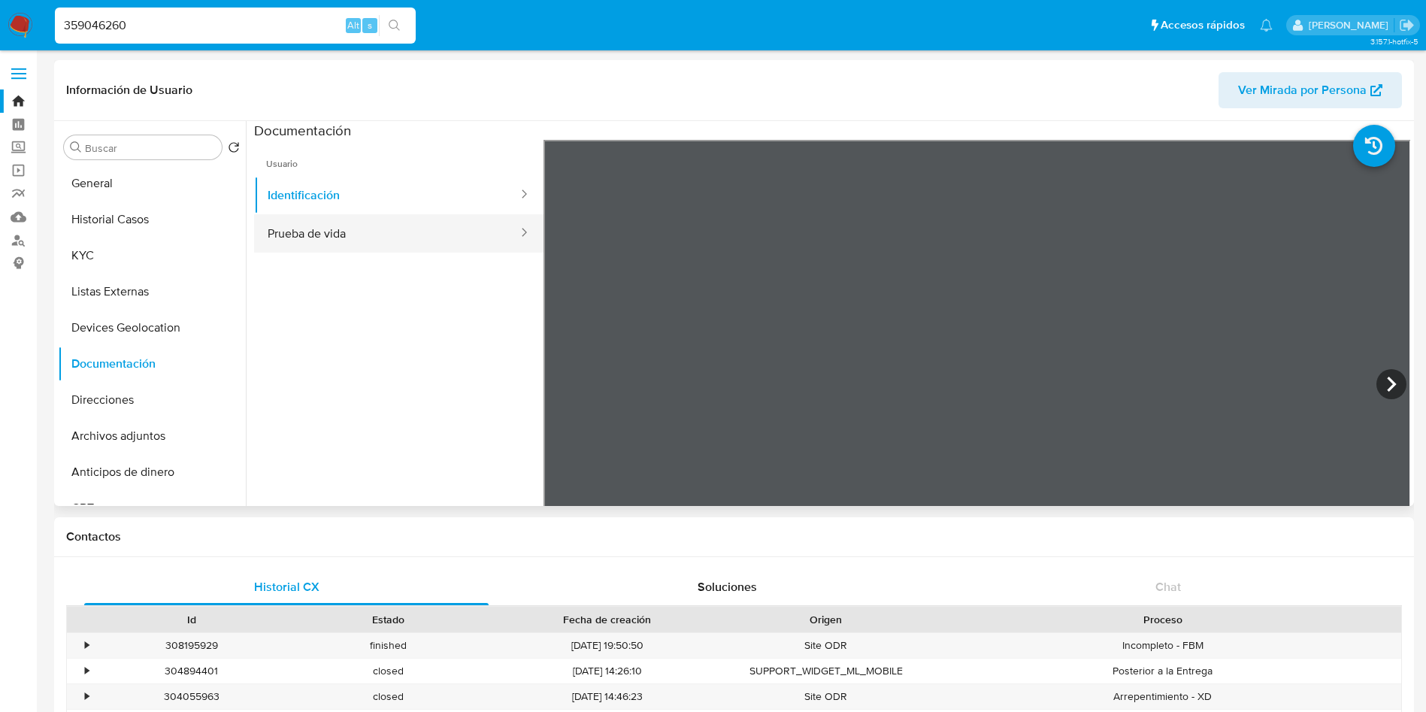
click at [333, 223] on button "Prueba de vida" at bounding box center [386, 233] width 265 height 38
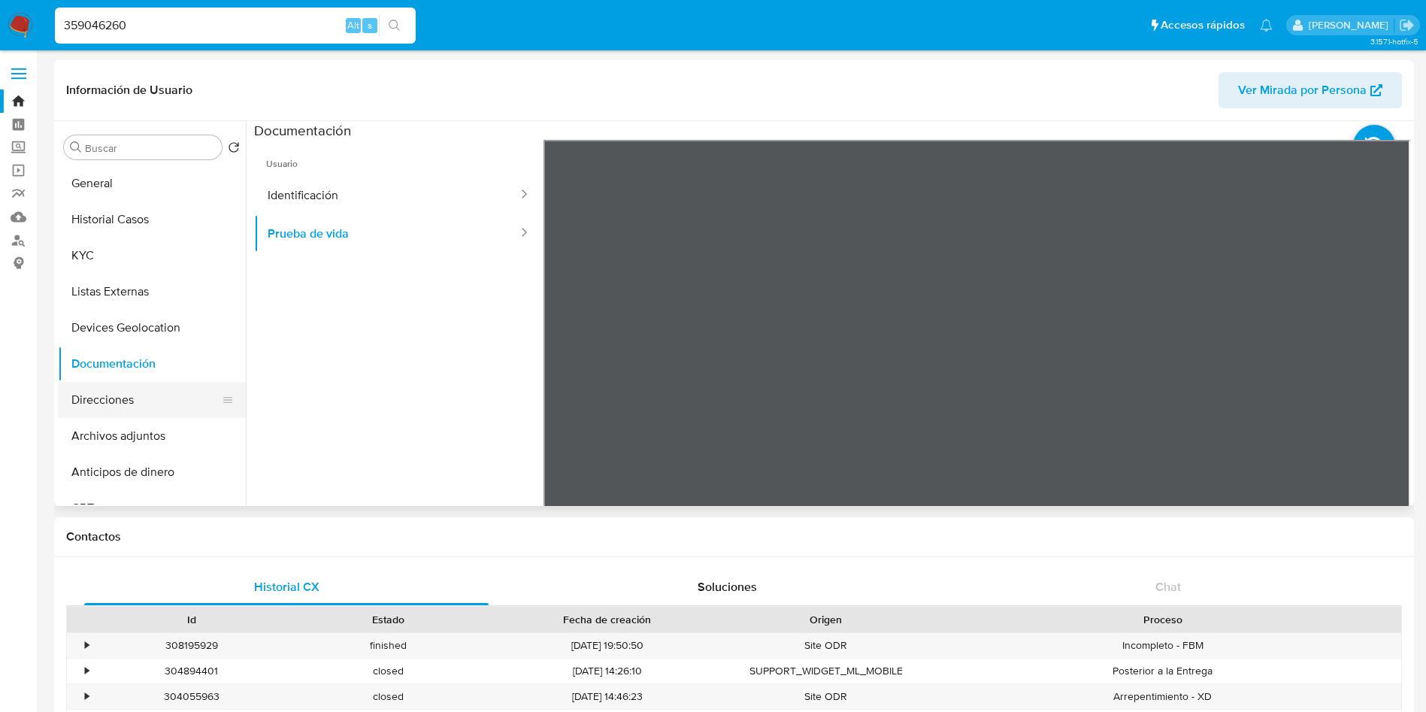
click at [146, 401] on button "Direcciones" at bounding box center [146, 400] width 176 height 36
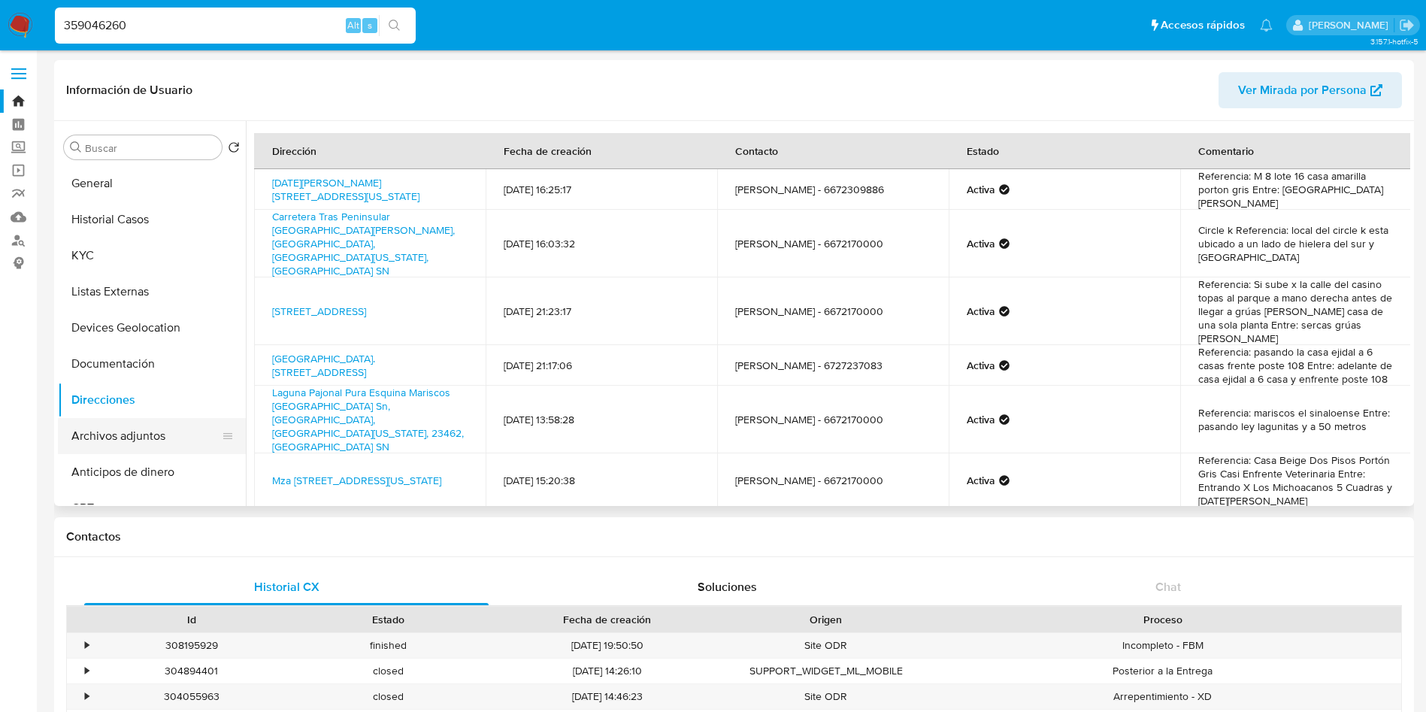
click at [152, 442] on button "Archivos adjuntos" at bounding box center [146, 436] width 176 height 36
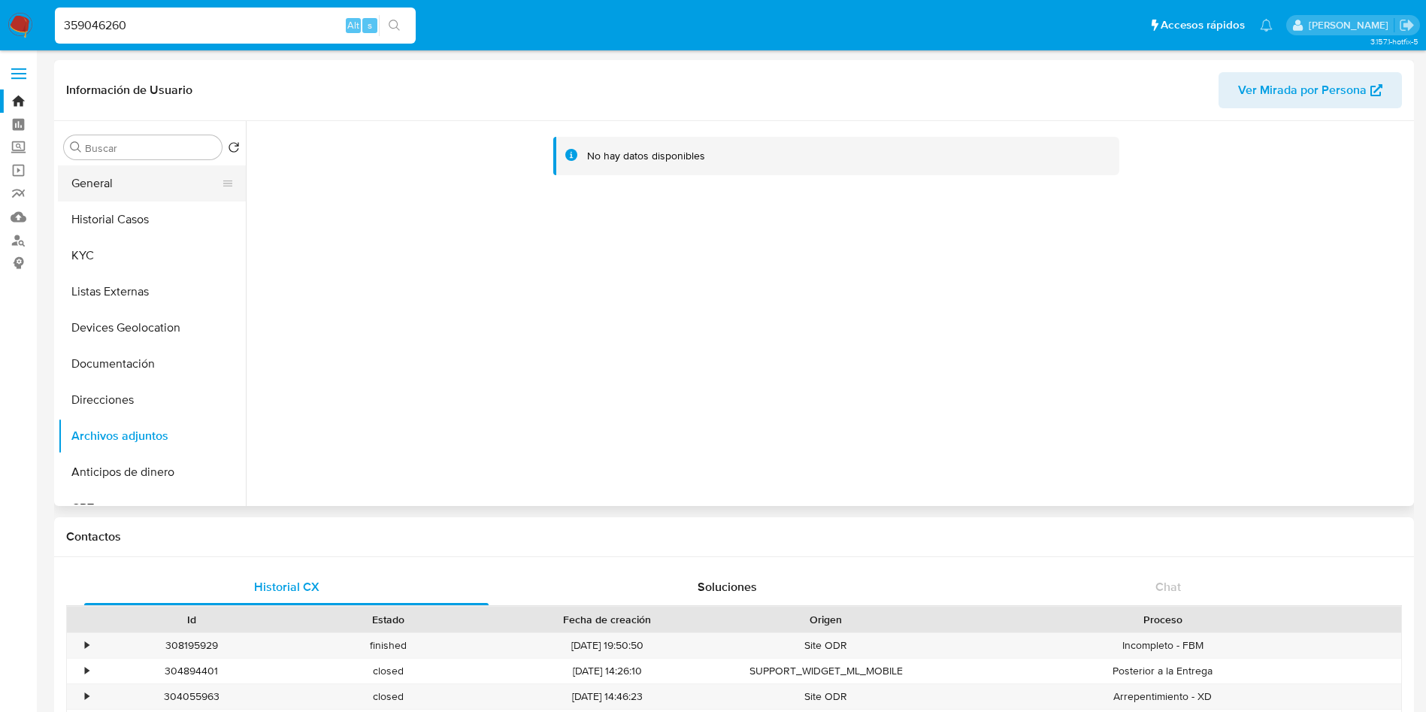
click at [149, 189] on button "General" at bounding box center [146, 183] width 176 height 36
